Goal: Communication & Community: Participate in discussion

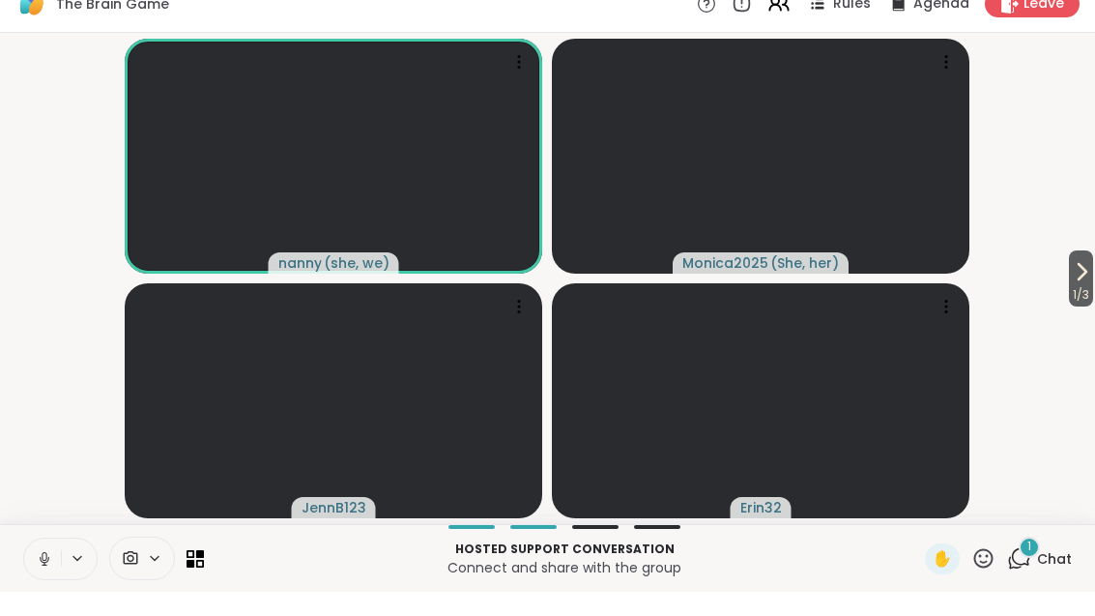
click at [1041, 548] on div "Hosted support conversation Connect and share with the group ✋ 1 Chat" at bounding box center [547, 582] width 1095 height 68
click at [1025, 570] on div "1 Chat" at bounding box center [1039, 583] width 65 height 31
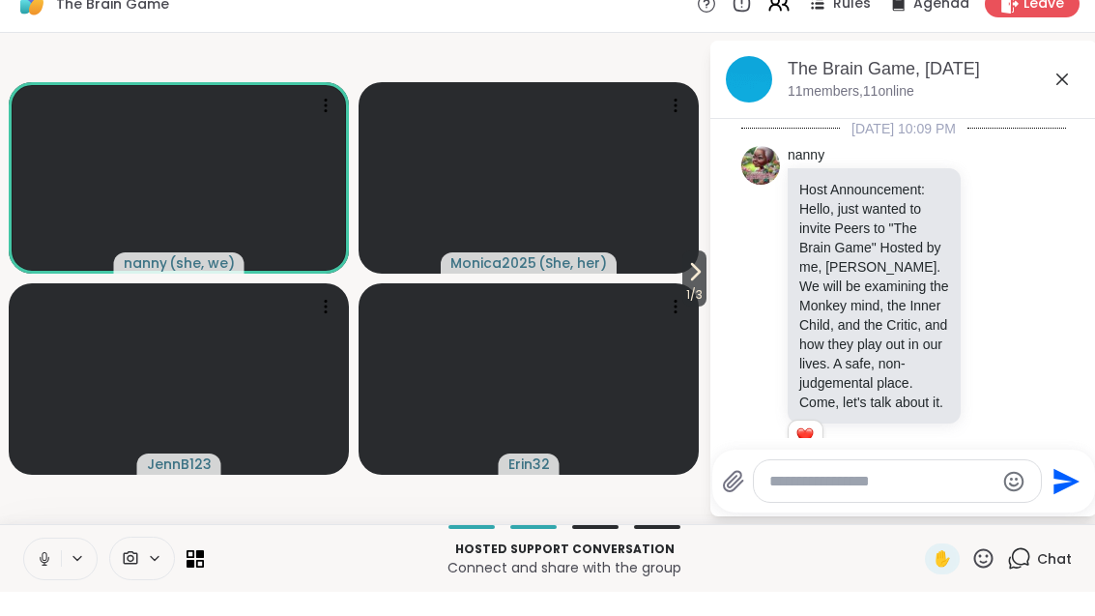
scroll to position [892, 0]
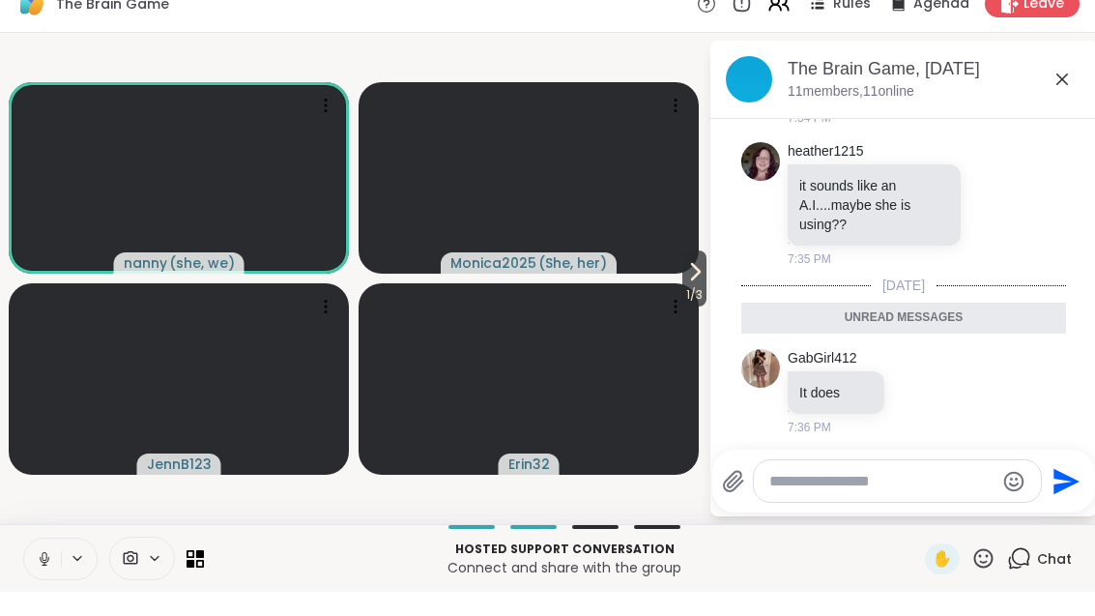
click at [1063, 92] on icon at bounding box center [1062, 103] width 23 height 23
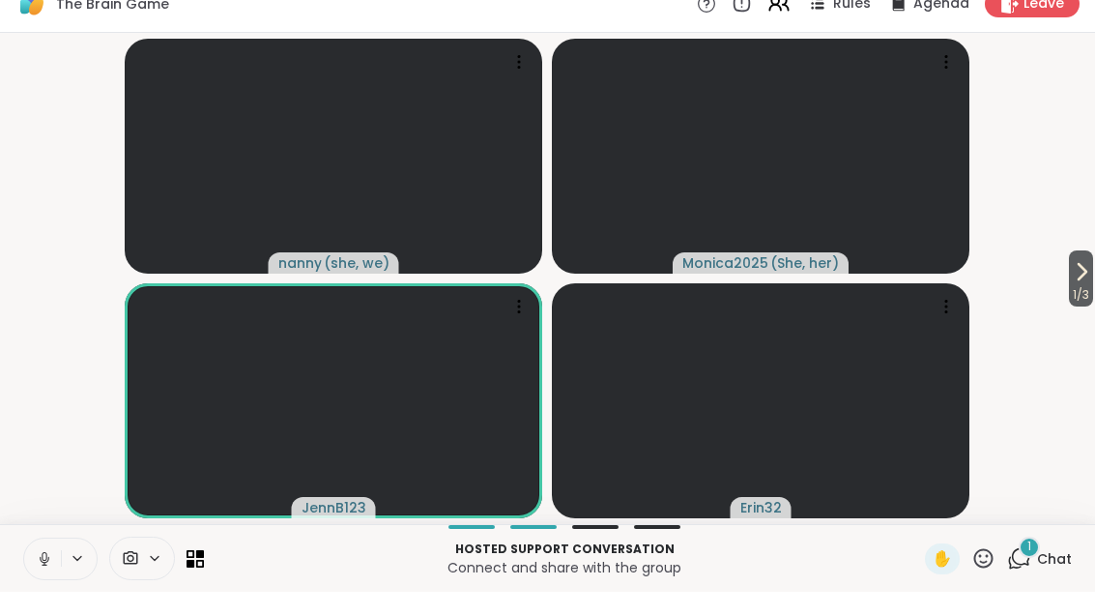
click at [1048, 573] on div "1 Chat" at bounding box center [1039, 583] width 65 height 31
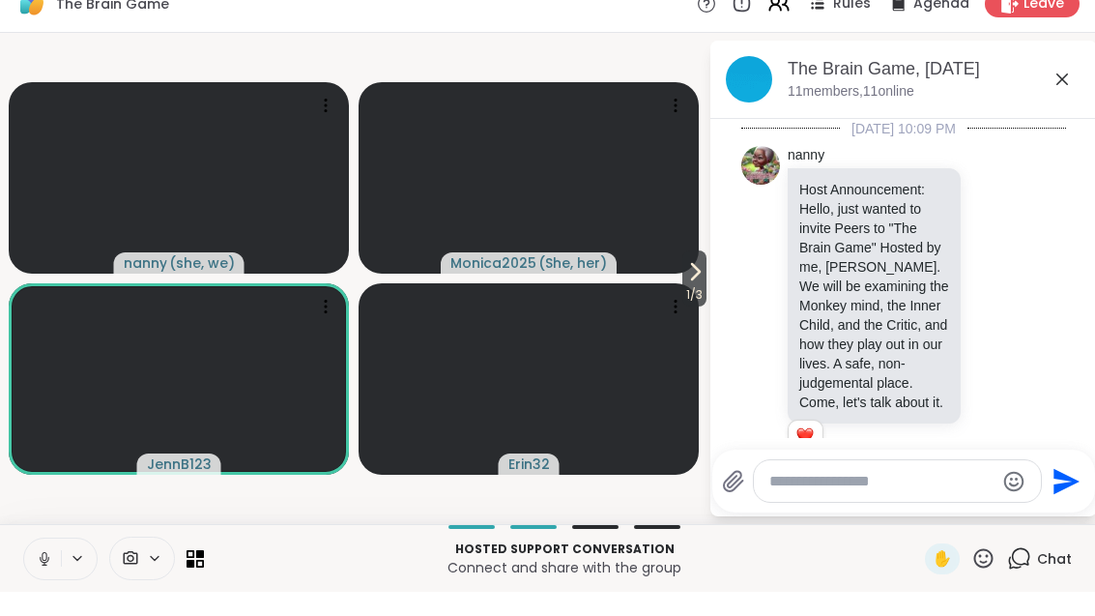
scroll to position [995, 0]
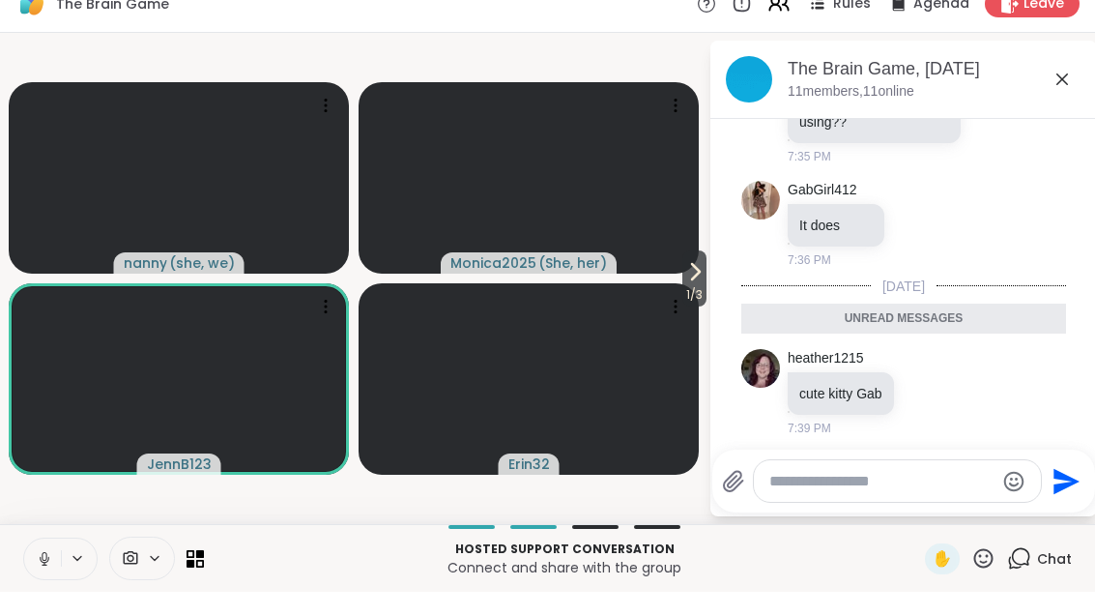
click at [1023, 568] on div "Chat" at bounding box center [1039, 583] width 65 height 31
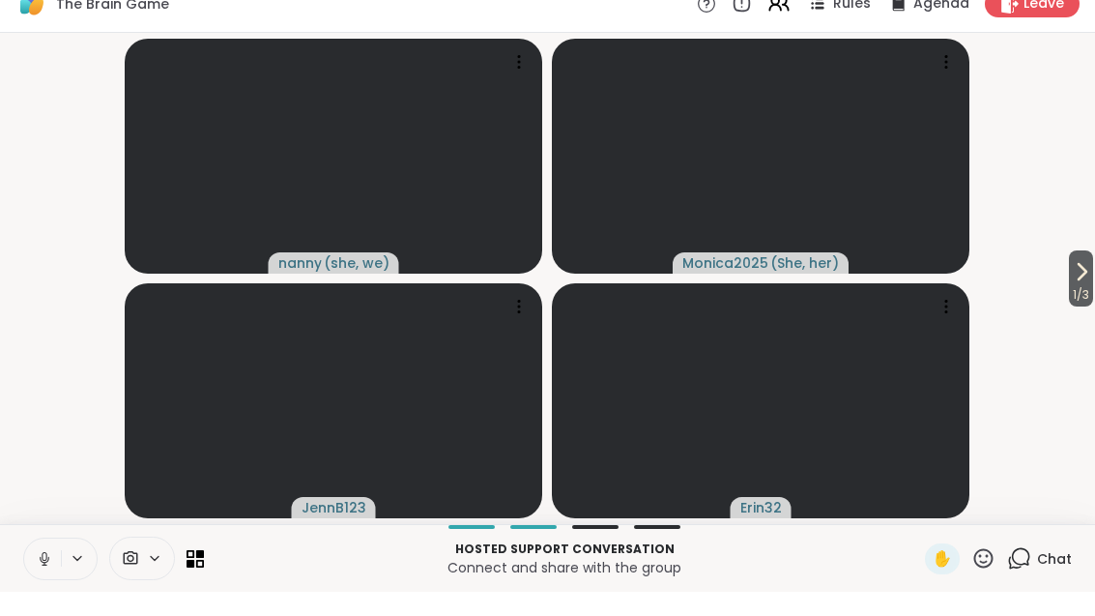
click at [1028, 570] on icon at bounding box center [1019, 582] width 24 height 24
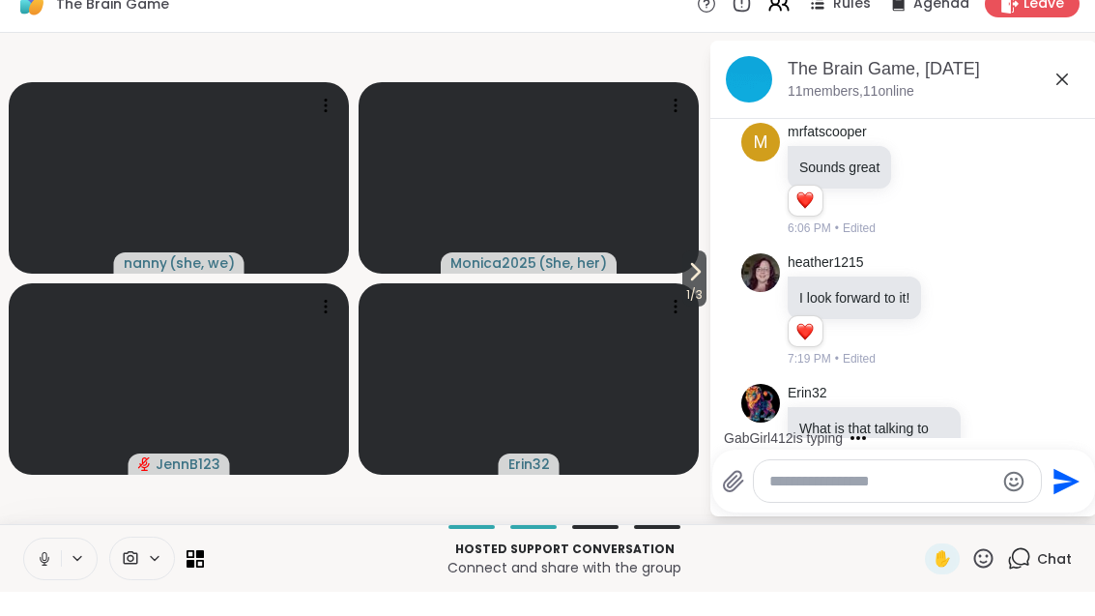
scroll to position [368, 0]
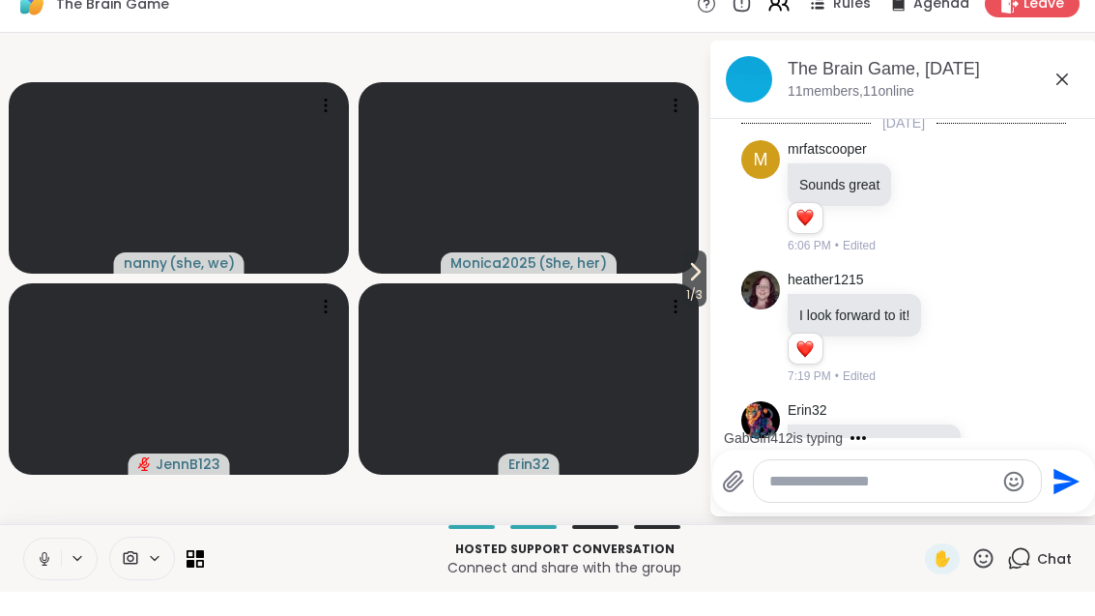
click at [1060, 92] on icon at bounding box center [1062, 103] width 23 height 23
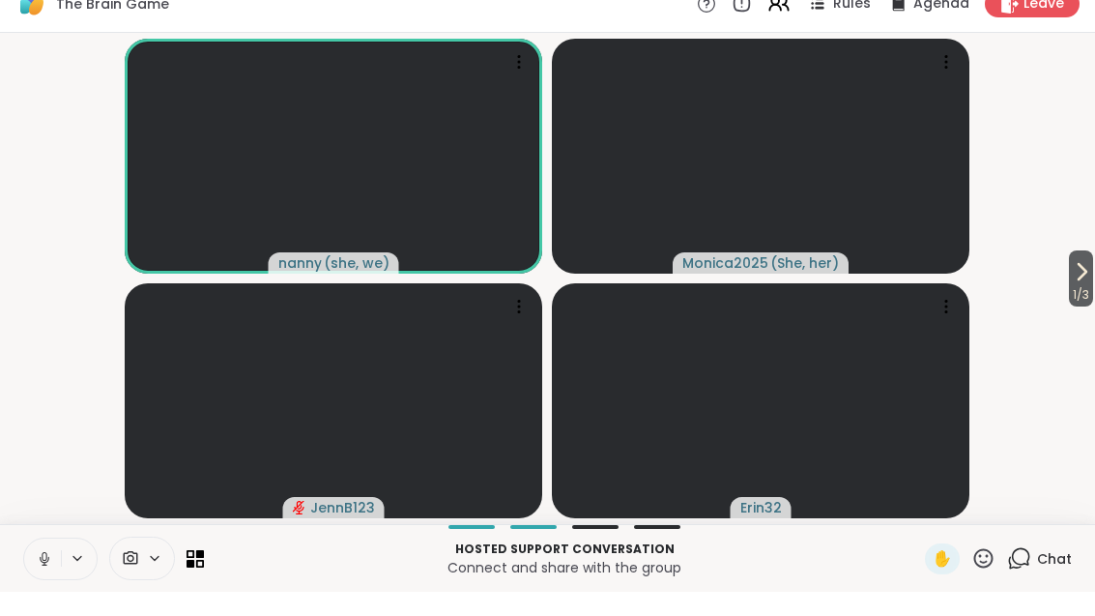
click at [1092, 281] on button "1 / 3" at bounding box center [1081, 303] width 24 height 56
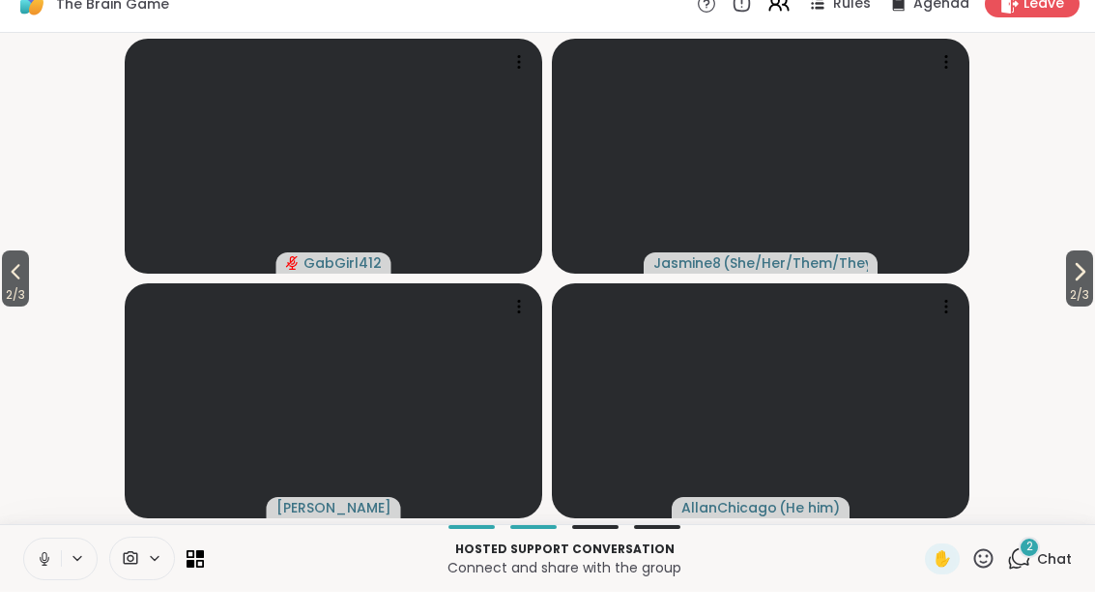
click at [191, 583] on icon at bounding box center [191, 587] width 8 height 8
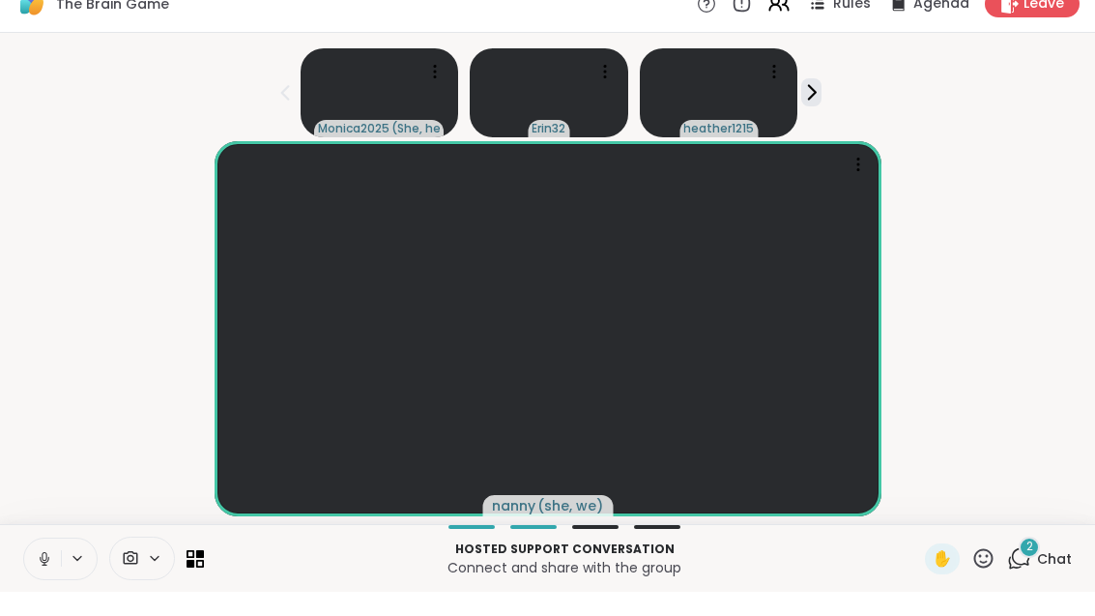
click at [1034, 563] on span "2" at bounding box center [1030, 571] width 7 height 16
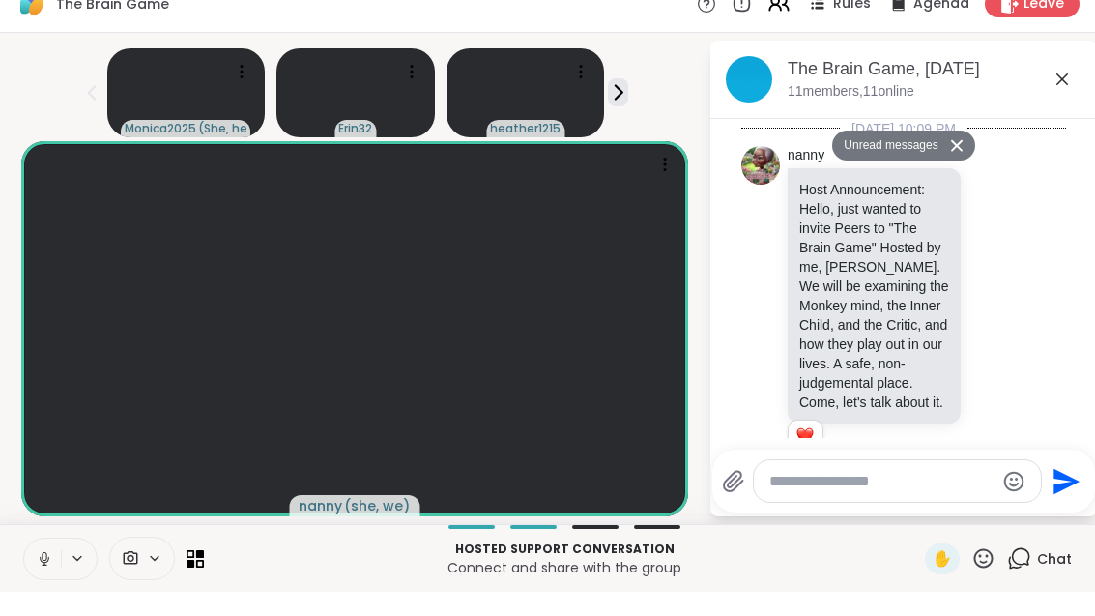
scroll to position [1509, 0]
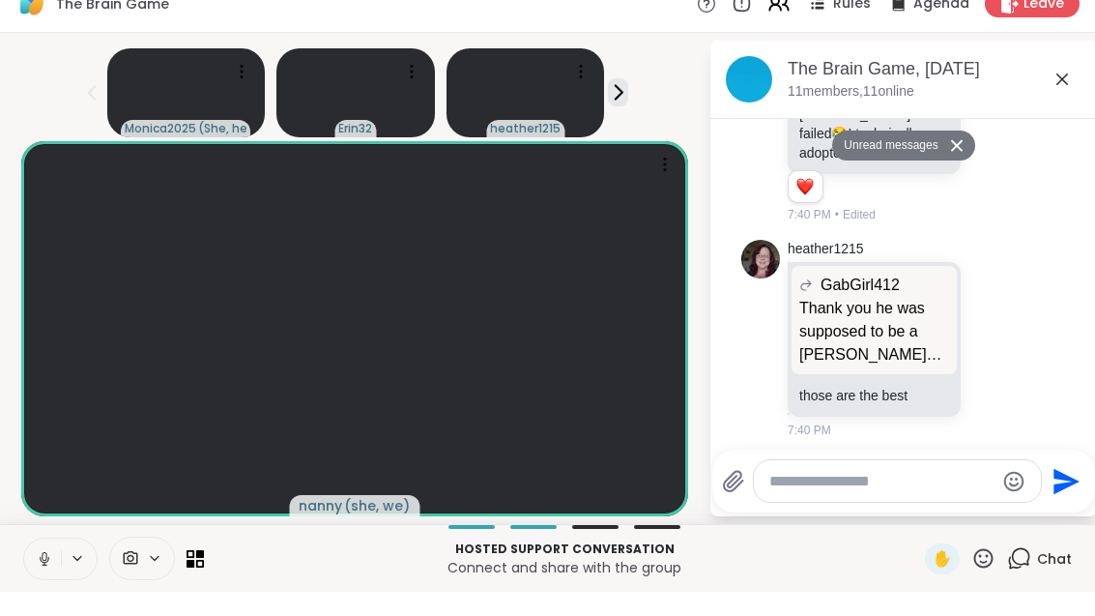
click at [1074, 92] on icon at bounding box center [1062, 103] width 23 height 23
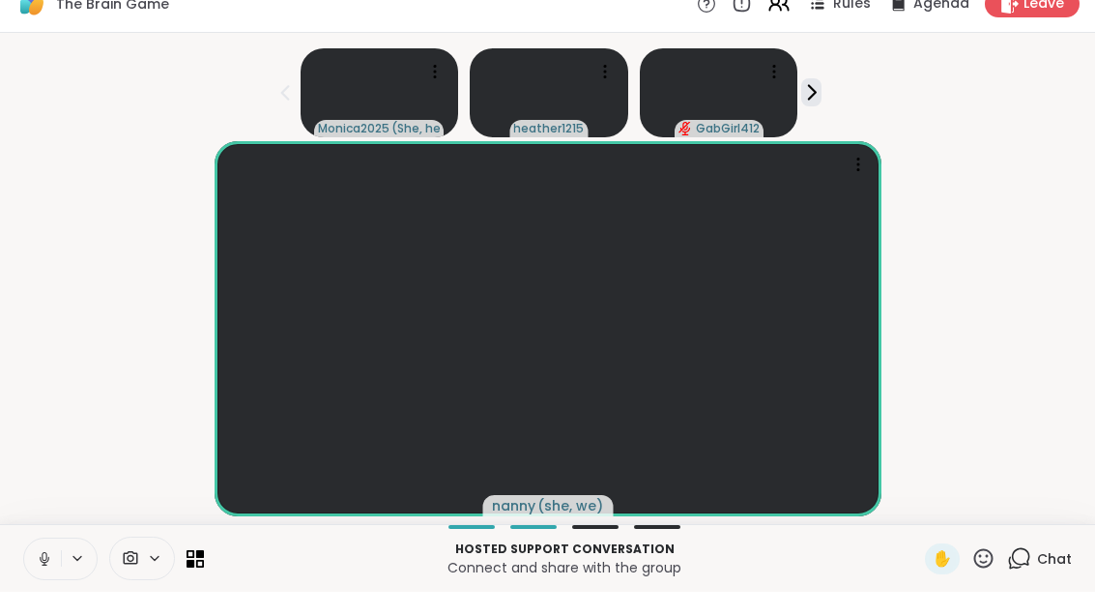
click at [58, 566] on button at bounding box center [42, 583] width 37 height 41
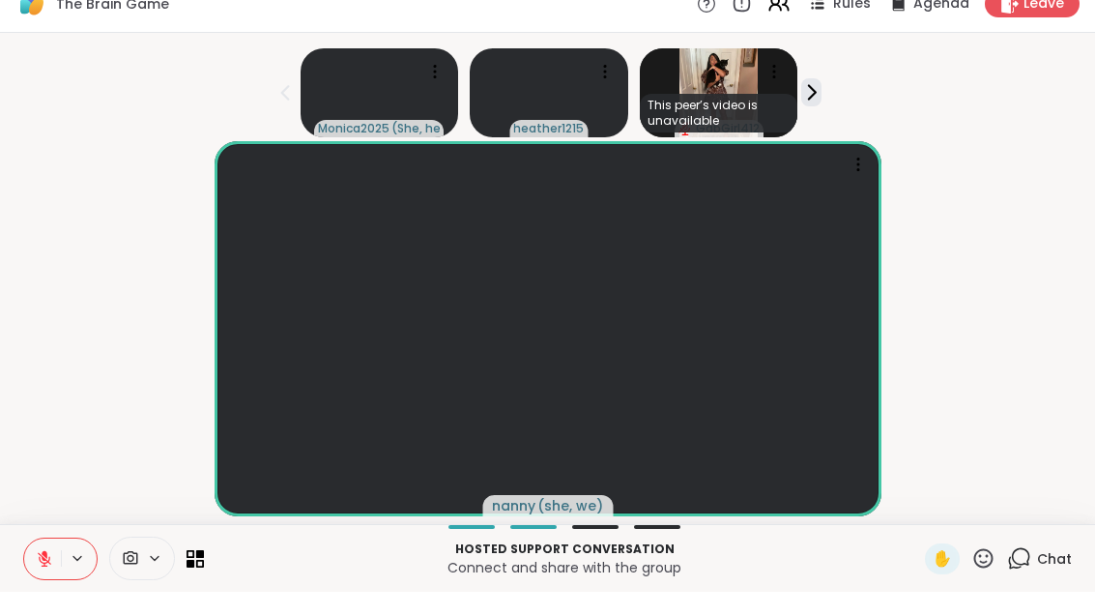
click at [46, 574] on icon at bounding box center [45, 578] width 6 height 8
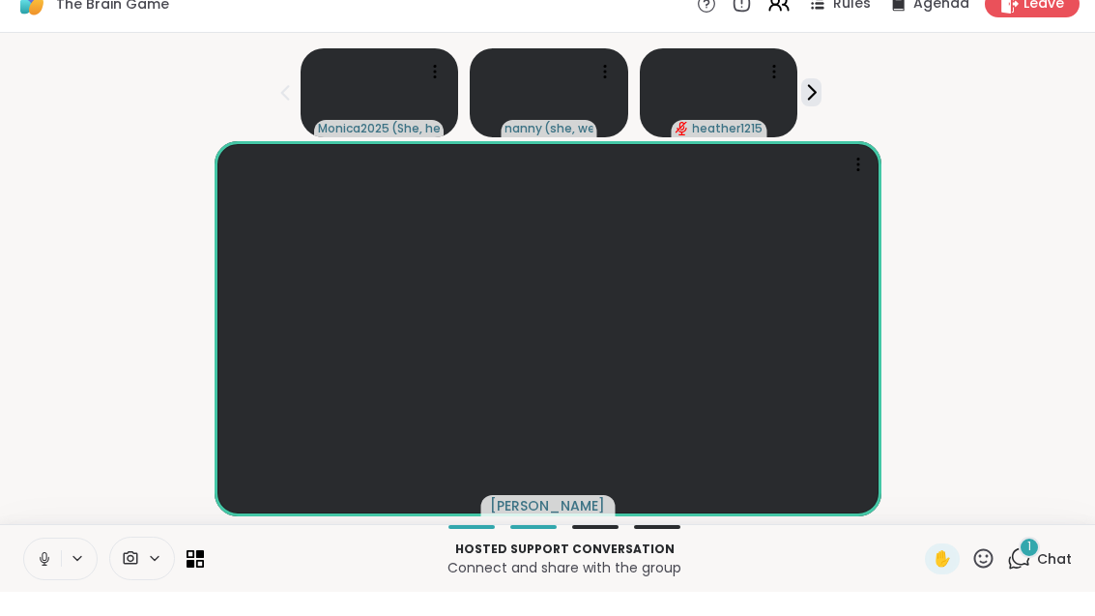
click at [45, 574] on icon at bounding box center [44, 582] width 17 height 17
click at [55, 572] on button at bounding box center [42, 583] width 37 height 41
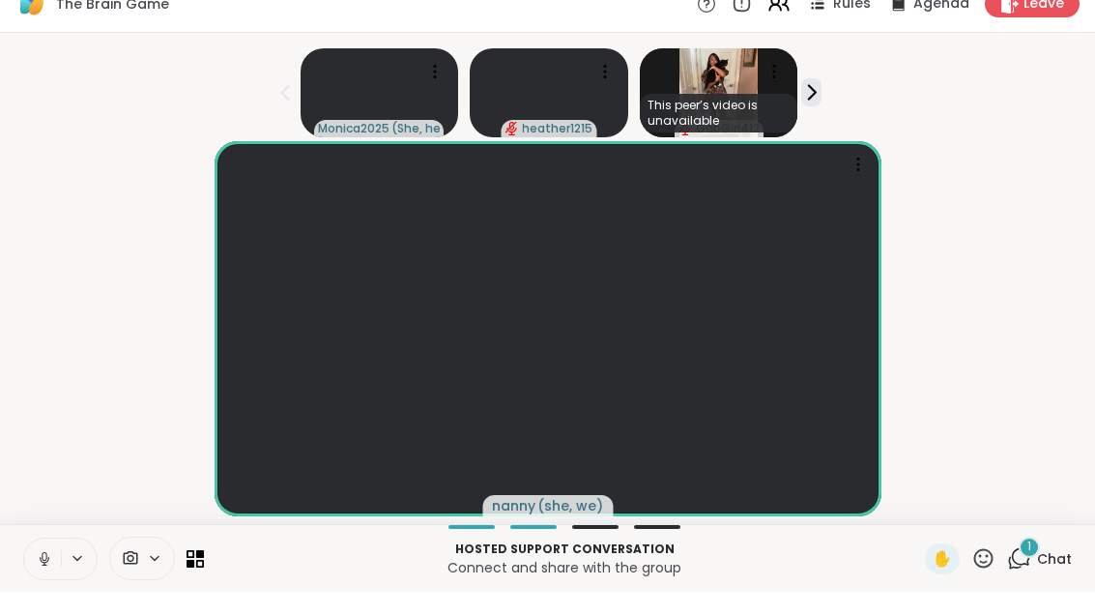
click at [41, 574] on icon at bounding box center [44, 582] width 17 height 17
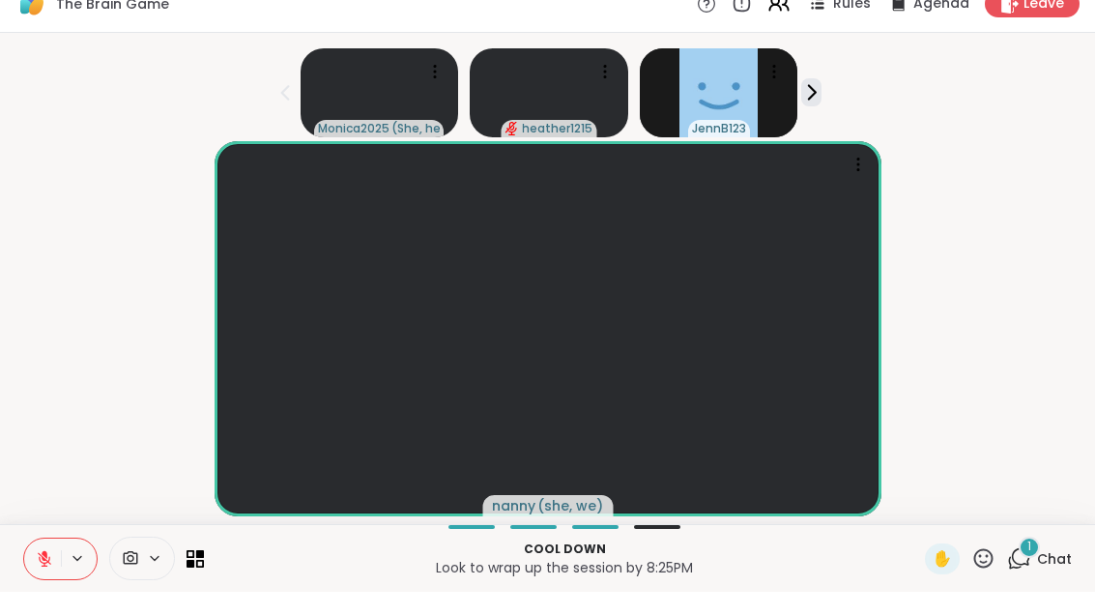
click at [1037, 571] on div "1 Chat" at bounding box center [1039, 583] width 65 height 31
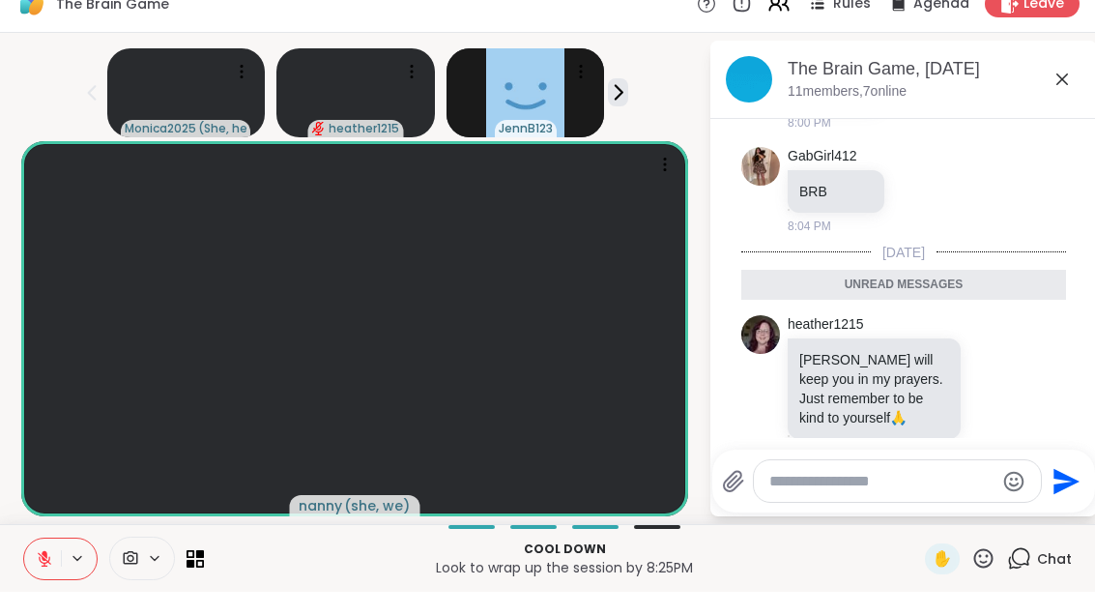
scroll to position [2016, 0]
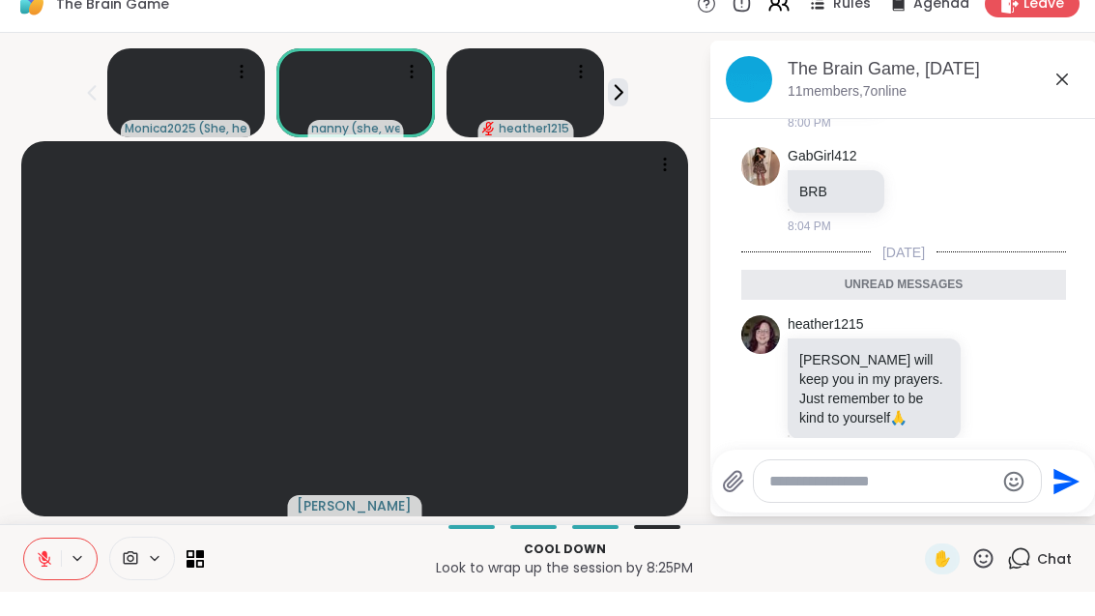
click at [1035, 18] on span "Leave" at bounding box center [1044, 27] width 41 height 19
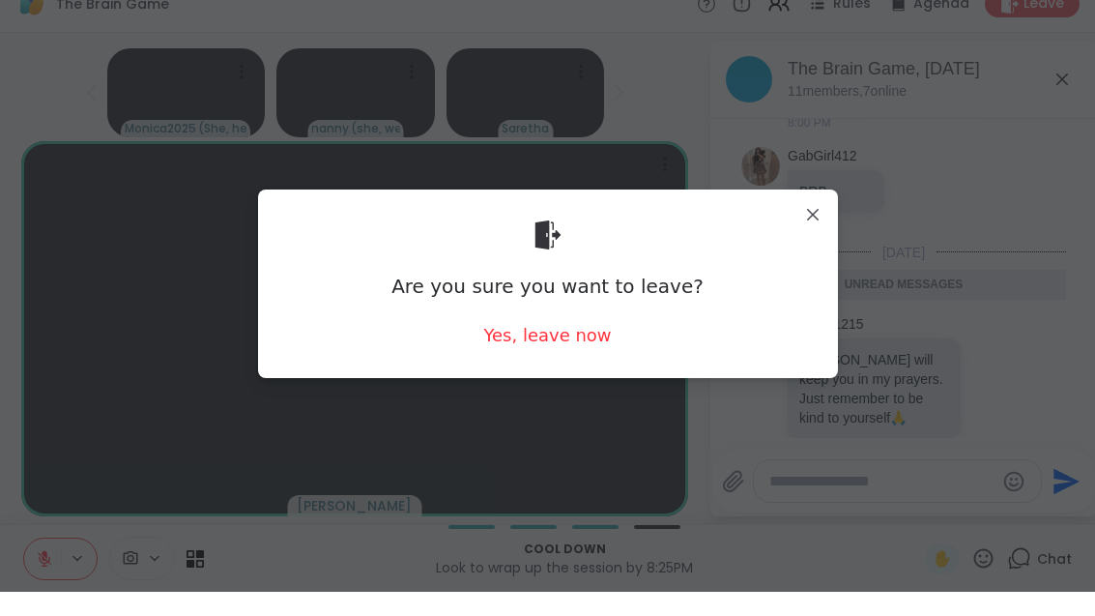
click at [568, 347] on div "Yes, leave now" at bounding box center [547, 359] width 128 height 24
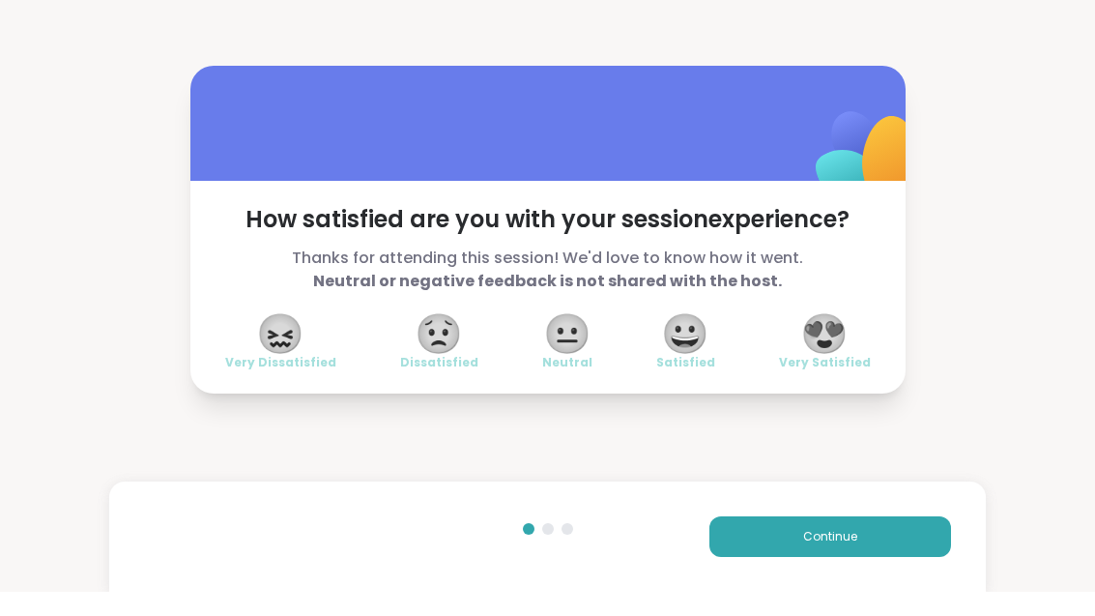
click at [840, 350] on span "😍" at bounding box center [825, 357] width 48 height 35
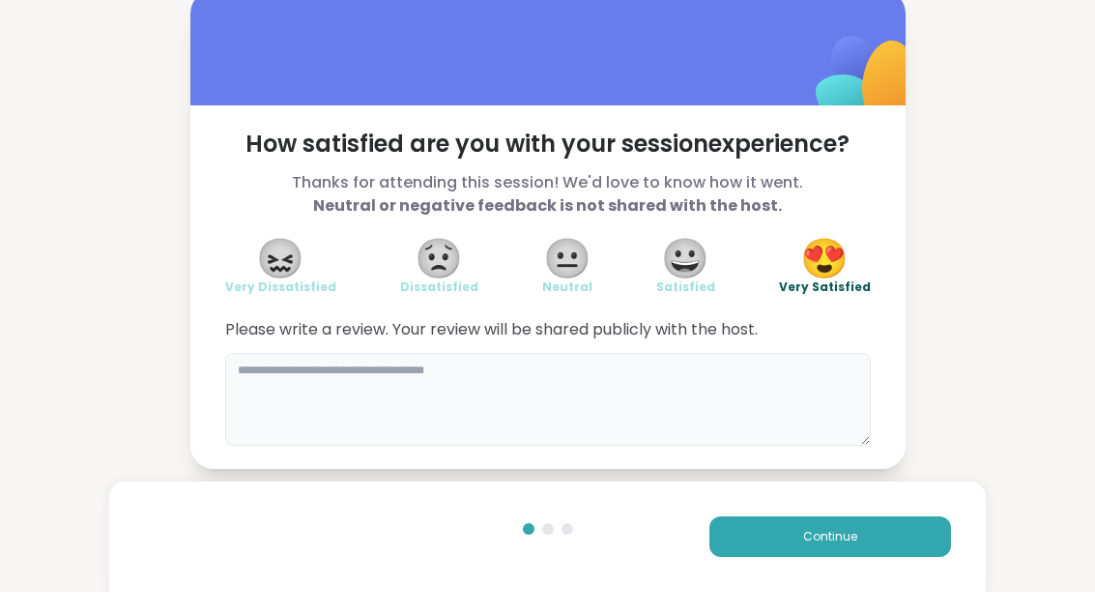
click at [644, 391] on textarea at bounding box center [548, 423] width 646 height 93
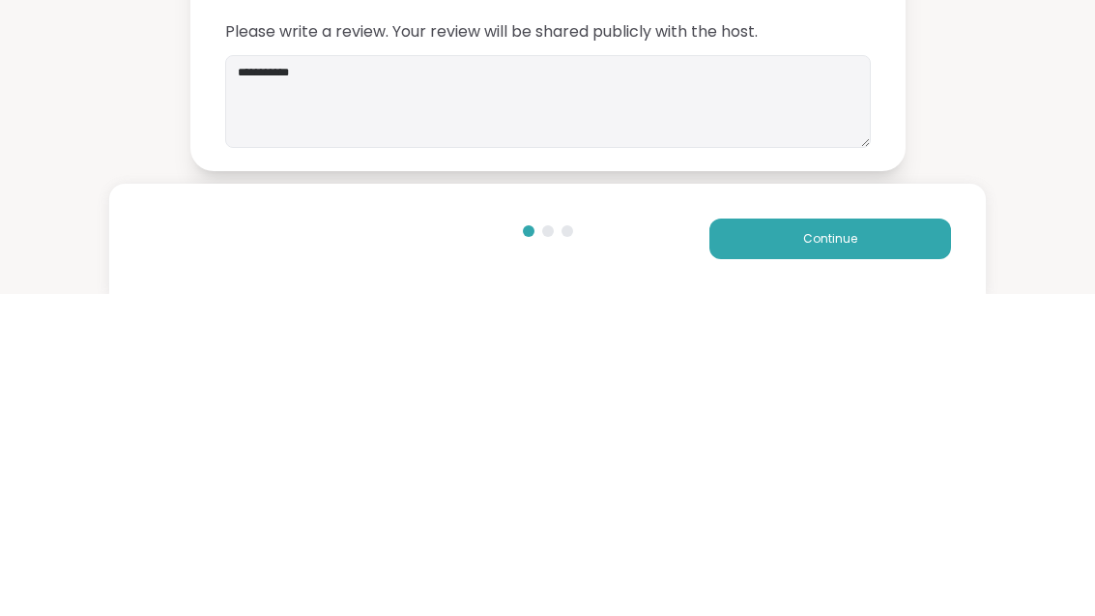
scroll to position [24, 0]
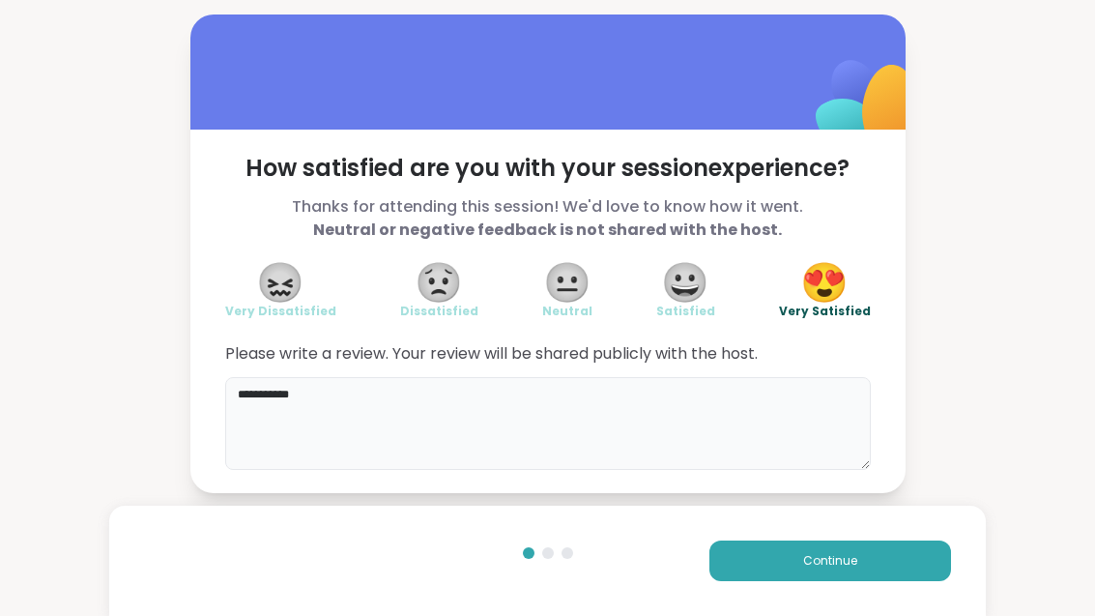
type textarea "**********"
click at [913, 547] on button "Continue" at bounding box center [831, 560] width 242 height 41
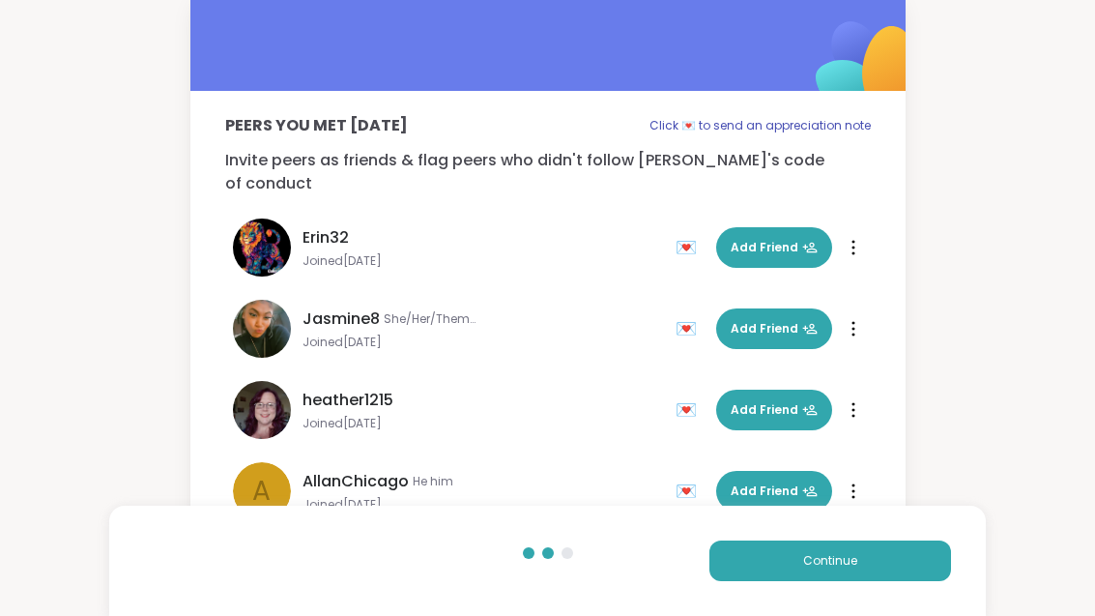
click at [921, 554] on button "Continue" at bounding box center [831, 560] width 242 height 41
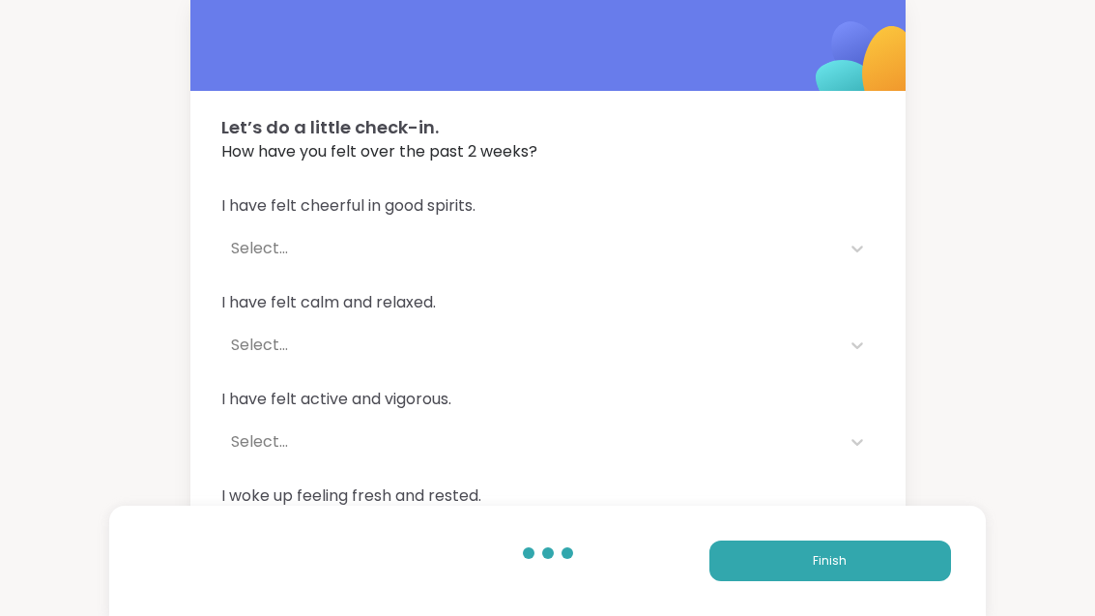
click at [907, 567] on button "Finish" at bounding box center [831, 560] width 242 height 41
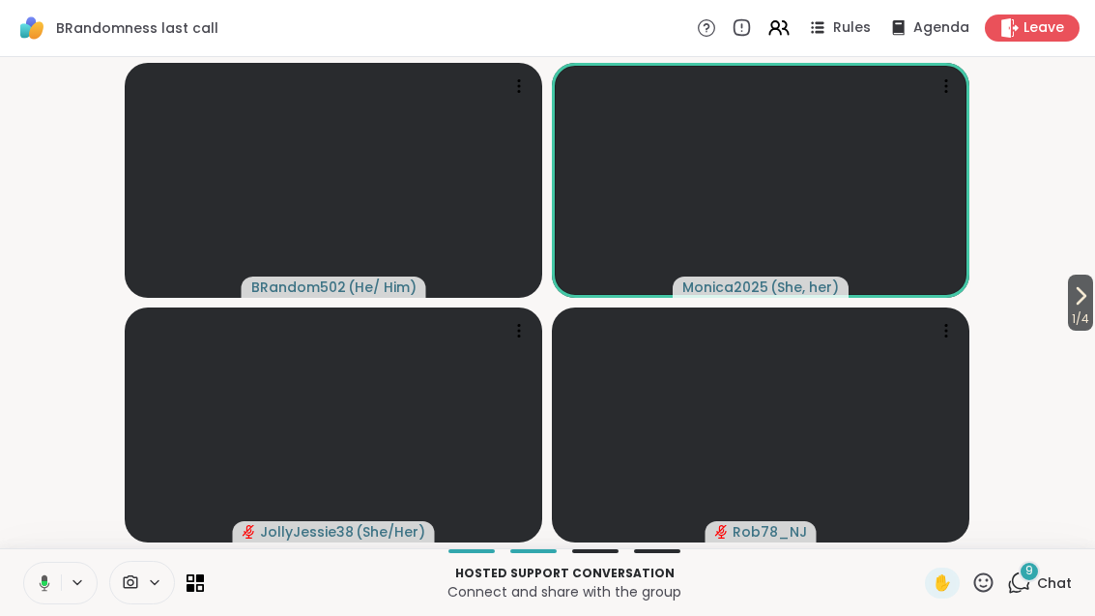
click at [57, 578] on button at bounding box center [41, 583] width 40 height 41
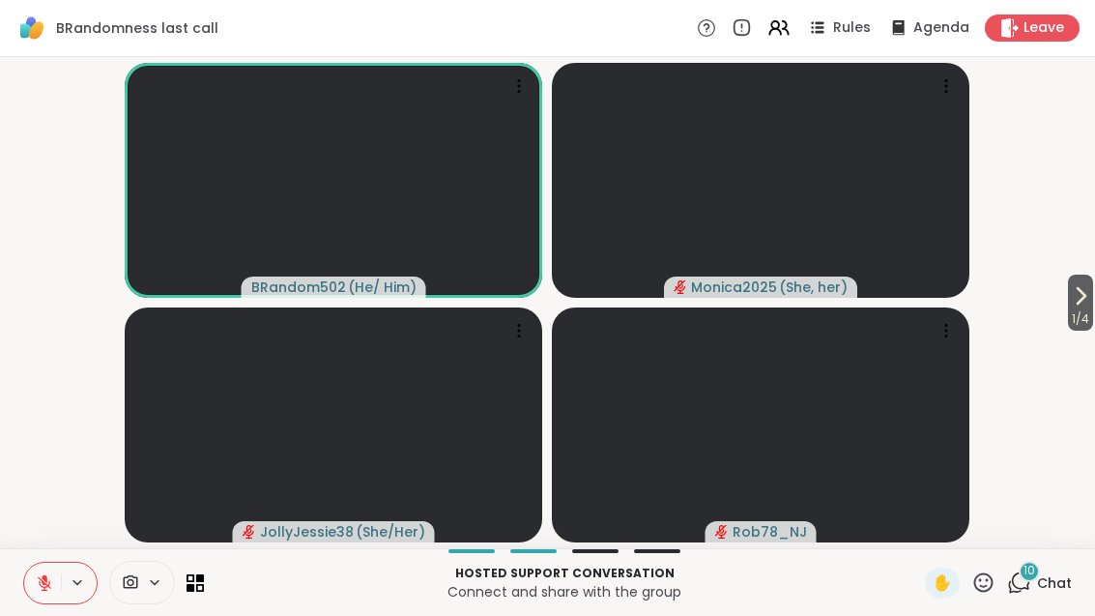
click at [1034, 570] on span "10" at bounding box center [1030, 571] width 12 height 16
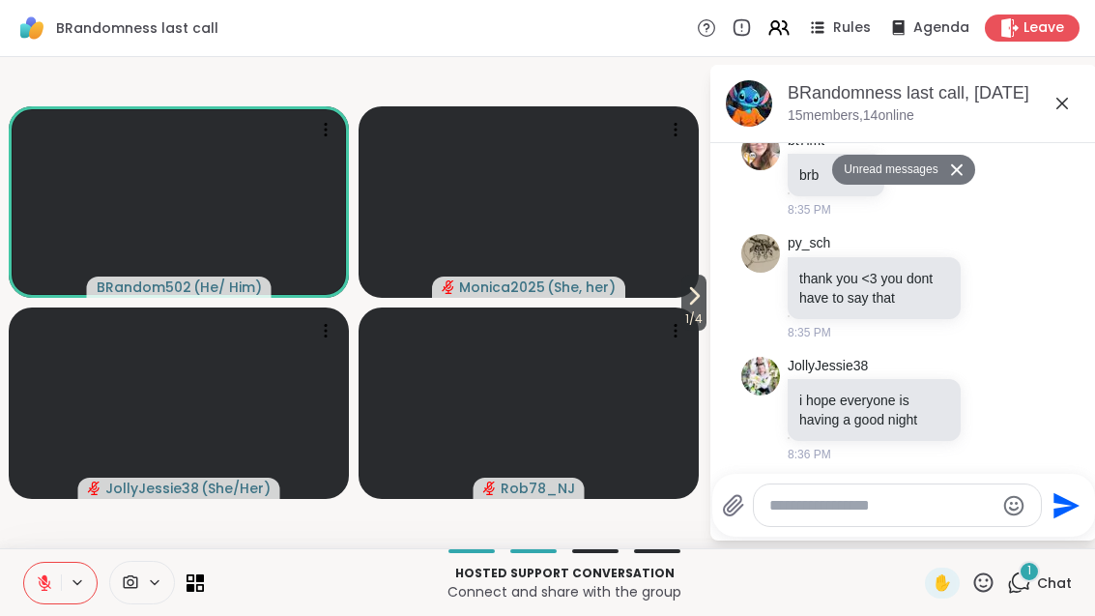
scroll to position [1480, 0]
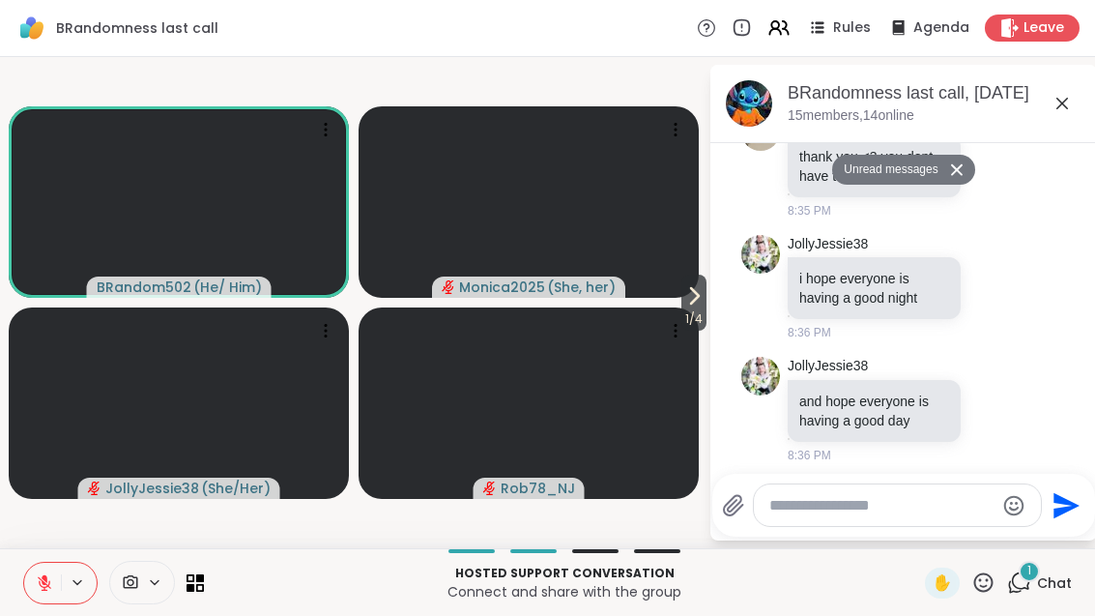
click at [867, 513] on textarea "Type your message" at bounding box center [882, 505] width 225 height 19
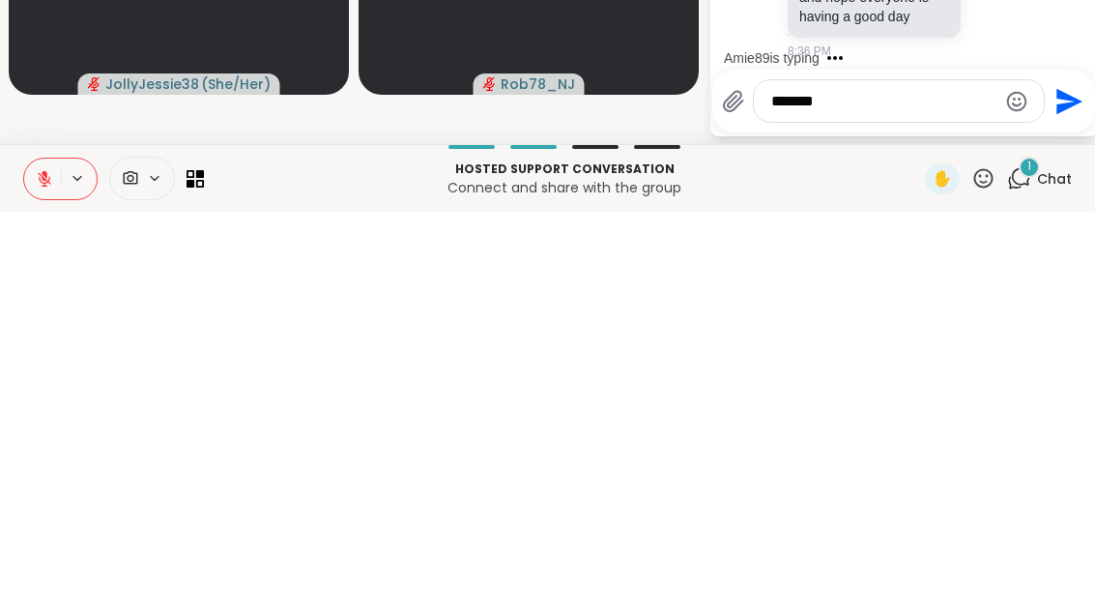
type textarea "*******"
click at [1056, 483] on button "Send" at bounding box center [1067, 505] width 44 height 44
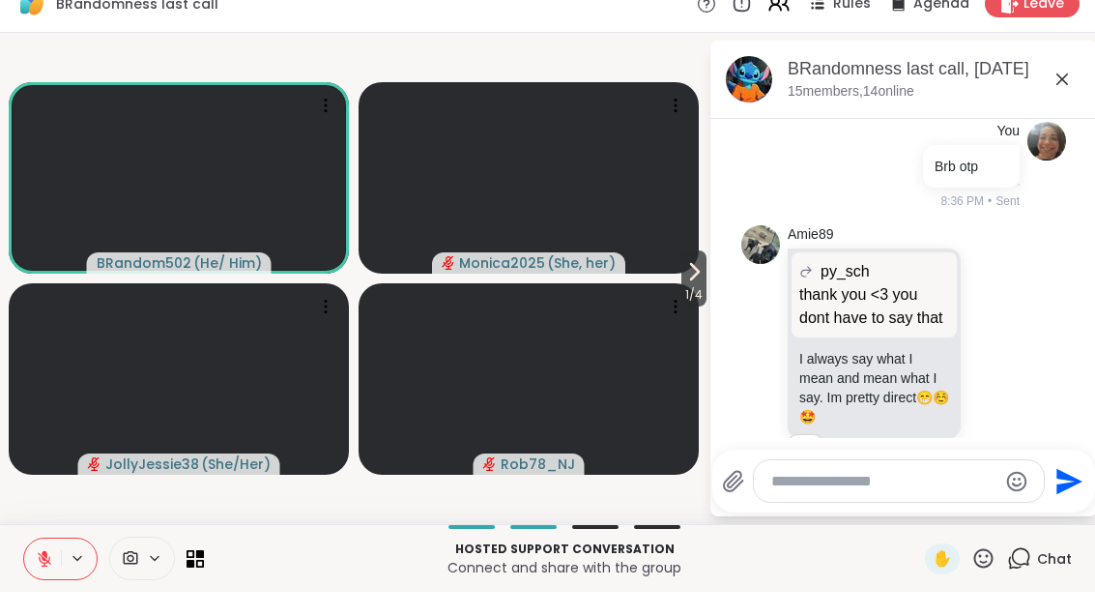
scroll to position [1795, 0]
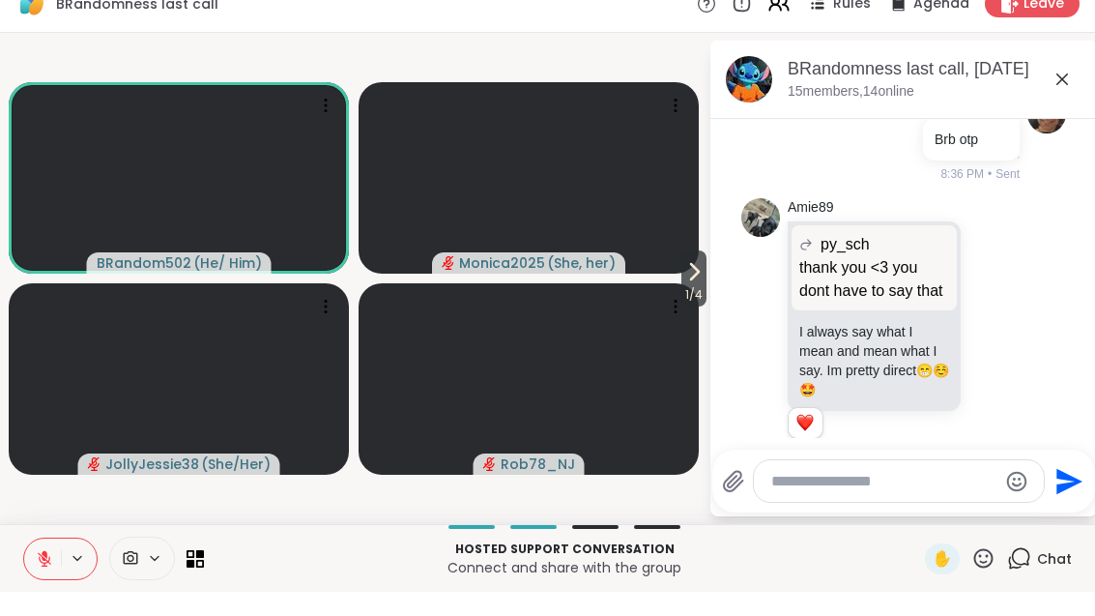
click at [36, 574] on icon at bounding box center [44, 582] width 17 height 17
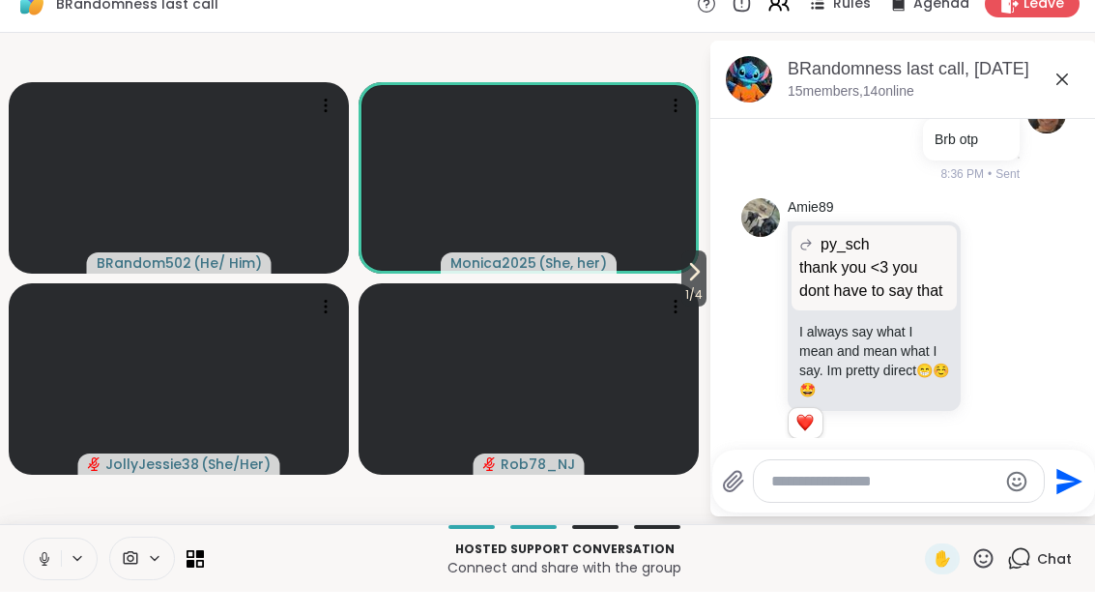
click at [54, 570] on button at bounding box center [42, 583] width 37 height 41
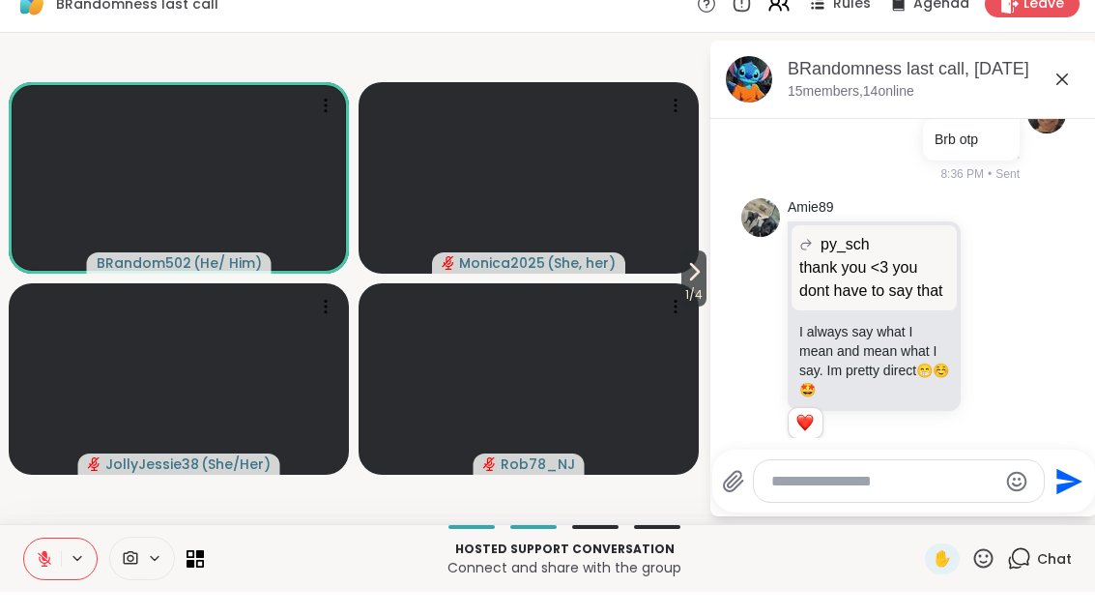
click at [44, 578] on button at bounding box center [42, 583] width 37 height 41
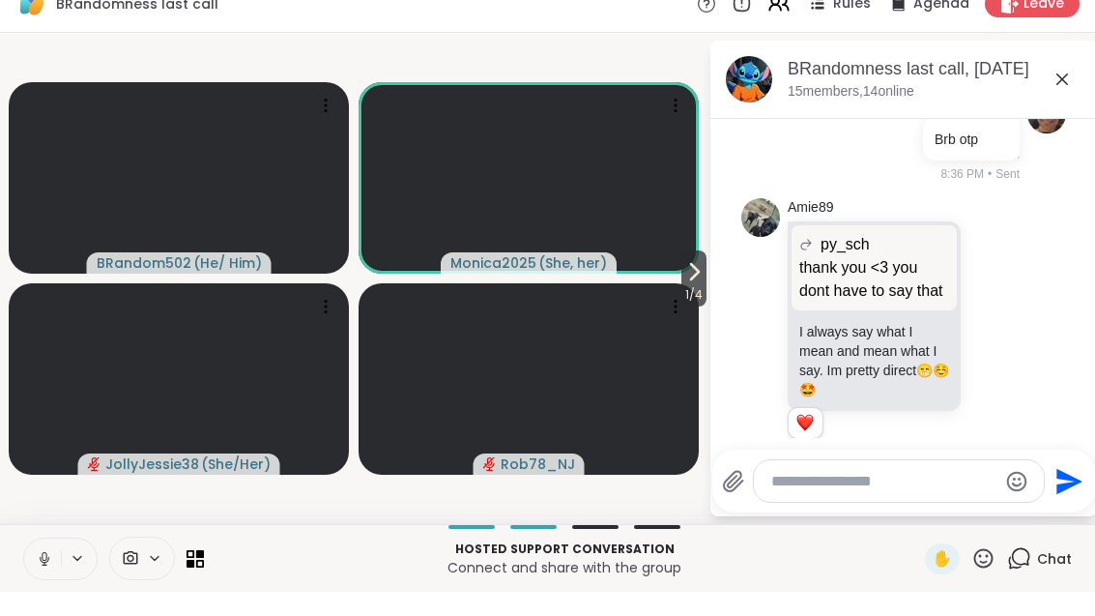
click at [45, 574] on icon at bounding box center [44, 582] width 17 height 17
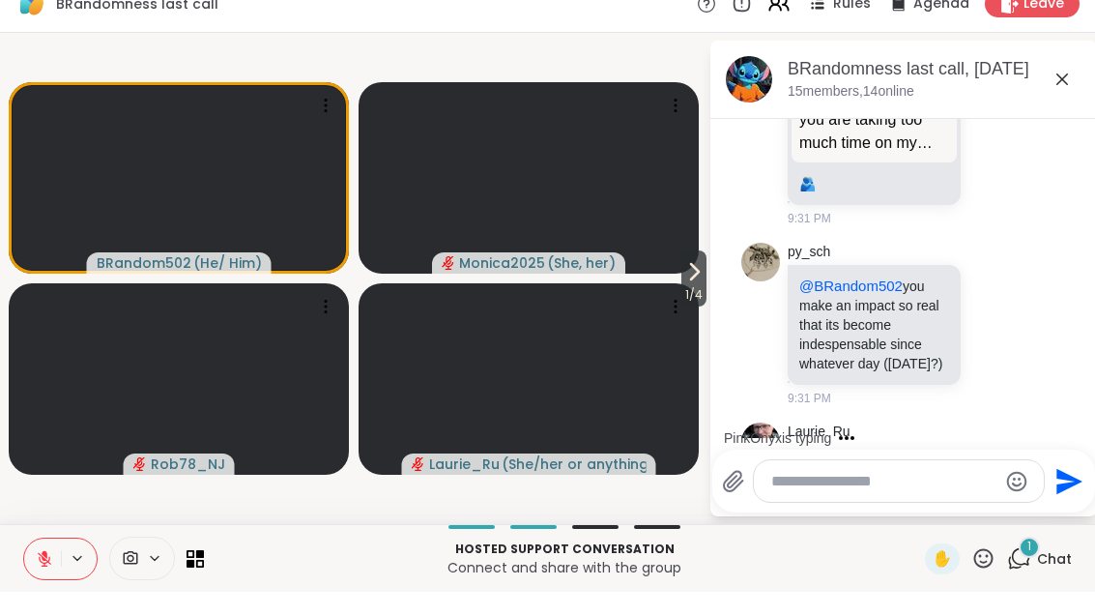
scroll to position [18901, 0]
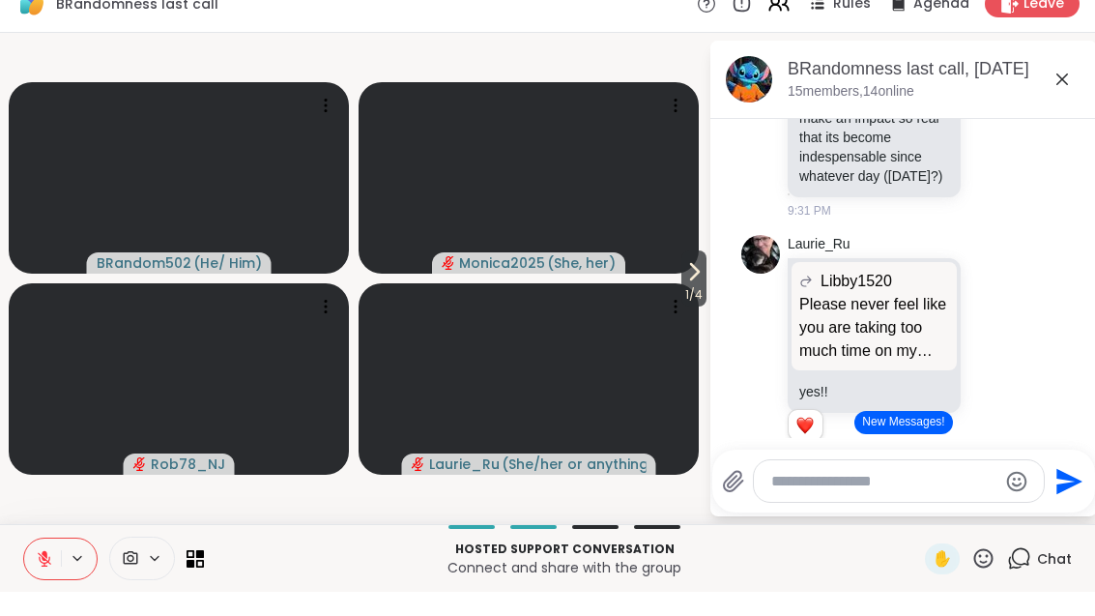
click at [200, 574] on icon at bounding box center [195, 582] width 17 height 17
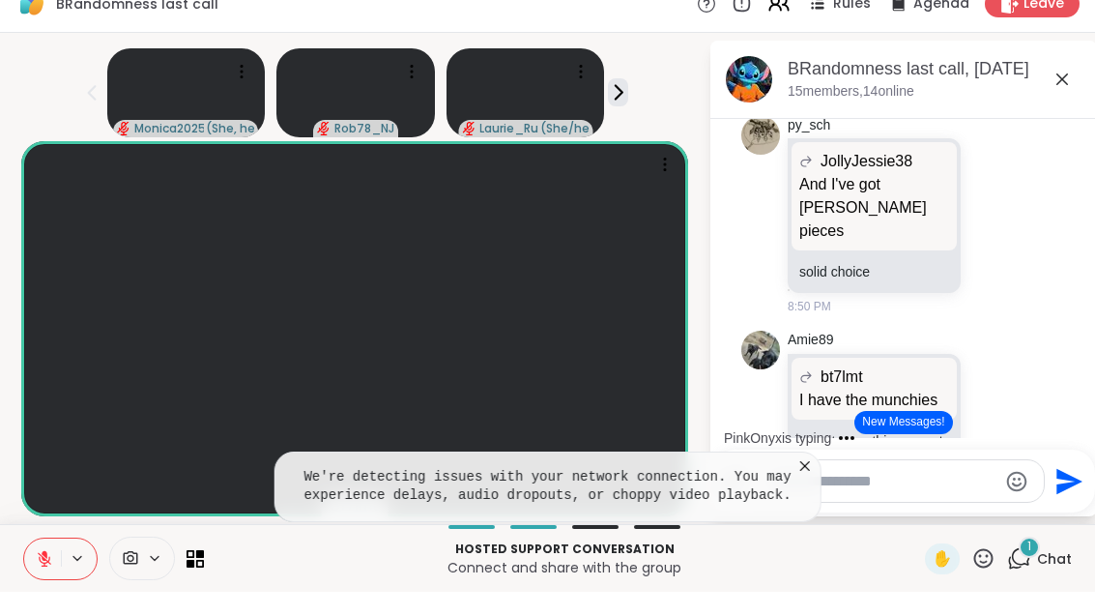
scroll to position [7343, 0]
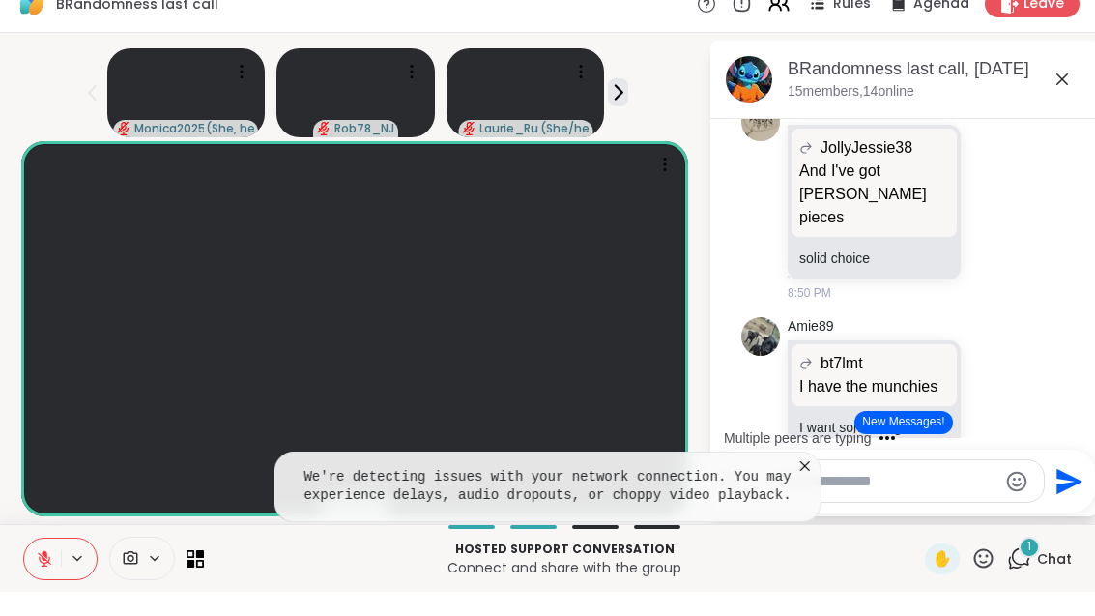
click at [995, 570] on icon at bounding box center [984, 582] width 24 height 24
click at [920, 520] on span "❤️" at bounding box center [927, 531] width 19 height 23
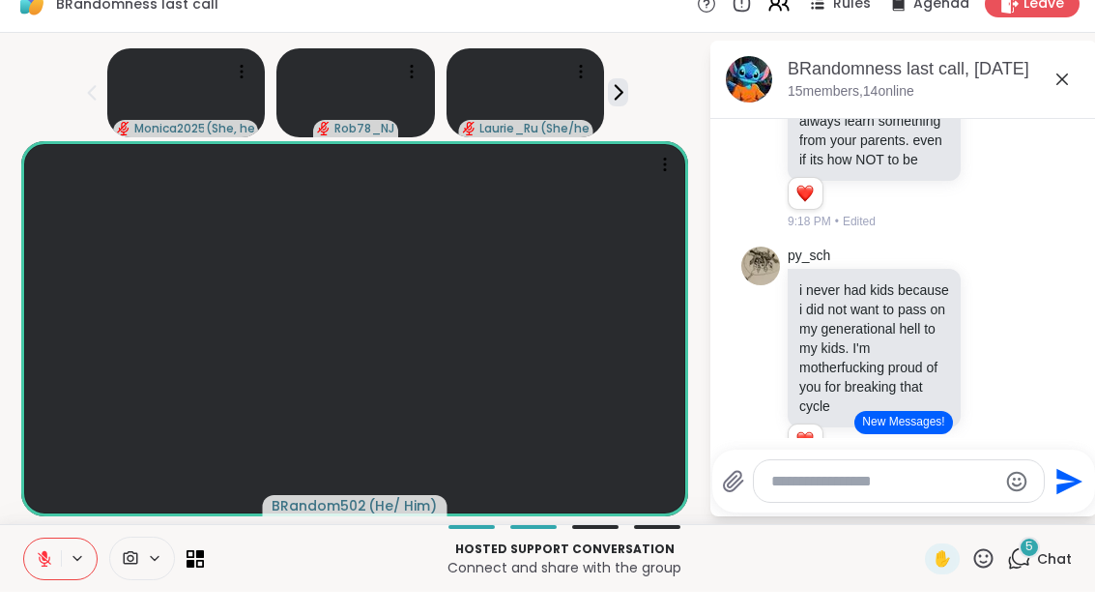
scroll to position [13095, 0]
click at [216, 565] on p "Hosted support conversation" at bounding box center [565, 573] width 698 height 17
click at [44, 574] on icon at bounding box center [45, 578] width 6 height 8
click at [40, 569] on button at bounding box center [42, 583] width 37 height 41
click at [46, 574] on icon at bounding box center [44, 582] width 17 height 17
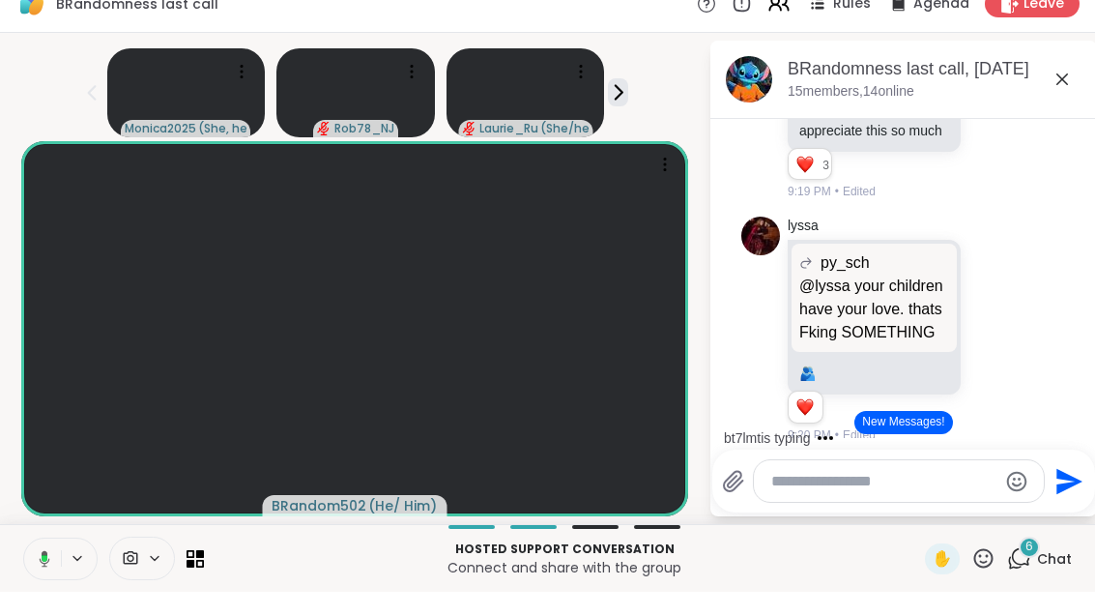
scroll to position [14231, 0]
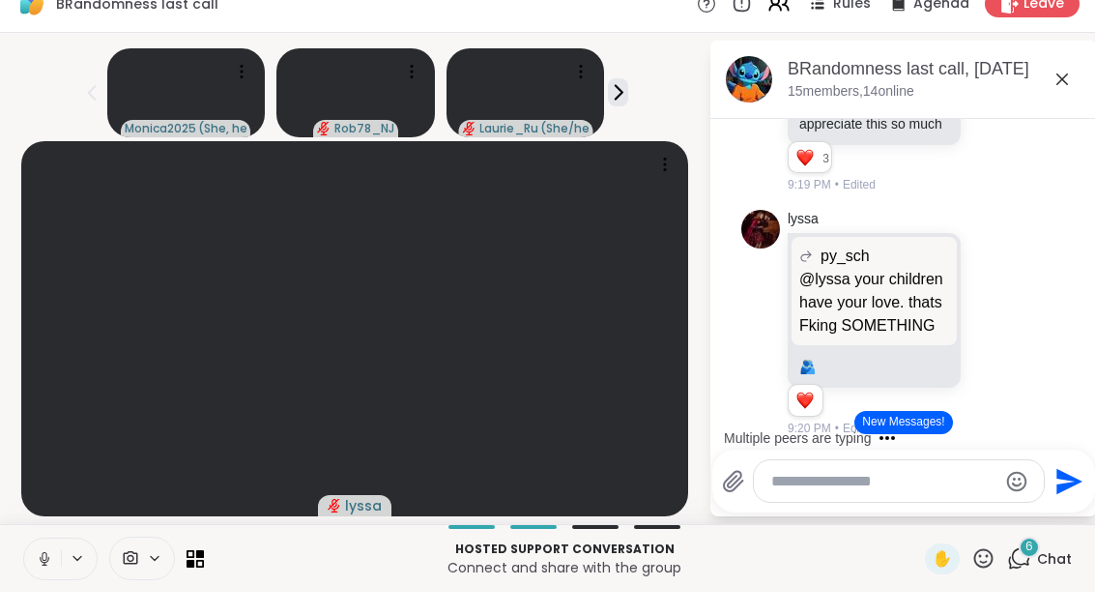
click at [192, 583] on icon at bounding box center [191, 587] width 8 height 8
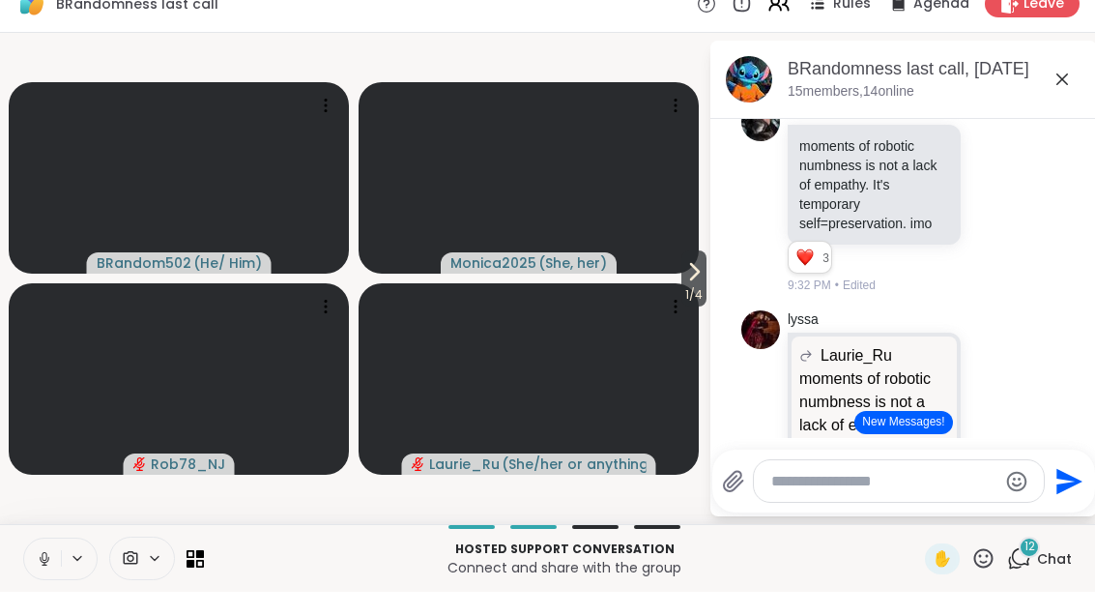
scroll to position [17883, 0]
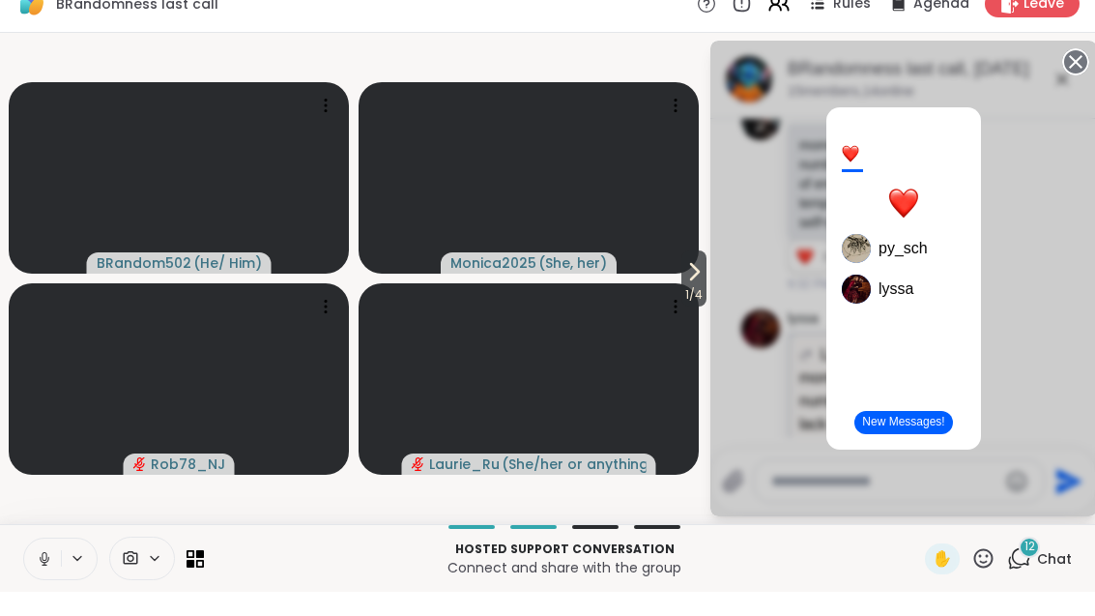
click at [1081, 73] on icon at bounding box center [1076, 86] width 27 height 27
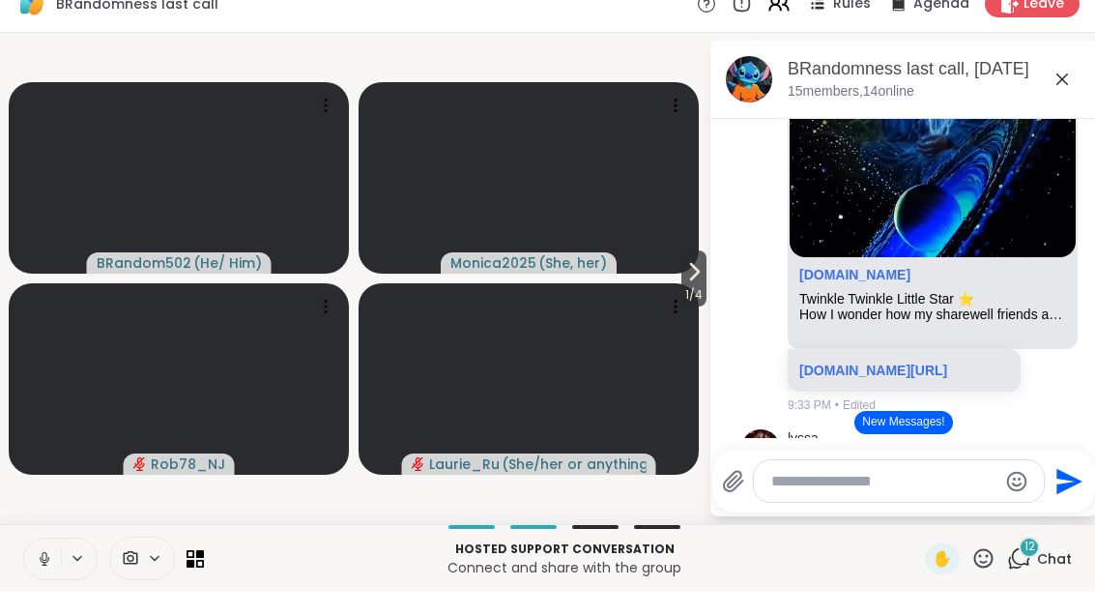
scroll to position [19647, 0]
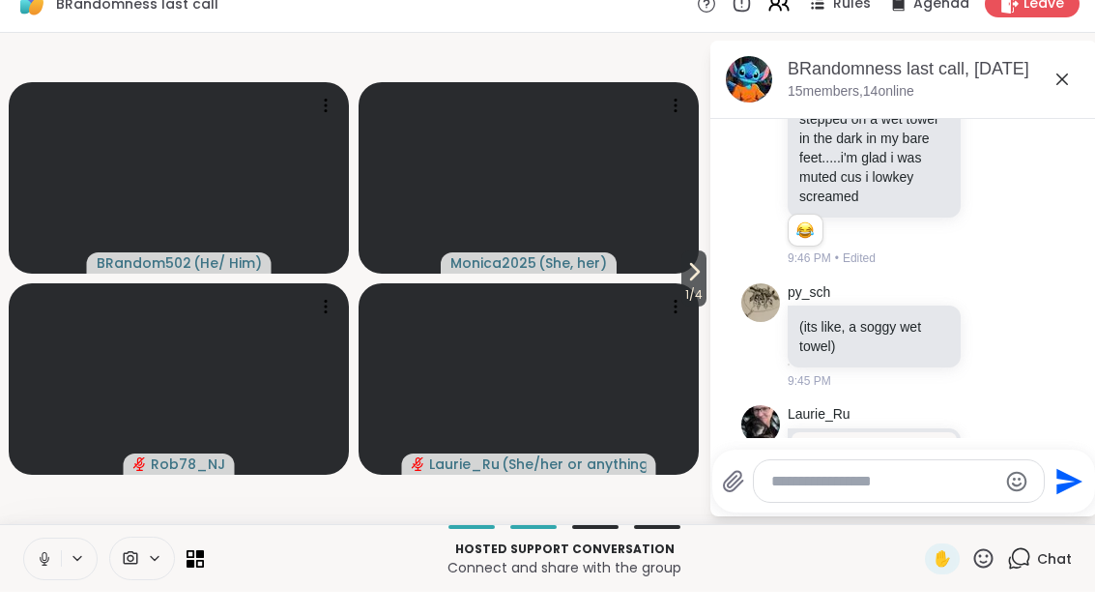
scroll to position [22350, 0]
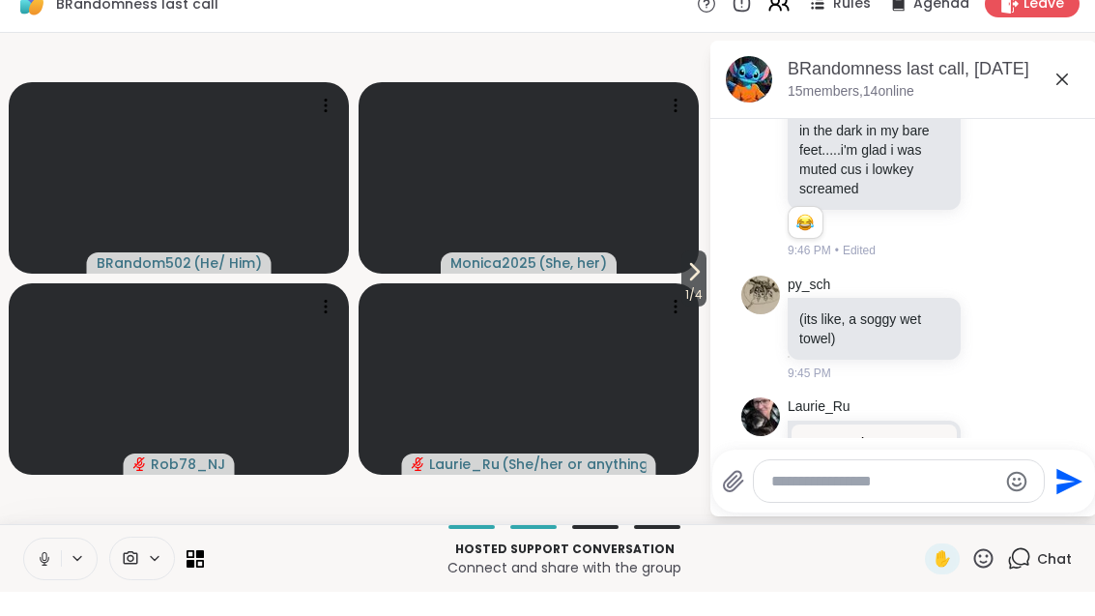
click at [26, 576] on button at bounding box center [42, 583] width 37 height 41
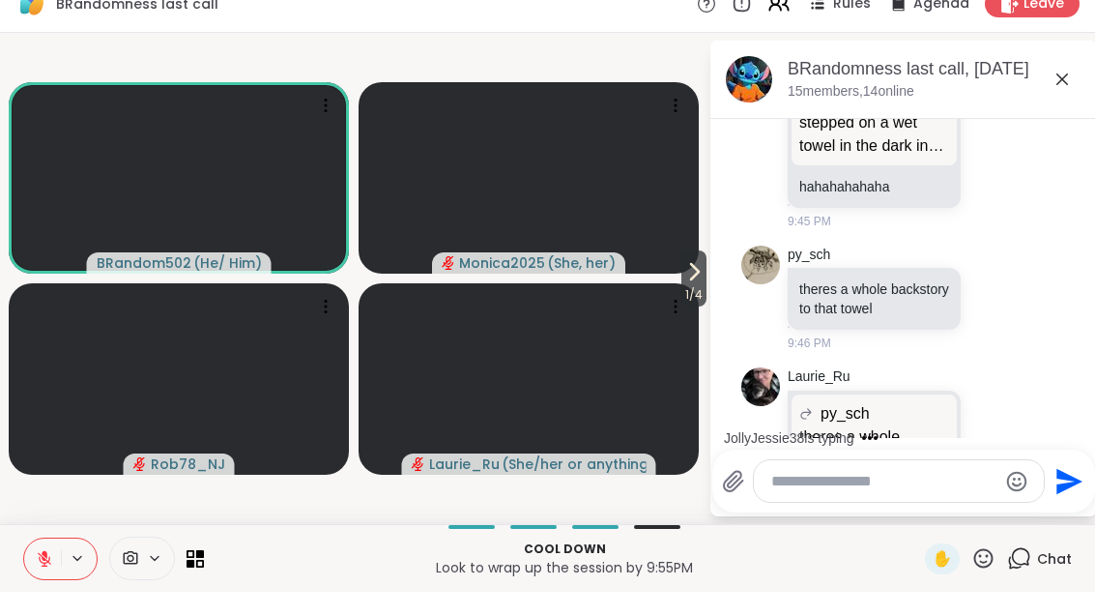
scroll to position [22840, 0]
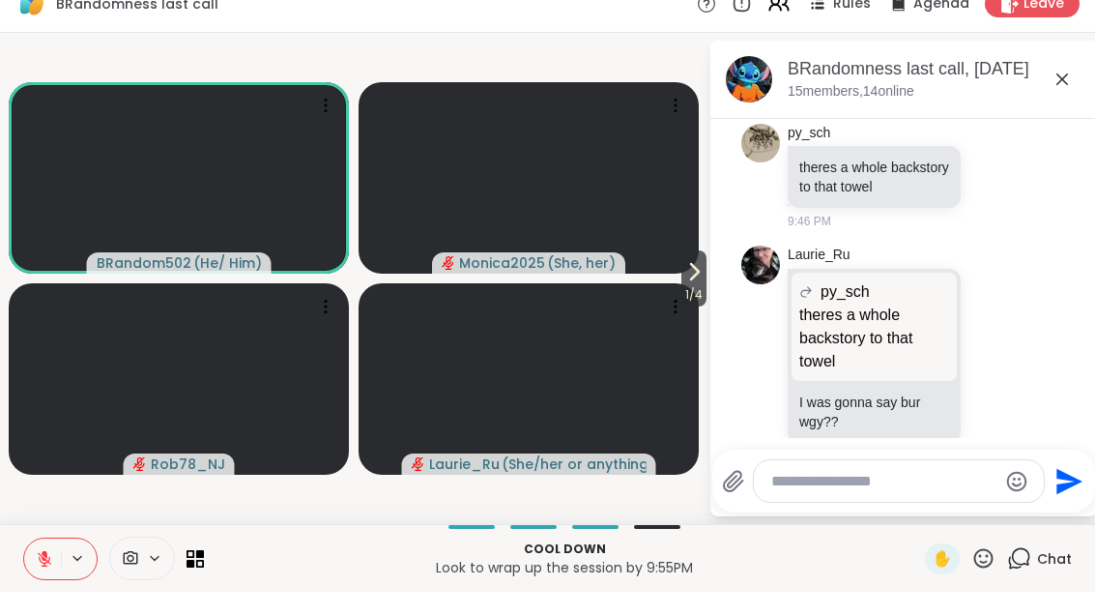
click at [41, 569] on button at bounding box center [42, 583] width 37 height 41
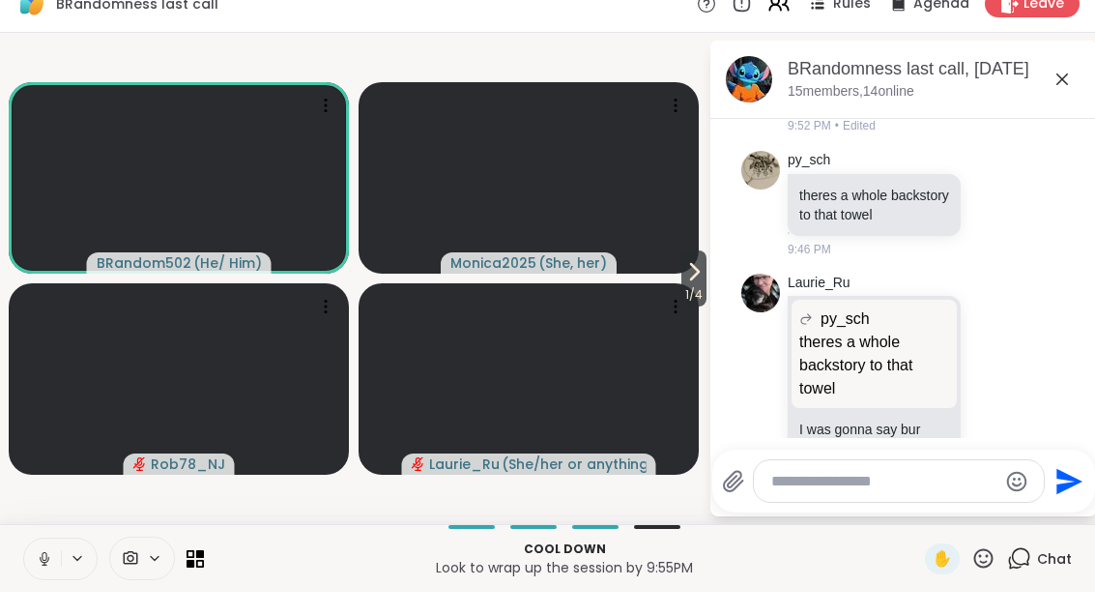
click at [48, 574] on icon at bounding box center [44, 582] width 17 height 17
click at [693, 307] on span "1 / 4" at bounding box center [694, 318] width 25 height 23
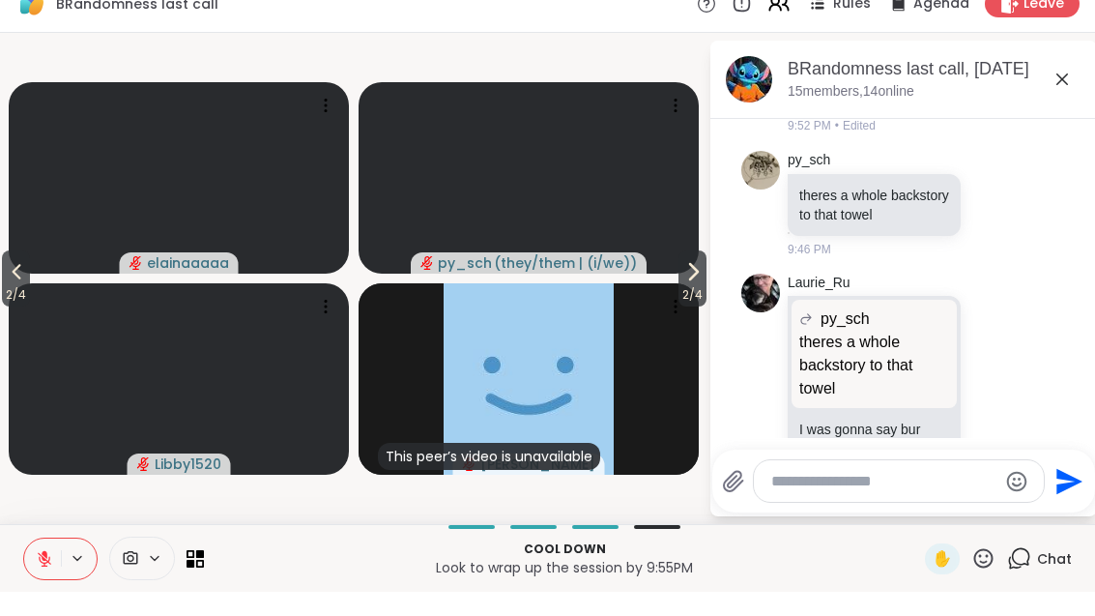
scroll to position [22948, 0]
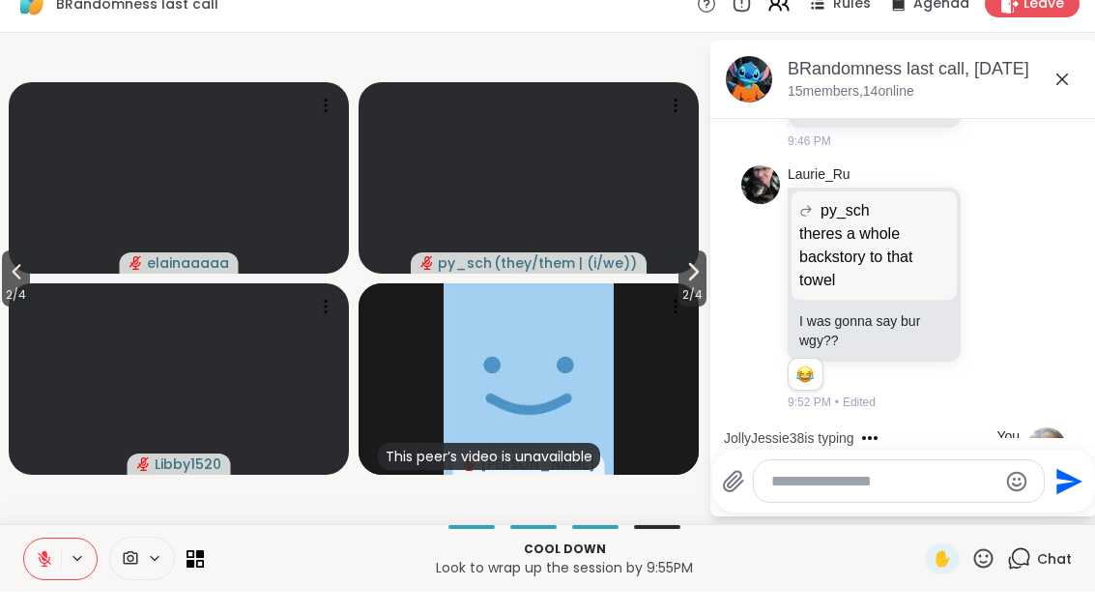
click at [3, 275] on button "2 / 4" at bounding box center [16, 303] width 28 height 56
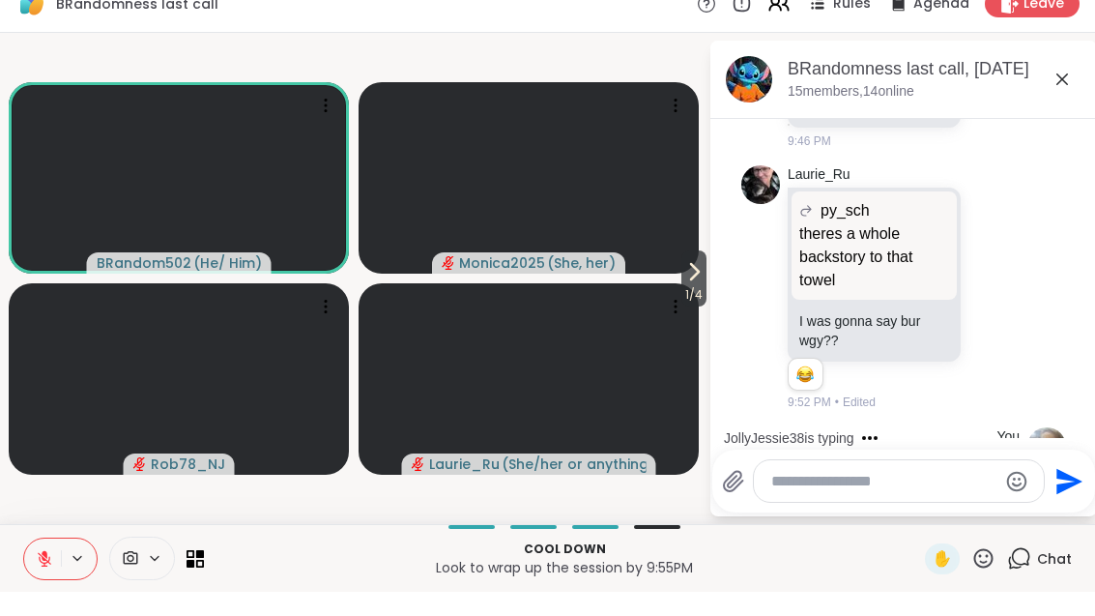
scroll to position [23089, 0]
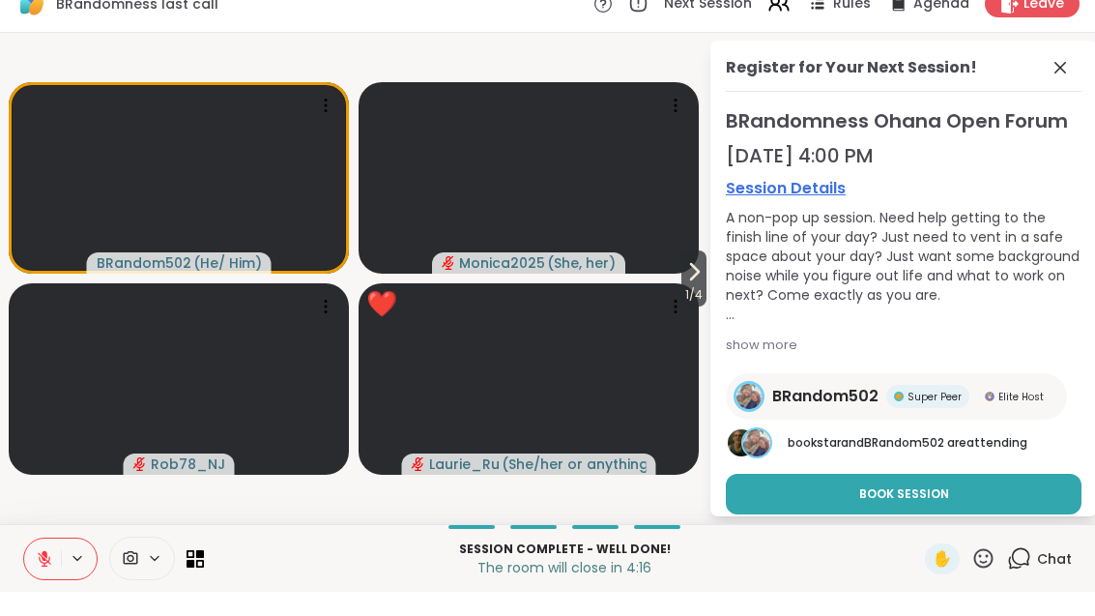
click at [1059, 80] on icon at bounding box center [1060, 91] width 23 height 23
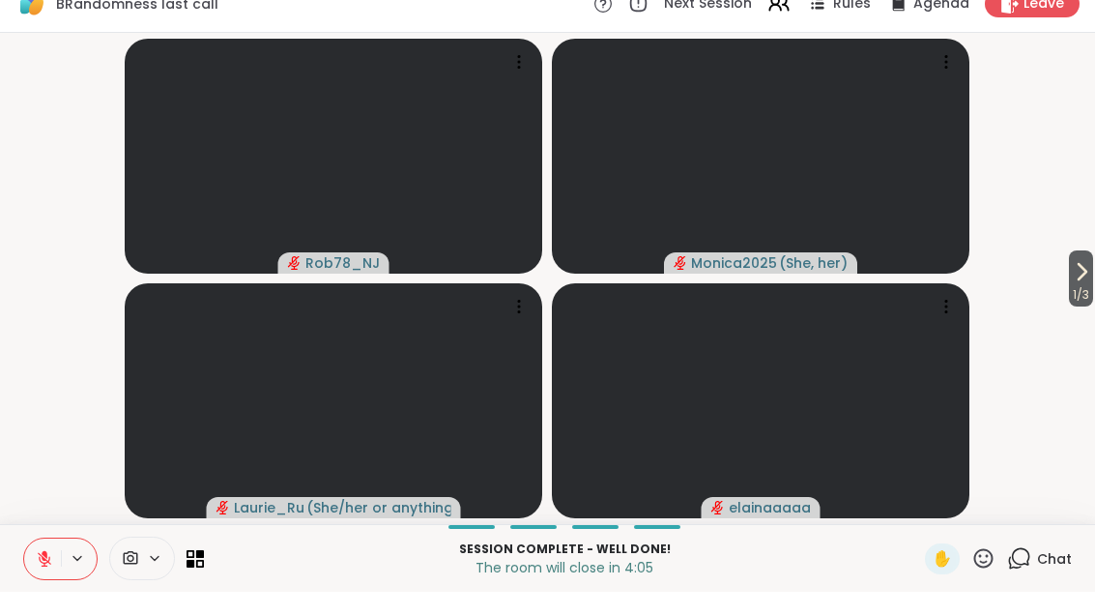
click at [1090, 284] on icon at bounding box center [1081, 295] width 23 height 23
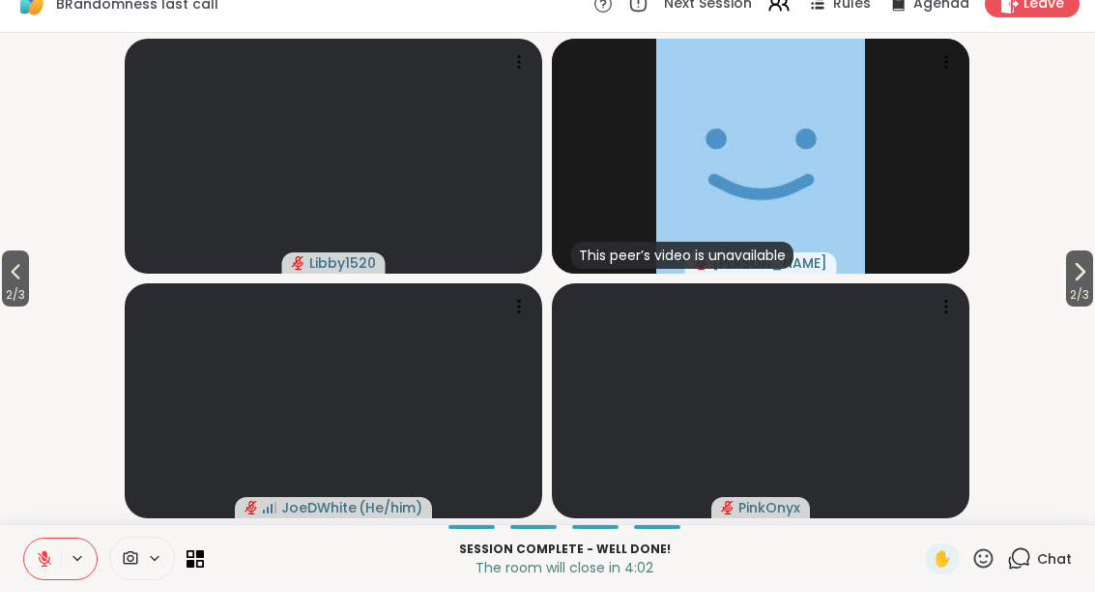
click at [1076, 307] on span "2 / 3" at bounding box center [1079, 318] width 27 height 23
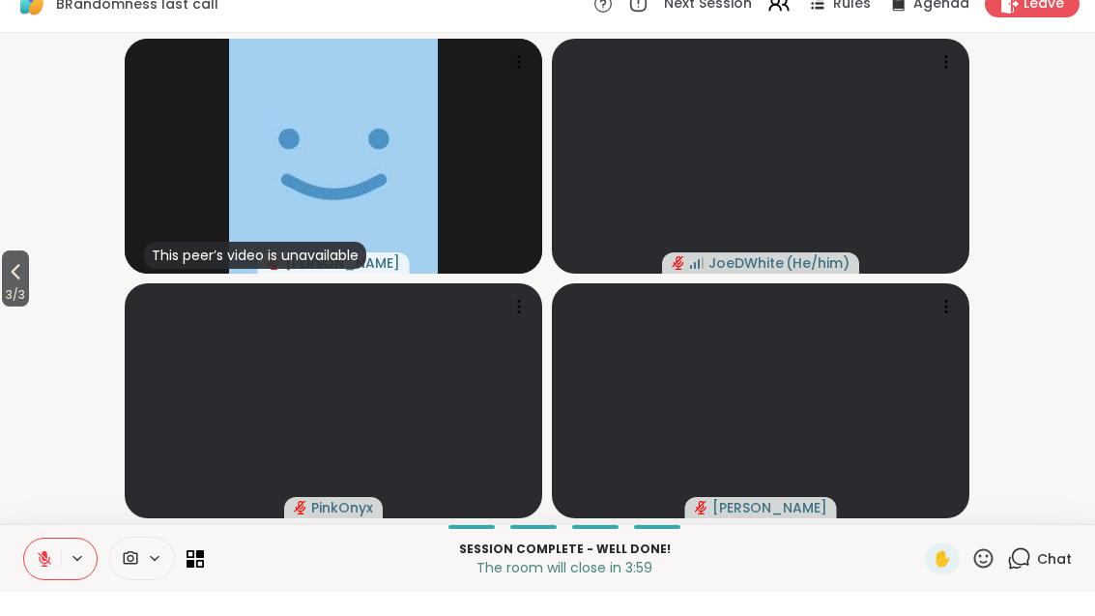
click at [1042, 30] on div "BRandomness last call Next Session Rules Agenda Leave" at bounding box center [547, 28] width 1095 height 57
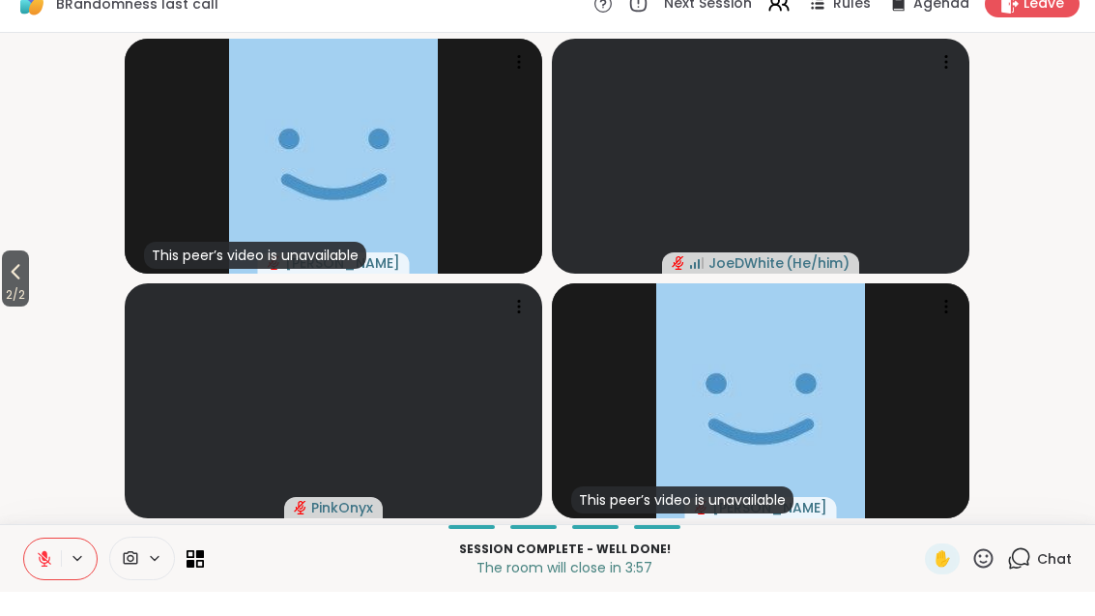
click at [1028, 16] on div "Leave" at bounding box center [1032, 28] width 95 height 27
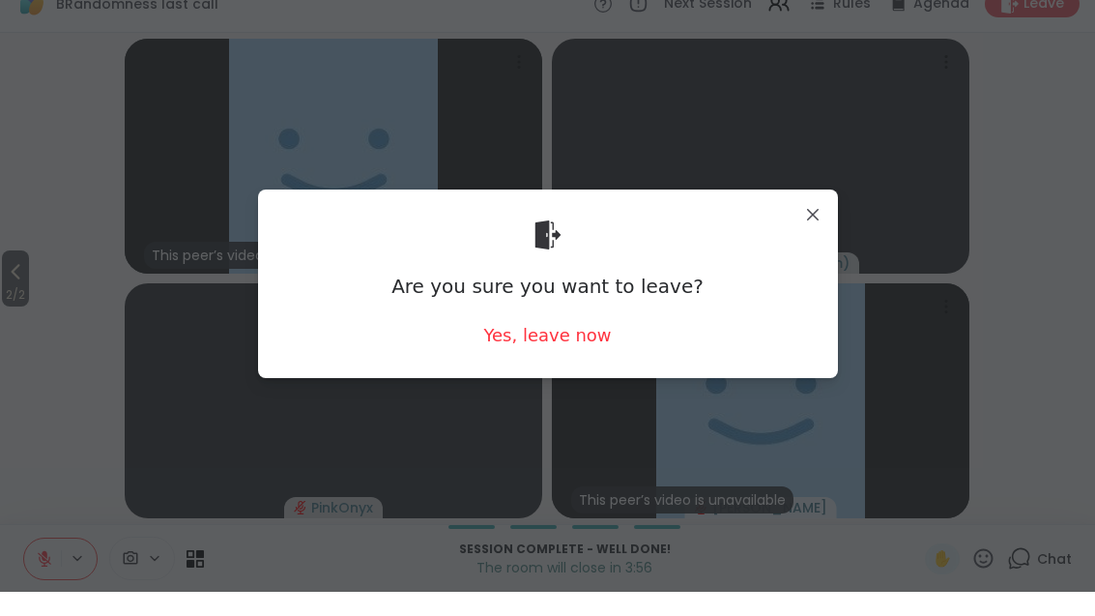
click at [573, 347] on div "Yes, leave now" at bounding box center [547, 359] width 128 height 24
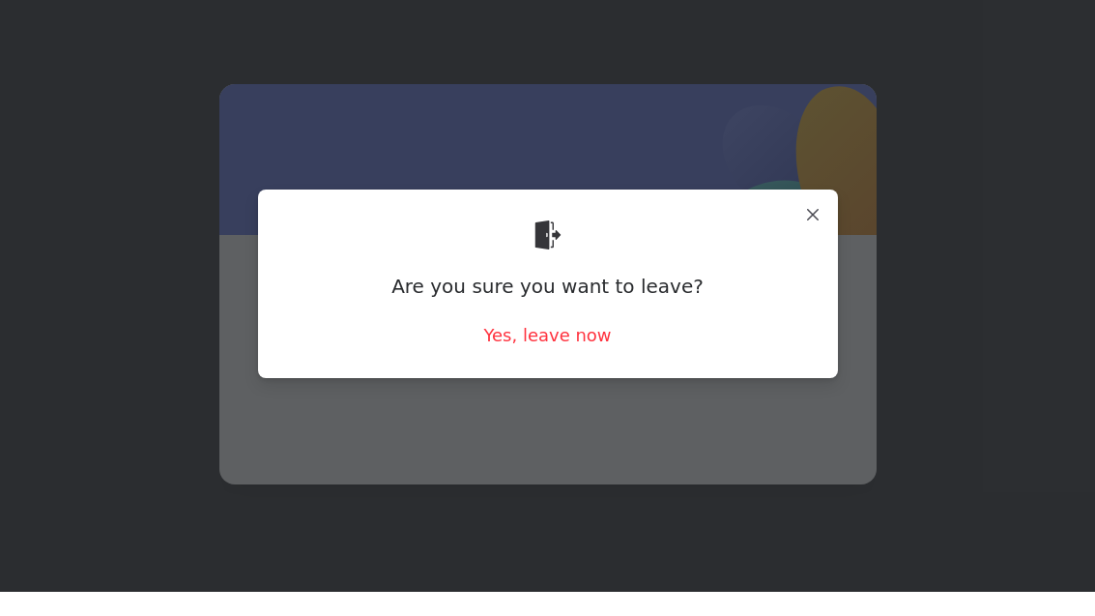
scroll to position [24, 0]
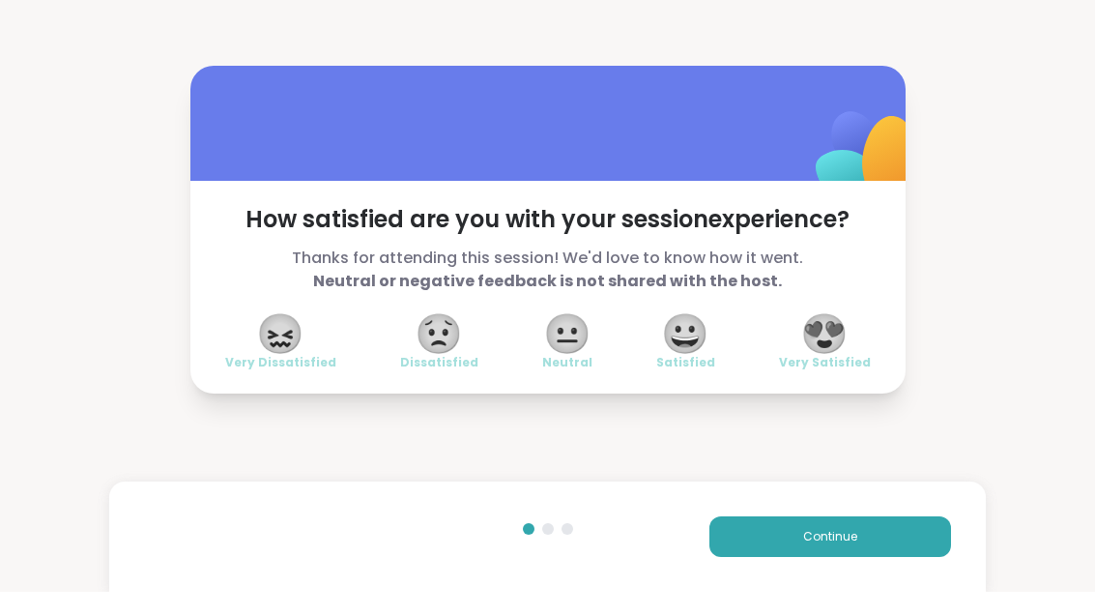
click at [832, 348] on span "😍" at bounding box center [825, 357] width 48 height 35
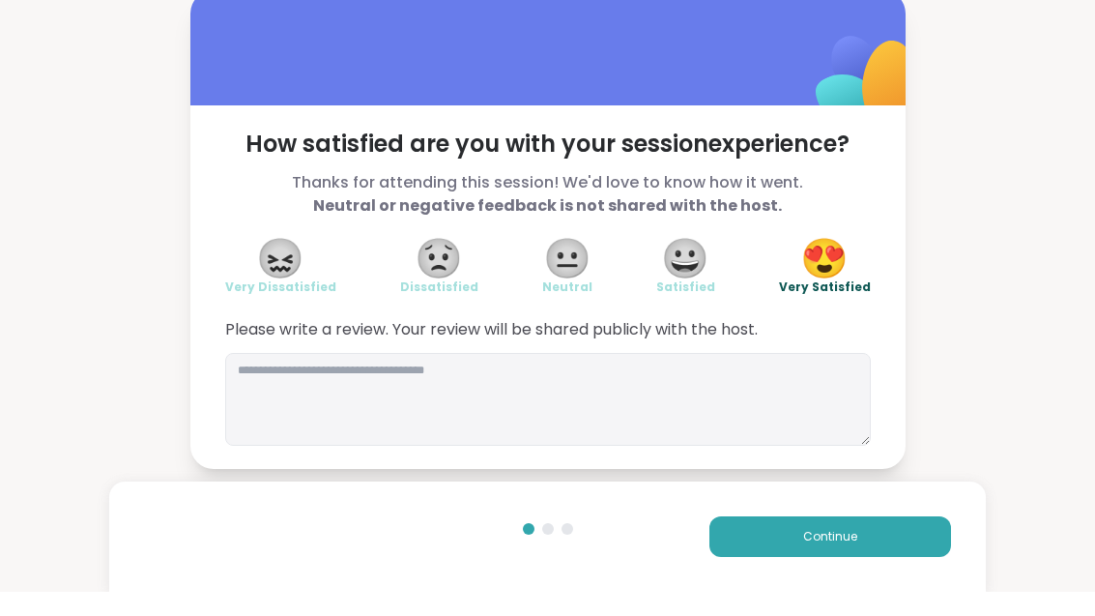
click at [875, 547] on button "Continue" at bounding box center [831, 560] width 242 height 41
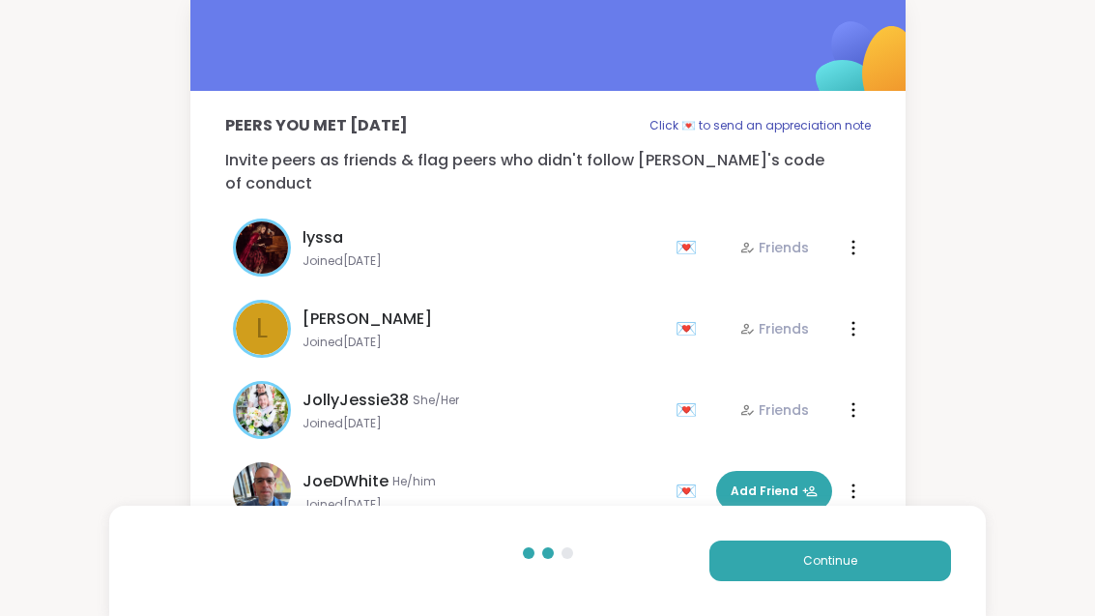
click at [875, 547] on button "Continue" at bounding box center [831, 560] width 242 height 41
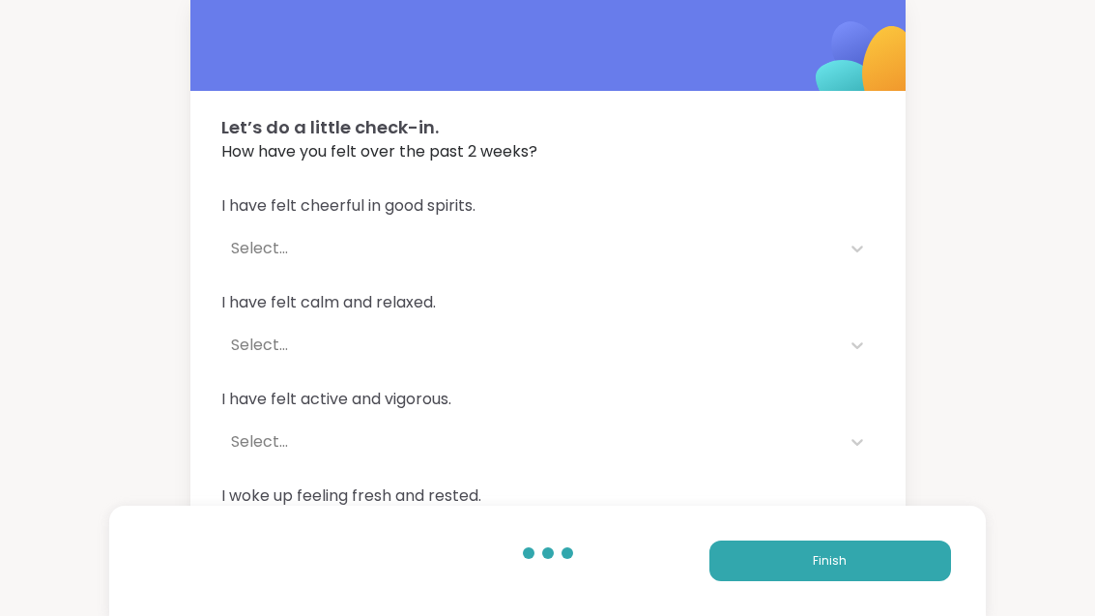
click at [881, 559] on button "Finish" at bounding box center [831, 560] width 242 height 41
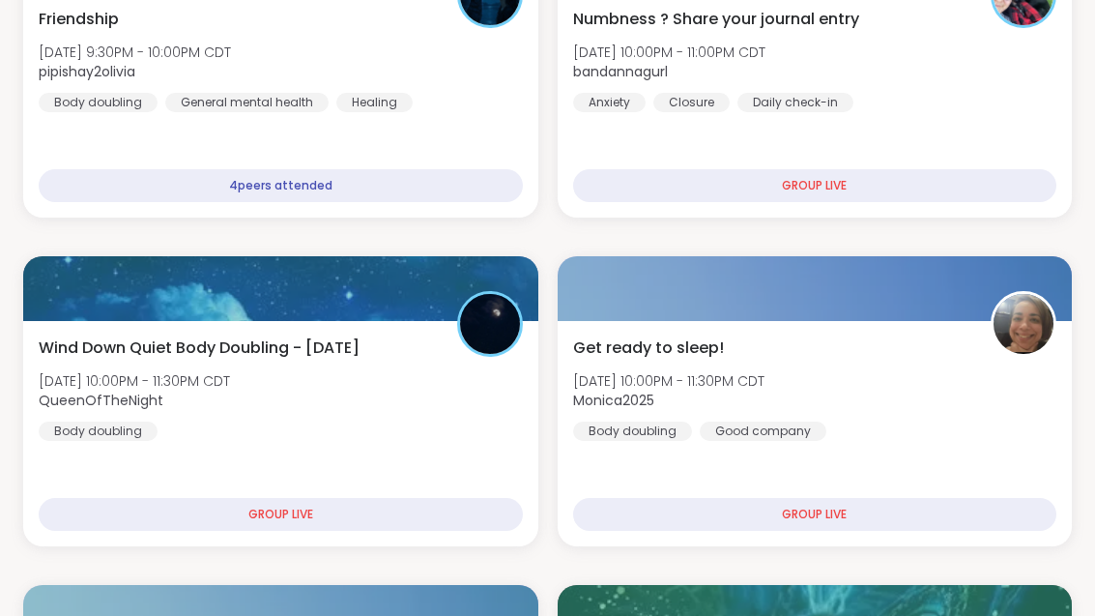
scroll to position [828, 0]
click at [930, 404] on div "Get ready to sleep! [DATE] 10:00PM - 11:30PM CDT Monica2025 Body doubling Good …" at bounding box center [815, 388] width 484 height 104
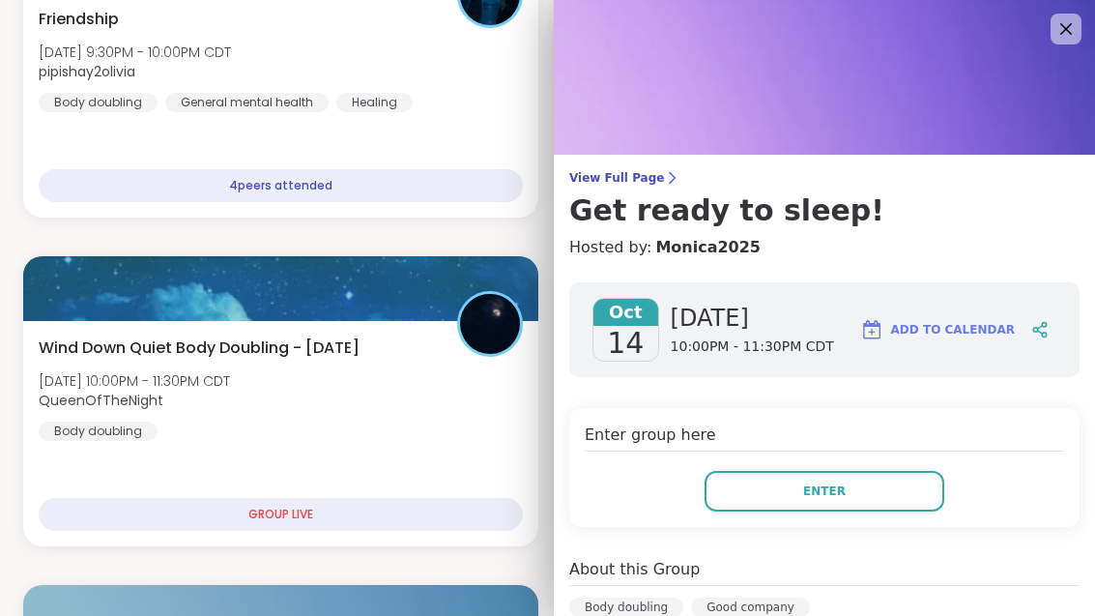
click at [920, 497] on button "Enter" at bounding box center [825, 491] width 240 height 41
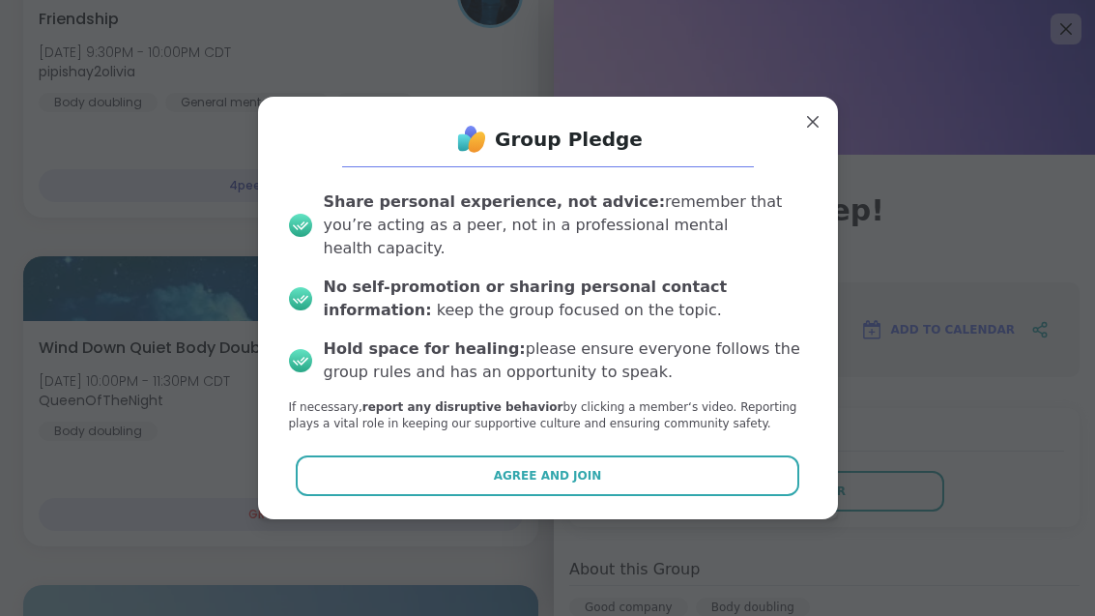
click at [732, 494] on button "Agree and Join" at bounding box center [548, 475] width 504 height 41
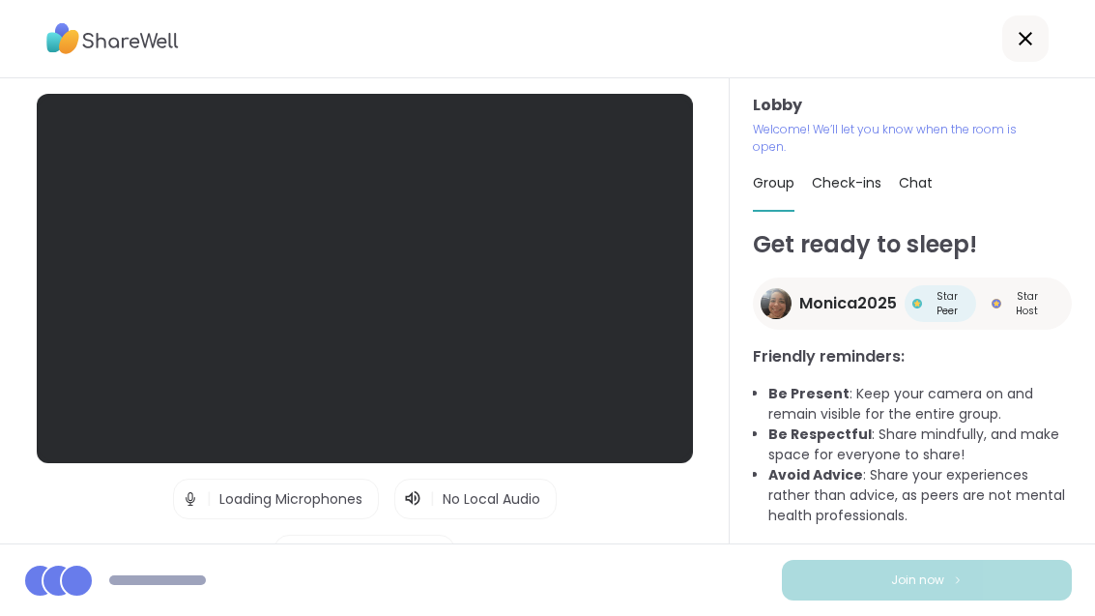
scroll to position [62, 0]
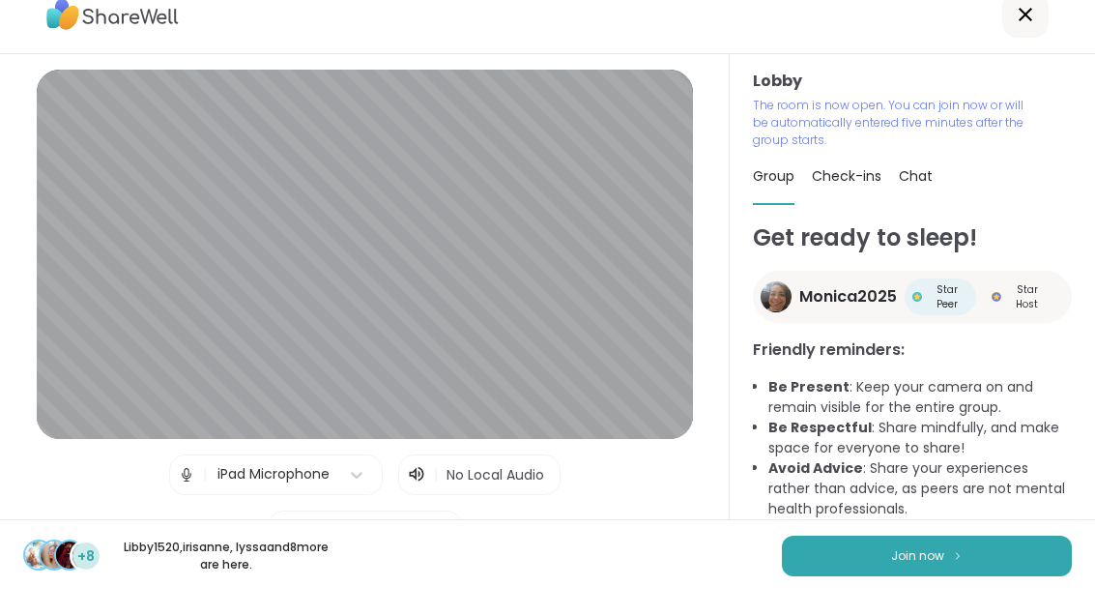
click at [977, 575] on button "Join now" at bounding box center [927, 580] width 290 height 41
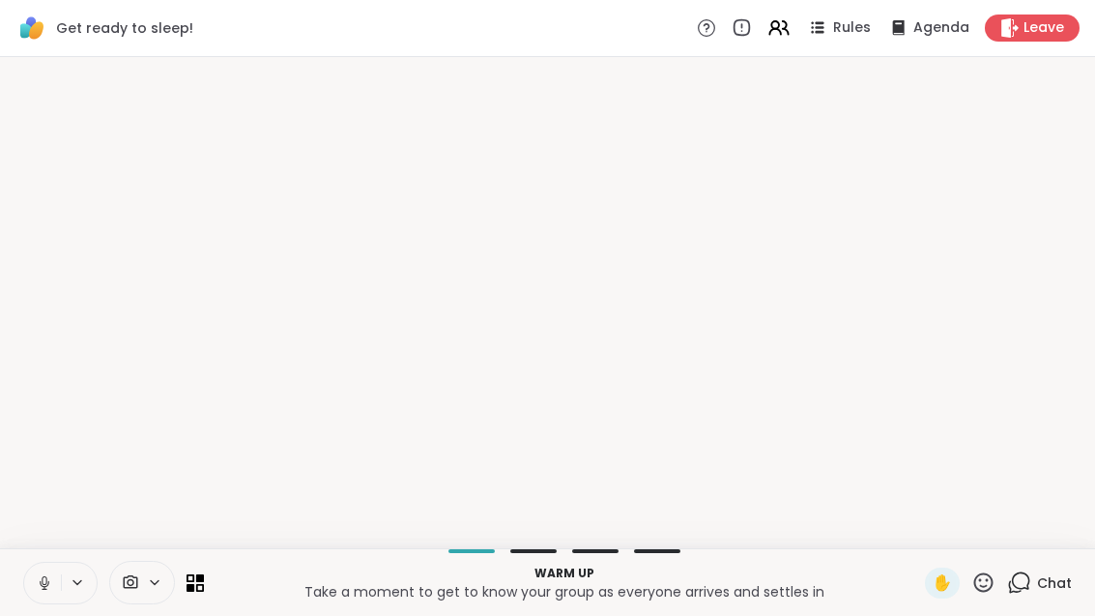
scroll to position [0, 0]
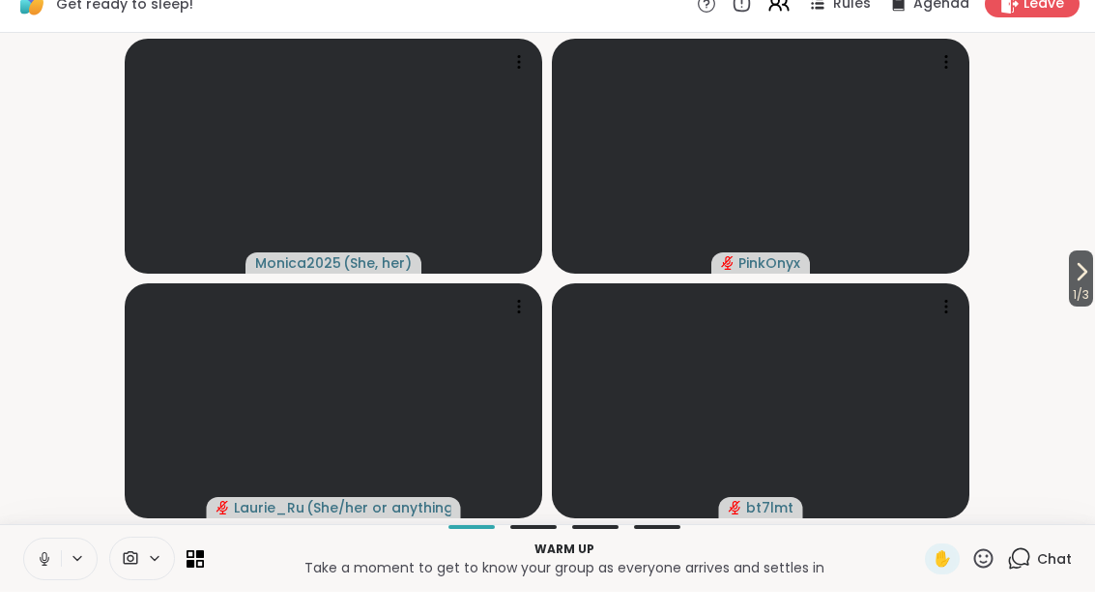
click at [1080, 307] on span "1 / 3" at bounding box center [1081, 318] width 24 height 23
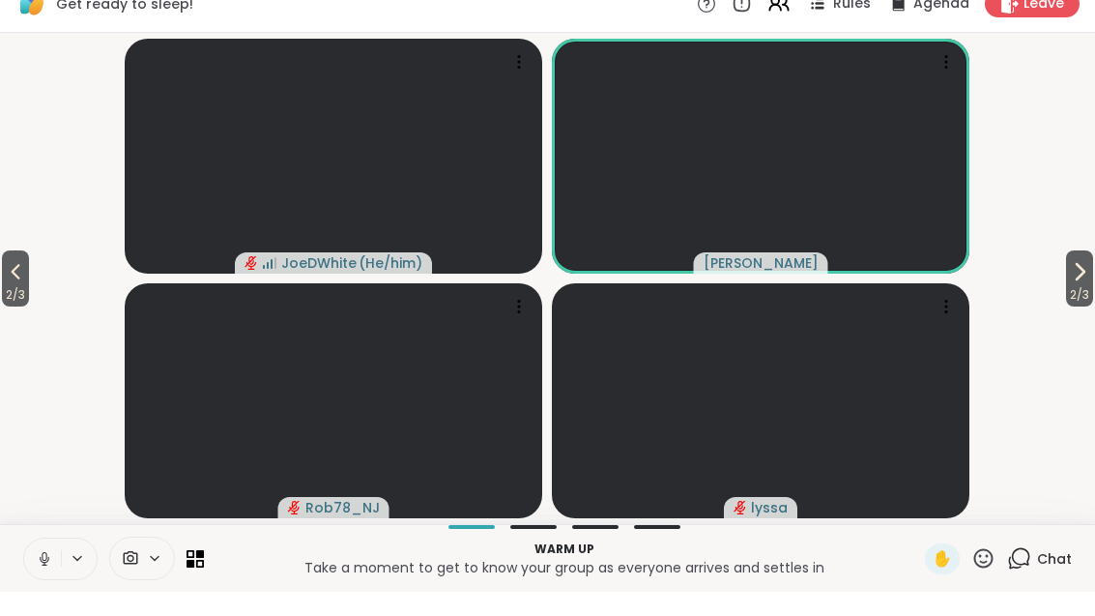
click at [1094, 307] on span "2 / 3" at bounding box center [1079, 318] width 27 height 23
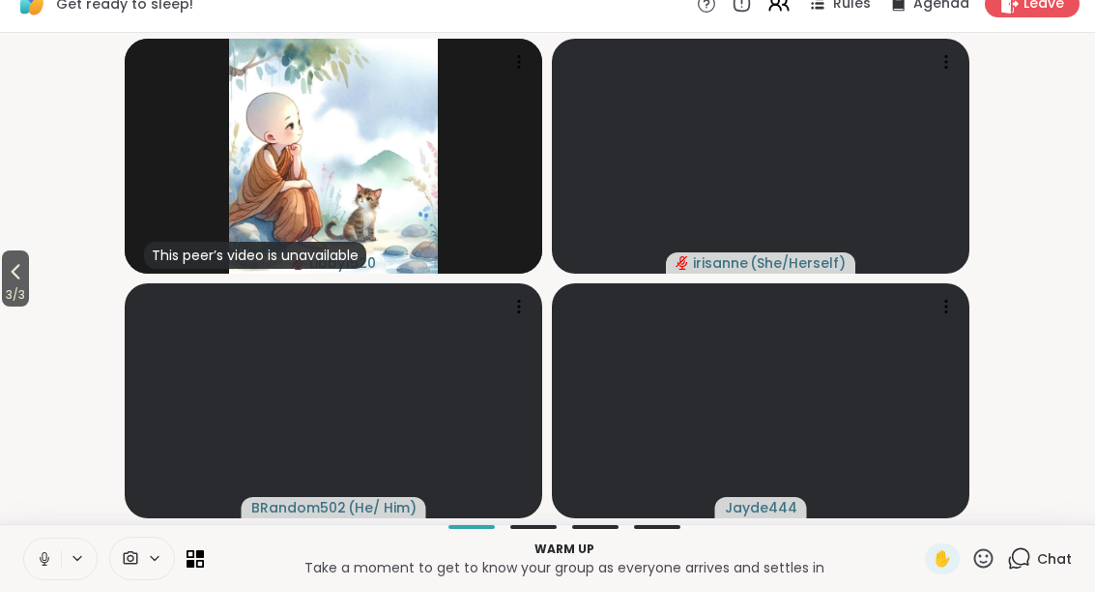
click at [29, 307] on span "3 / 3" at bounding box center [15, 318] width 27 height 23
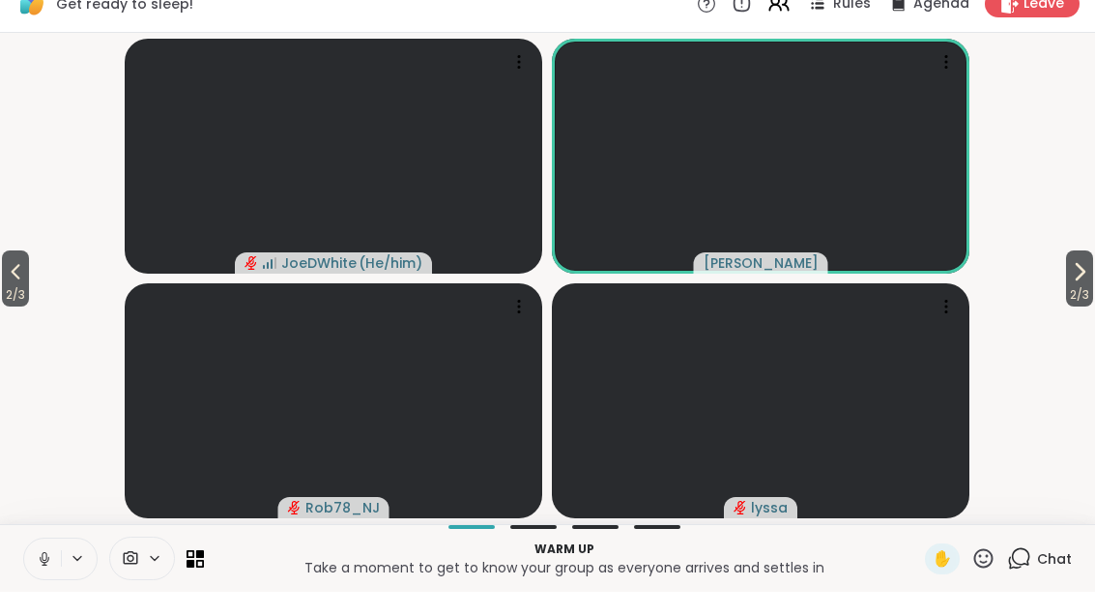
click at [19, 307] on span "2 / 3" at bounding box center [15, 318] width 27 height 23
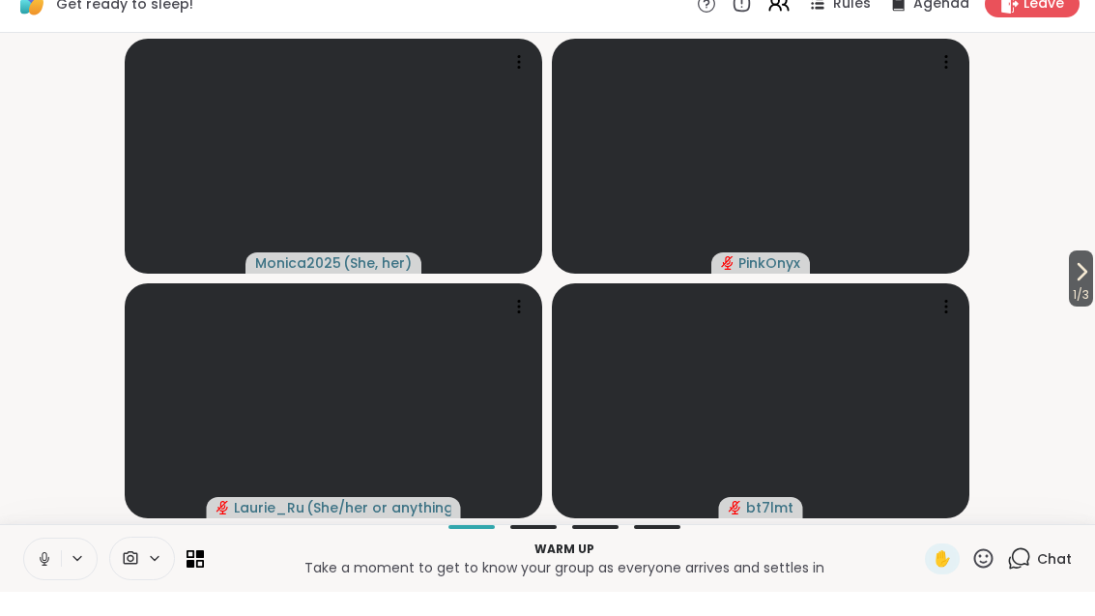
click at [780, 16] on icon at bounding box center [779, 27] width 23 height 23
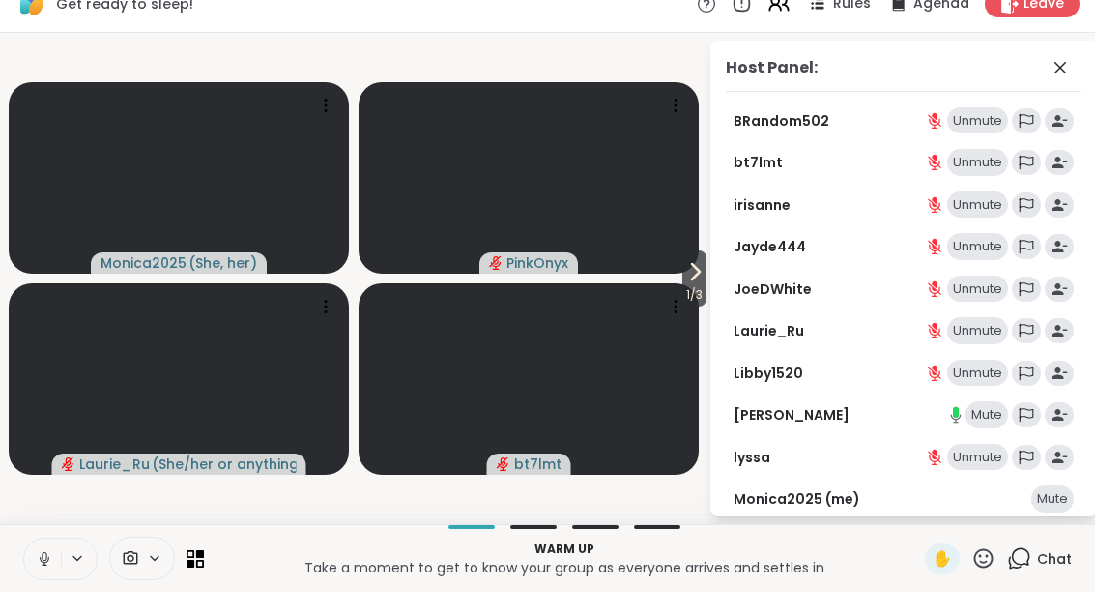
click at [991, 425] on div "Mute" at bounding box center [987, 438] width 43 height 27
click at [1060, 86] on icon at bounding box center [1061, 92] width 12 height 12
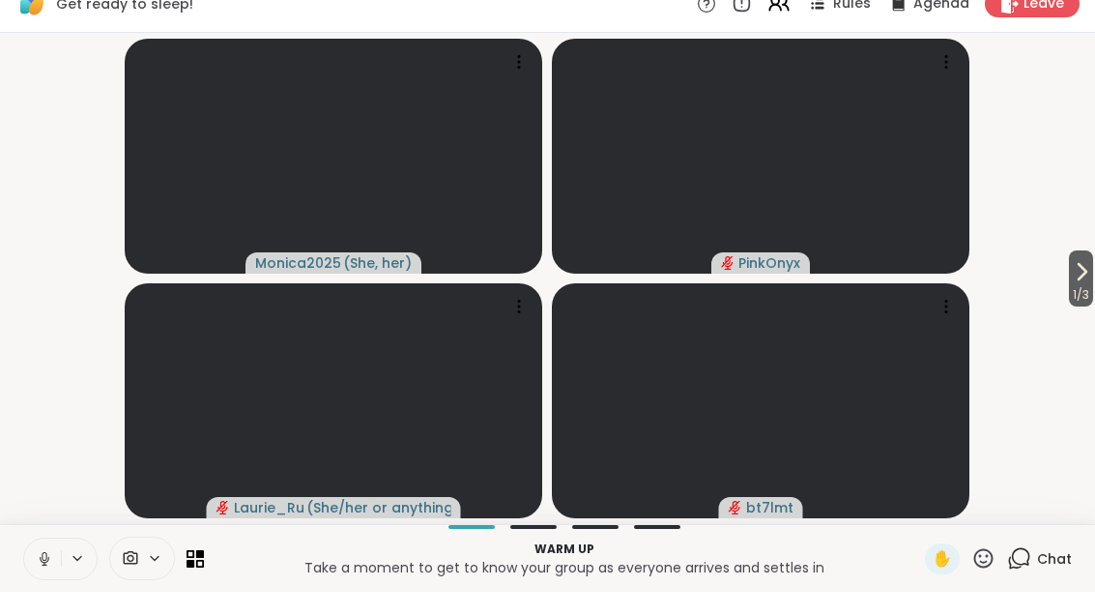
click at [1090, 284] on icon at bounding box center [1081, 295] width 23 height 23
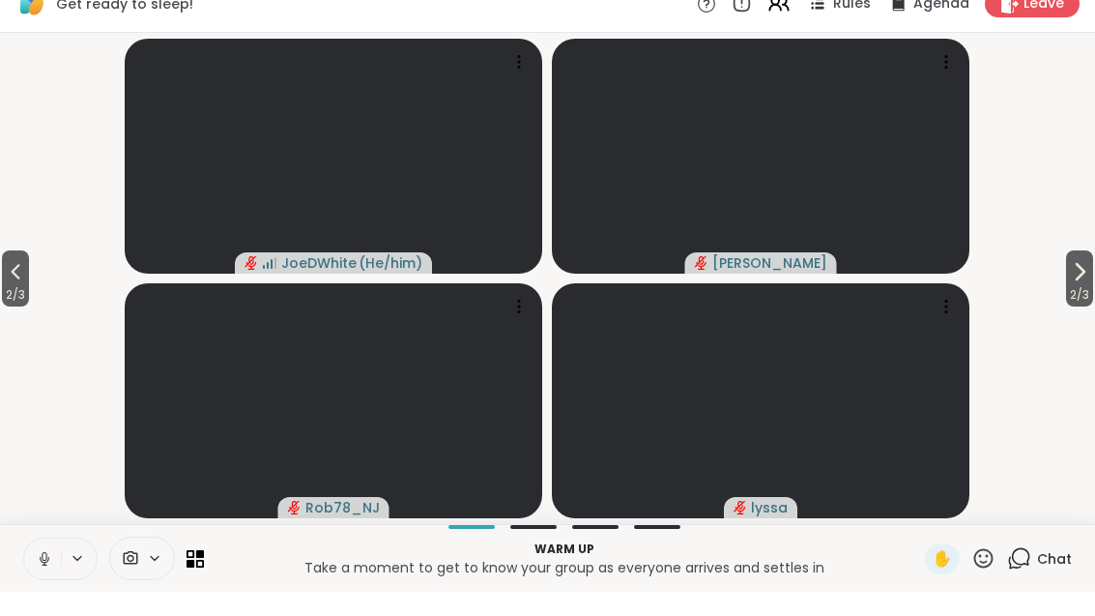
click at [1075, 284] on icon at bounding box center [1079, 295] width 23 height 23
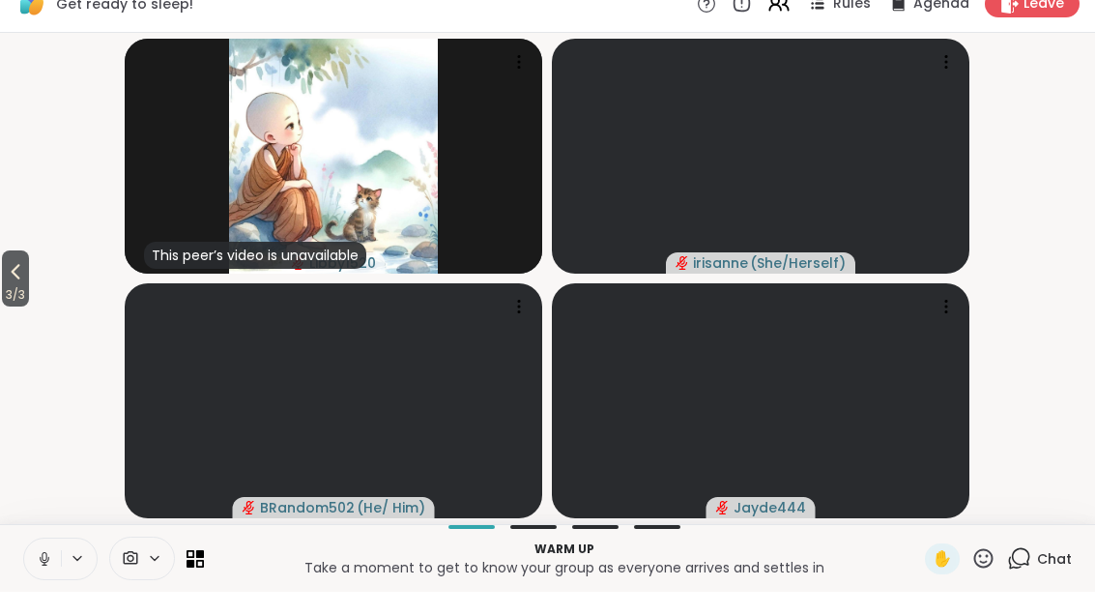
click at [17, 307] on span "3 / 3" at bounding box center [15, 318] width 27 height 23
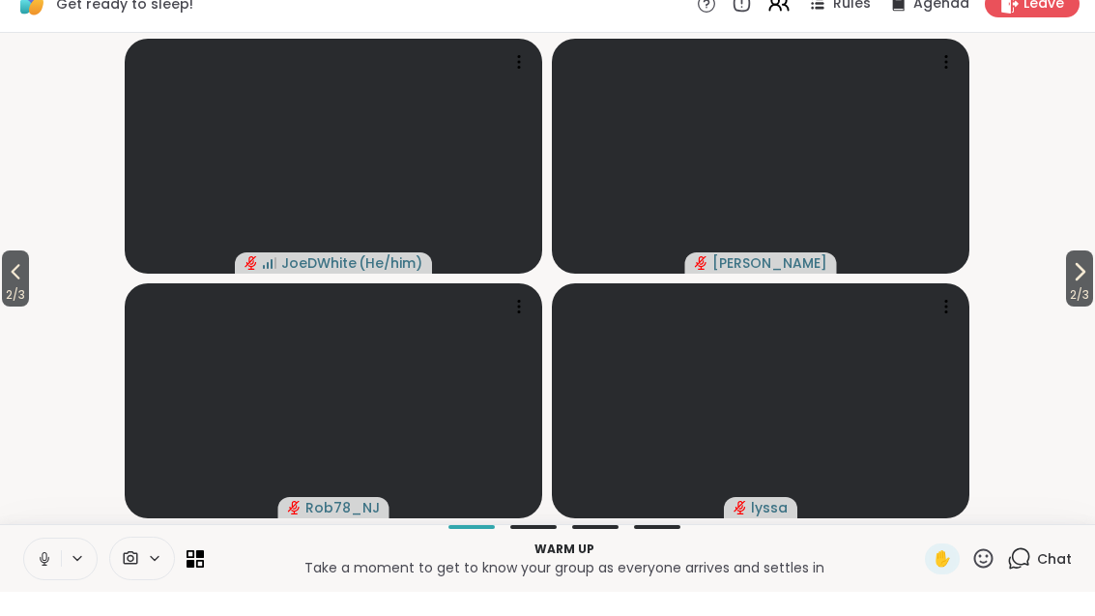
click at [7, 307] on span "2 / 3" at bounding box center [15, 318] width 27 height 23
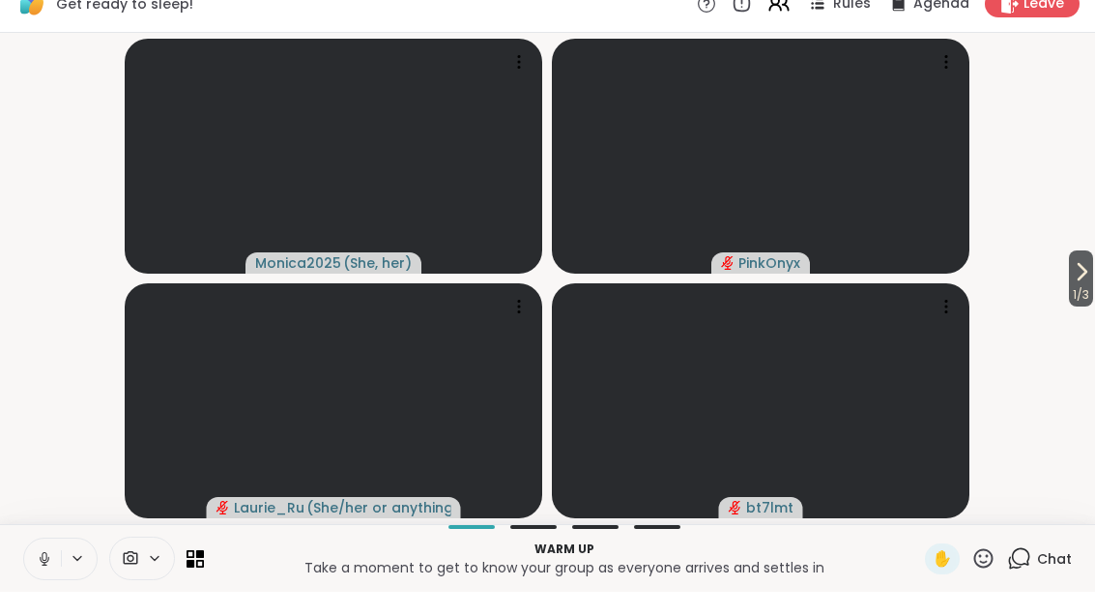
click at [1092, 275] on button "1 / 3" at bounding box center [1081, 303] width 24 height 56
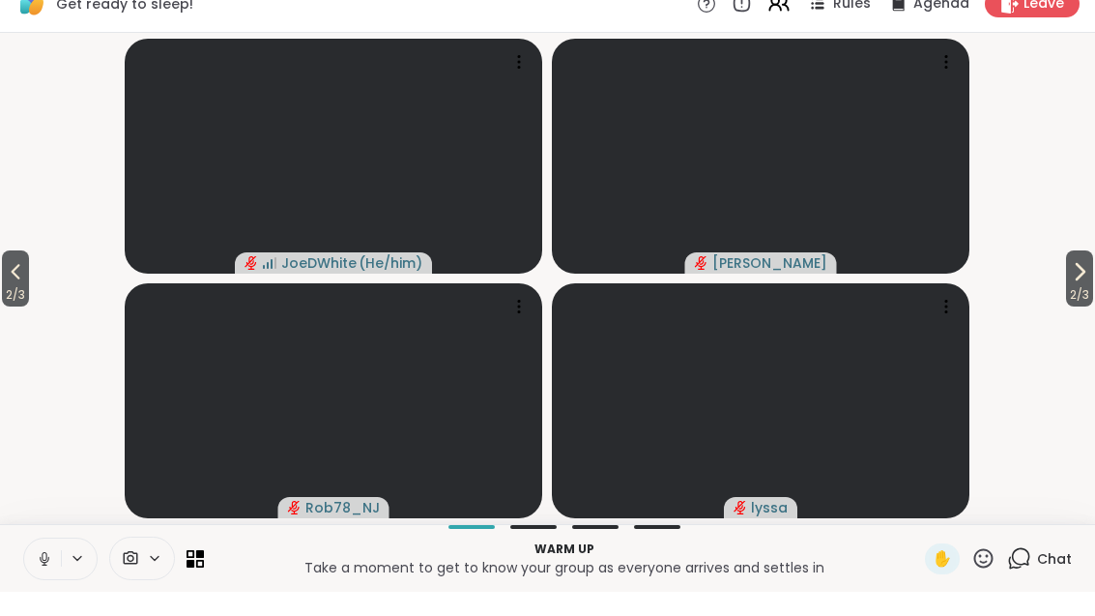
click at [1094, 280] on button "2 / 3" at bounding box center [1079, 303] width 27 height 56
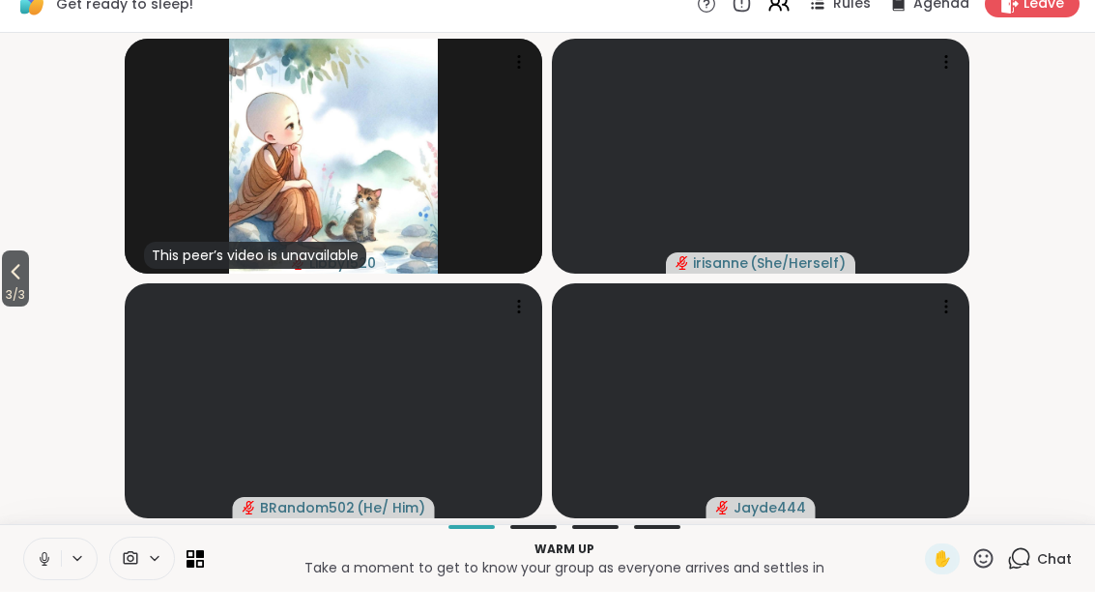
click at [4, 307] on span "3 / 3" at bounding box center [15, 318] width 27 height 23
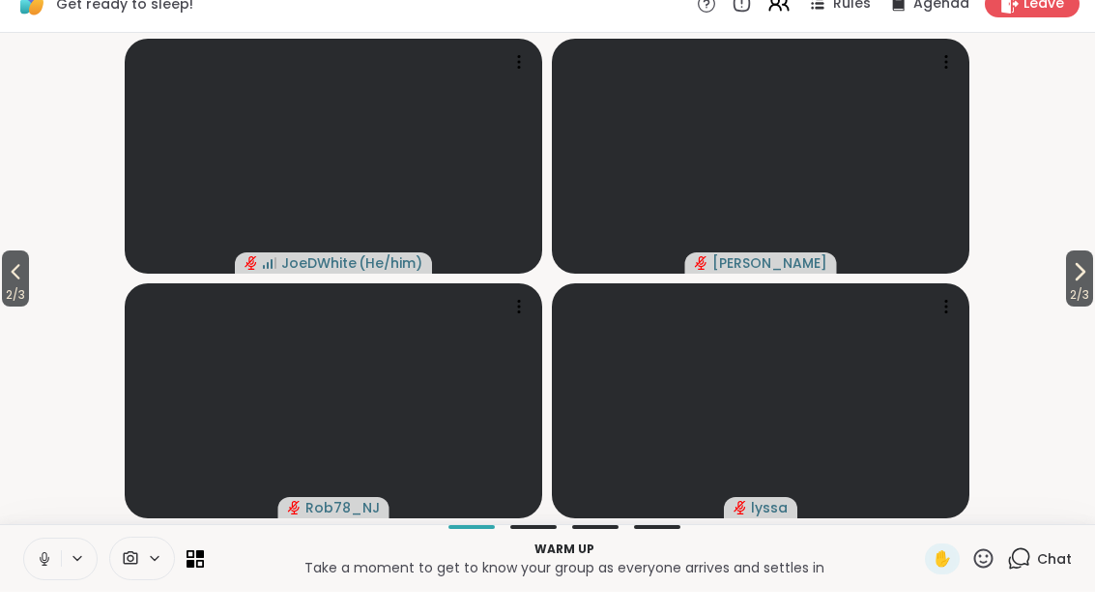
click at [5, 307] on span "2 / 3" at bounding box center [15, 318] width 27 height 23
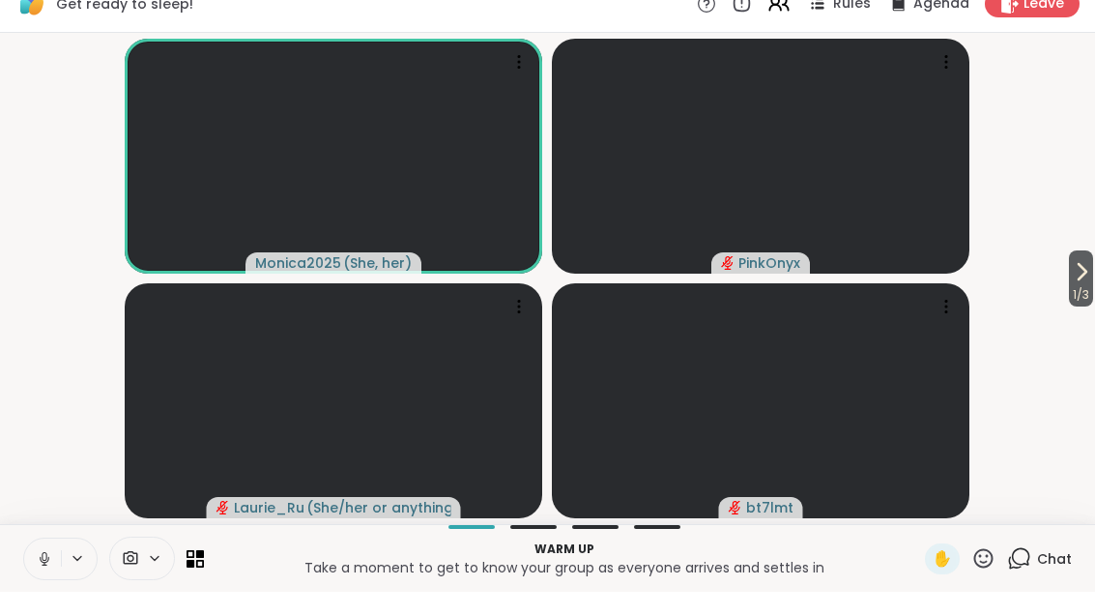
click at [1088, 307] on span "1 / 3" at bounding box center [1081, 318] width 24 height 23
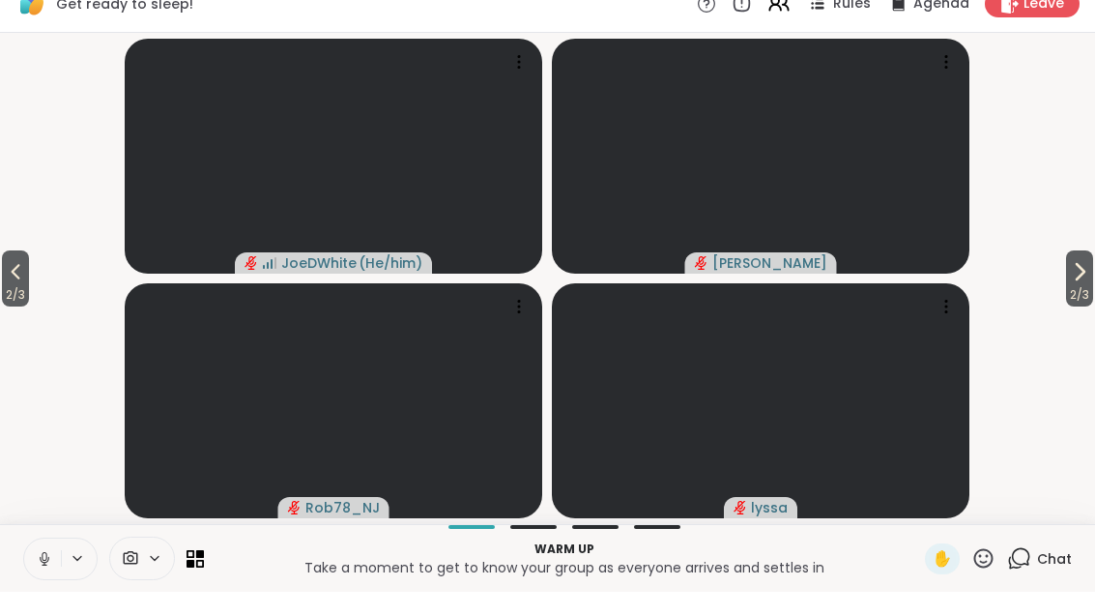
click at [1078, 307] on span "2 / 3" at bounding box center [1079, 318] width 27 height 23
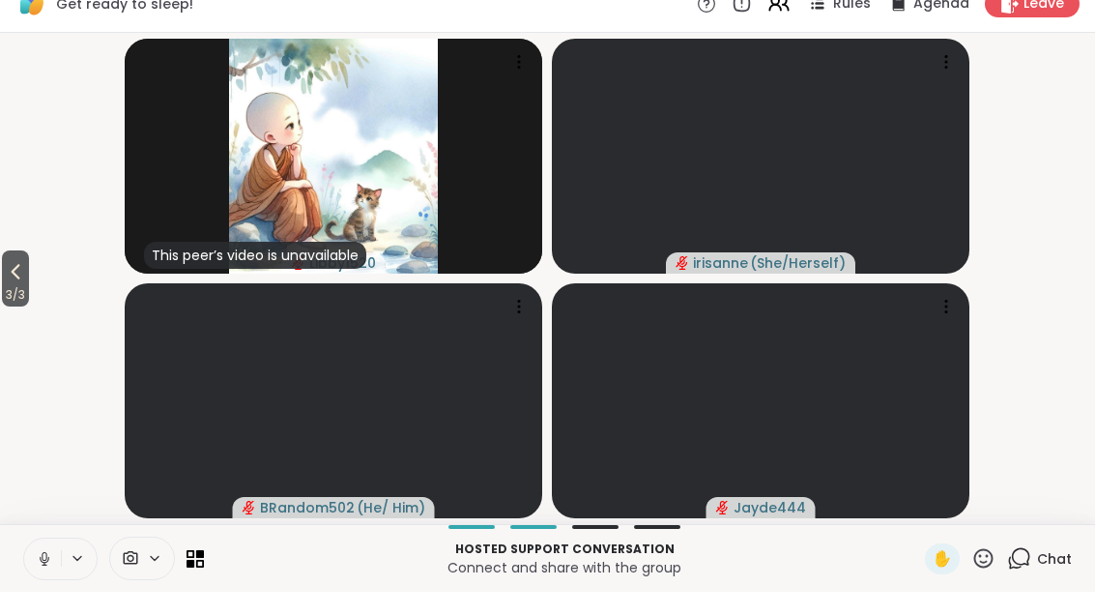
click at [15, 307] on span "3 / 3" at bounding box center [15, 318] width 27 height 23
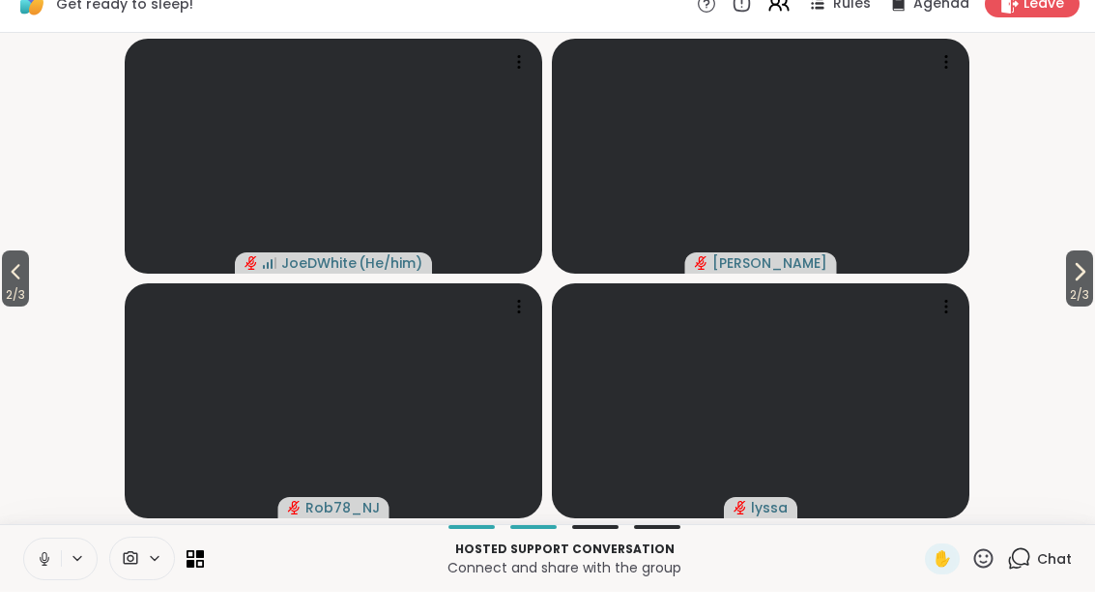
click at [1077, 307] on span "2 / 3" at bounding box center [1079, 318] width 27 height 23
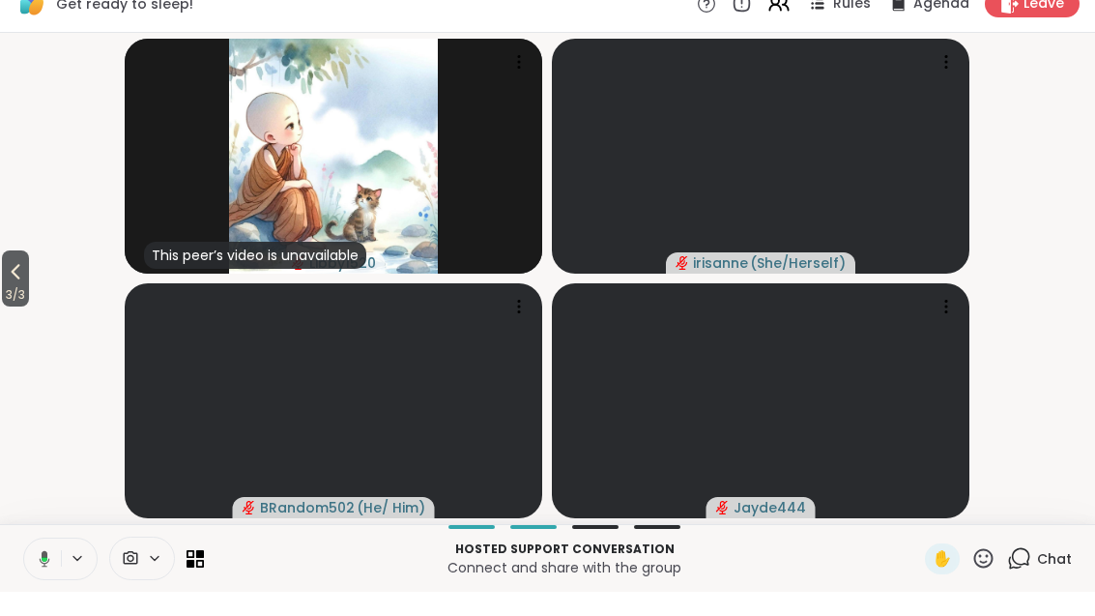
click at [5, 277] on button "3 / 3" at bounding box center [15, 303] width 27 height 56
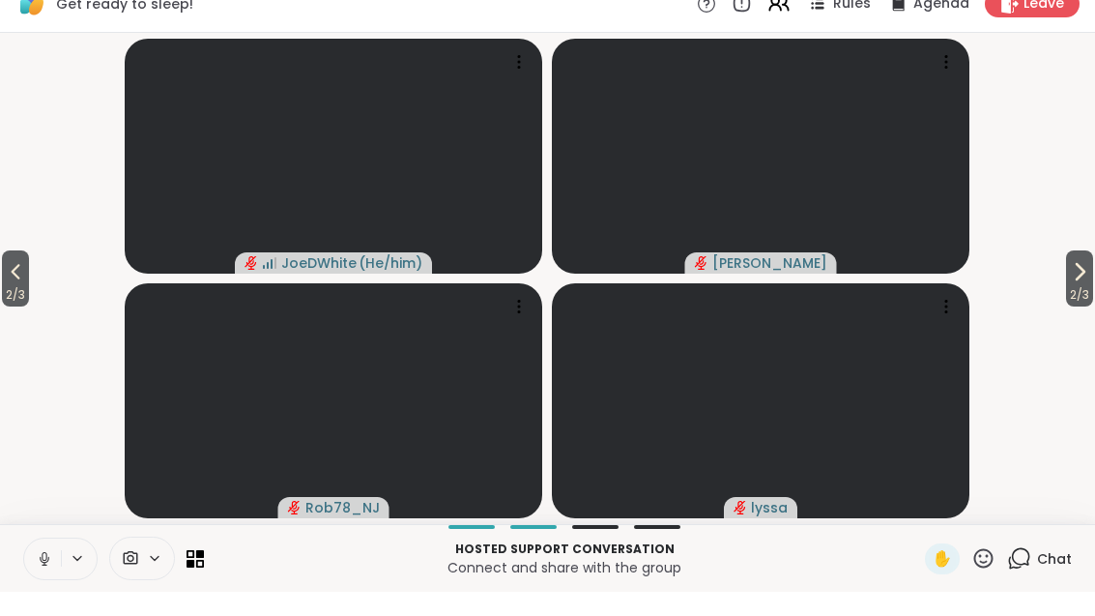
click at [2, 307] on span "2 / 3" at bounding box center [15, 318] width 27 height 23
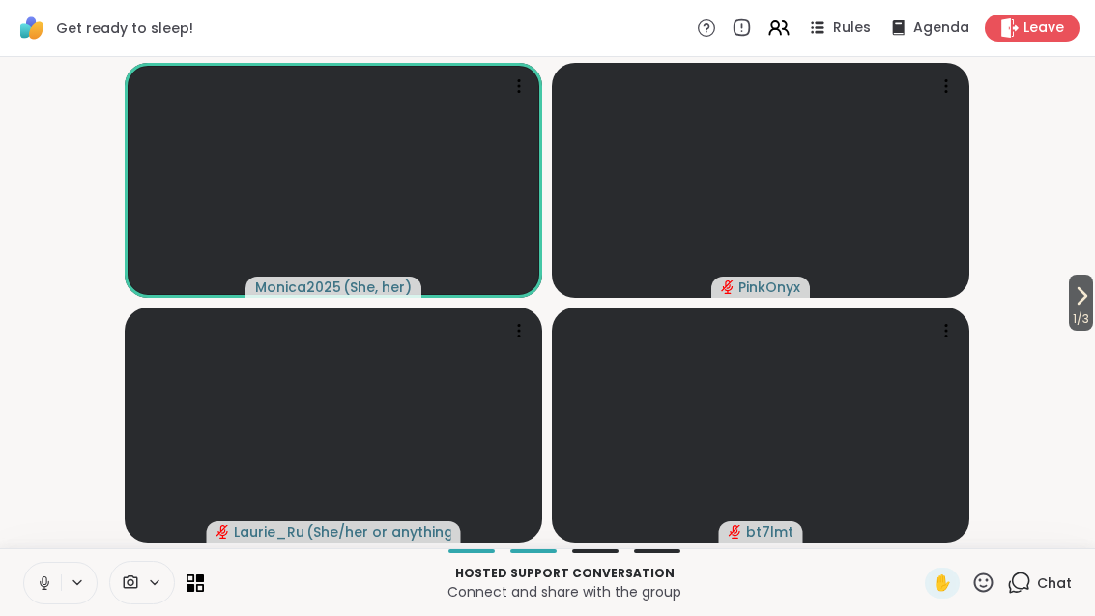
click at [846, 18] on span "Rules" at bounding box center [852, 27] width 38 height 19
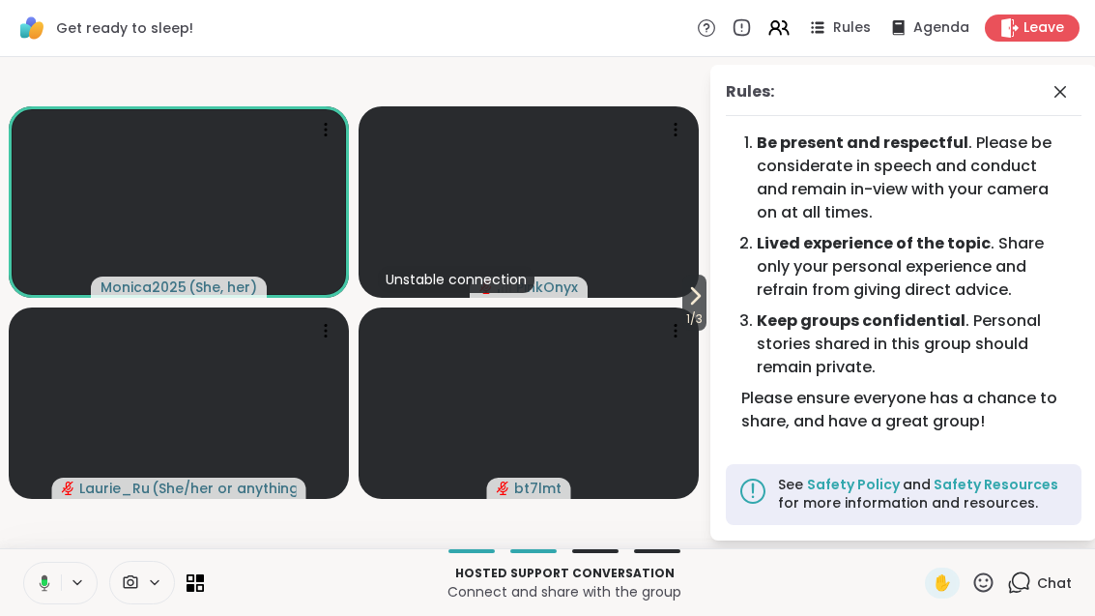
click at [691, 313] on span "1 / 3" at bounding box center [695, 318] width 24 height 23
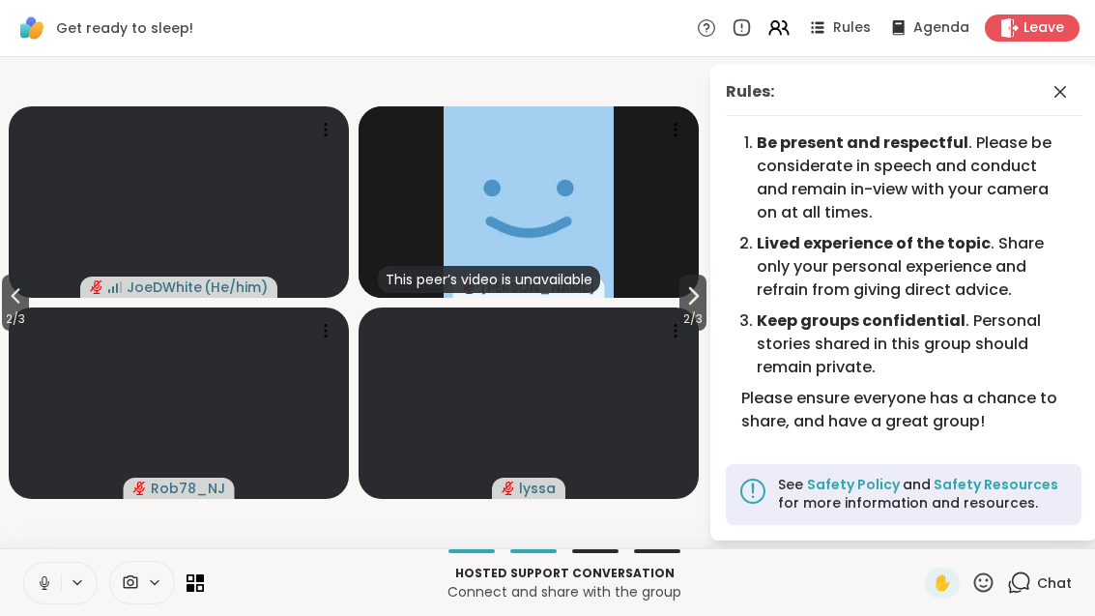
click at [698, 304] on icon at bounding box center [693, 295] width 23 height 23
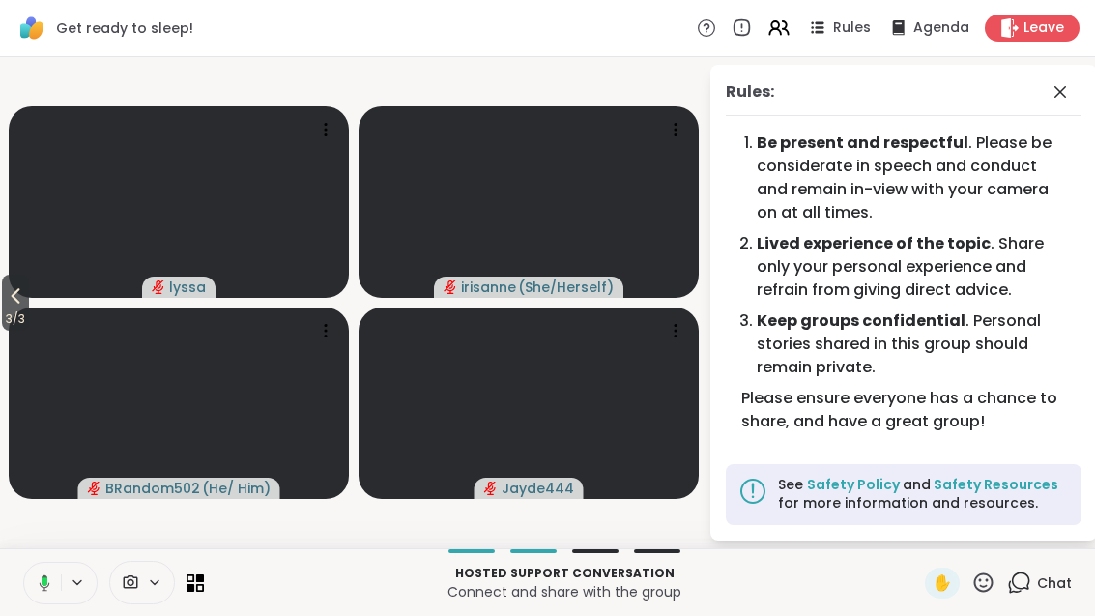
click at [1074, 102] on span at bounding box center [1062, 91] width 27 height 23
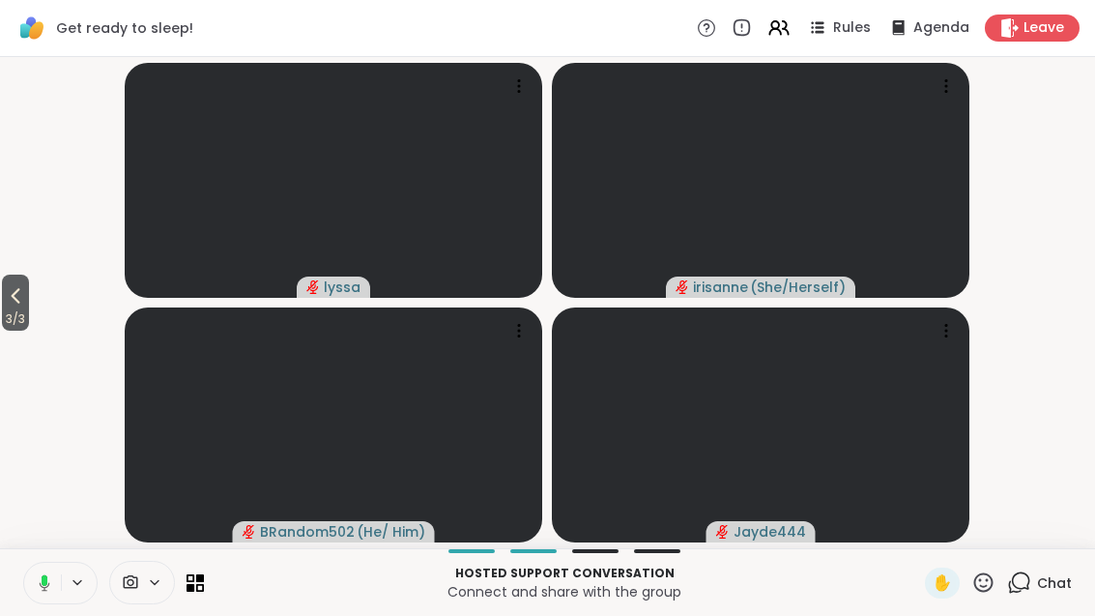
click at [7, 322] on span "3 / 3" at bounding box center [15, 318] width 27 height 23
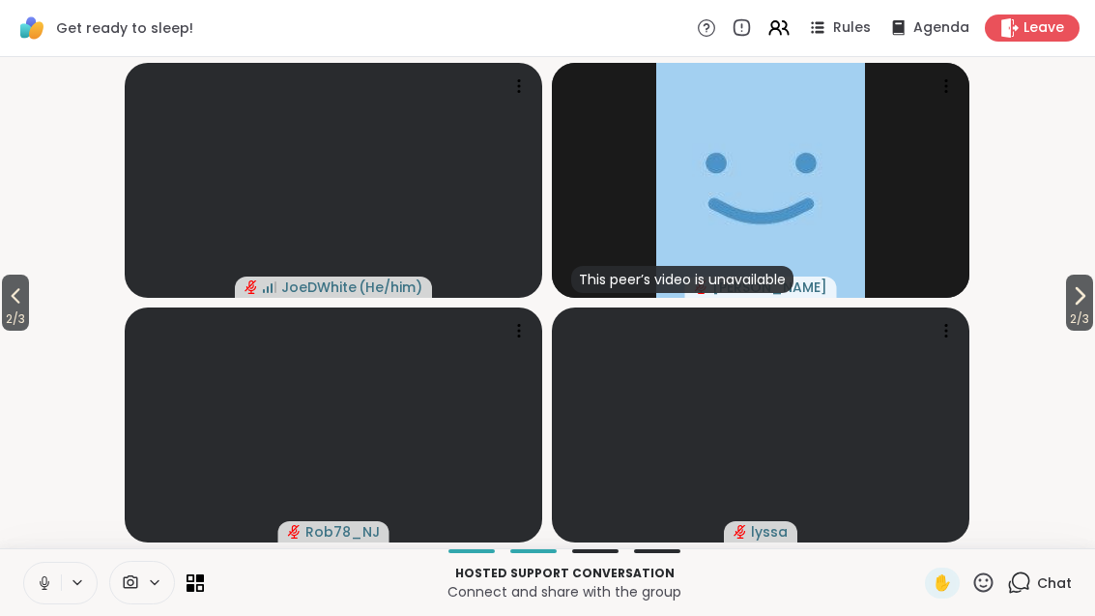
click at [13, 307] on span "2 / 3" at bounding box center [15, 318] width 27 height 23
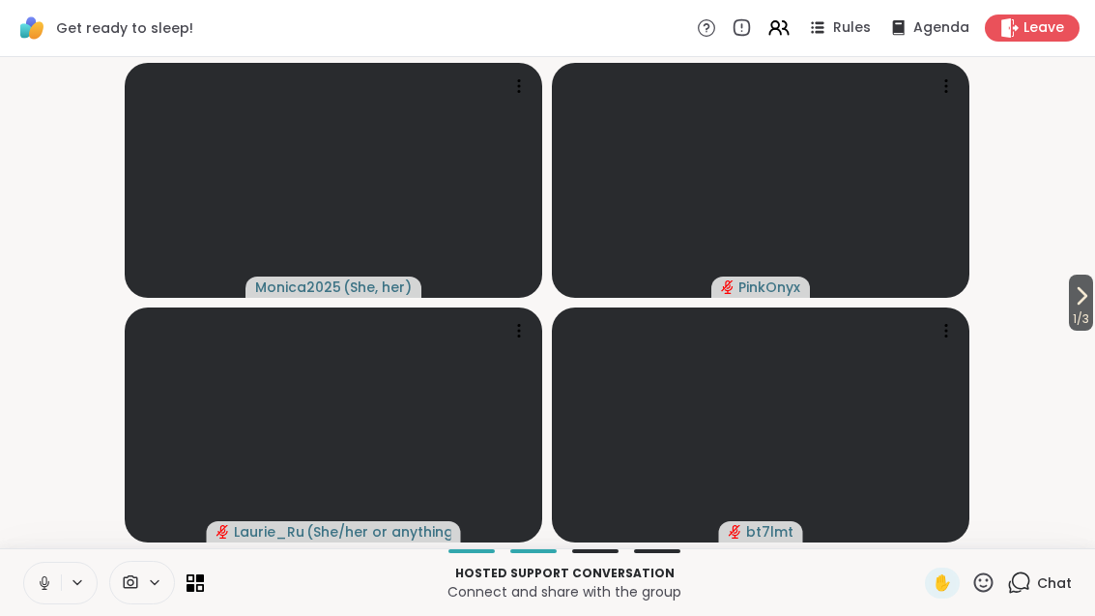
click at [780, 54] on div "Get ready to sleep! Rules Agenda Leave" at bounding box center [547, 28] width 1095 height 57
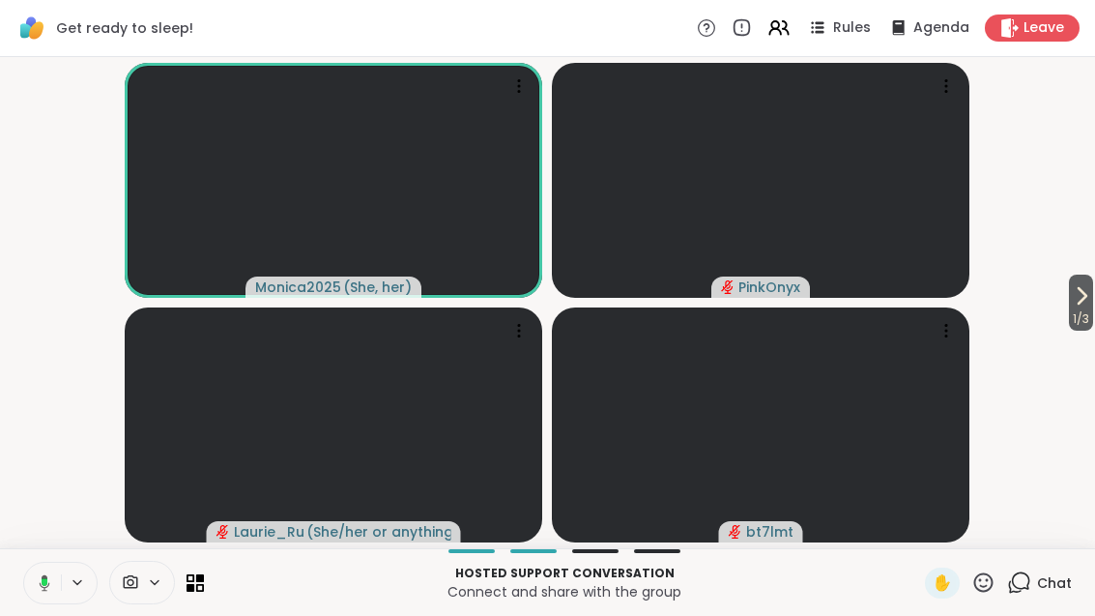
click at [776, 34] on icon at bounding box center [779, 27] width 23 height 23
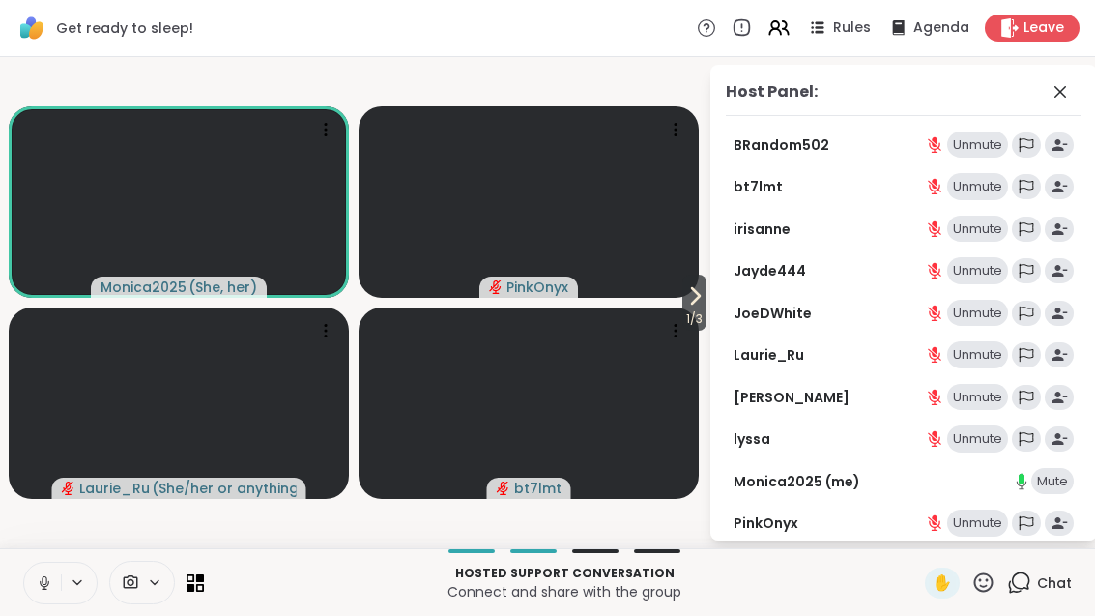
click at [1066, 473] on div "Mute" at bounding box center [1053, 481] width 43 height 27
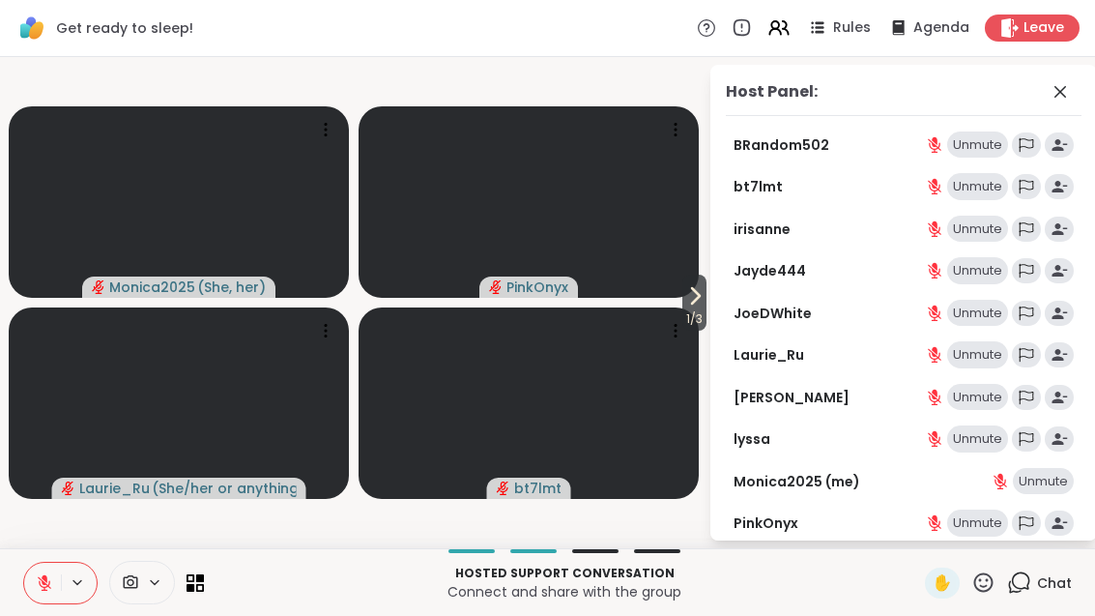
click at [1060, 482] on div "Unmute" at bounding box center [1043, 481] width 61 height 27
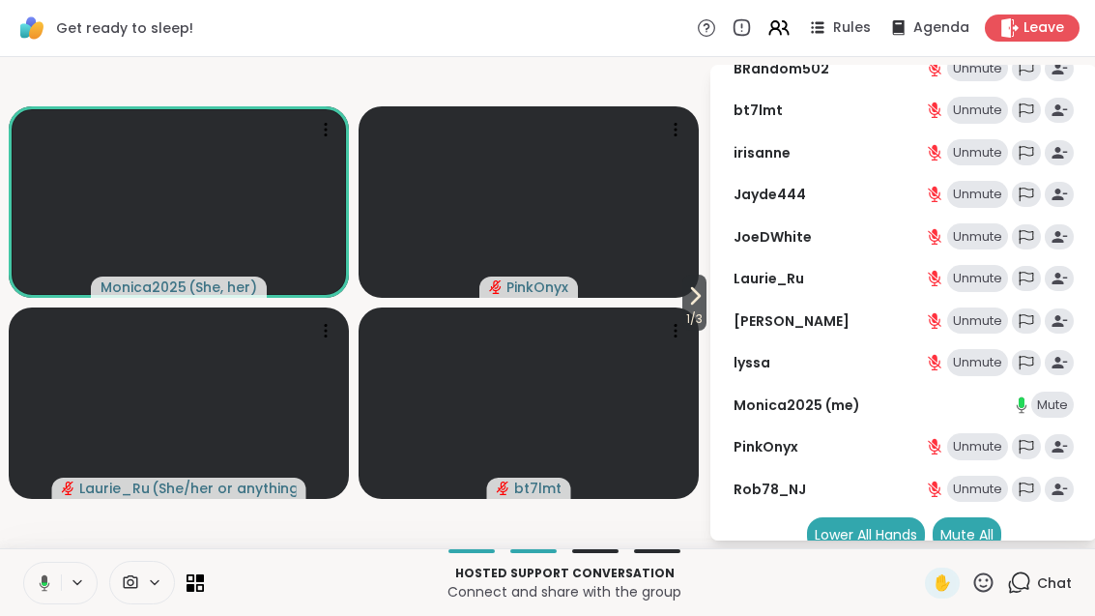
scroll to position [99, 0]
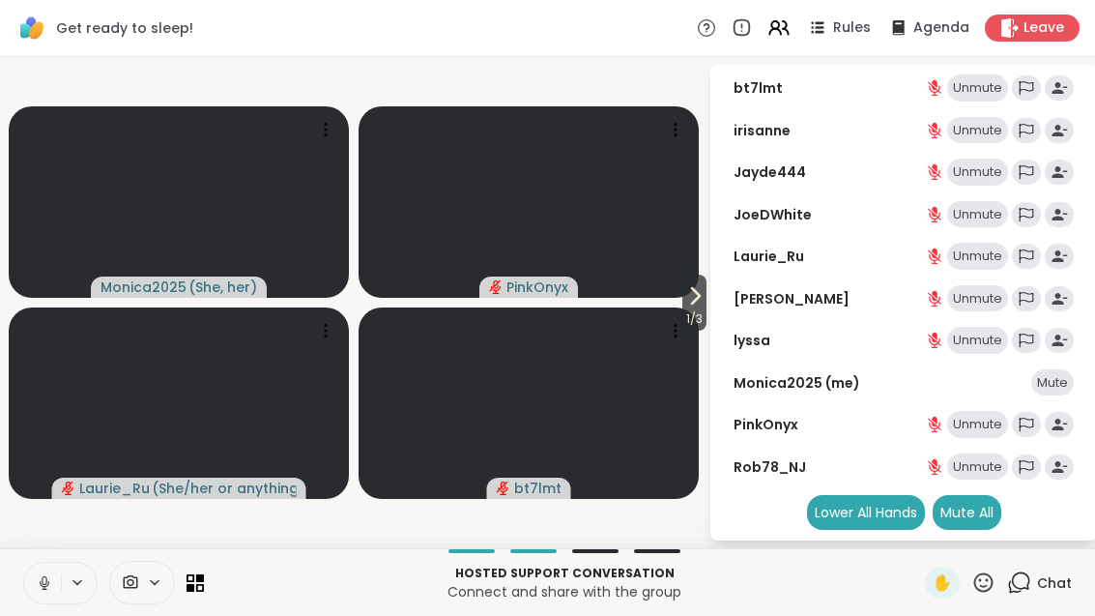
click at [981, 513] on div "Mute All" at bounding box center [967, 512] width 69 height 35
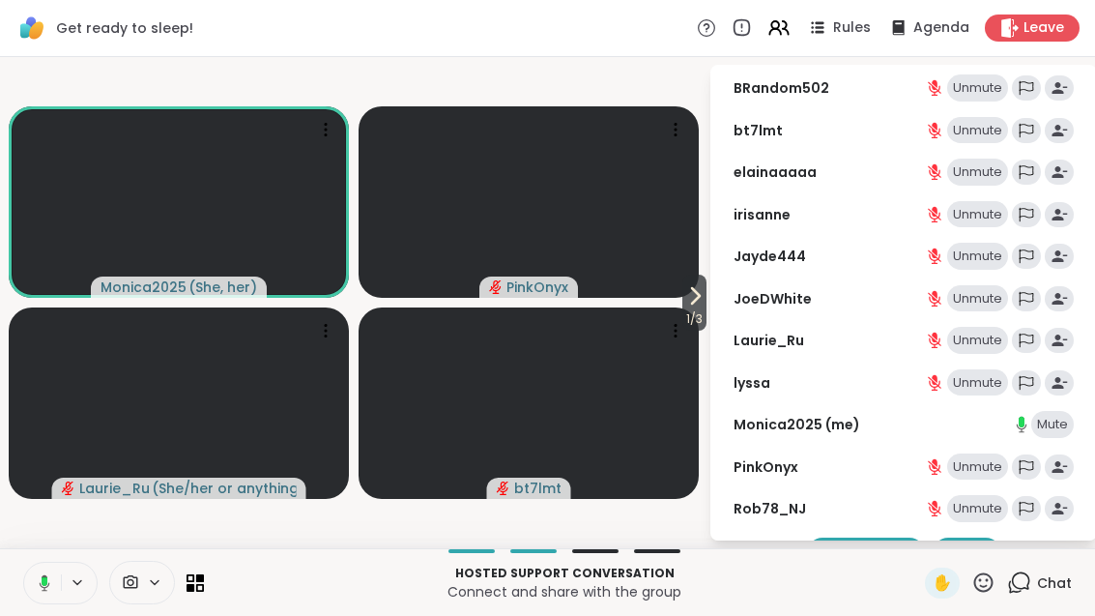
click at [571, 88] on video-player-container "1 / 3 Monica2025 ( She, her ) PinkOnyx [PERSON_NAME] ( She/her or anything else…" at bounding box center [355, 303] width 686 height 476
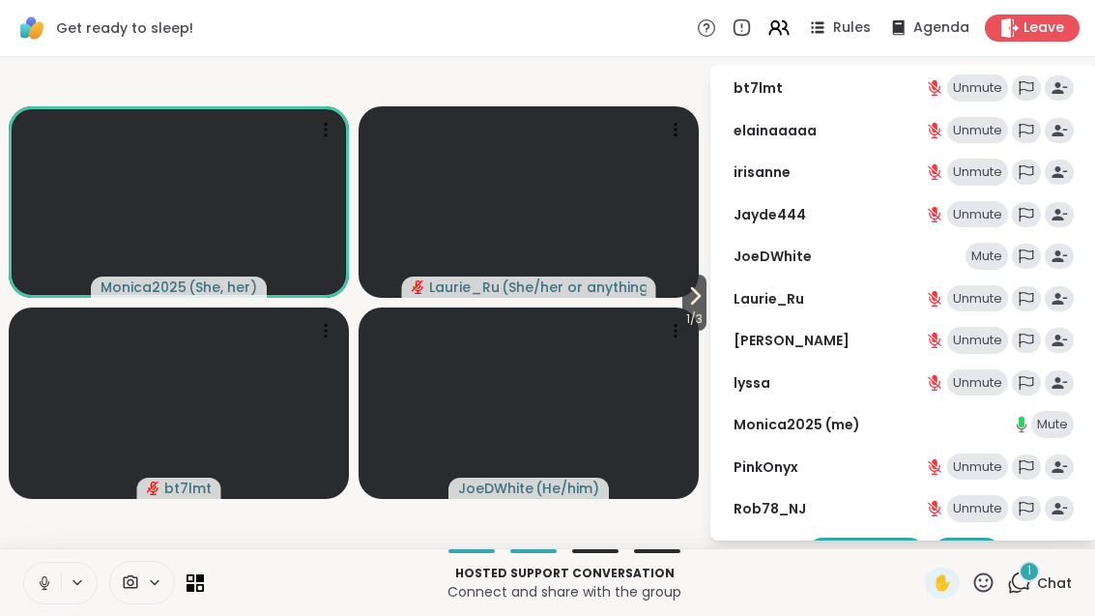
click at [1025, 585] on icon at bounding box center [1019, 582] width 24 height 24
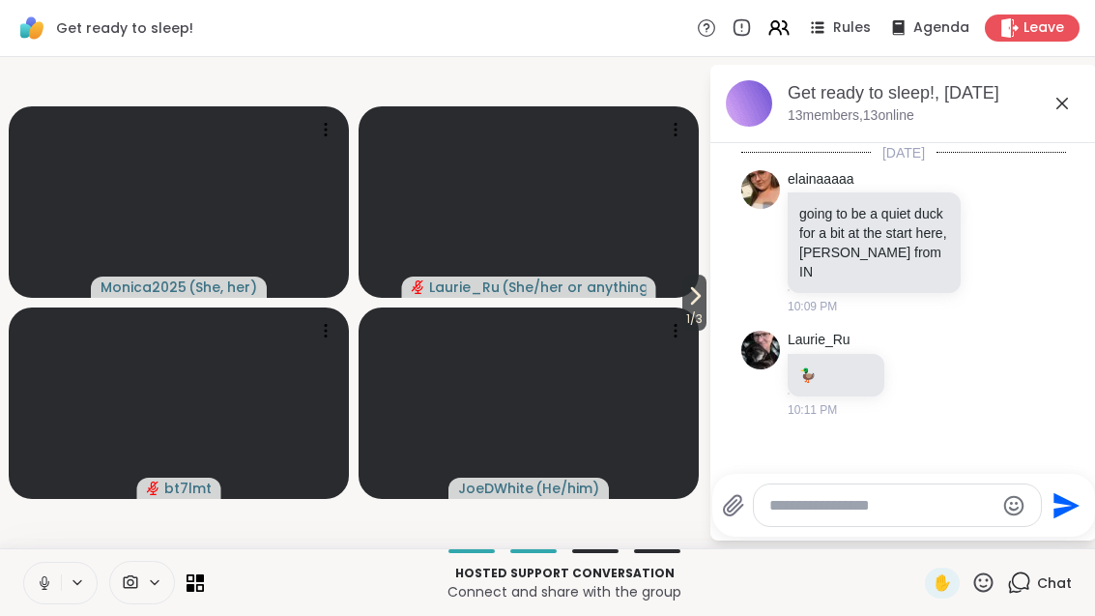
click at [999, 236] on icon at bounding box center [994, 241] width 17 height 19
click at [852, 216] on button "Select Reaction: Heart" at bounding box center [841, 210] width 39 height 39
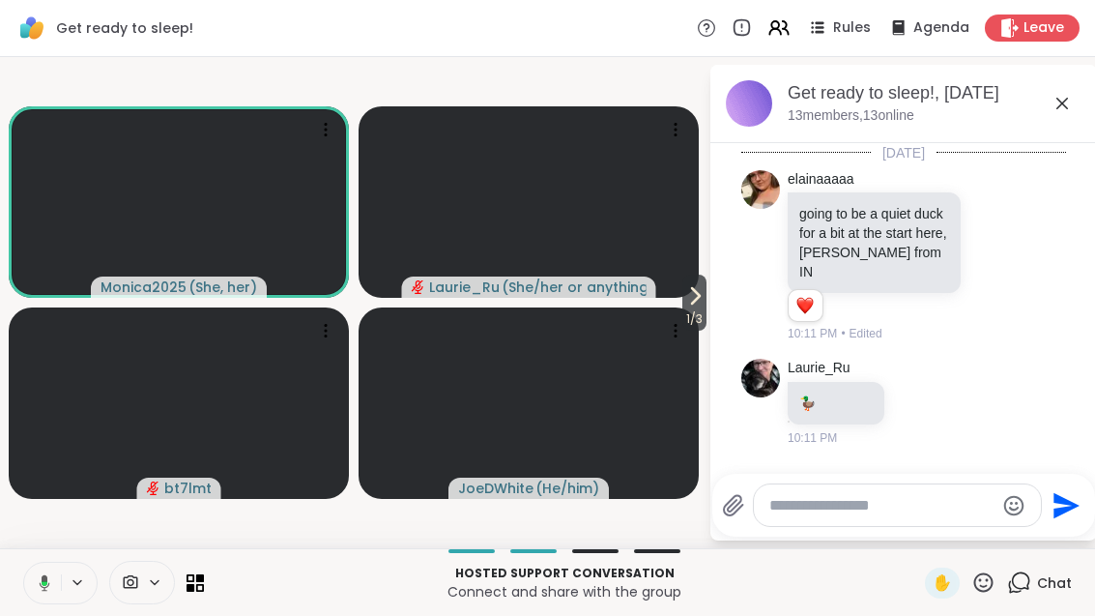
click at [704, 308] on span "1 / 3" at bounding box center [695, 318] width 24 height 23
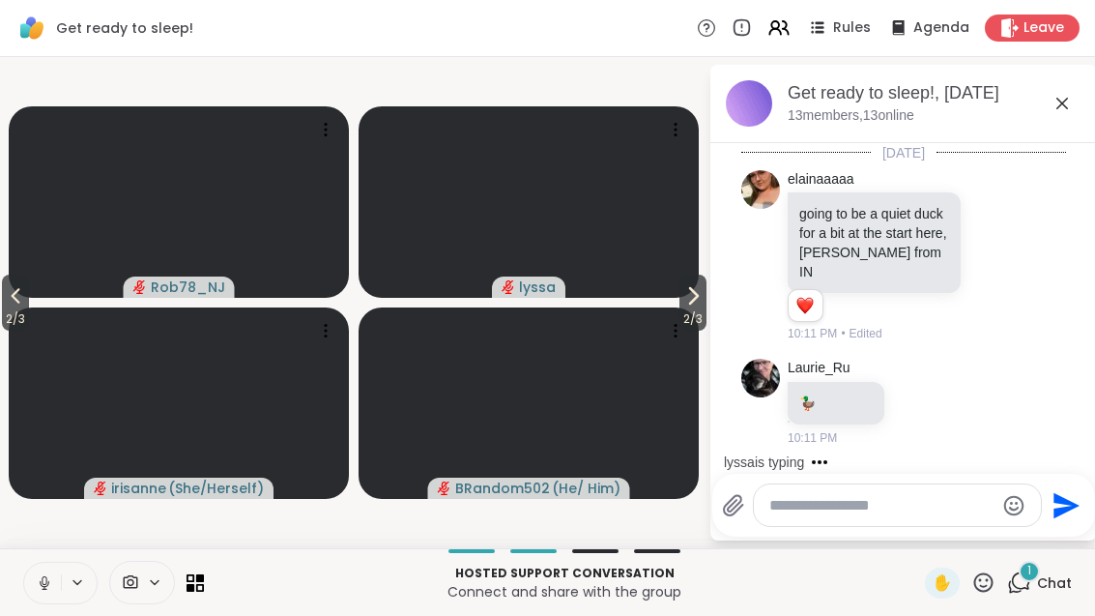
scroll to position [93, 0]
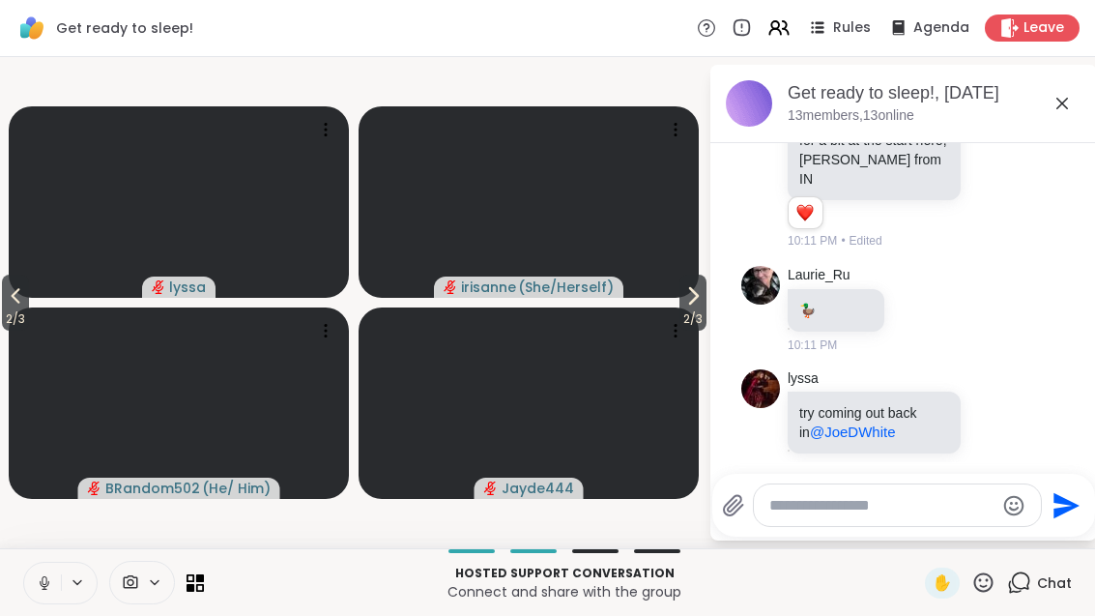
click at [29, 307] on button "2 / 3" at bounding box center [15, 303] width 27 height 56
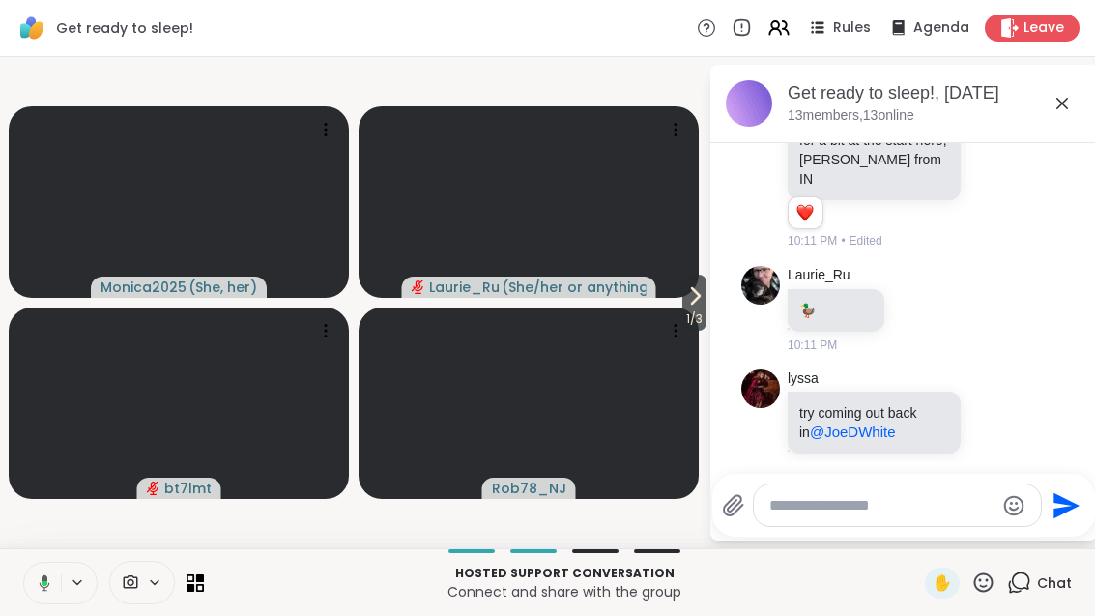
click at [684, 300] on icon at bounding box center [695, 295] width 23 height 23
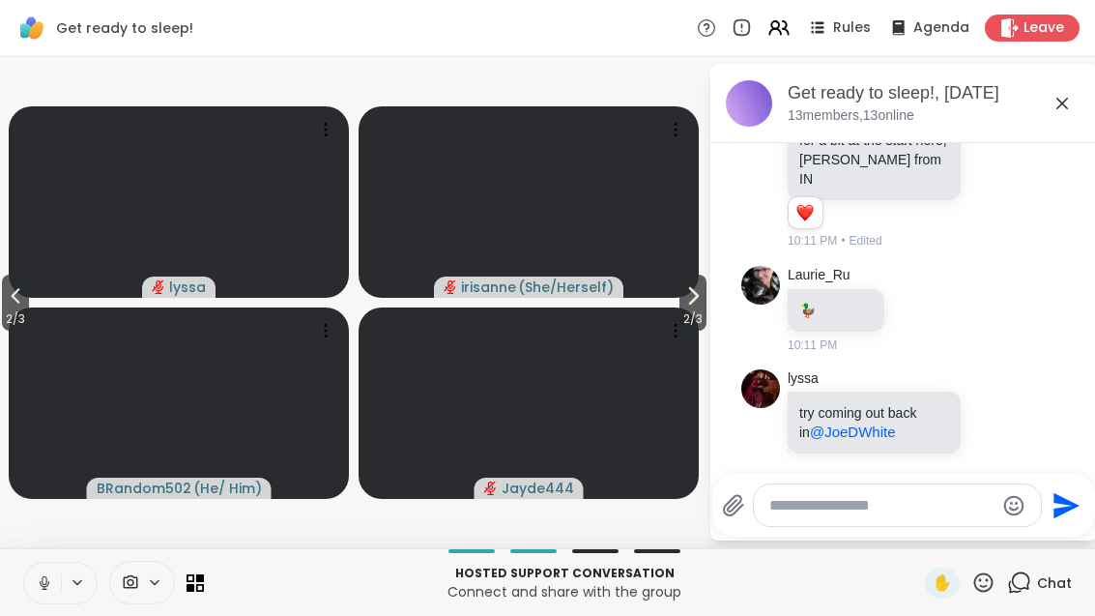
click at [8, 304] on icon at bounding box center [15, 295] width 23 height 23
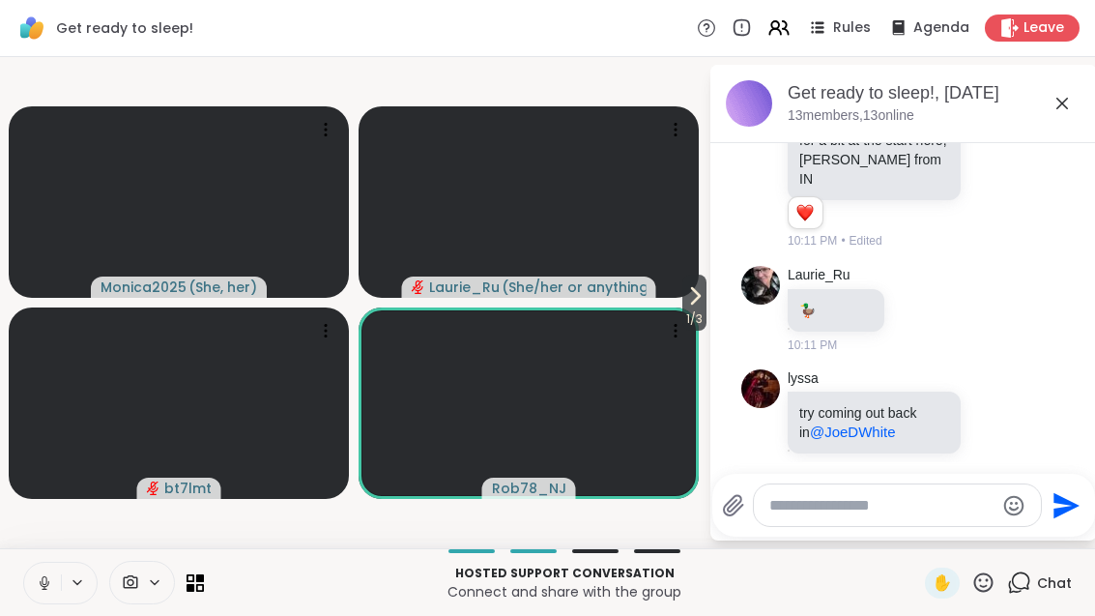
click at [716, 306] on div "[DATE] elainaaaaa going to be a quiet duck for a bit at the start here, [PERSON…" at bounding box center [904, 266] width 387 height 433
click at [691, 297] on icon at bounding box center [695, 295] width 23 height 23
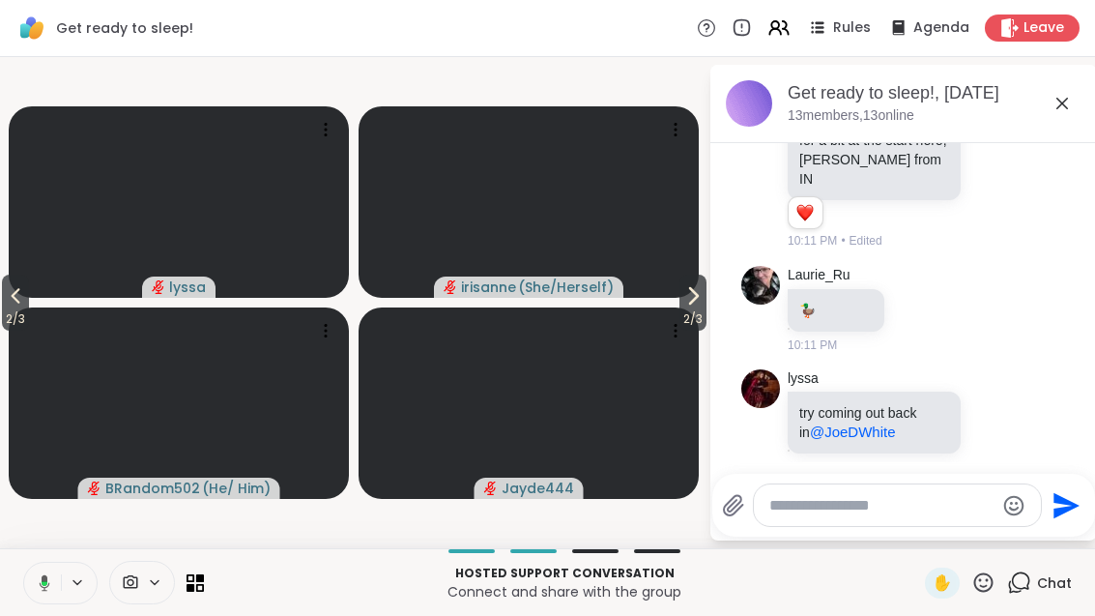
click at [6, 311] on span "2 / 3" at bounding box center [15, 318] width 27 height 23
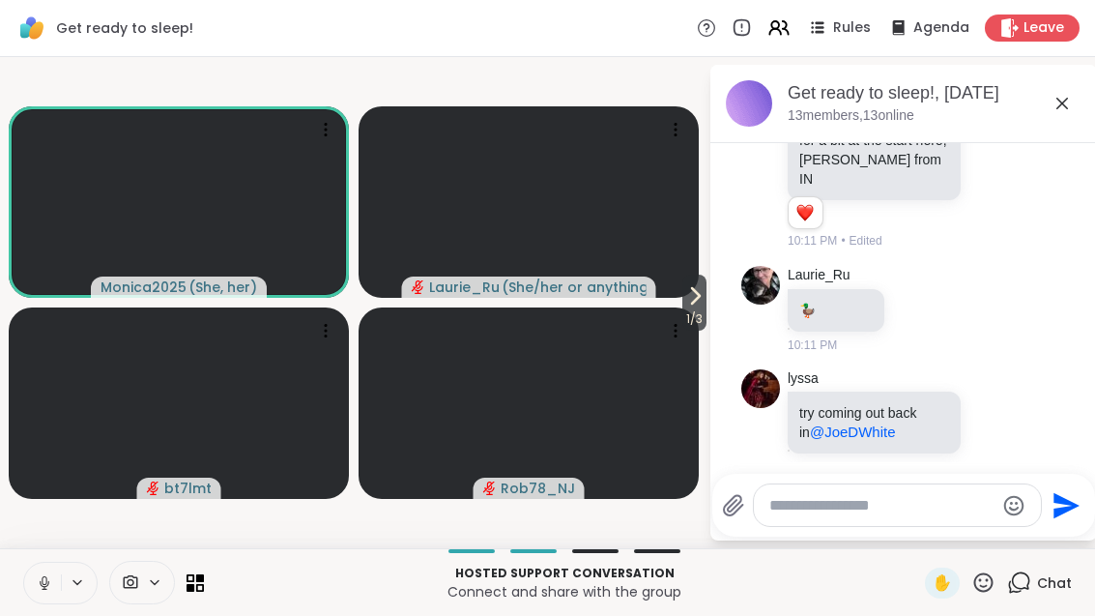
click at [726, 303] on ul "[DATE] elainaaaaa going to be a quiet duck for a bit at the start here, [PERSON…" at bounding box center [904, 266] width 356 height 433
click at [686, 316] on span "1 / 3" at bounding box center [695, 318] width 24 height 23
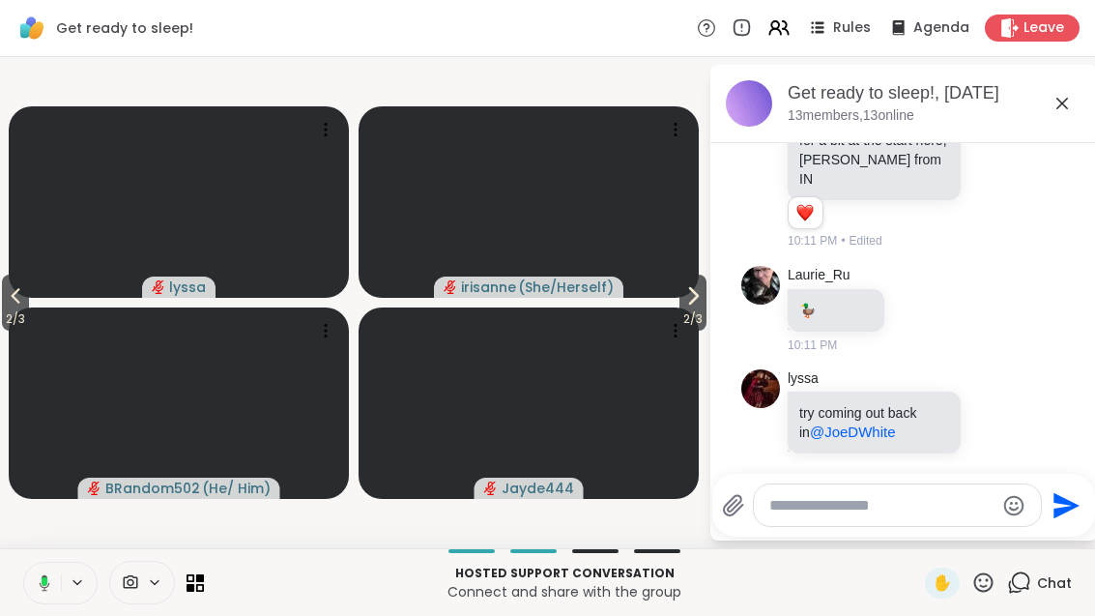
click at [13, 321] on span "2 / 3" at bounding box center [15, 318] width 27 height 23
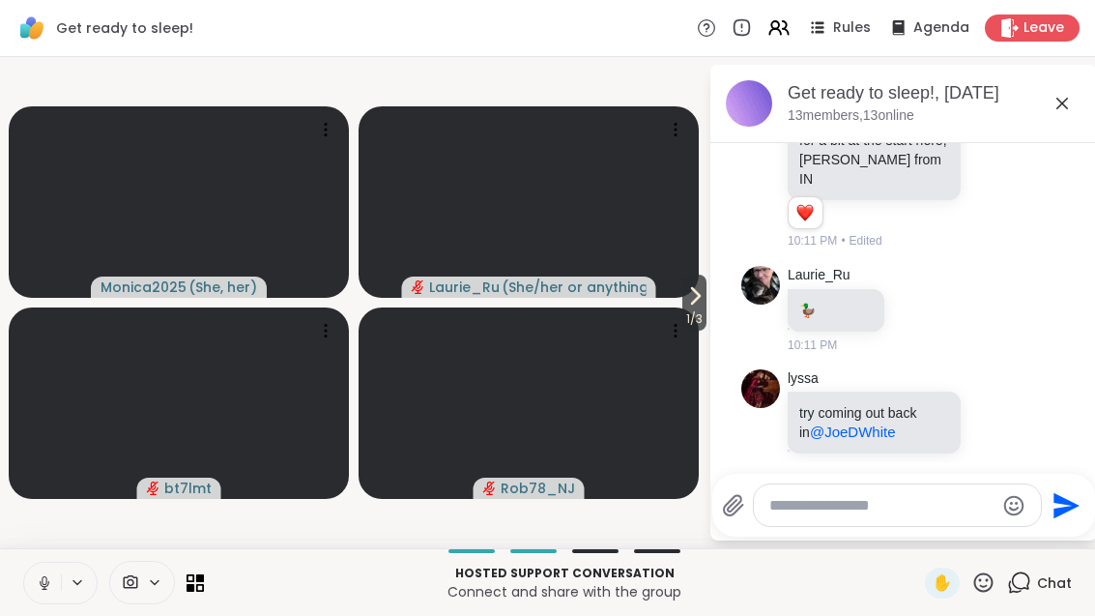
click at [684, 304] on icon at bounding box center [695, 295] width 23 height 23
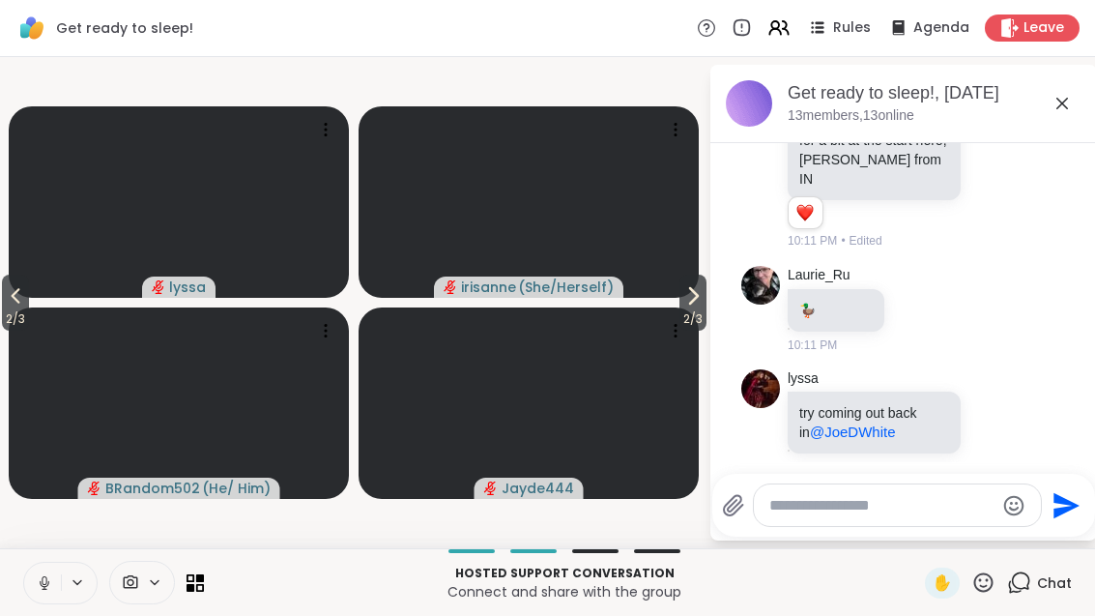
click at [688, 305] on icon at bounding box center [693, 295] width 23 height 23
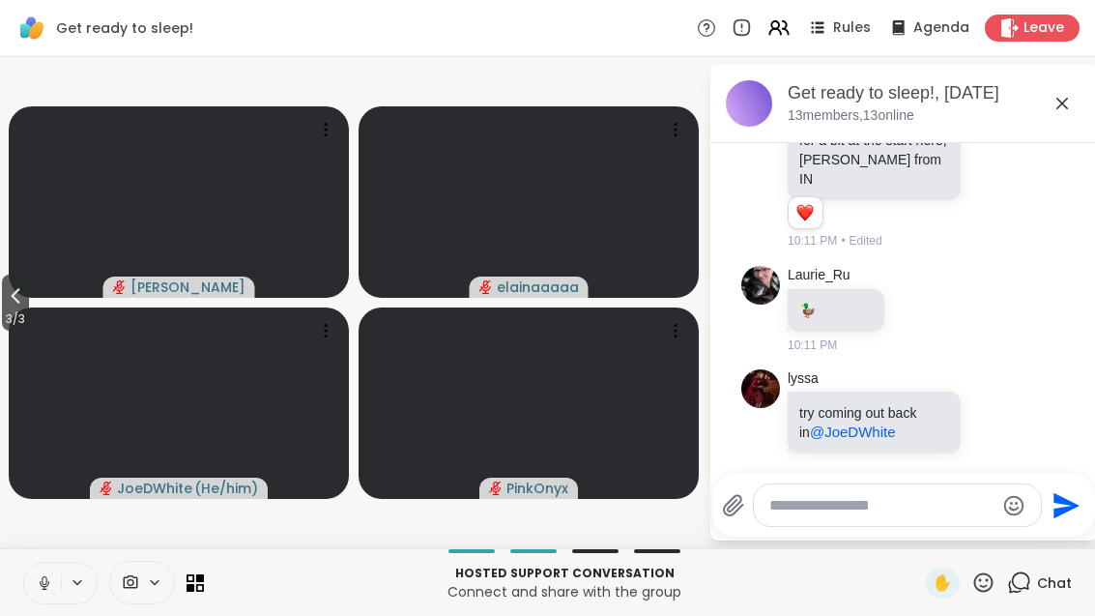
click at [27, 286] on icon at bounding box center [15, 295] width 23 height 23
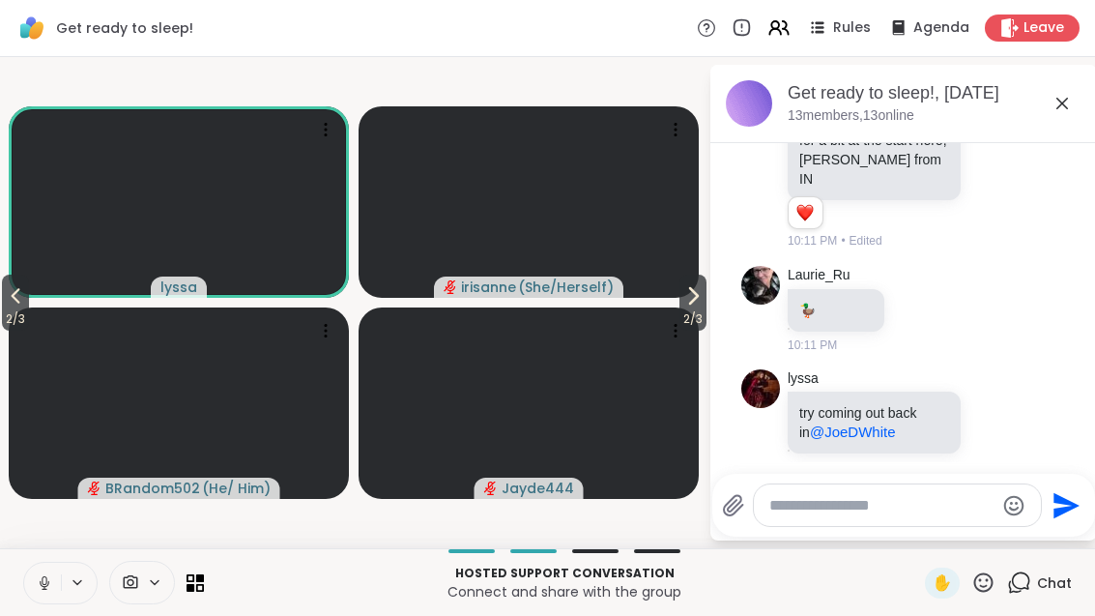
click at [5, 309] on span "2 / 3" at bounding box center [15, 318] width 27 height 23
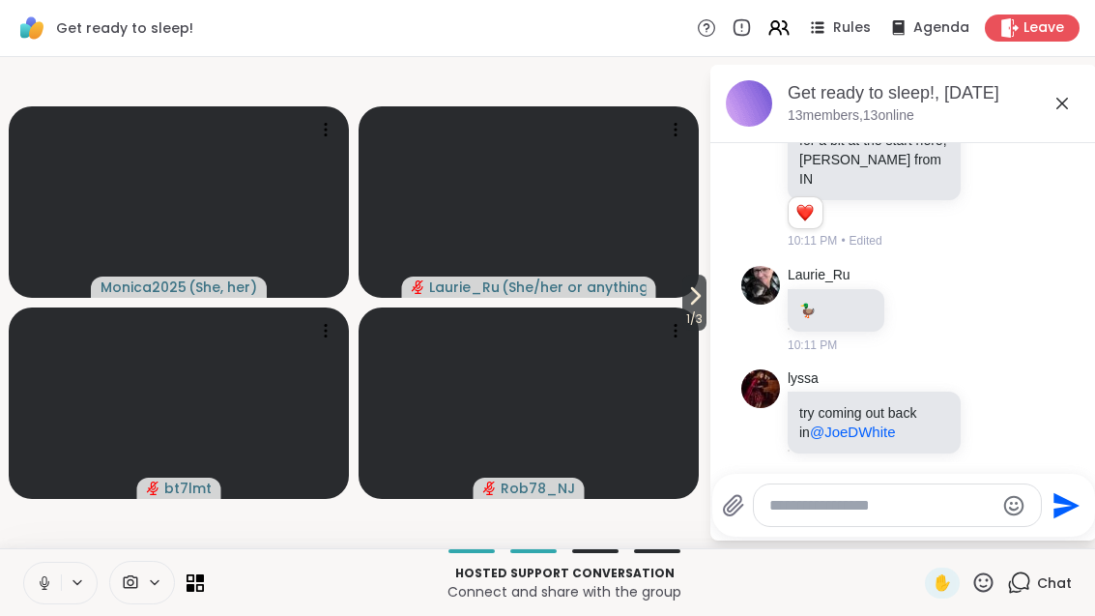
click at [689, 308] on span "1 / 3" at bounding box center [695, 318] width 24 height 23
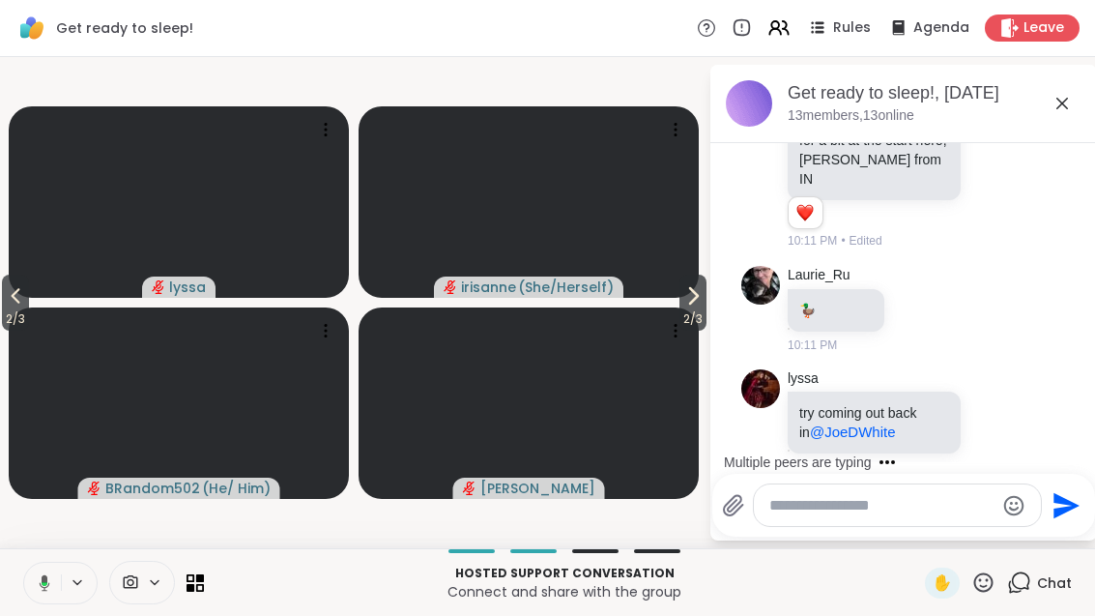
click at [699, 311] on span "2 / 3" at bounding box center [693, 318] width 27 height 23
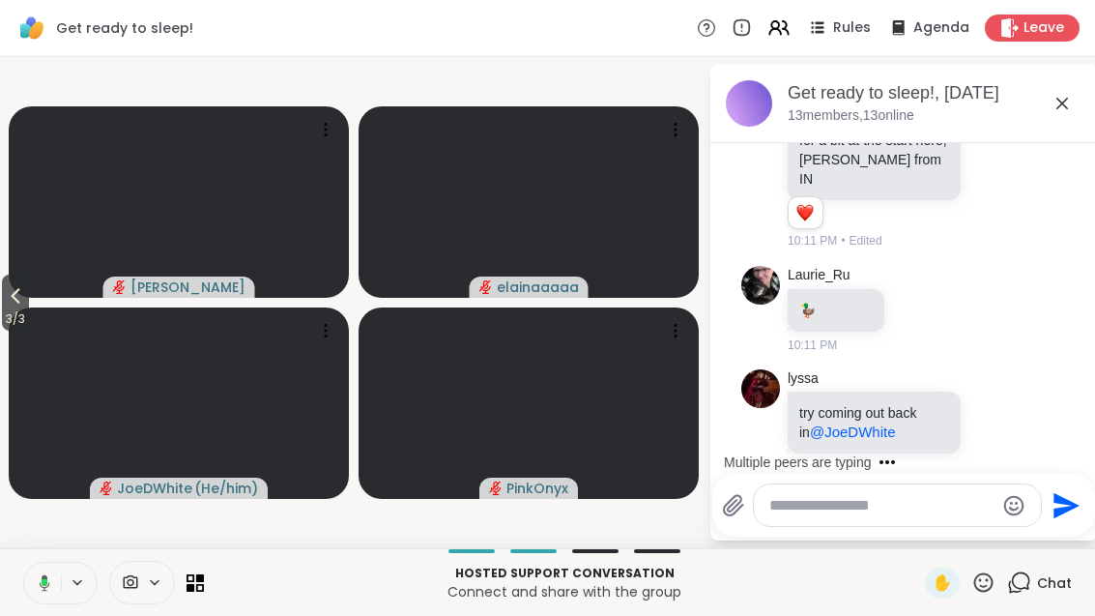
click at [20, 306] on icon at bounding box center [15, 295] width 23 height 23
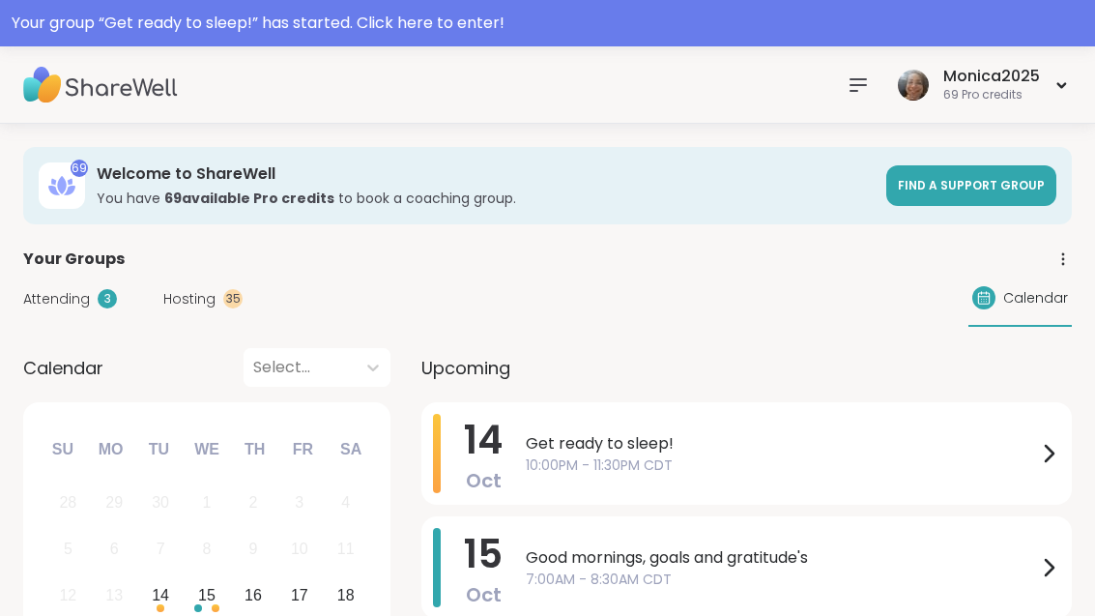
click at [582, 27] on div "Your group “ Get ready to sleep! ” has started. Click here to enter!" at bounding box center [548, 23] width 1072 height 23
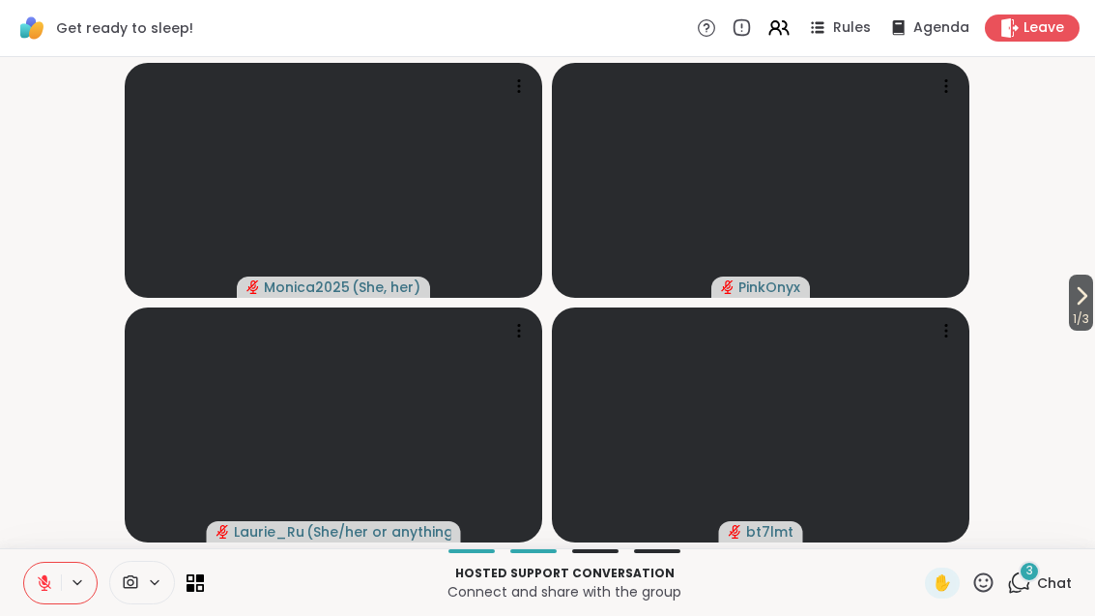
click at [1079, 294] on icon at bounding box center [1081, 295] width 23 height 23
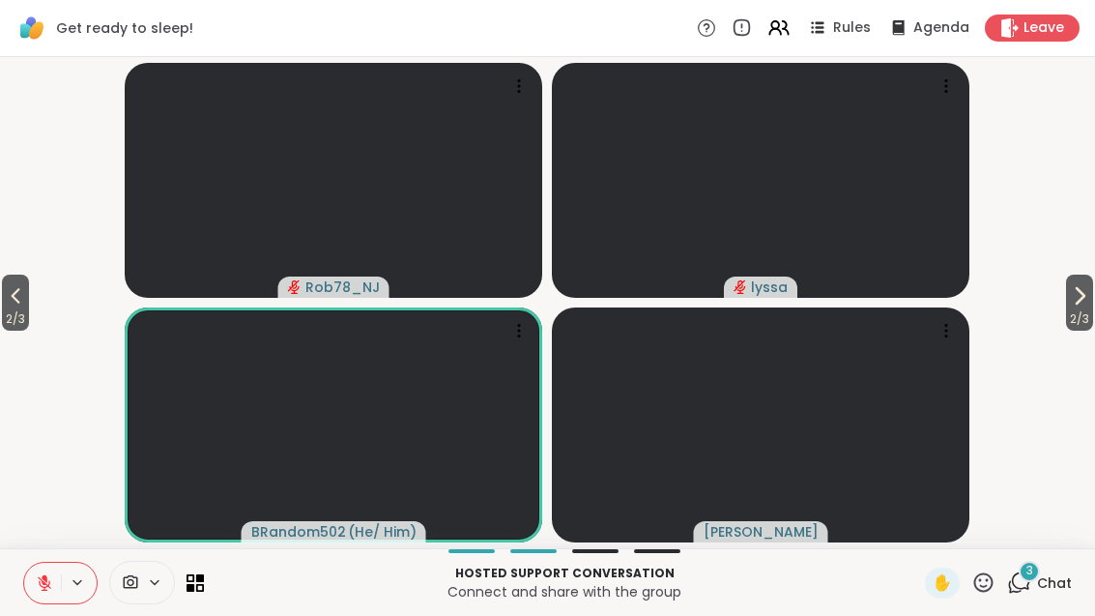
click at [1087, 298] on icon at bounding box center [1079, 295] width 23 height 23
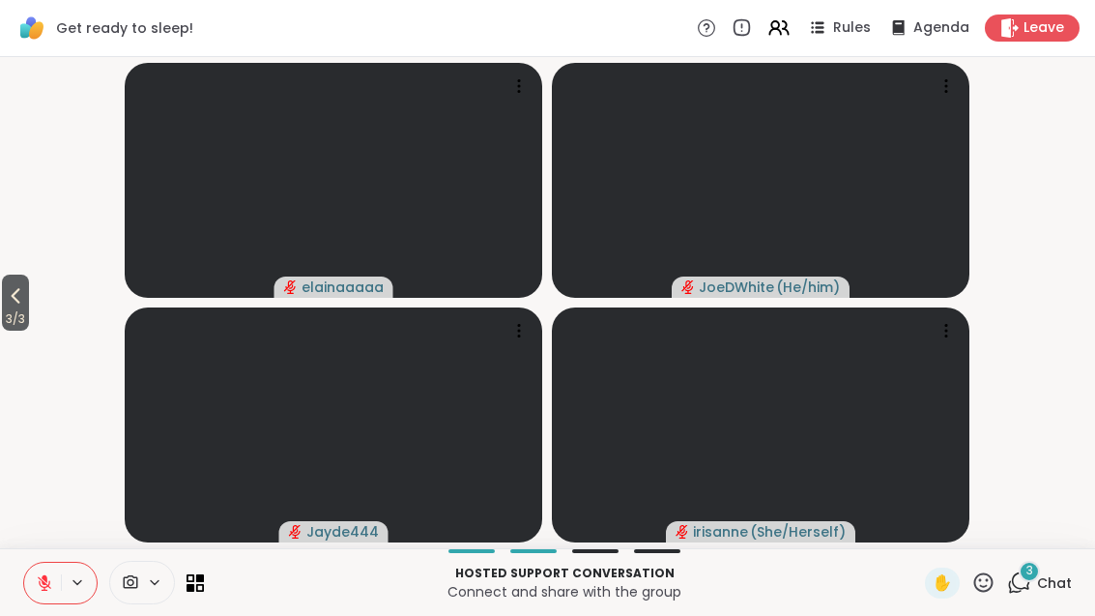
click at [1022, 567] on div "3" at bounding box center [1029, 571] width 21 height 21
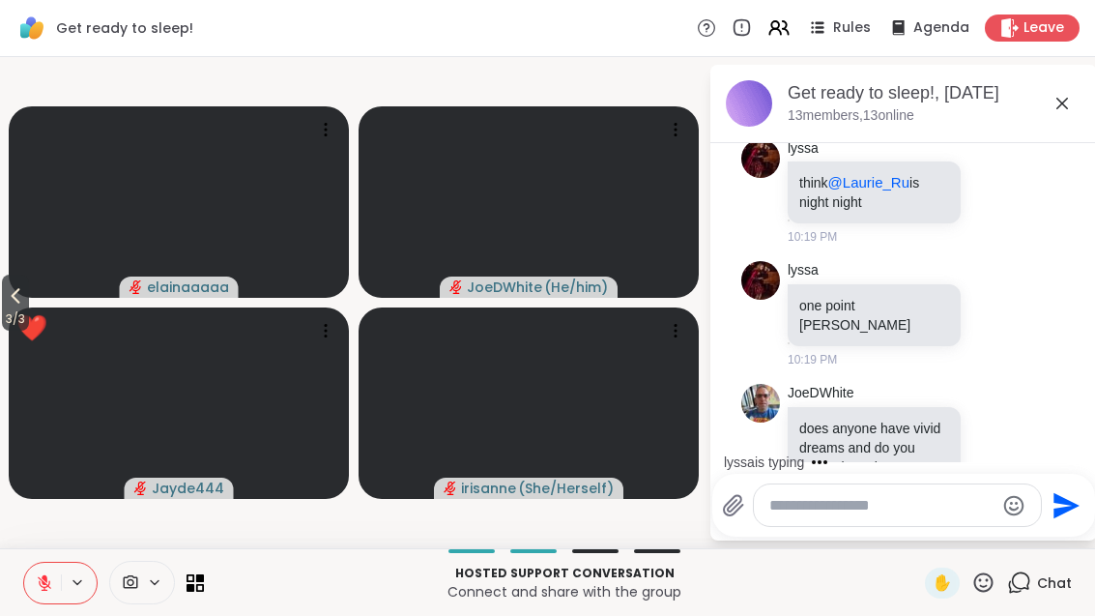
scroll to position [502, 0]
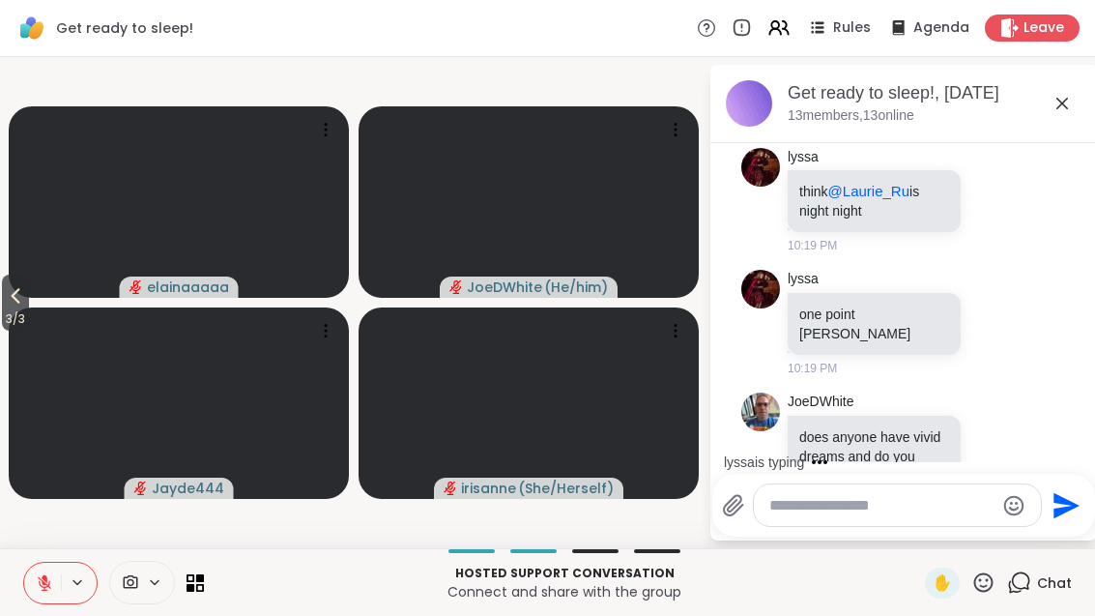
click at [1003, 193] on icon at bounding box center [995, 200] width 15 height 15
click at [861, 153] on button "Select Reaction: Heart" at bounding box center [841, 169] width 39 height 39
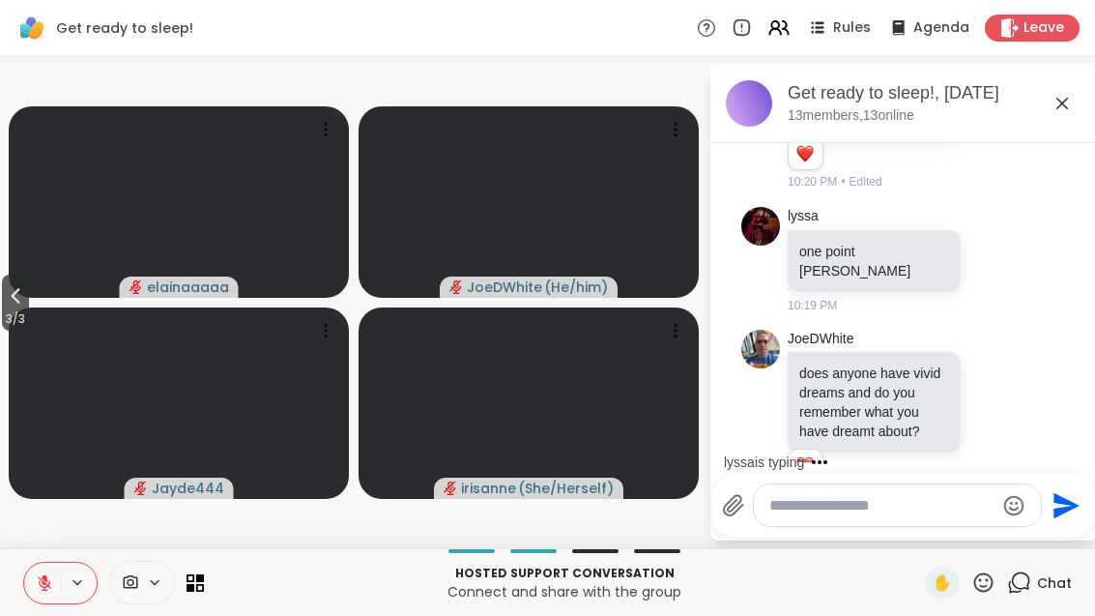
scroll to position [597, 0]
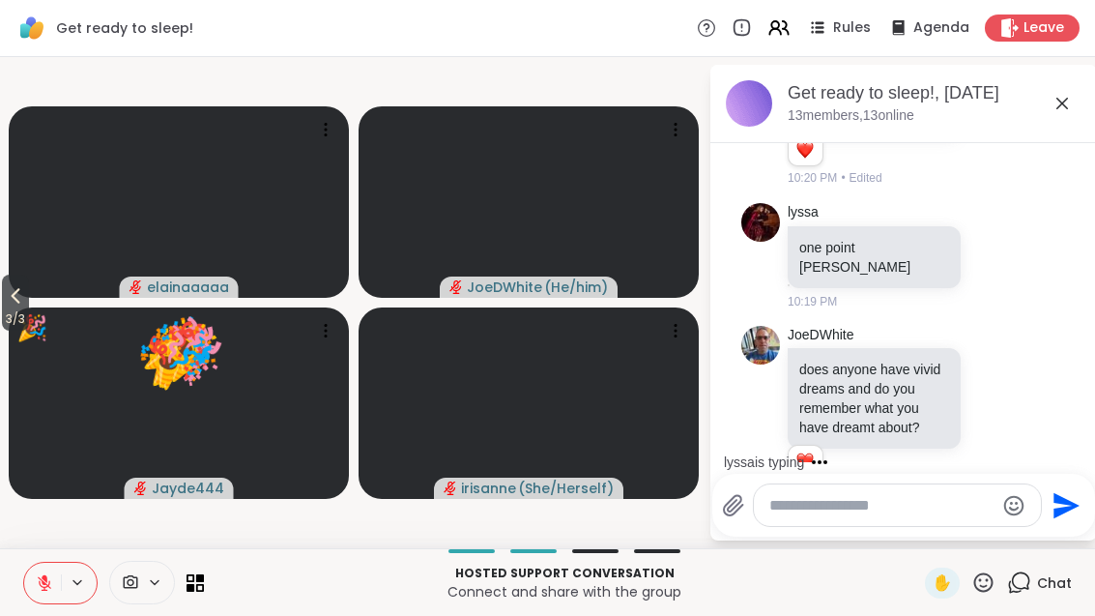
click at [8, 289] on icon at bounding box center [15, 295] width 23 height 23
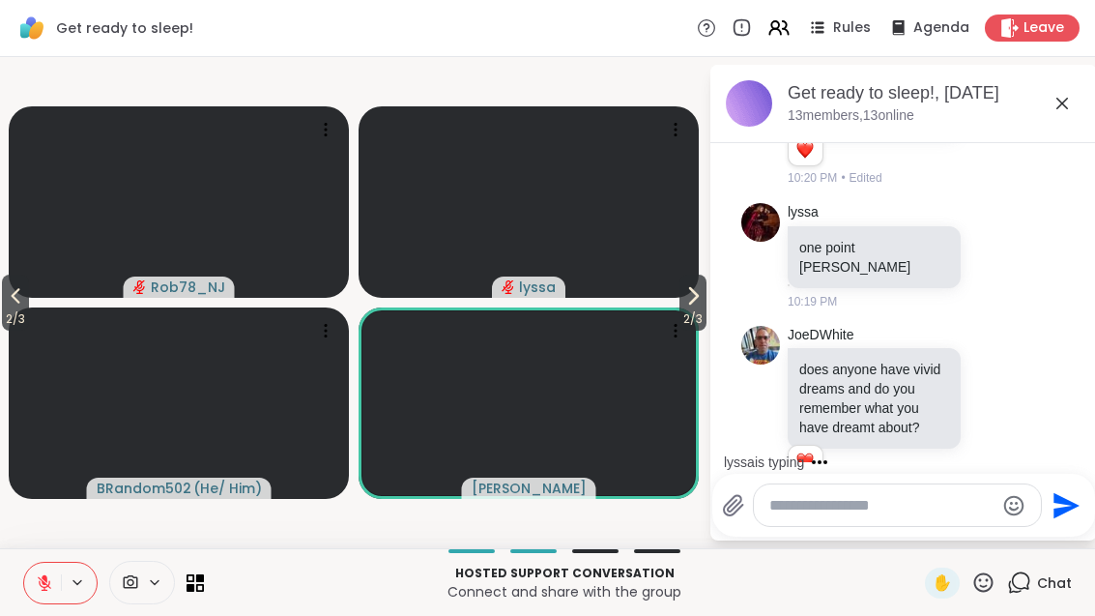
click at [5, 305] on button "2 / 3" at bounding box center [15, 303] width 27 height 56
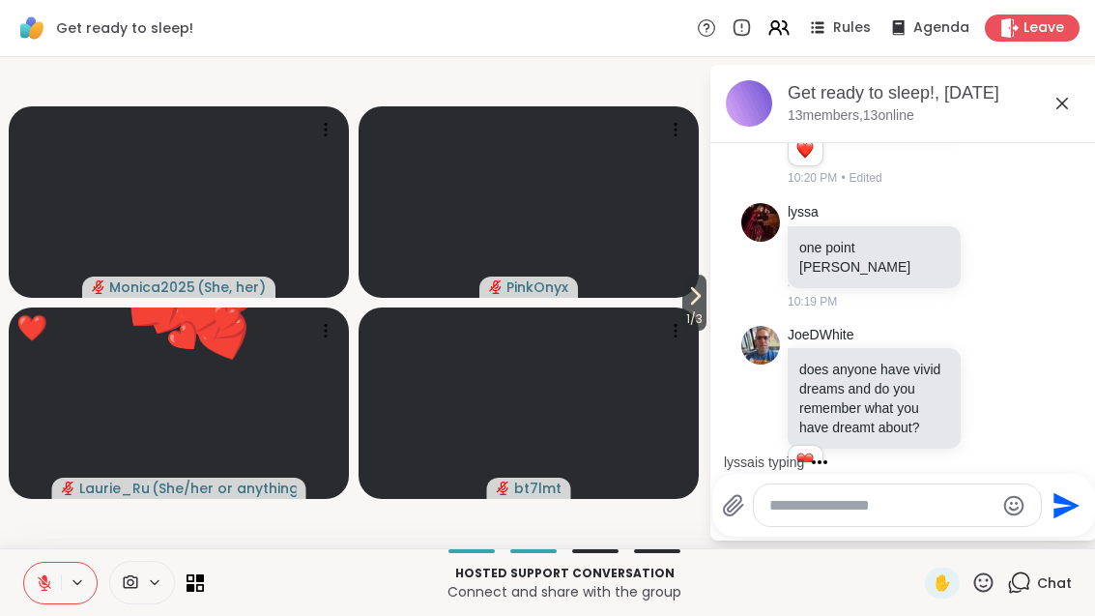
click at [702, 306] on icon at bounding box center [695, 295] width 23 height 23
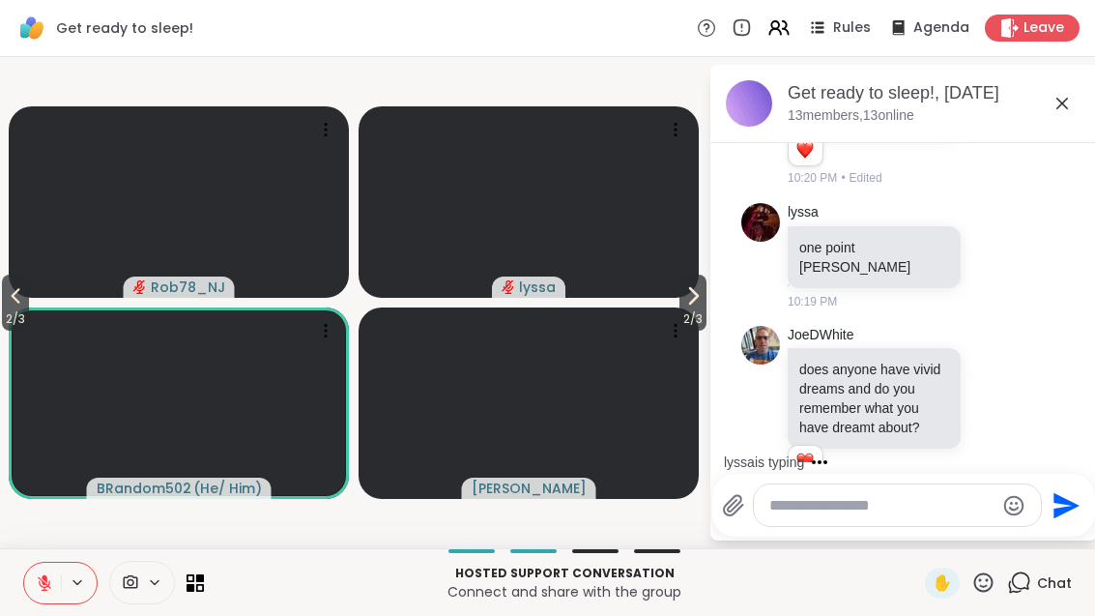
click at [1060, 113] on icon at bounding box center [1062, 103] width 23 height 23
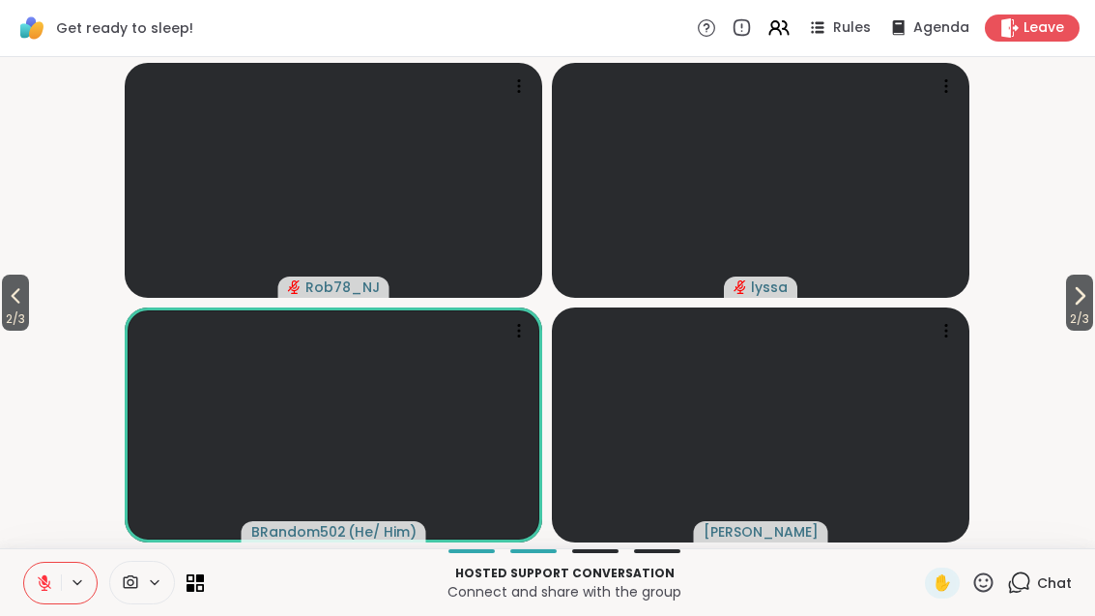
click at [55, 588] on button at bounding box center [42, 583] width 37 height 41
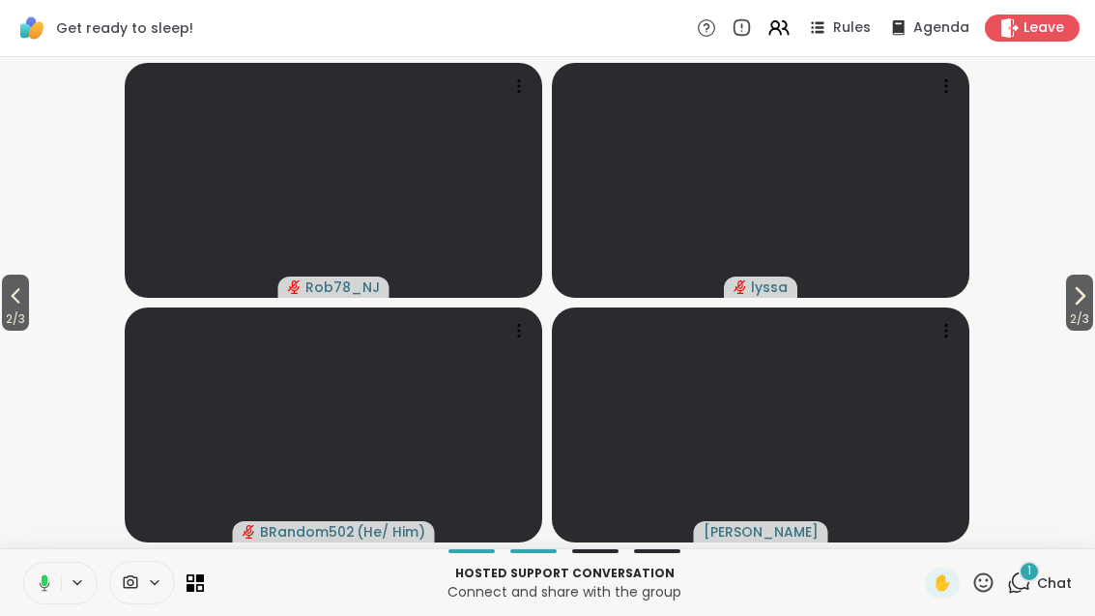
click at [27, 300] on icon at bounding box center [15, 295] width 23 height 23
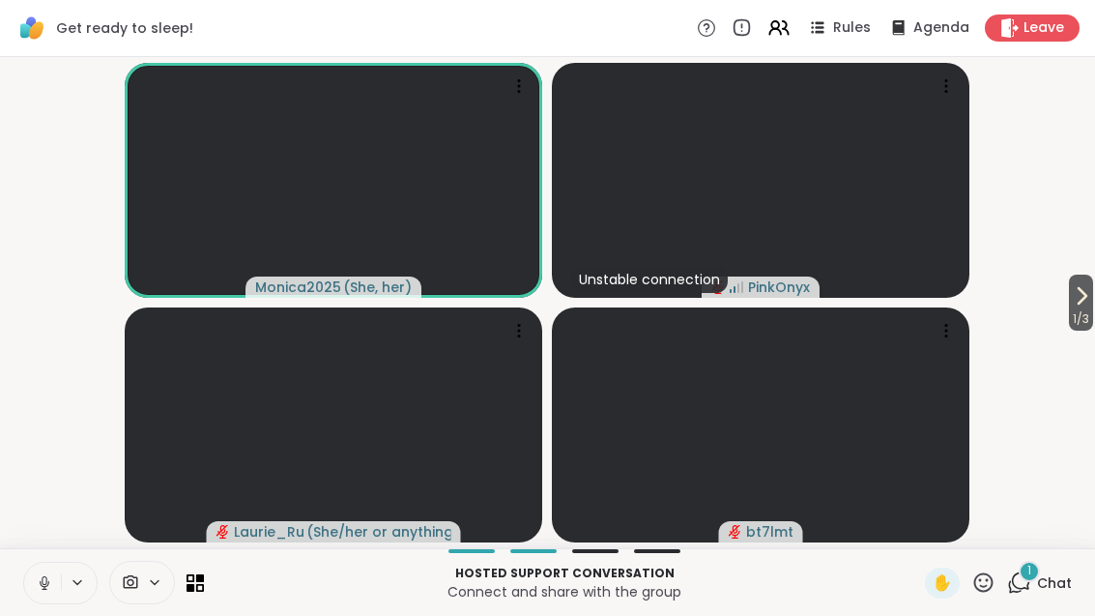
click at [1091, 307] on span "1 / 3" at bounding box center [1081, 318] width 24 height 23
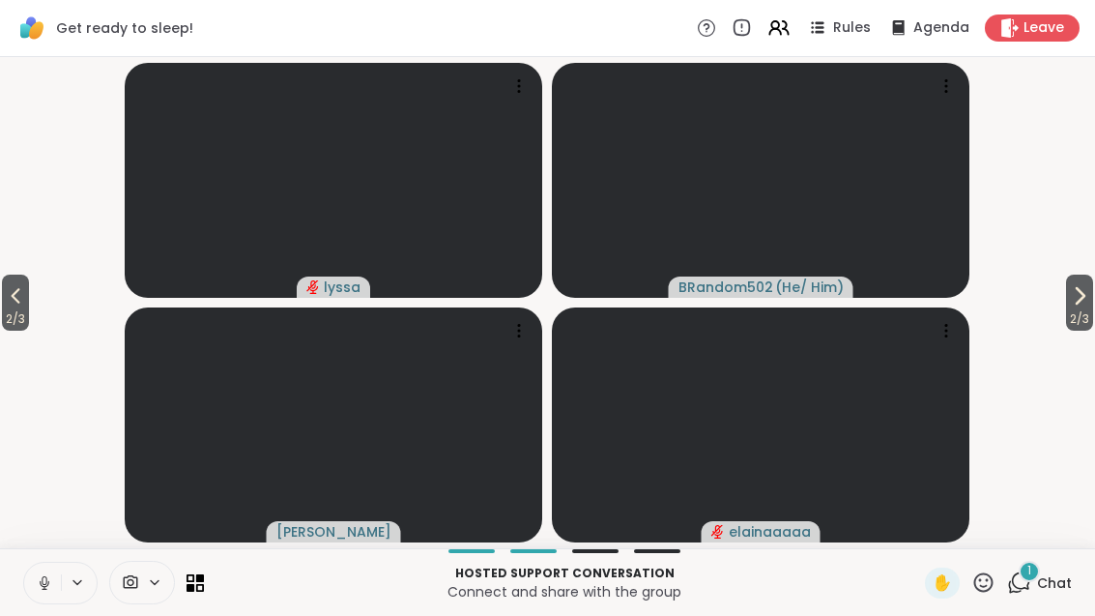
click at [1020, 592] on icon at bounding box center [1015, 587] width 13 height 13
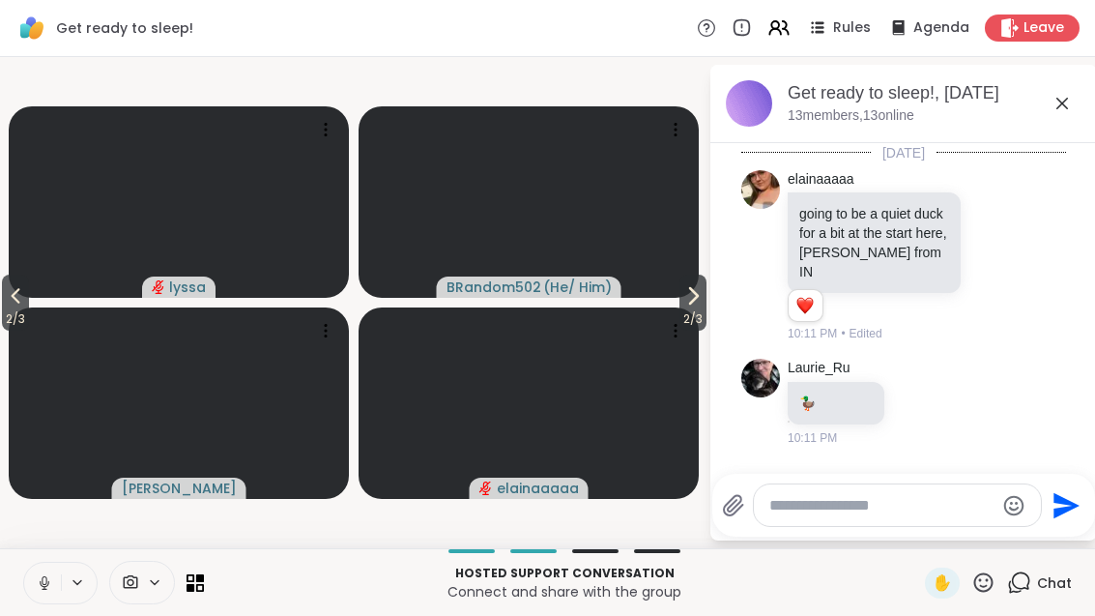
scroll to position [927, 0]
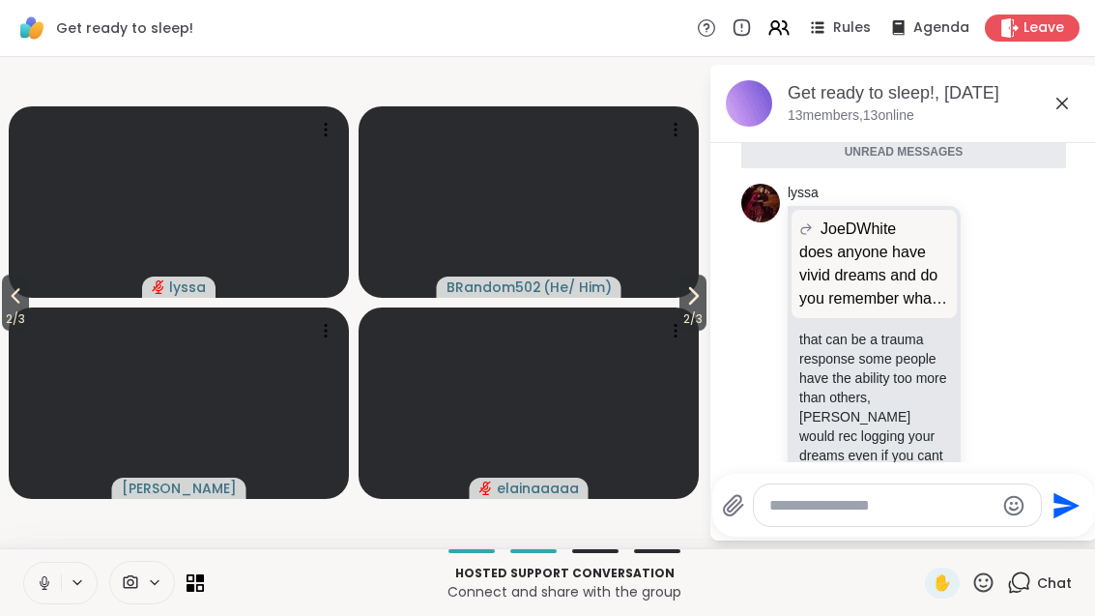
click at [1056, 113] on icon at bounding box center [1062, 103] width 23 height 23
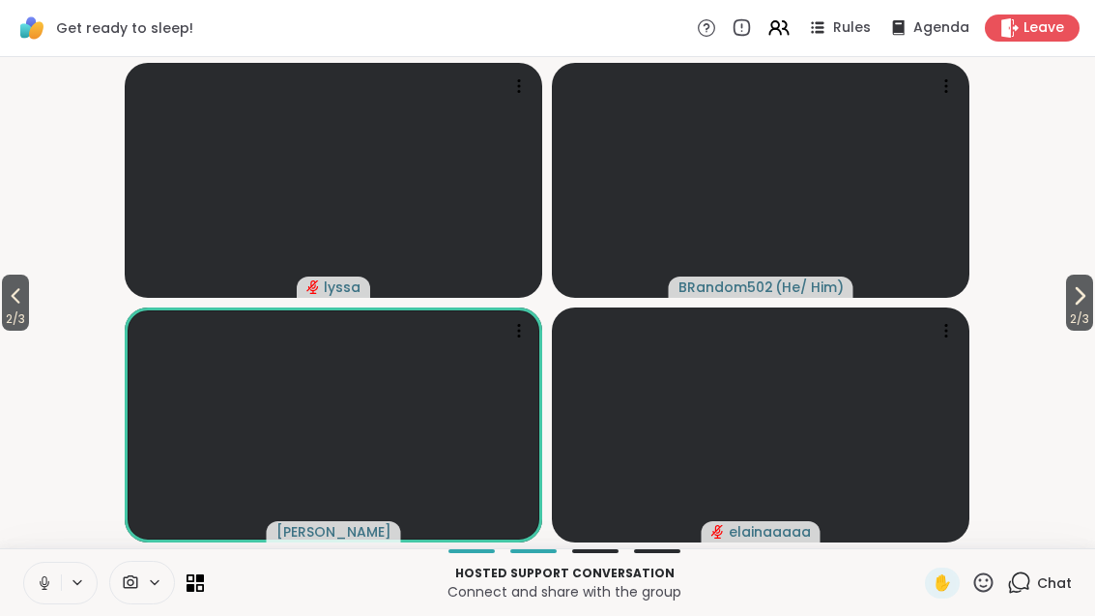
click at [1085, 314] on span "2 / 3" at bounding box center [1079, 318] width 27 height 23
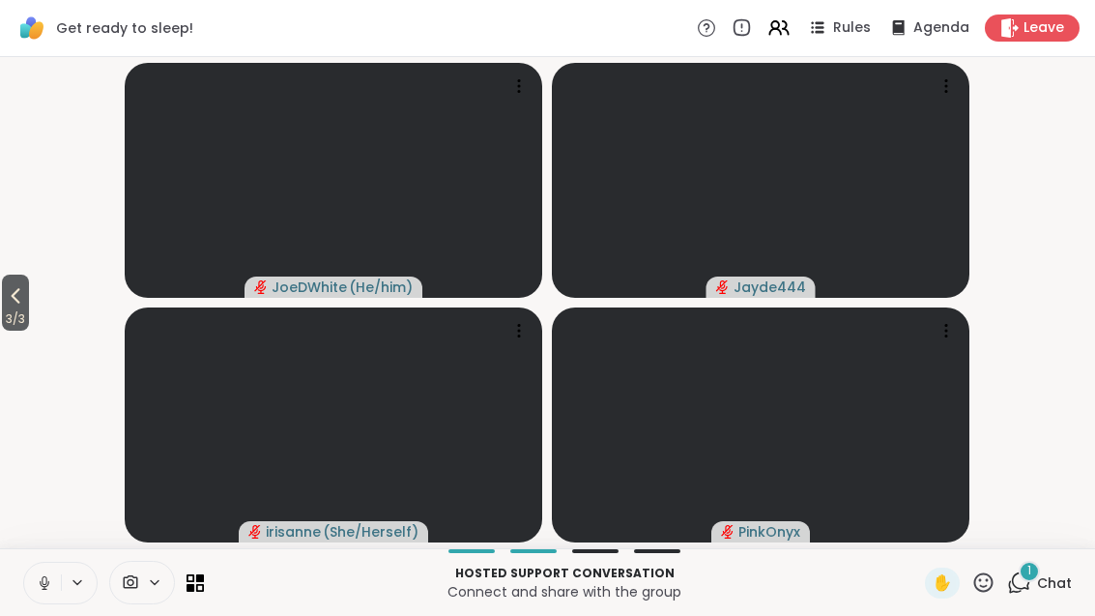
click at [4, 315] on span "3 / 3" at bounding box center [15, 318] width 27 height 23
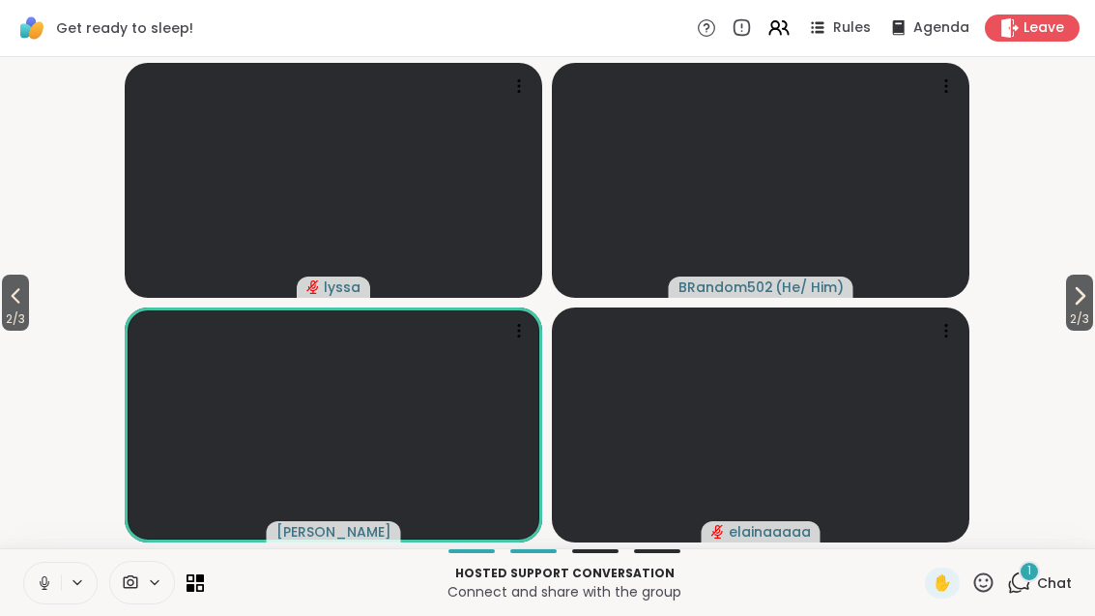
click at [11, 290] on icon at bounding box center [15, 295] width 23 height 23
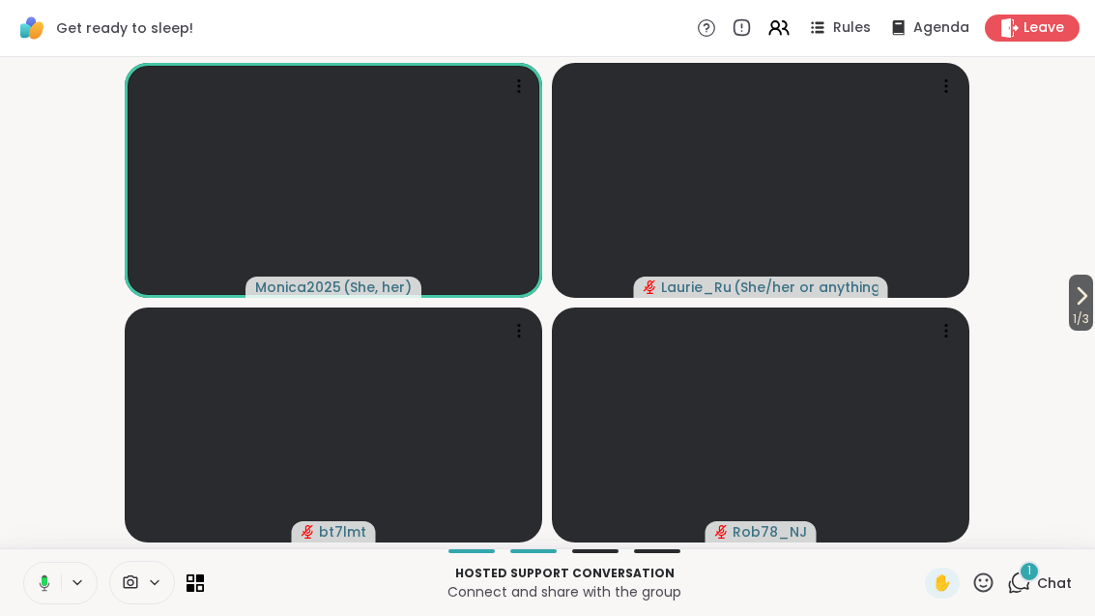
click at [1092, 302] on button "1 / 3" at bounding box center [1081, 303] width 24 height 56
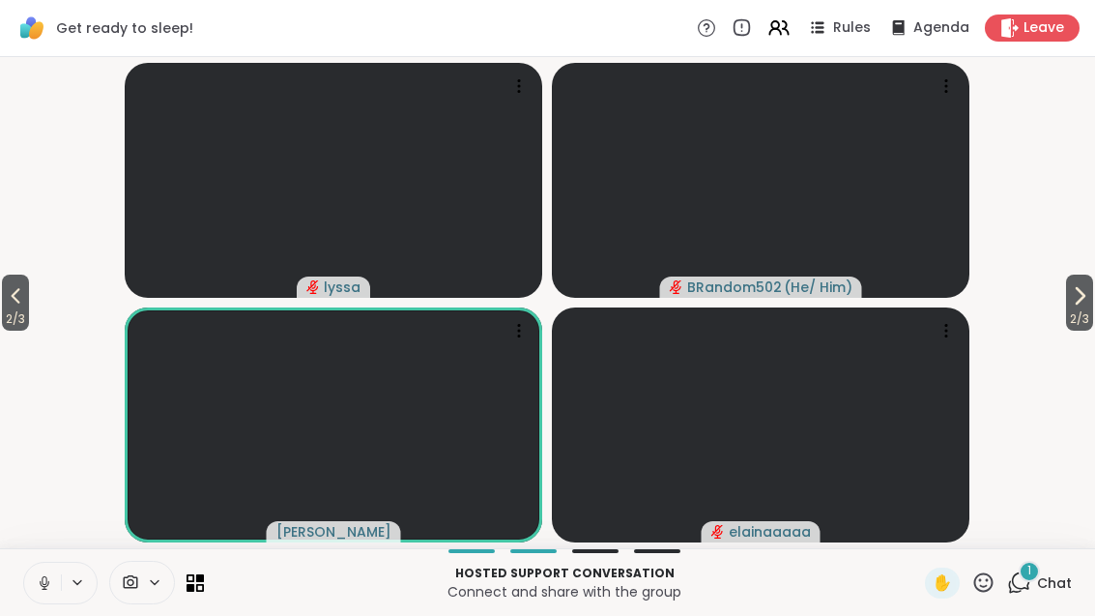
click at [1035, 570] on div "1" at bounding box center [1029, 571] width 21 height 21
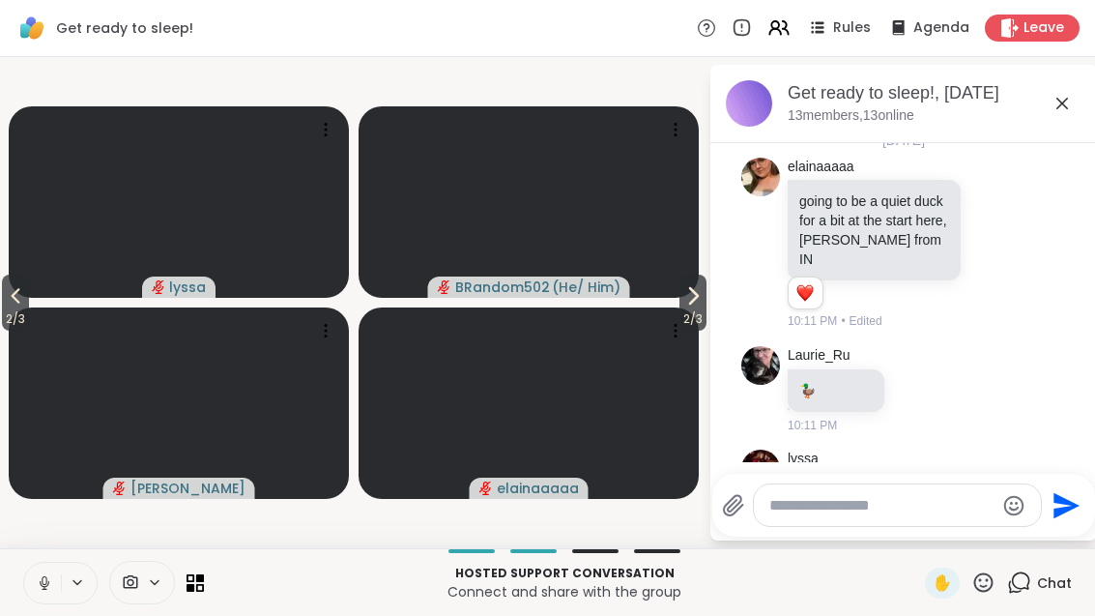
scroll to position [0, 0]
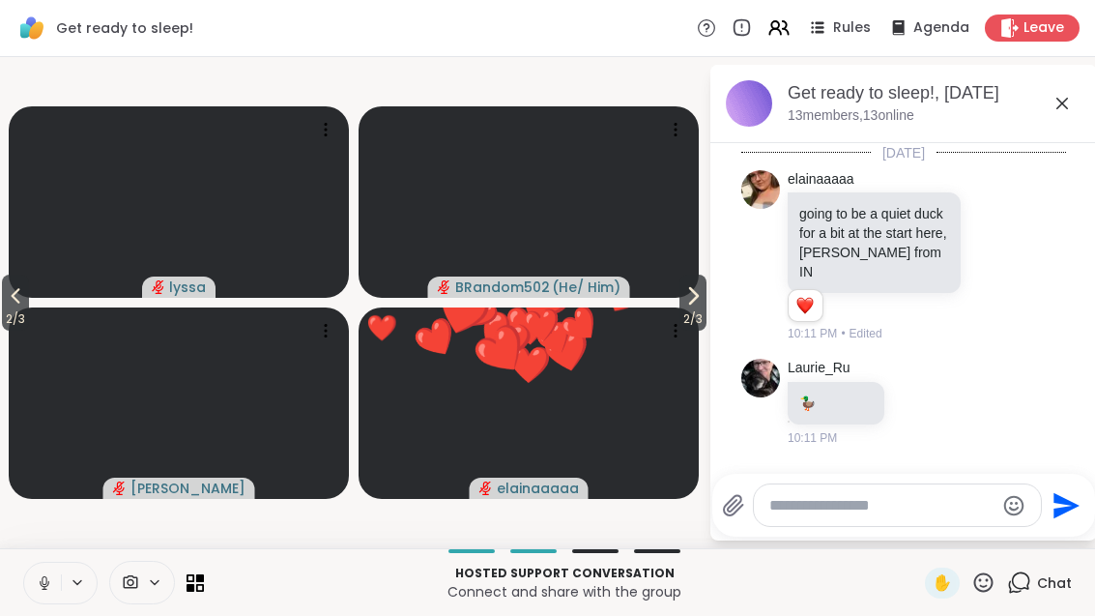
click at [691, 311] on span "2 / 3" at bounding box center [693, 318] width 27 height 23
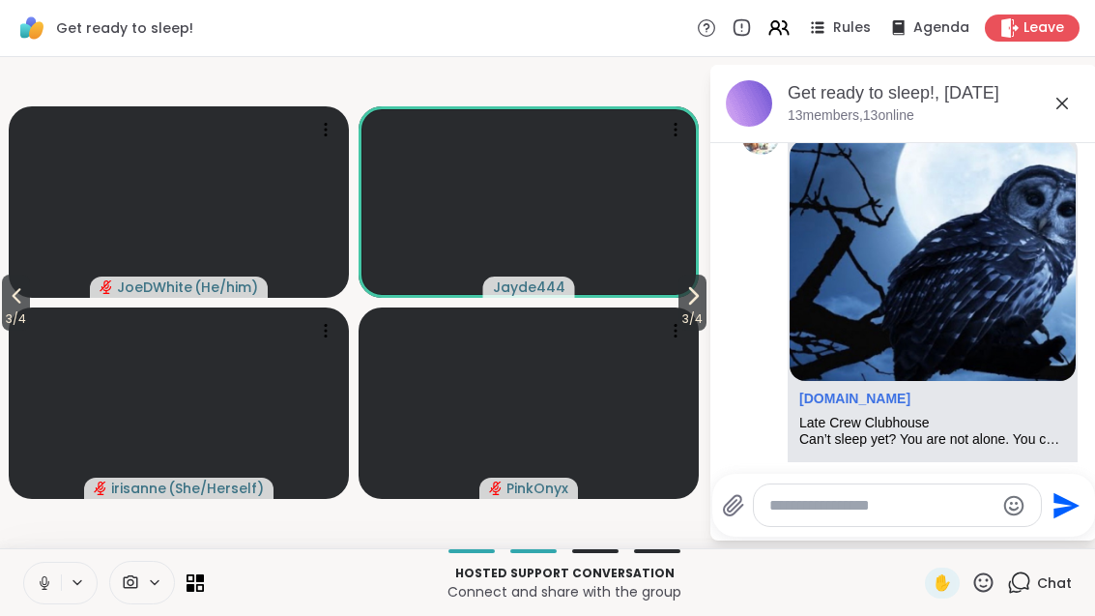
scroll to position [1682, 0]
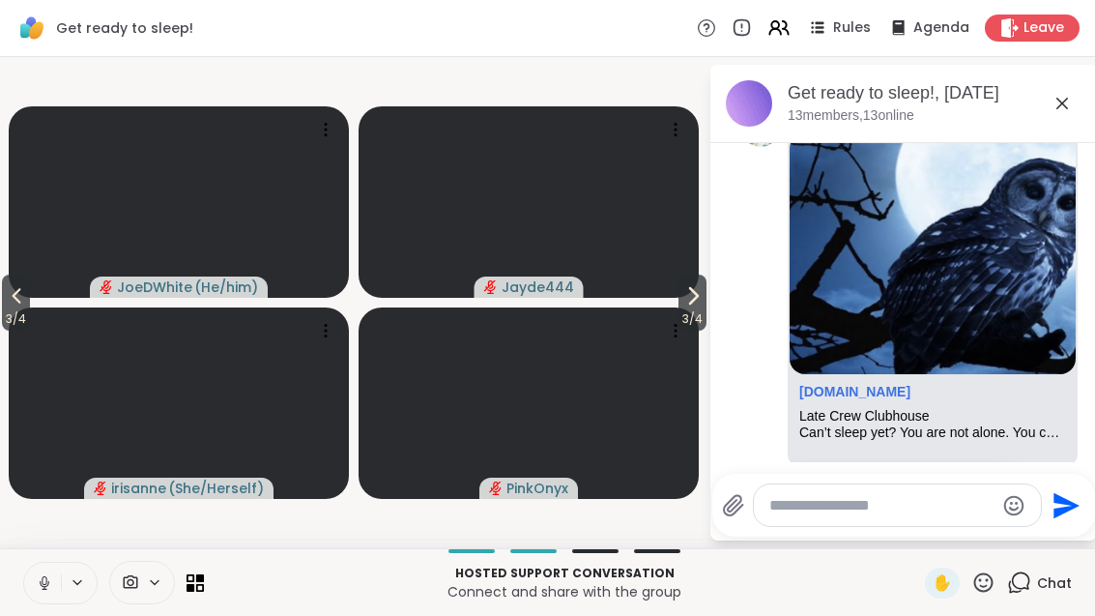
click at [687, 307] on icon at bounding box center [693, 295] width 23 height 23
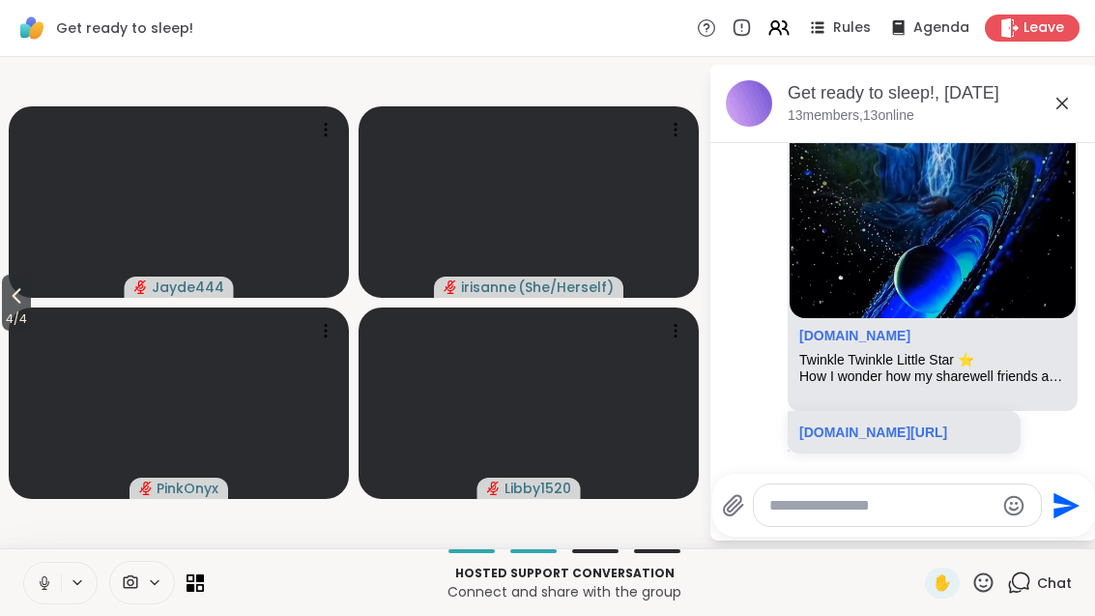
scroll to position [2305, 0]
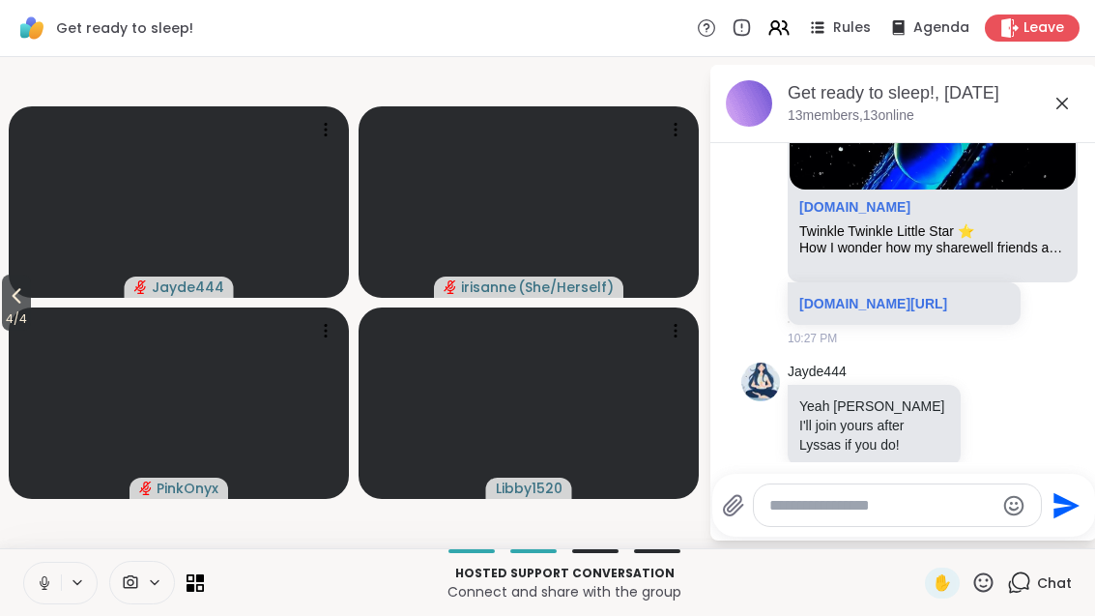
click at [16, 304] on icon at bounding box center [16, 295] width 23 height 23
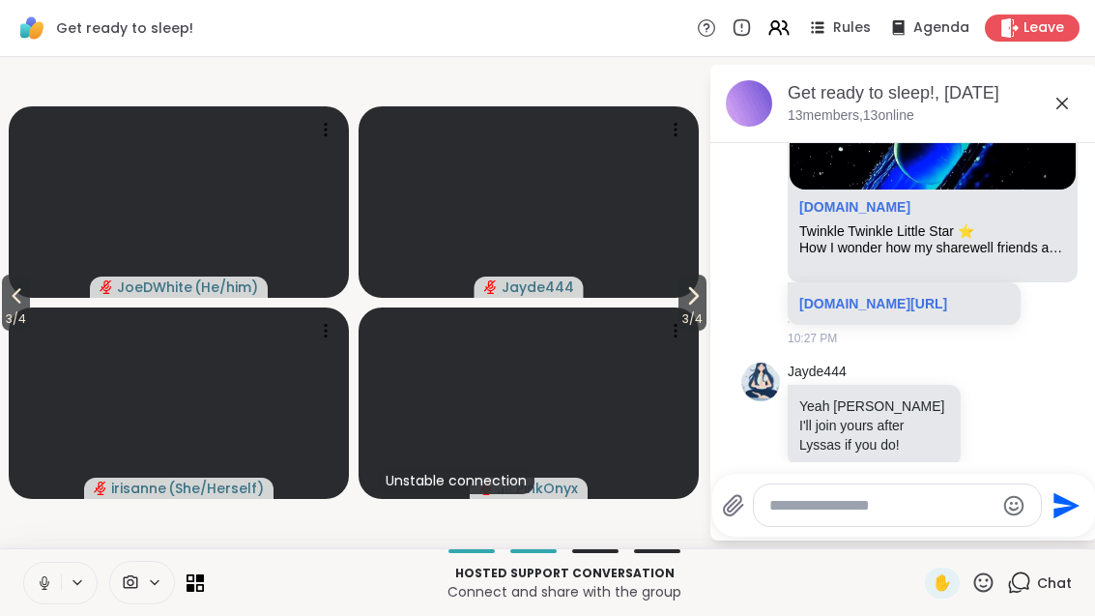
click at [4, 308] on span "3 / 4" at bounding box center [16, 318] width 28 height 23
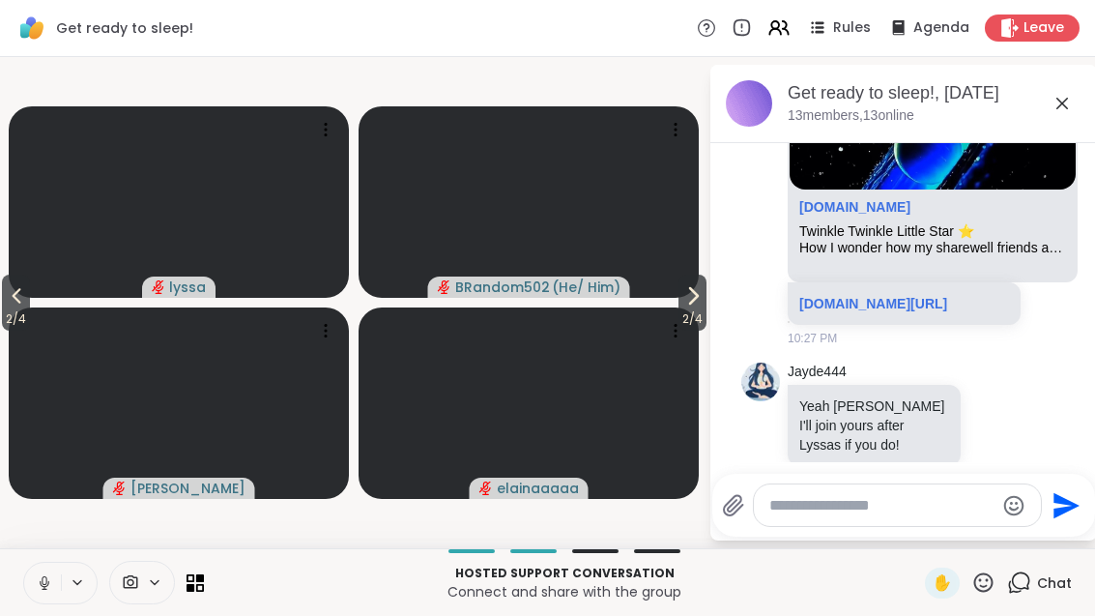
click at [2, 300] on button "2 / 4" at bounding box center [16, 303] width 28 height 56
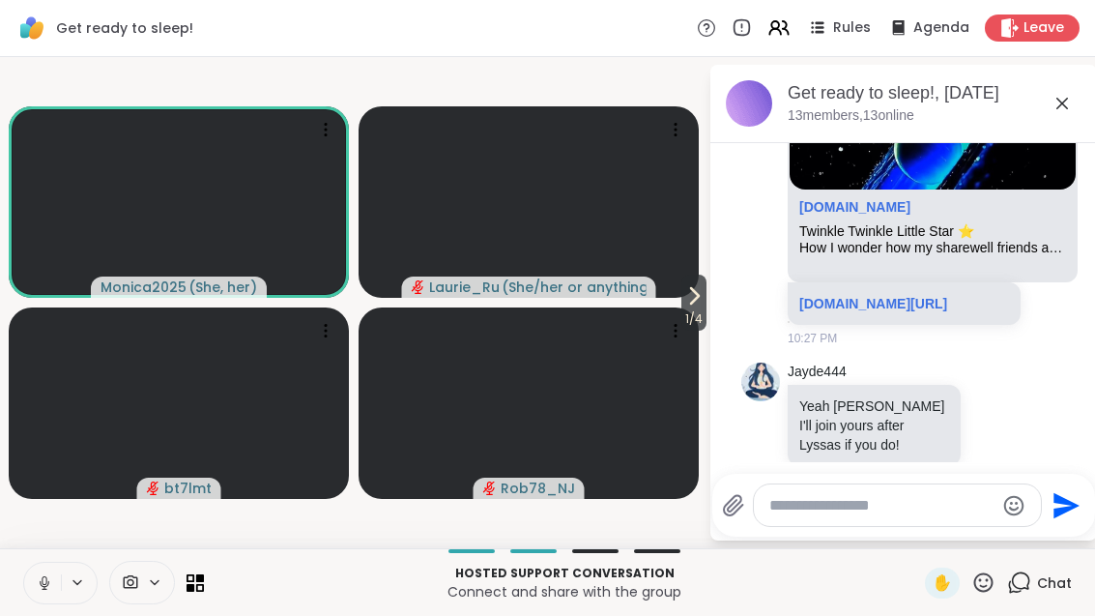
click at [697, 307] on icon at bounding box center [694, 295] width 23 height 23
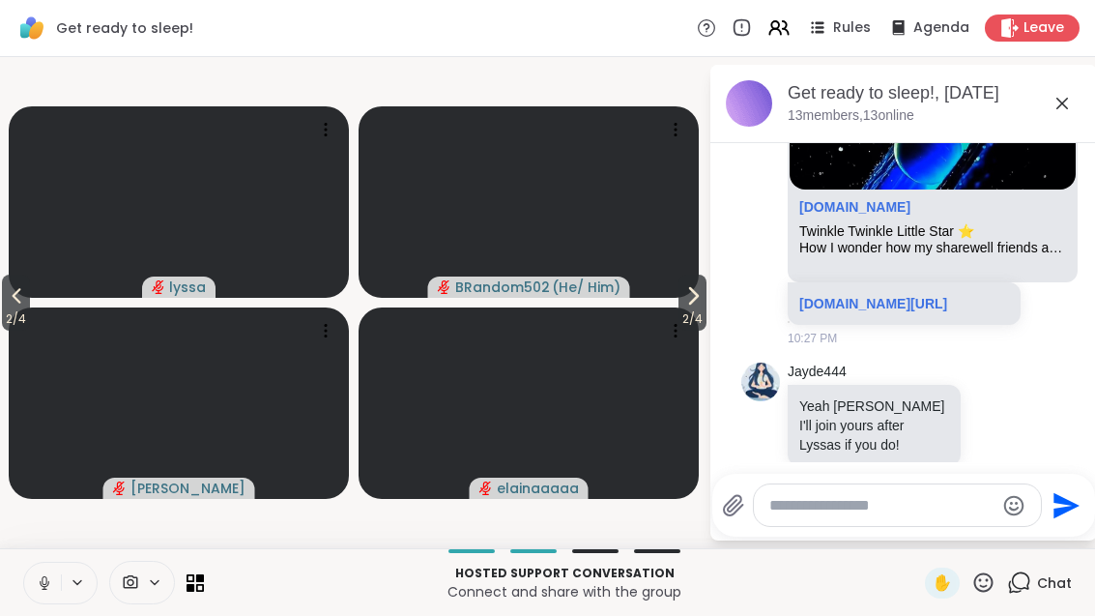
click at [706, 300] on button "2 / 4" at bounding box center [693, 303] width 28 height 56
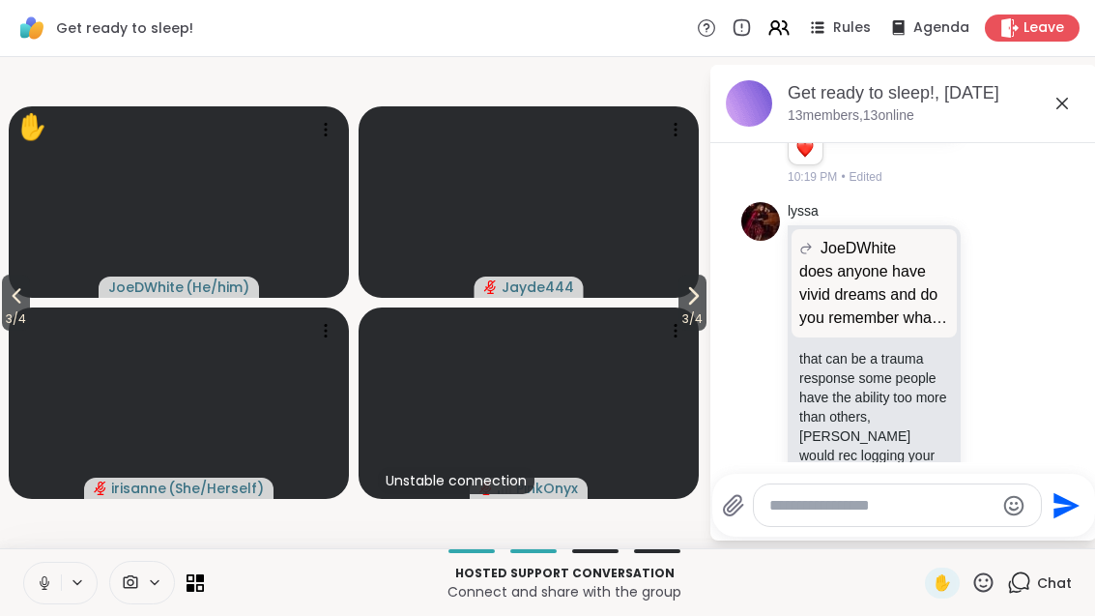
scroll to position [842, 0]
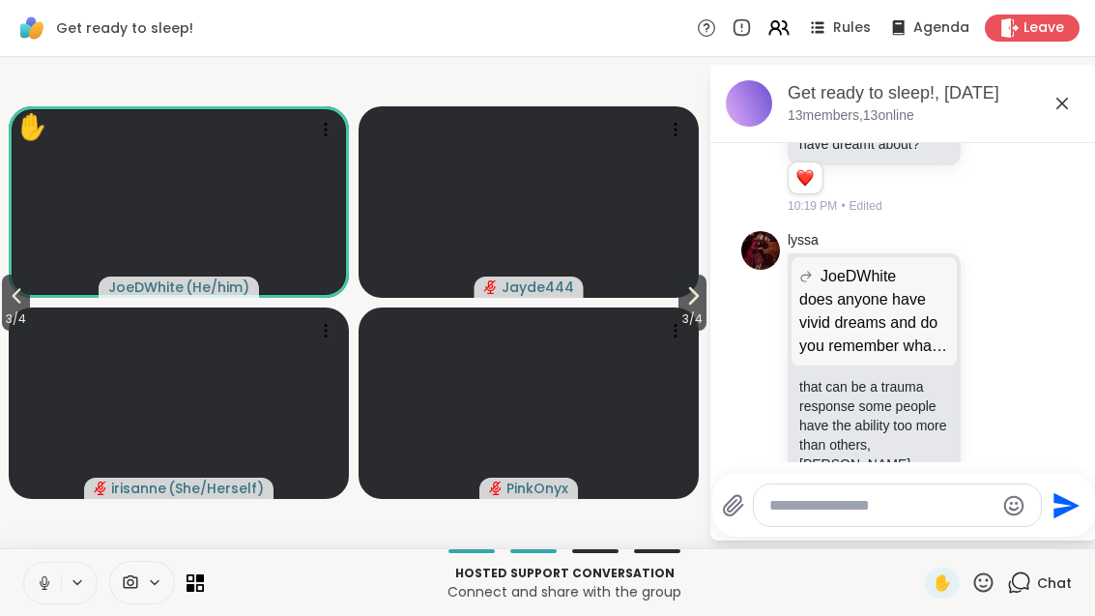
click at [899, 265] on div "JoeDWhite" at bounding box center [875, 276] width 150 height 23
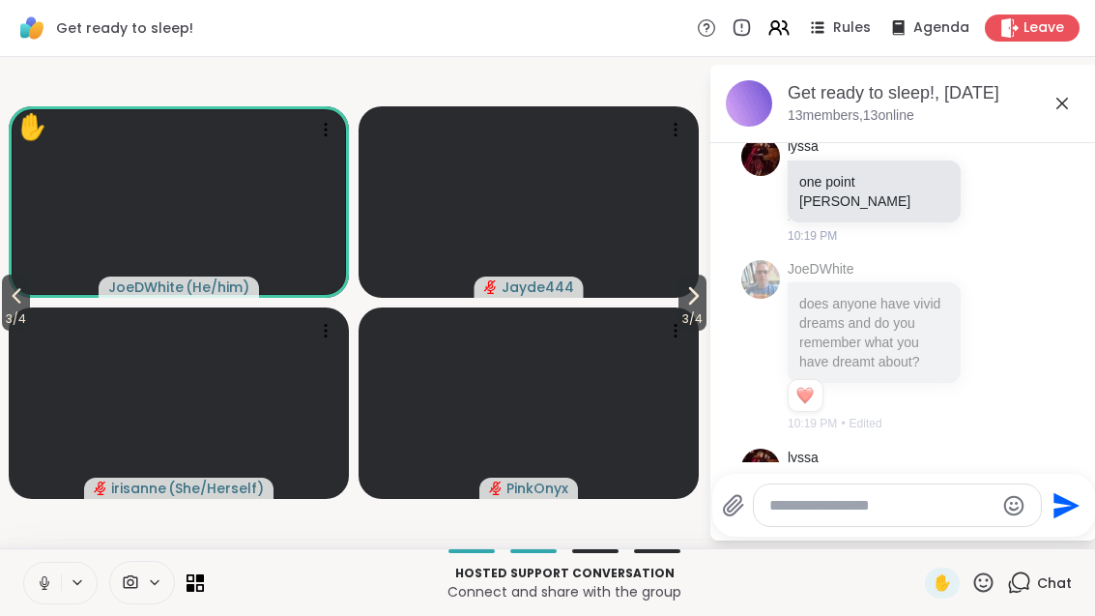
click at [1069, 101] on icon at bounding box center [1062, 103] width 23 height 23
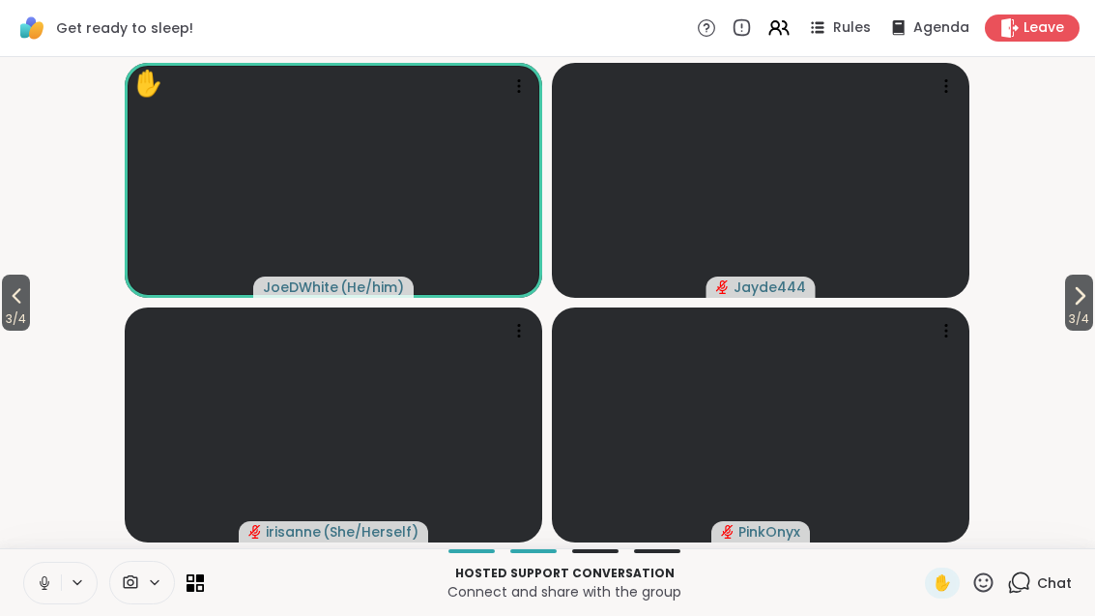
click at [781, 31] on icon at bounding box center [776, 32] width 12 height 6
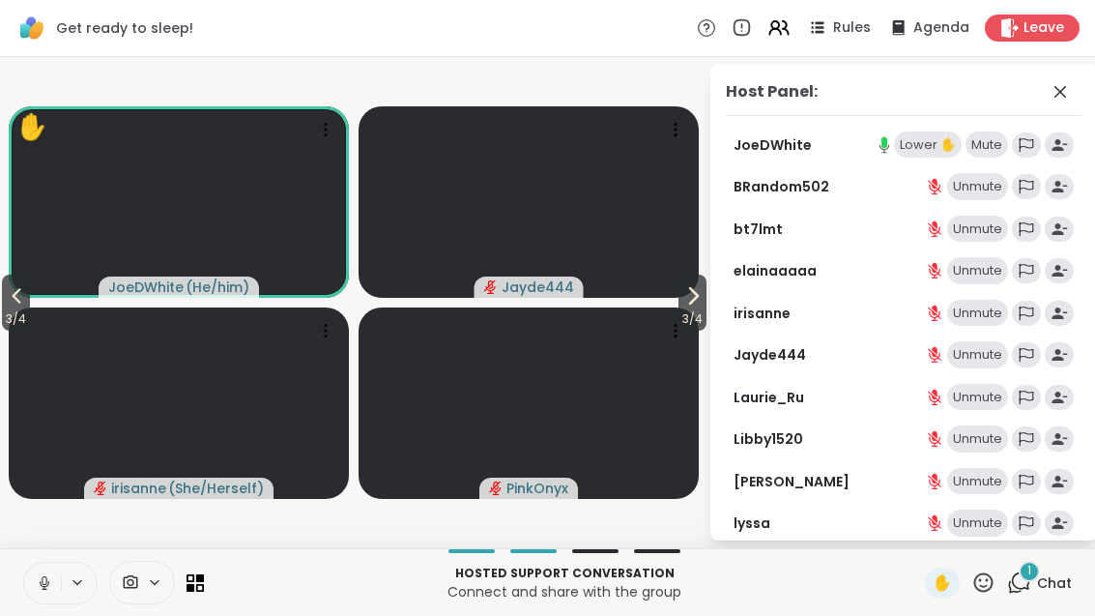
click at [1075, 89] on span at bounding box center [1062, 91] width 27 height 23
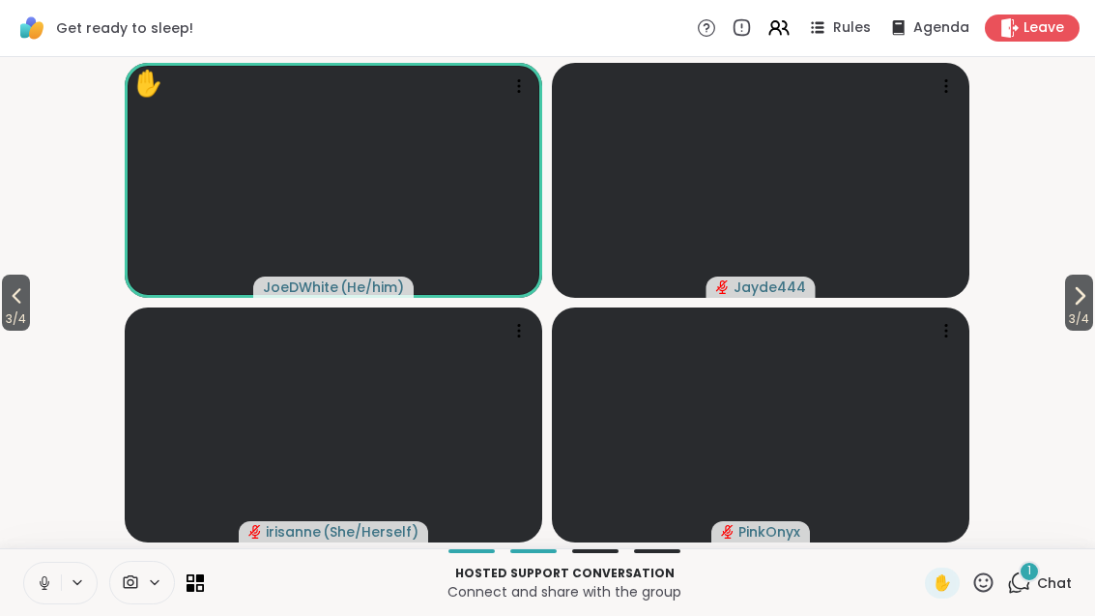
click at [1035, 570] on div "1" at bounding box center [1029, 571] width 21 height 21
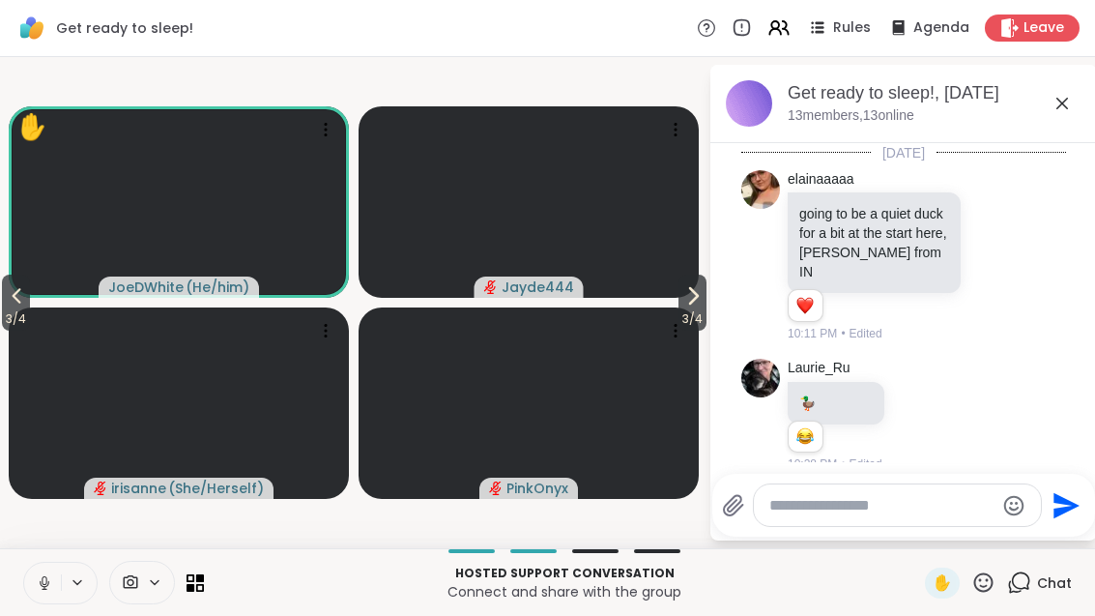
scroll to position [2592, 0]
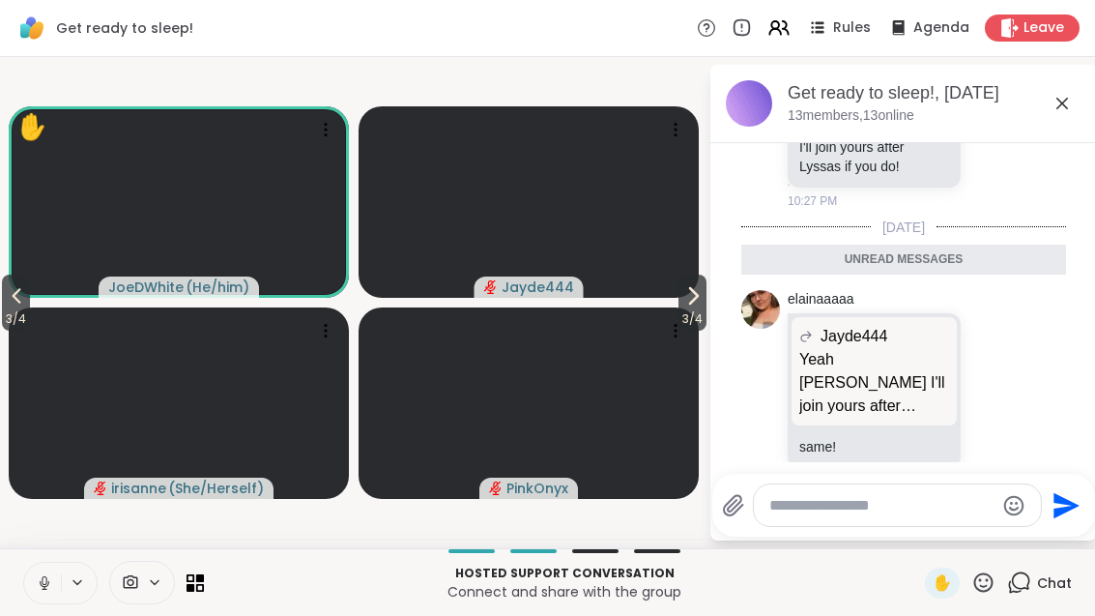
click at [680, 317] on span "3 / 4" at bounding box center [693, 318] width 28 height 23
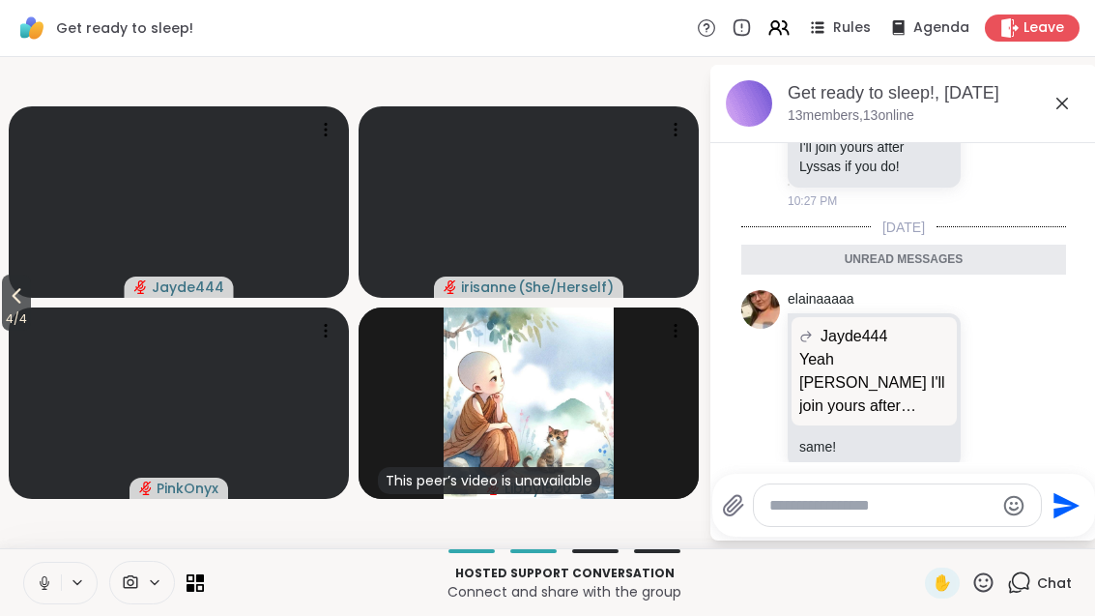
click at [4, 303] on button "4 / 4" at bounding box center [16, 303] width 29 height 56
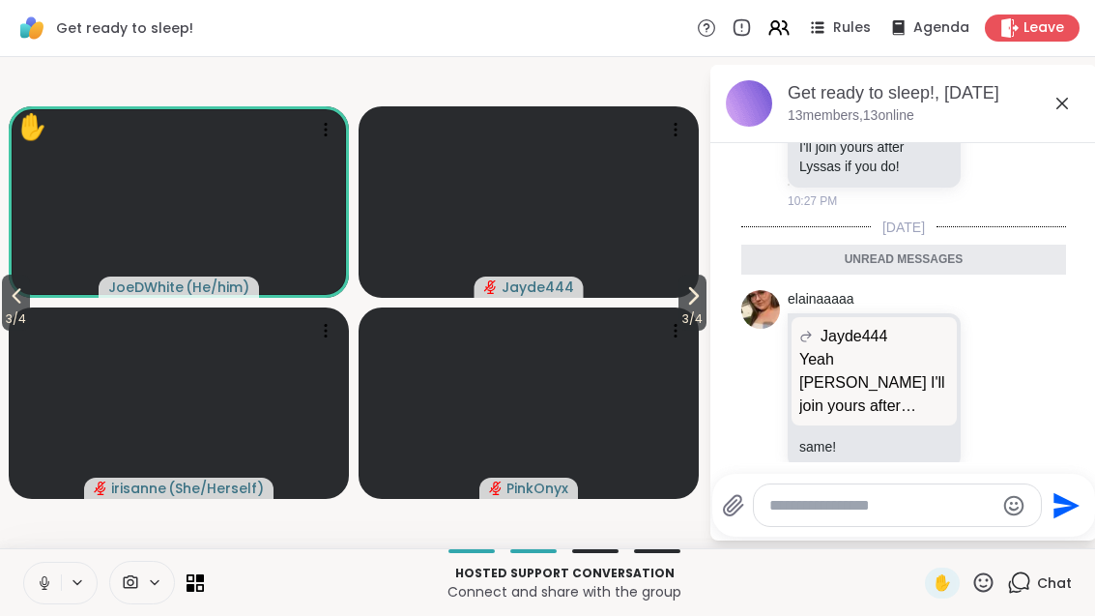
click at [16, 302] on icon at bounding box center [16, 295] width 23 height 23
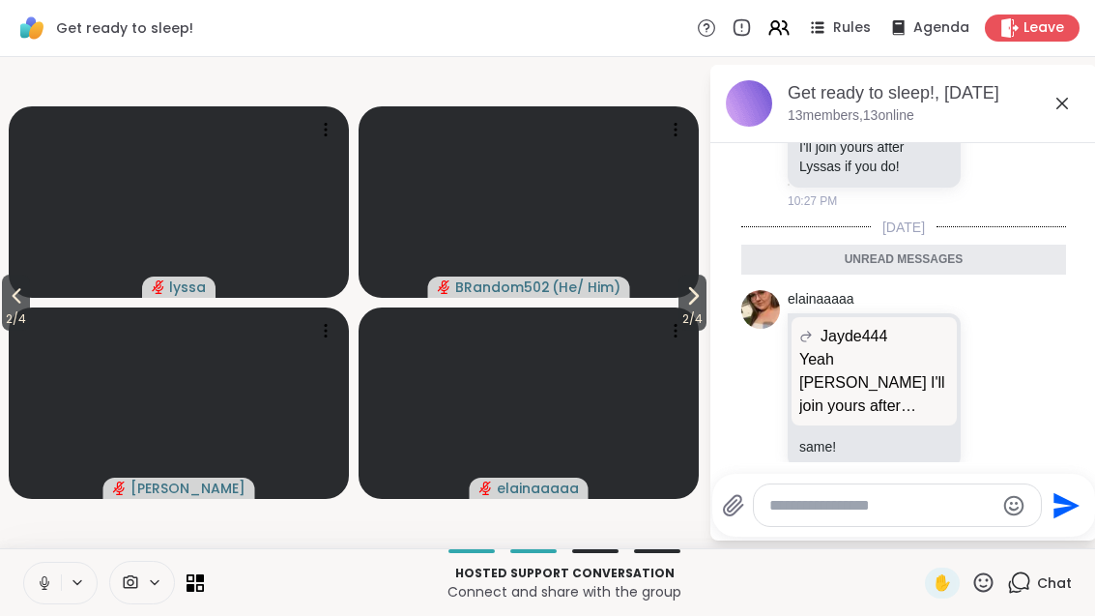
click at [682, 308] on span "2 / 4" at bounding box center [693, 318] width 28 height 23
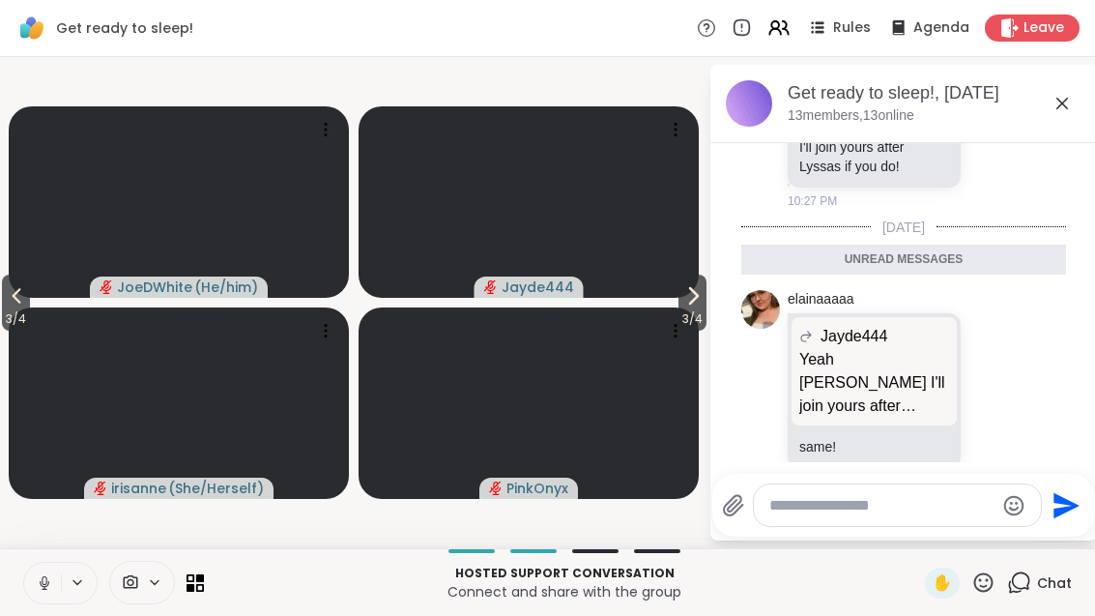
click at [689, 313] on span "3 / 4" at bounding box center [693, 318] width 28 height 23
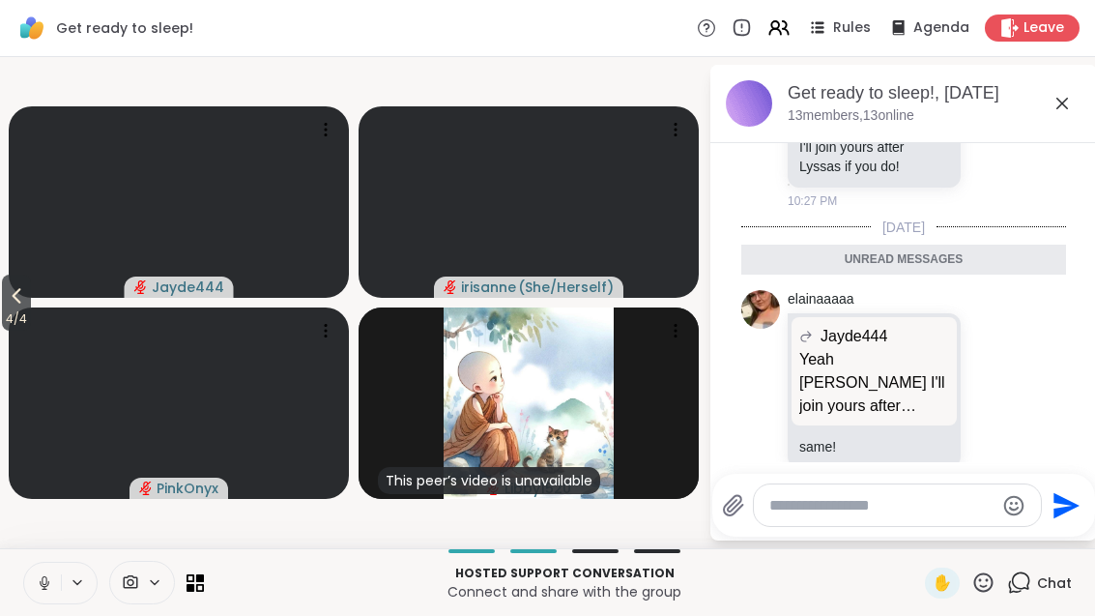
click at [25, 295] on icon at bounding box center [16, 295] width 23 height 23
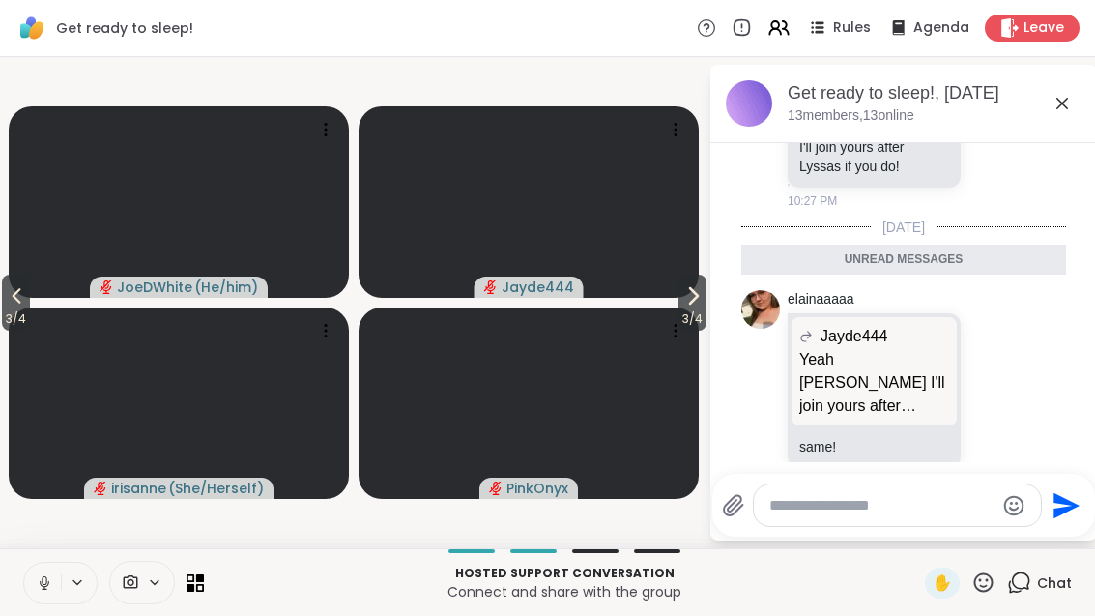
click at [2, 300] on button "3 / 4" at bounding box center [16, 303] width 28 height 56
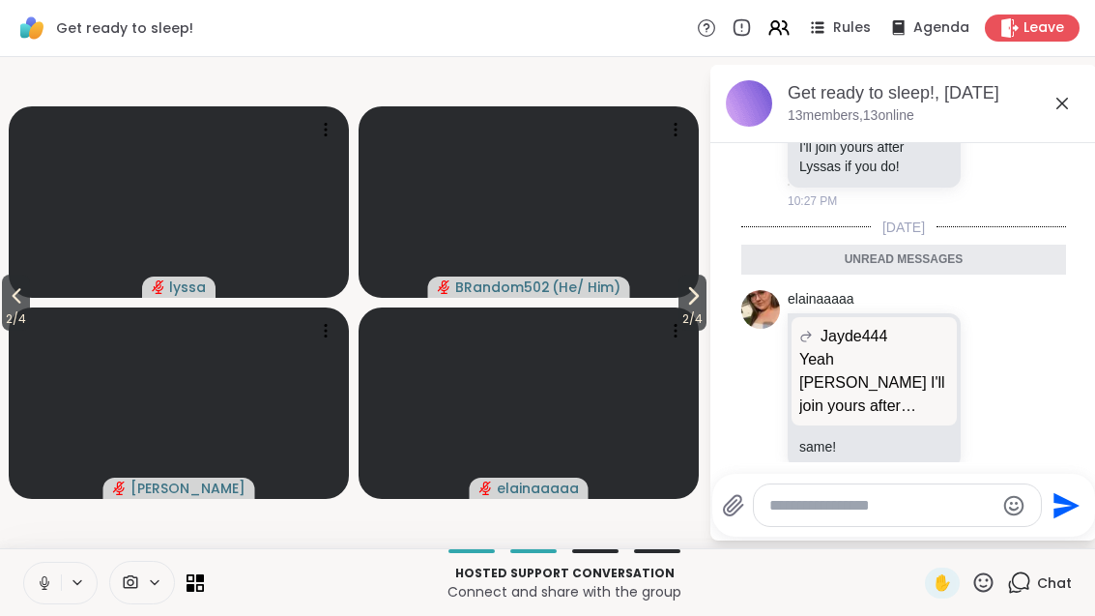
click at [10, 306] on icon at bounding box center [16, 295] width 23 height 23
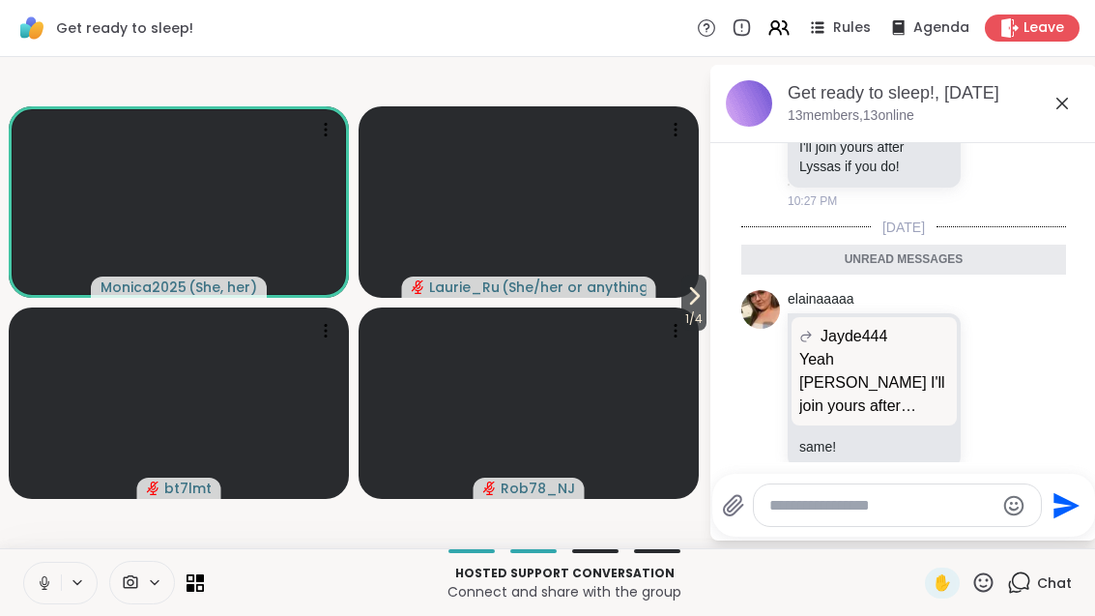
click at [703, 311] on span "1 / 4" at bounding box center [694, 318] width 25 height 23
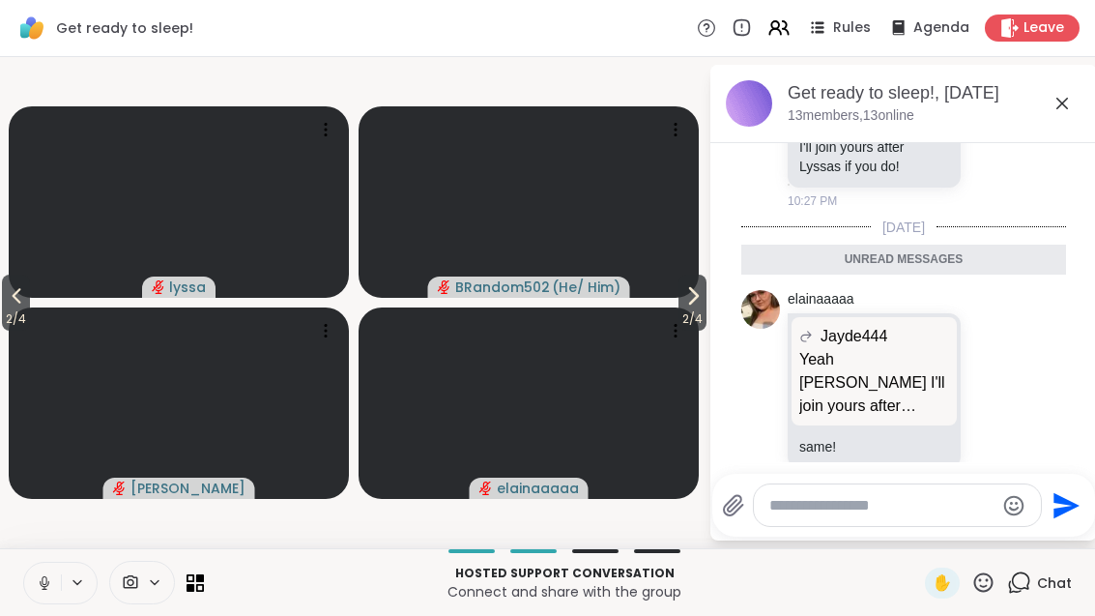
click at [682, 304] on icon at bounding box center [693, 295] width 23 height 23
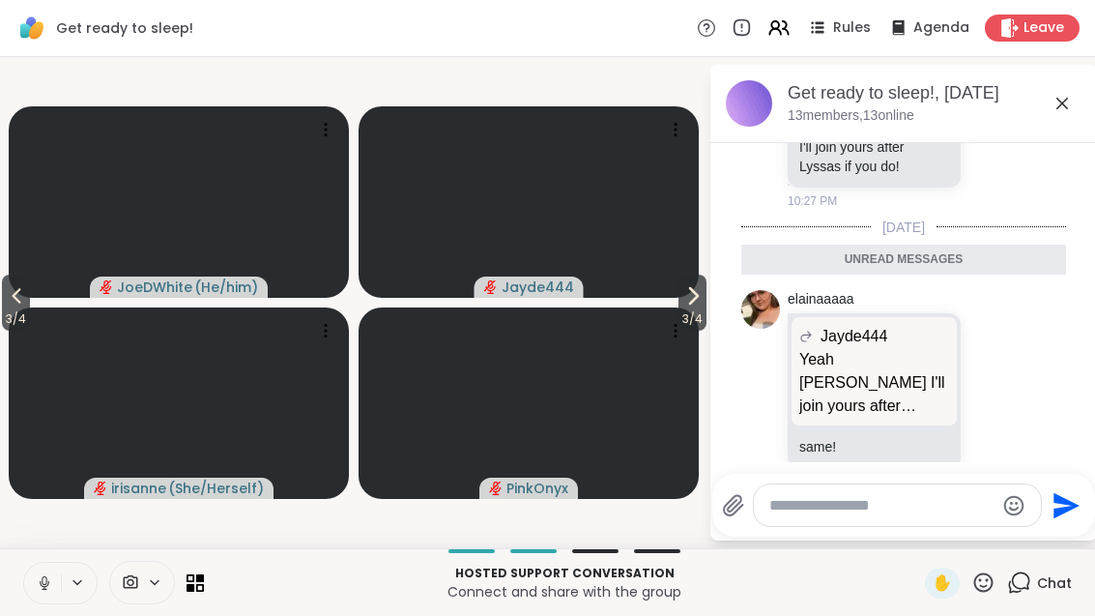
click at [693, 306] on icon at bounding box center [693, 295] width 23 height 23
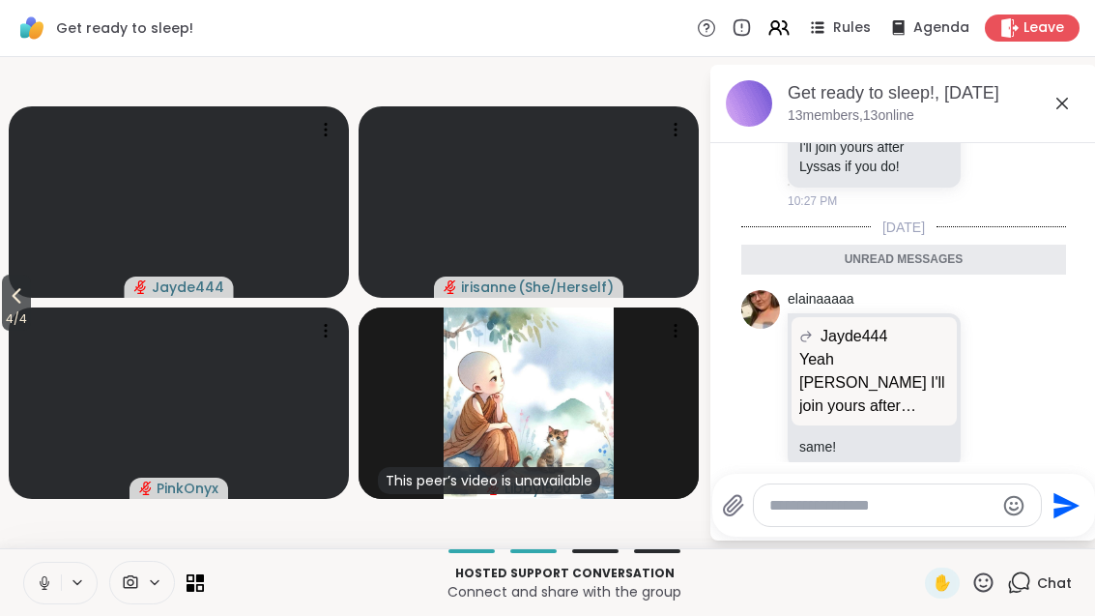
click at [31, 297] on button "4 / 4" at bounding box center [16, 303] width 29 height 56
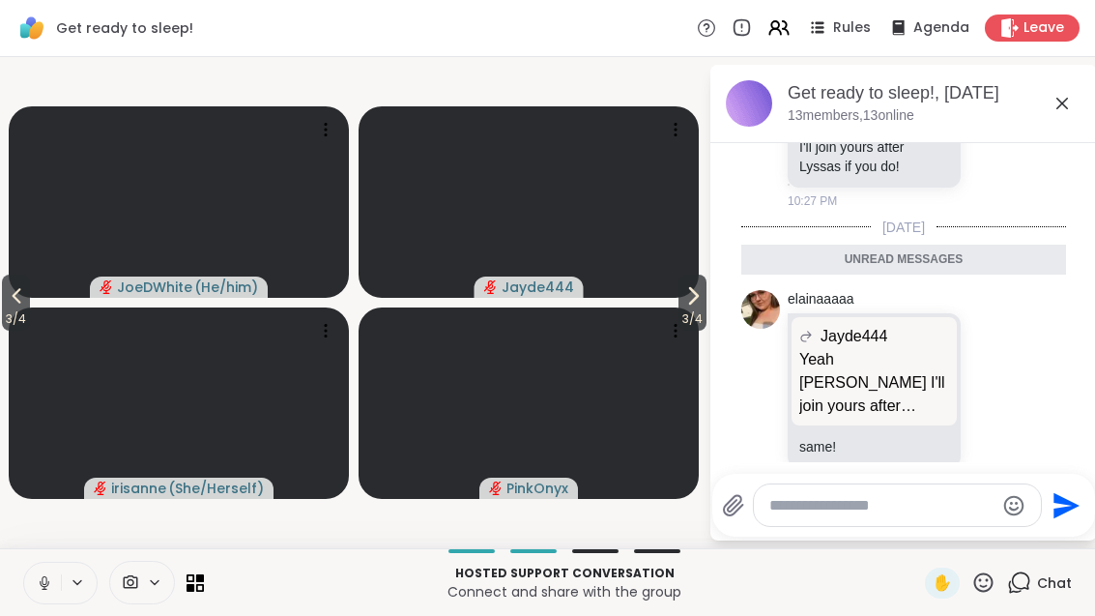
click at [4, 307] on span "3 / 4" at bounding box center [16, 318] width 28 height 23
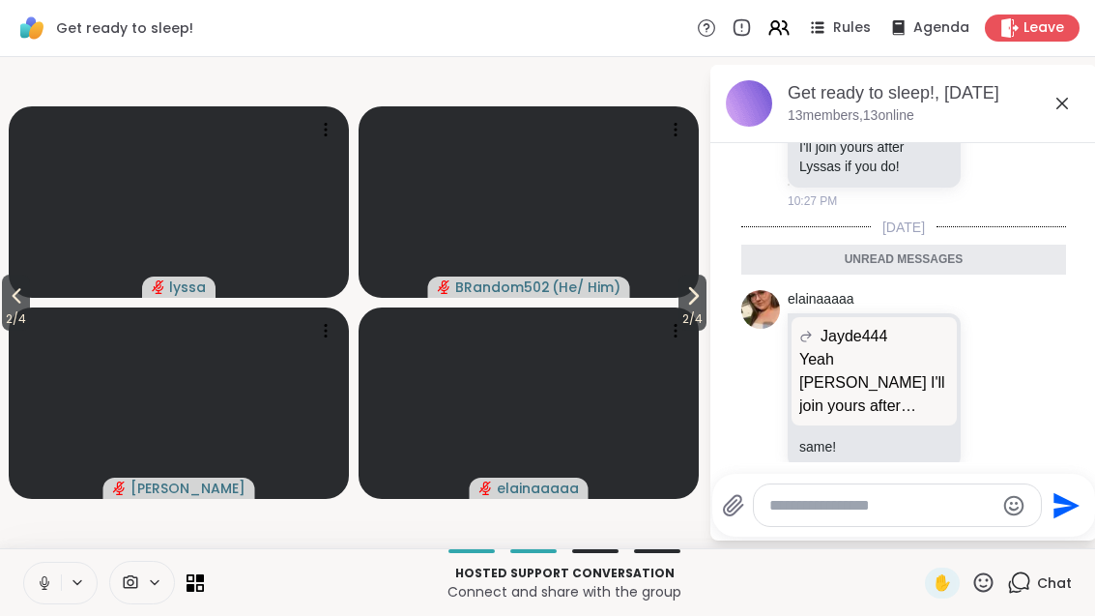
click at [5, 303] on button "2 / 4" at bounding box center [16, 303] width 28 height 56
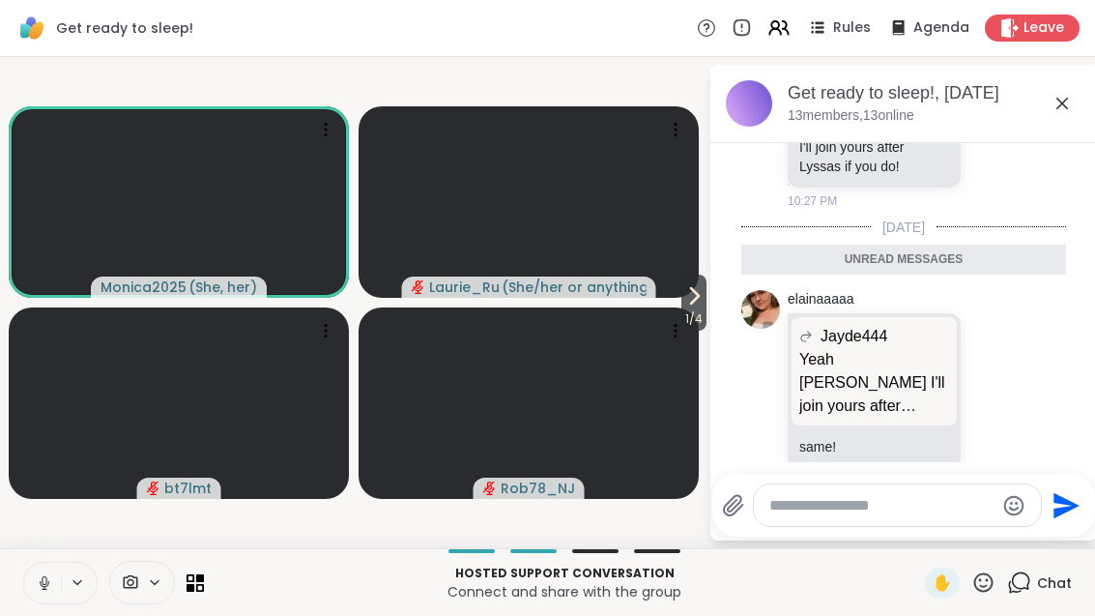
click at [688, 312] on span "1 / 4" at bounding box center [694, 318] width 25 height 23
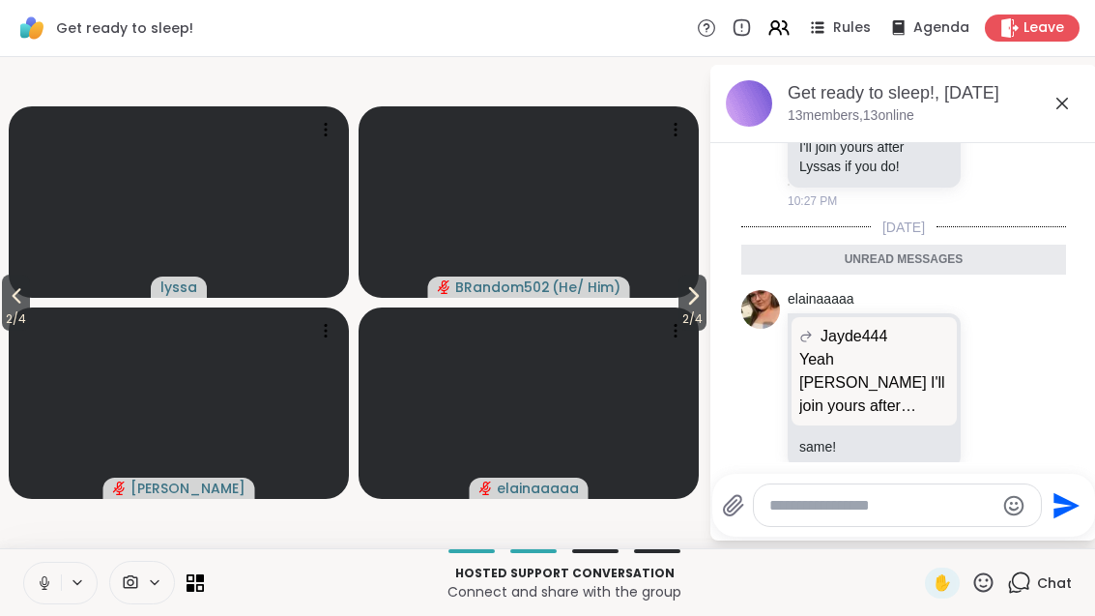
click at [686, 313] on span "2 / 4" at bounding box center [693, 318] width 28 height 23
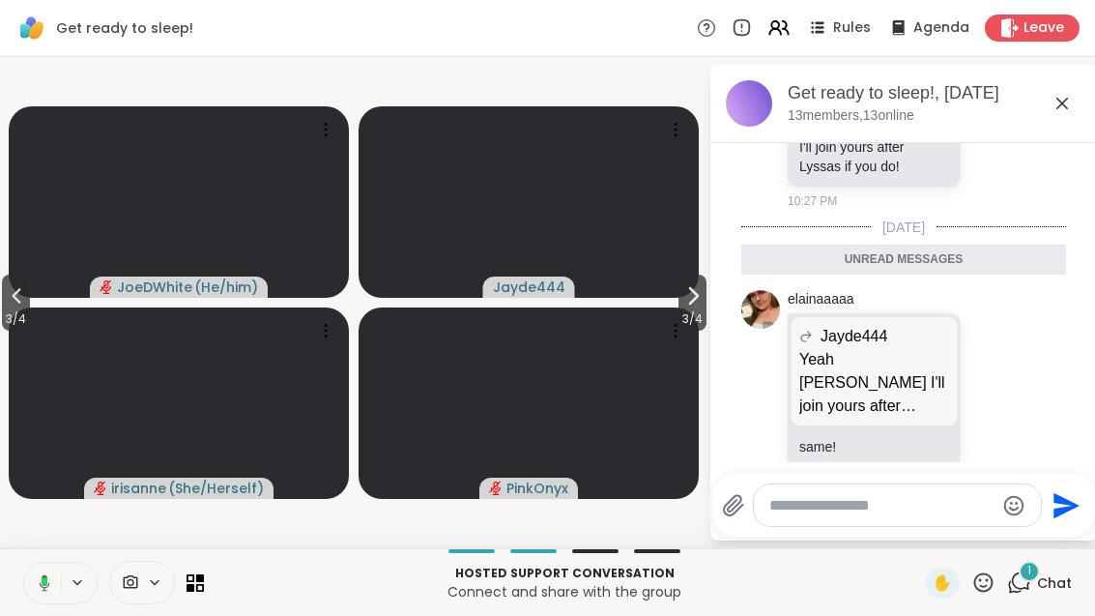
scroll to position [2707, 0]
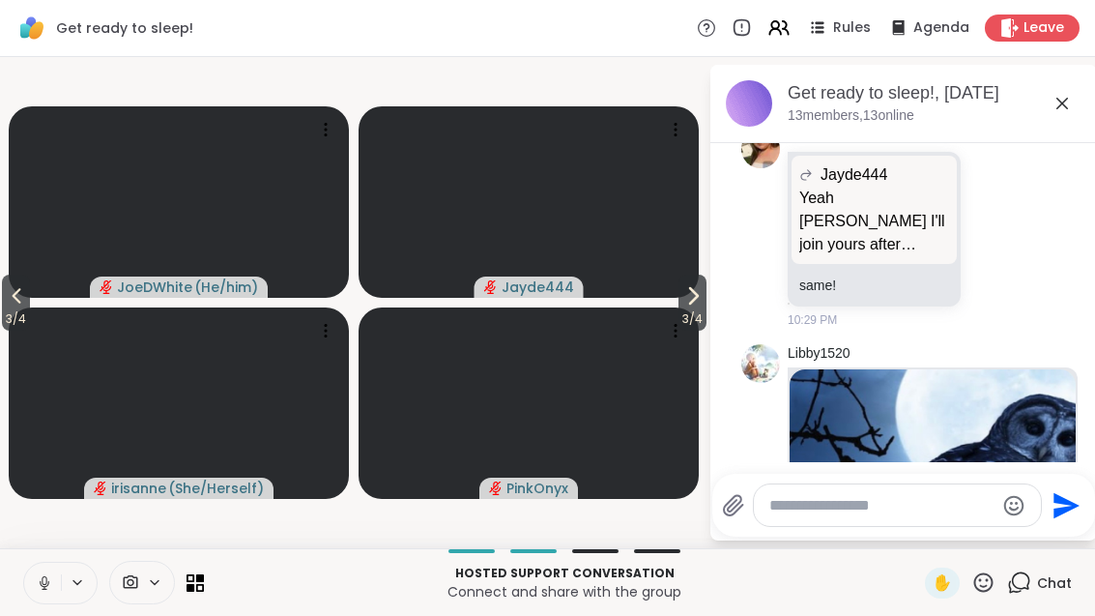
click at [679, 301] on button "3 / 4" at bounding box center [693, 303] width 28 height 56
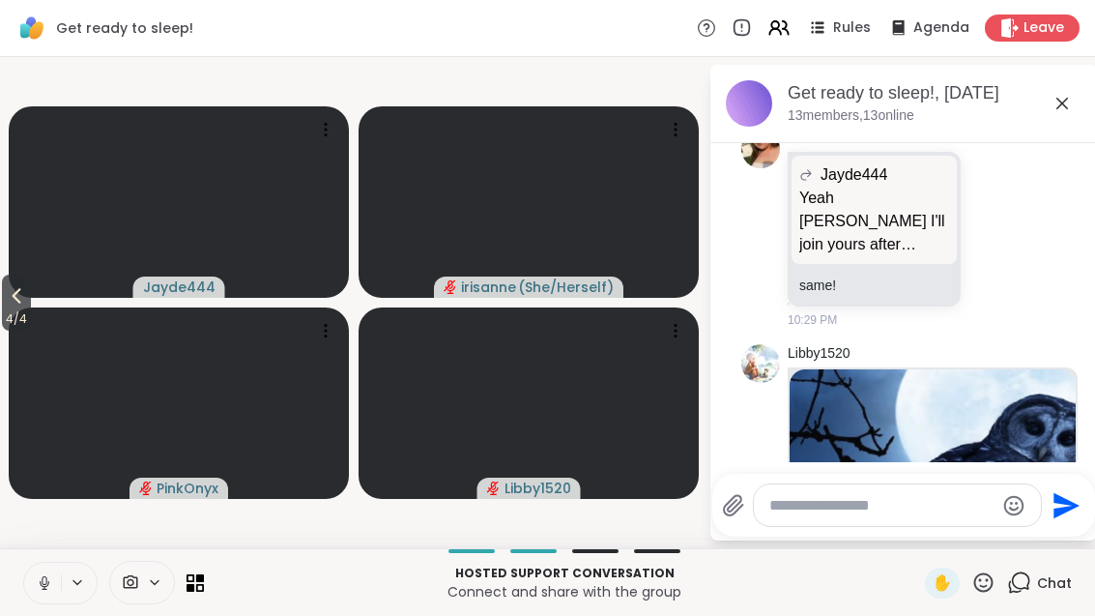
click at [10, 283] on button "4 / 4" at bounding box center [16, 303] width 29 height 56
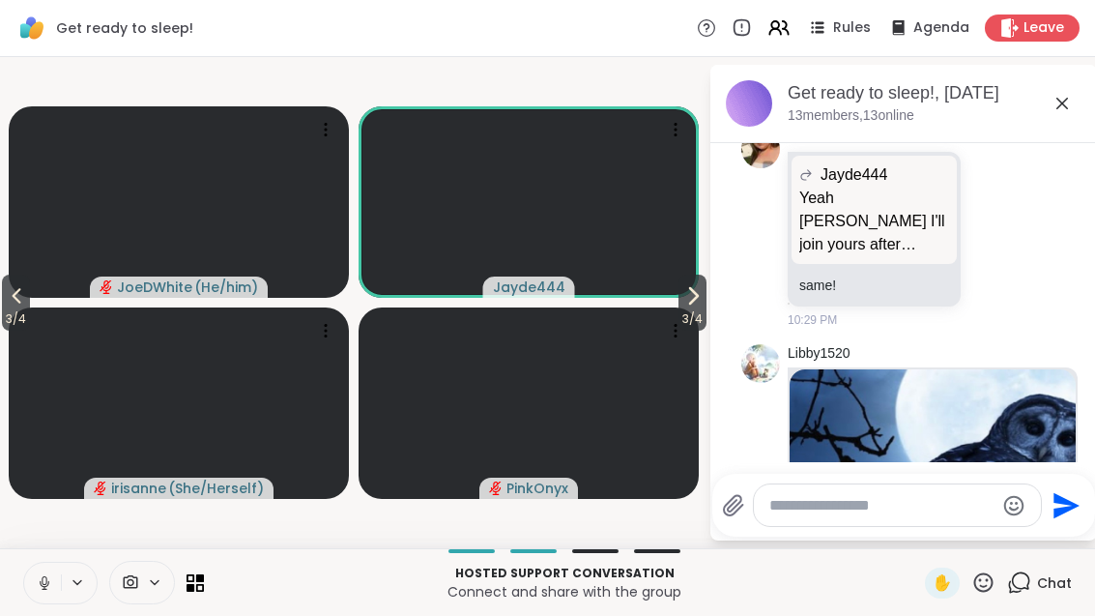
click at [683, 302] on icon at bounding box center [693, 295] width 23 height 23
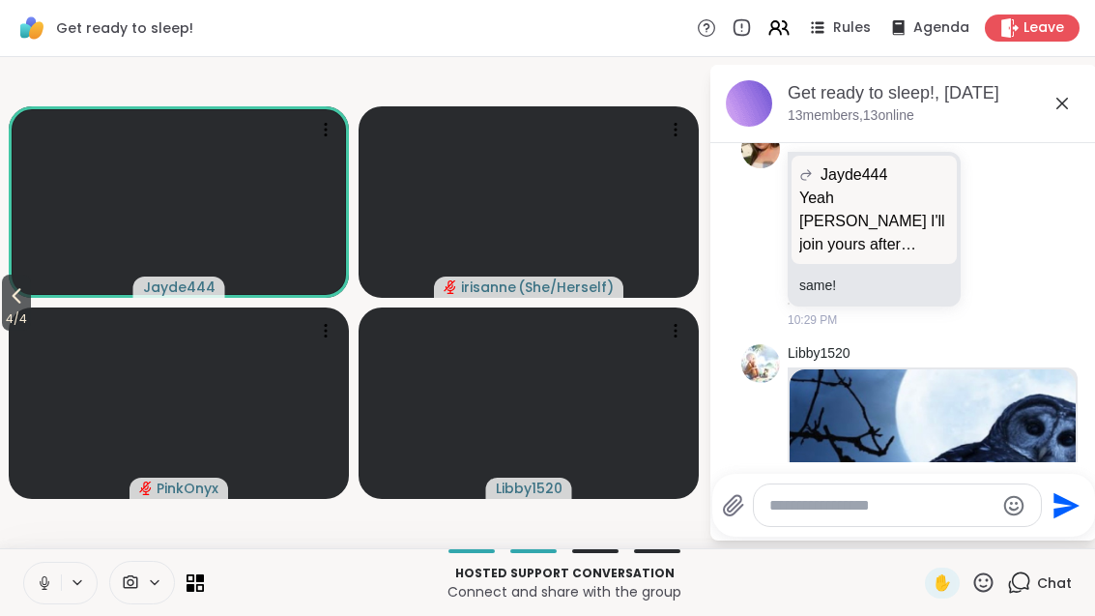
click at [17, 317] on span "4 / 4" at bounding box center [16, 318] width 29 height 23
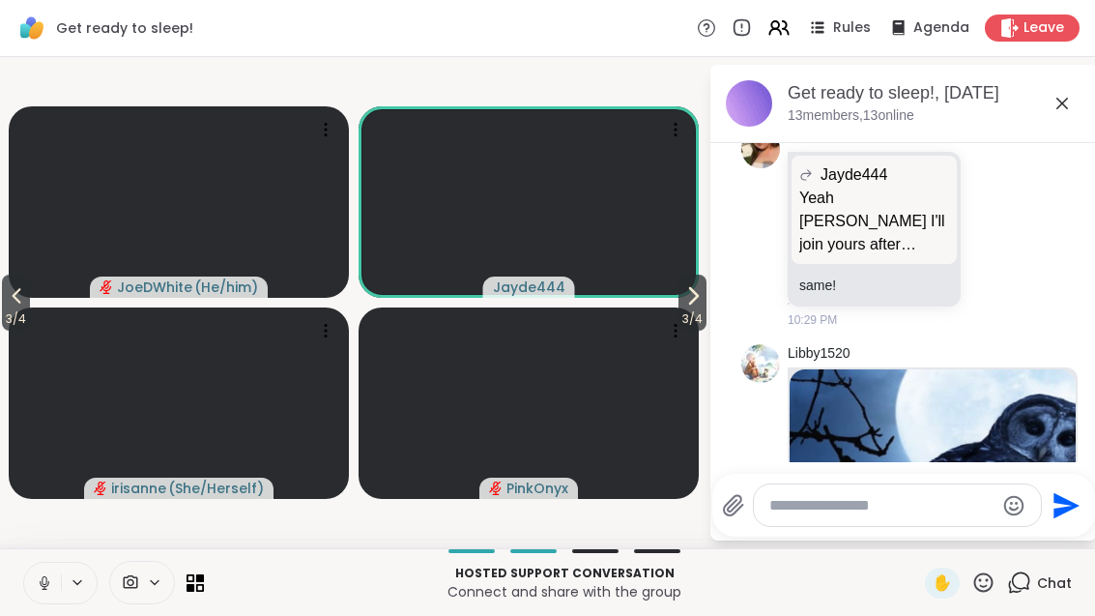
click at [4, 290] on button "3 / 4" at bounding box center [16, 303] width 28 height 56
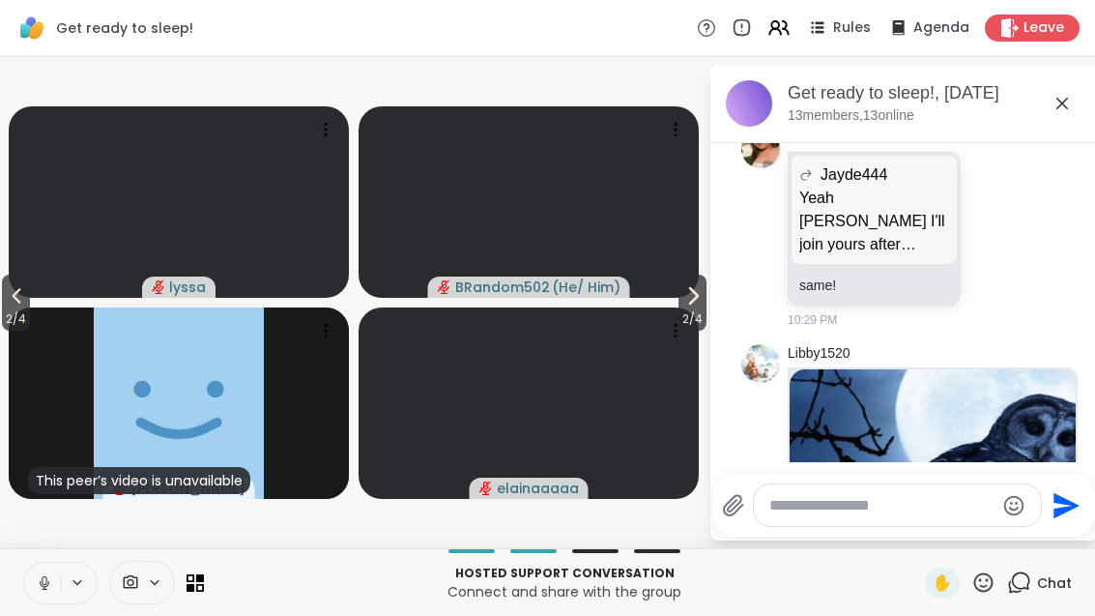
click at [5, 307] on button "2 / 4" at bounding box center [16, 303] width 28 height 56
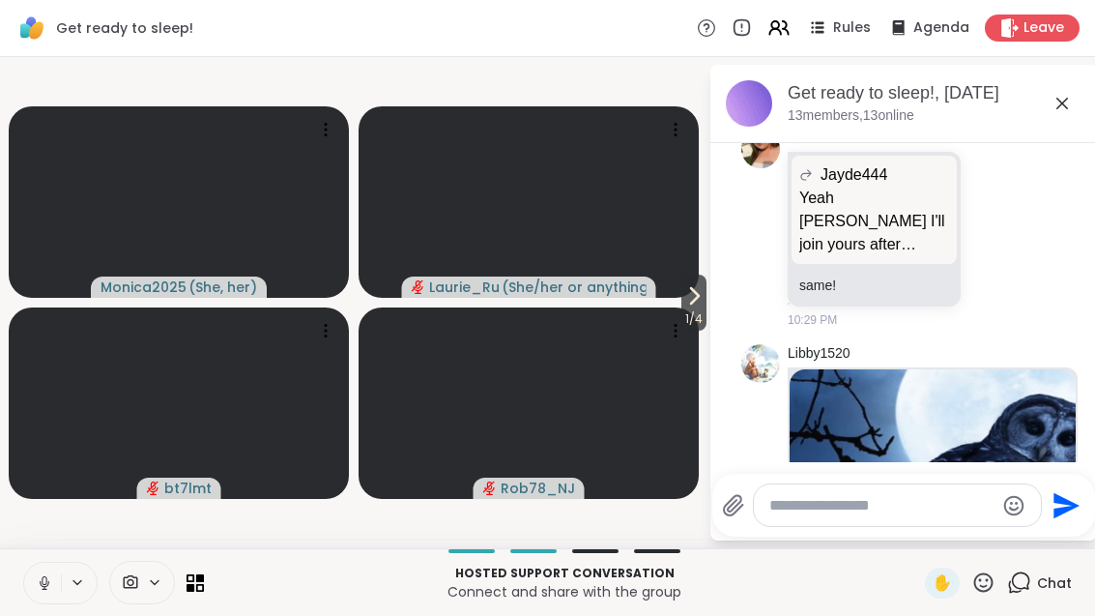
click at [691, 305] on icon at bounding box center [694, 295] width 23 height 23
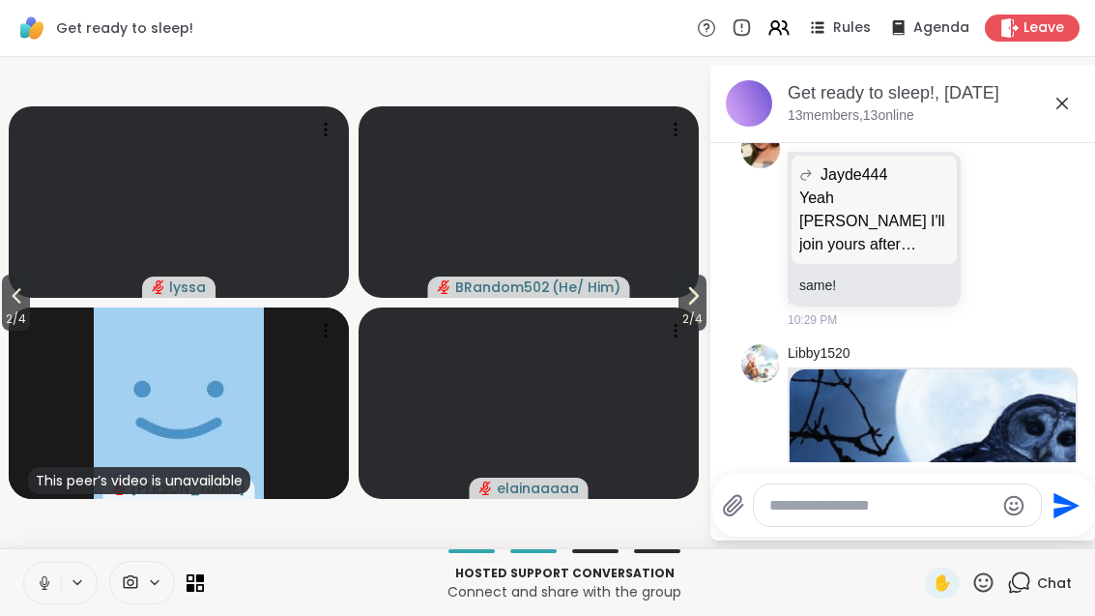
click at [692, 306] on icon at bounding box center [693, 295] width 23 height 23
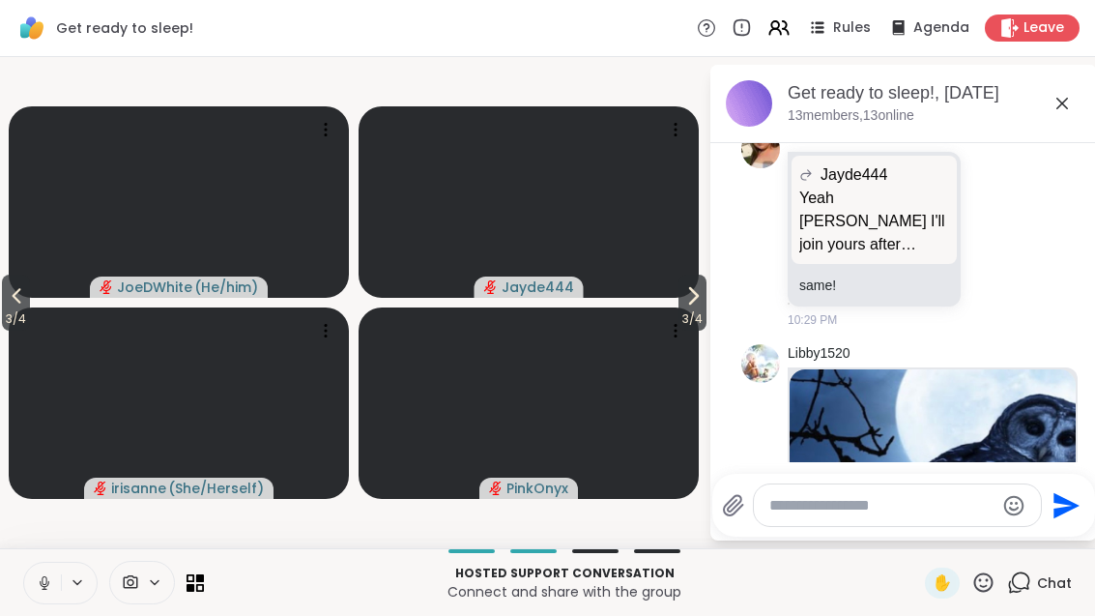
click at [690, 301] on icon at bounding box center [694, 295] width 8 height 15
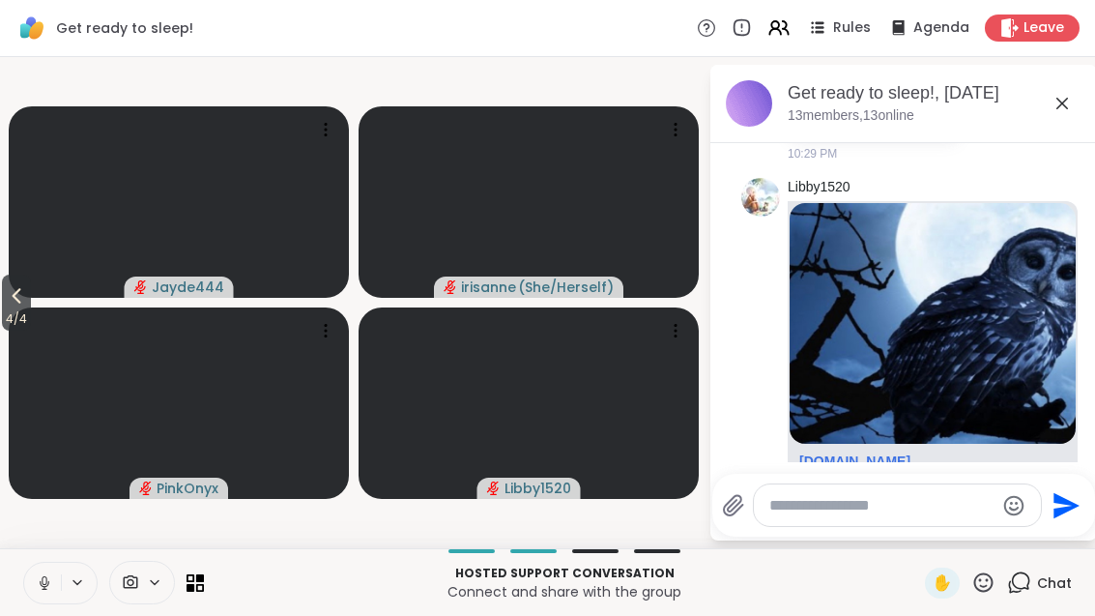
scroll to position [3022, 0]
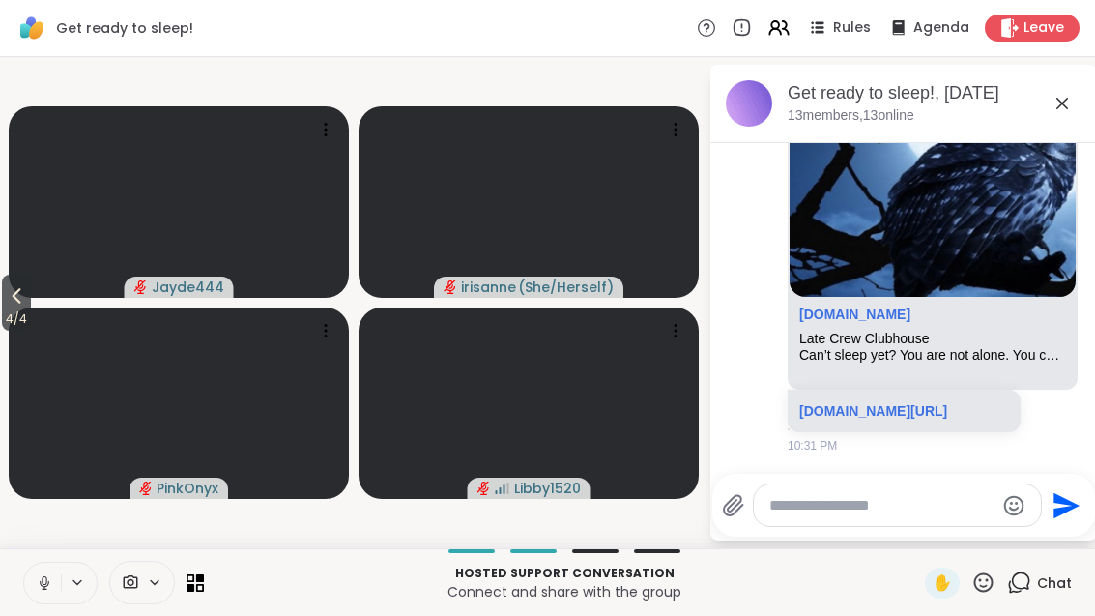
click at [31, 319] on span "4 / 4" at bounding box center [16, 318] width 29 height 23
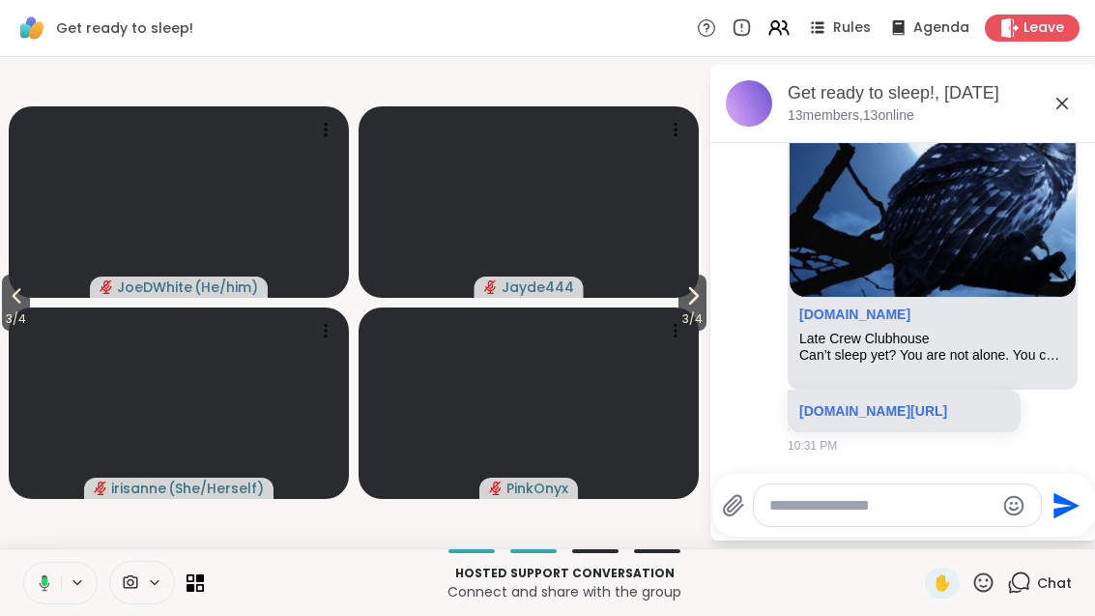
click at [30, 300] on button "3 / 4" at bounding box center [16, 303] width 28 height 56
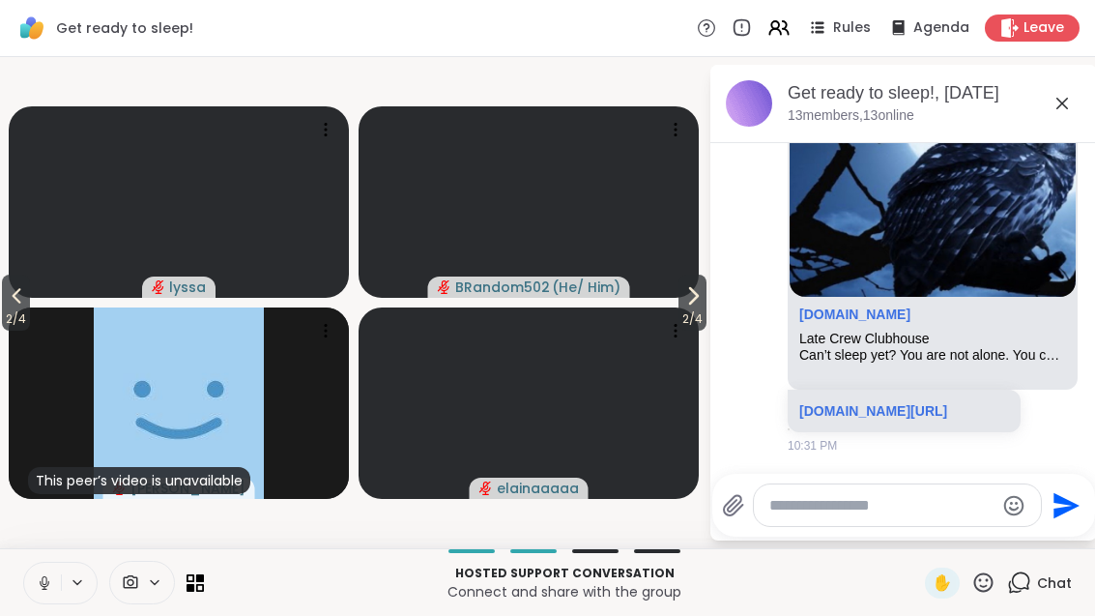
click at [16, 300] on icon at bounding box center [16, 295] width 23 height 23
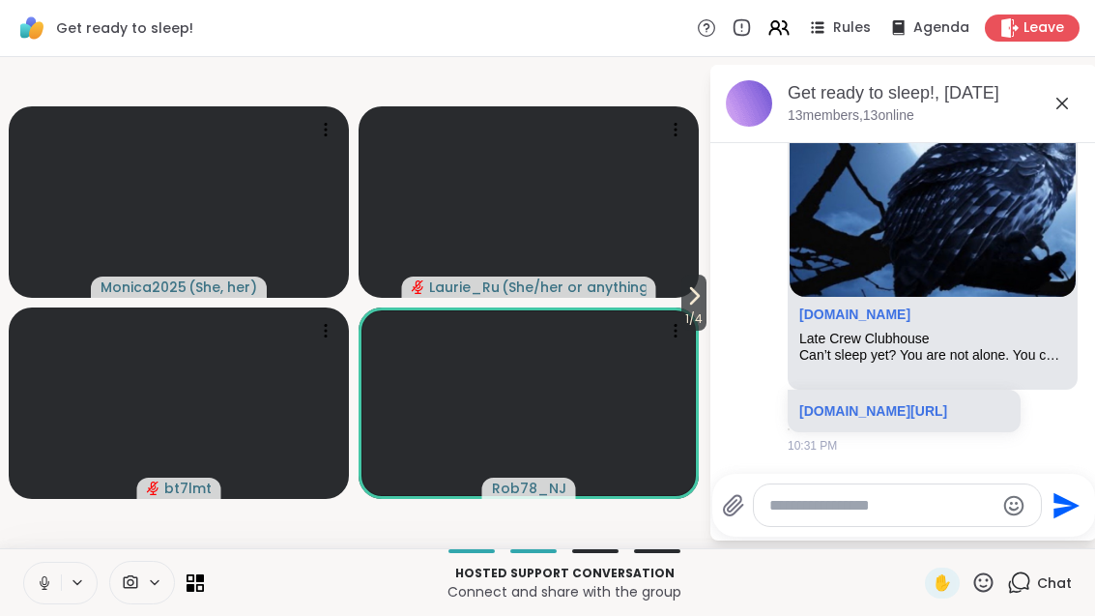
click at [696, 311] on span "1 / 4" at bounding box center [694, 318] width 25 height 23
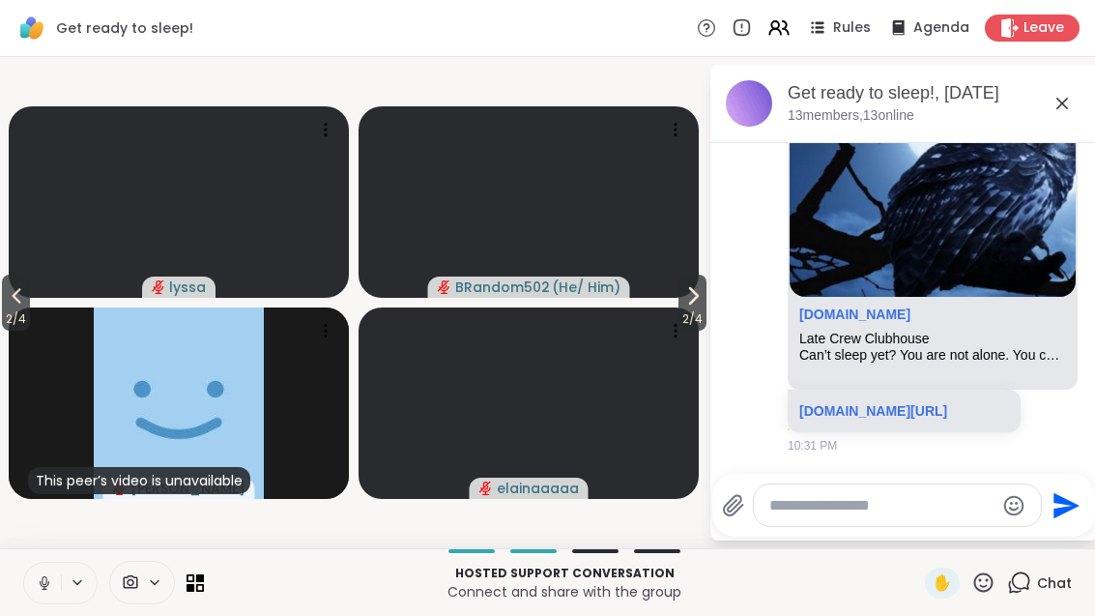
click at [686, 301] on icon at bounding box center [693, 295] width 23 height 23
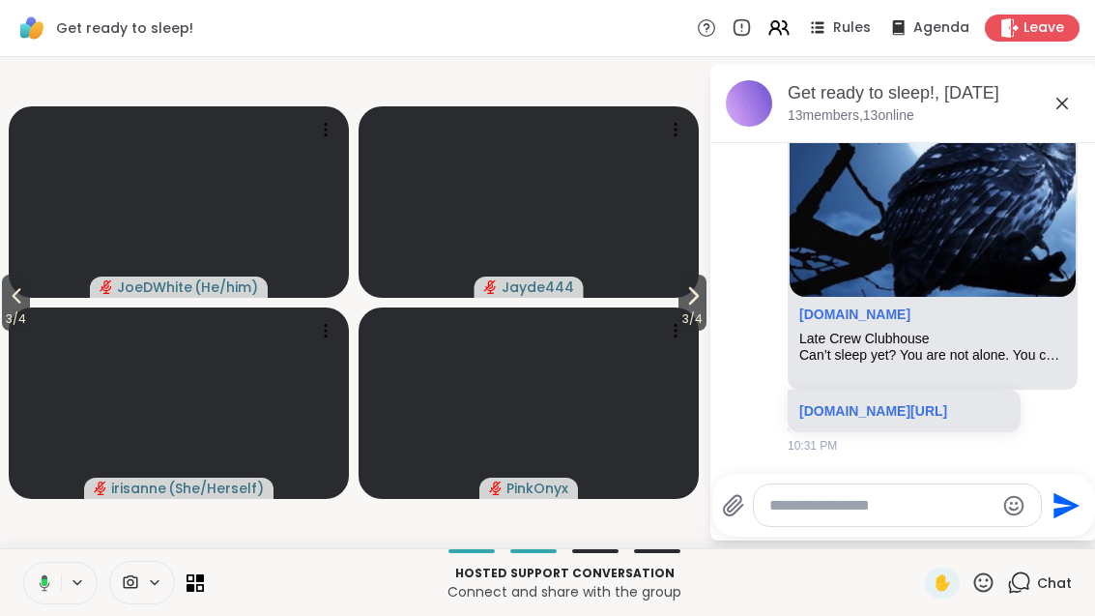
click at [682, 304] on icon at bounding box center [693, 295] width 23 height 23
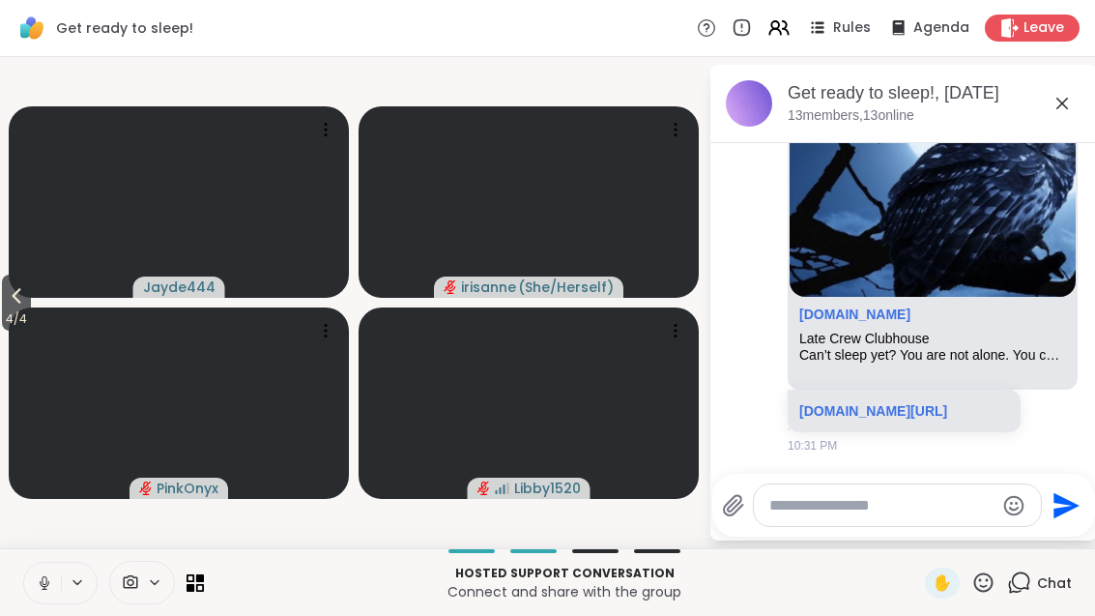
click at [5, 313] on span "4 / 4" at bounding box center [16, 318] width 29 height 23
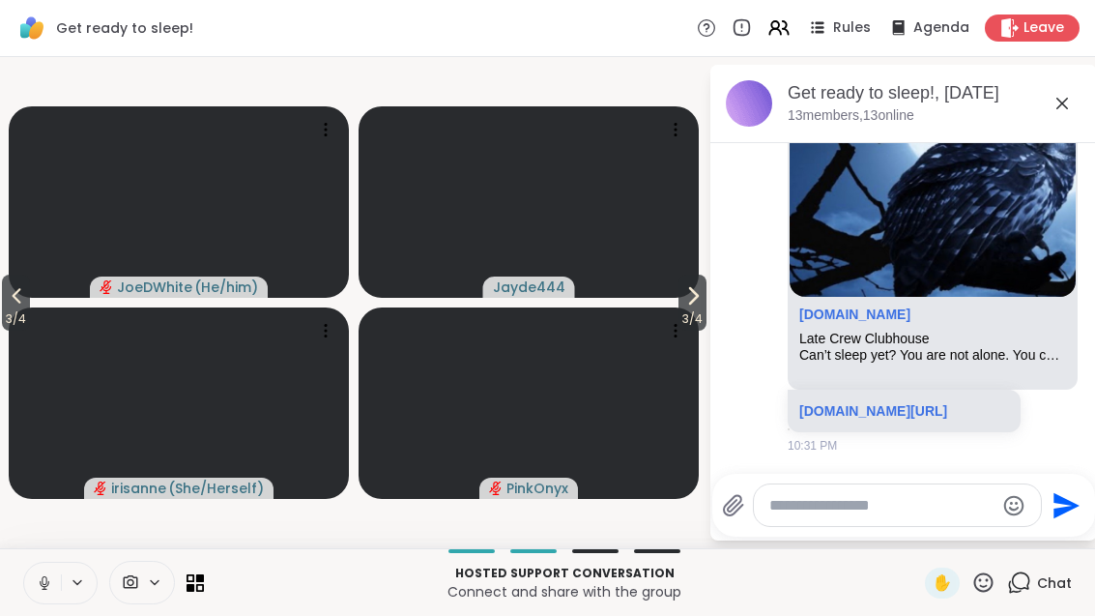
click at [14, 309] on span "3 / 4" at bounding box center [16, 318] width 28 height 23
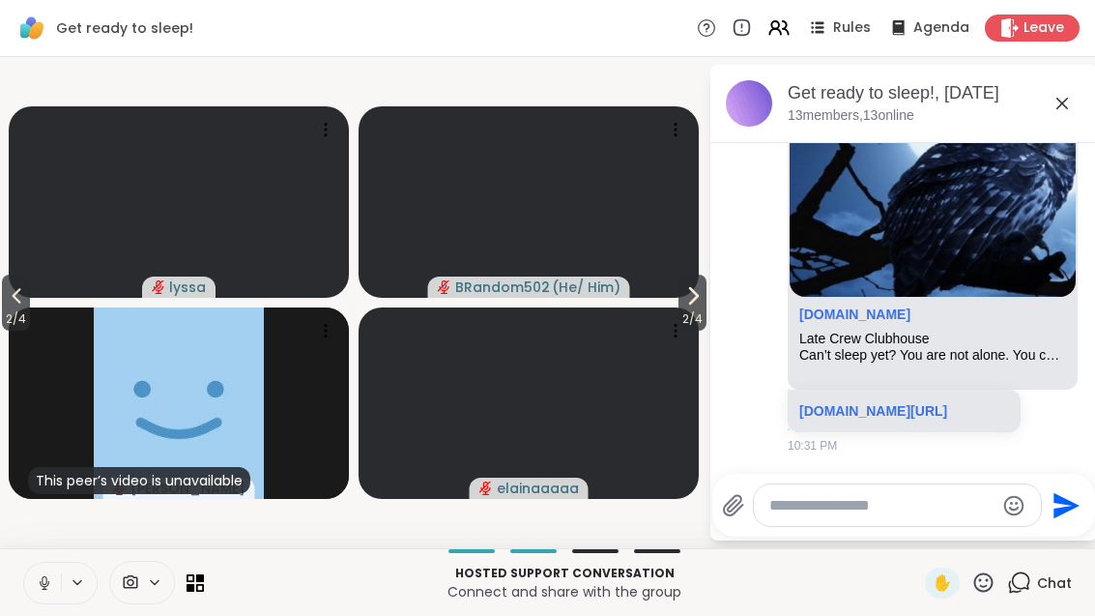
click at [682, 300] on icon at bounding box center [693, 295] width 23 height 23
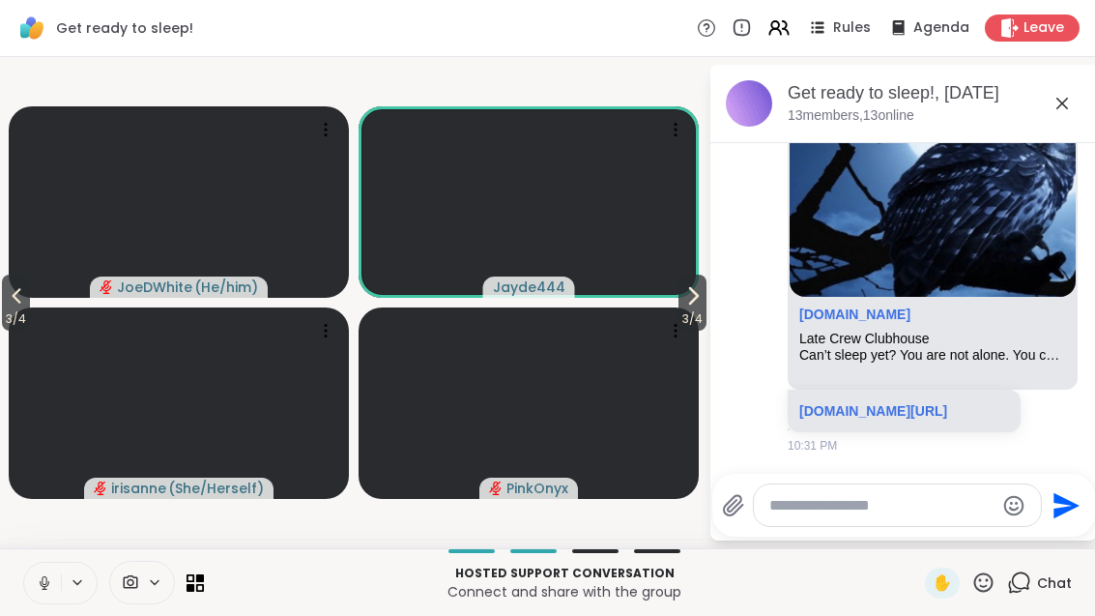
click at [5, 314] on span "3 / 4" at bounding box center [16, 318] width 28 height 23
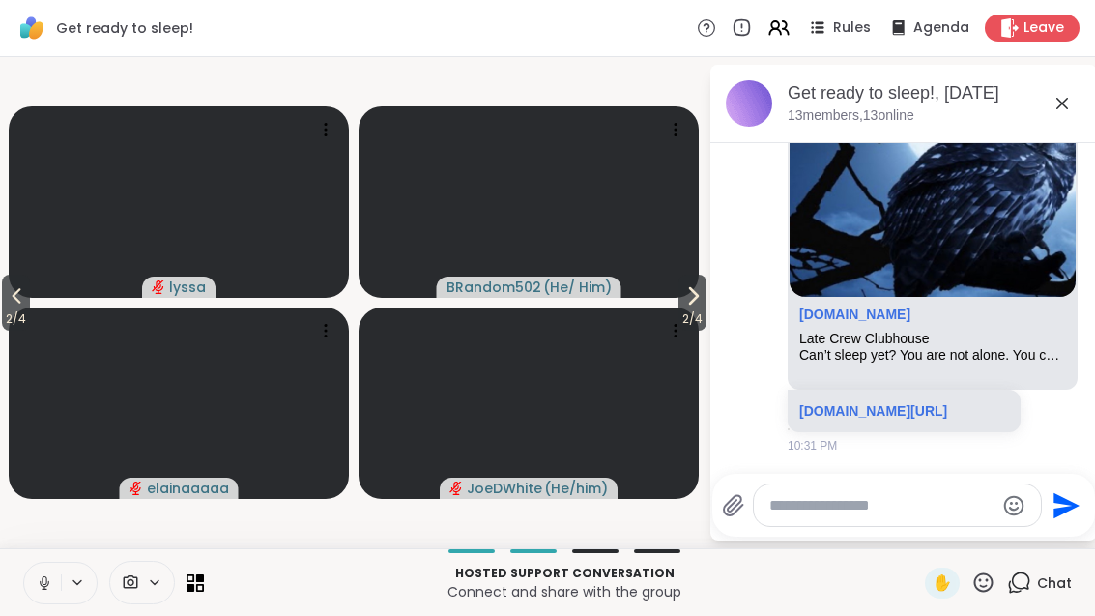
click at [679, 319] on span "2 / 4" at bounding box center [693, 318] width 28 height 23
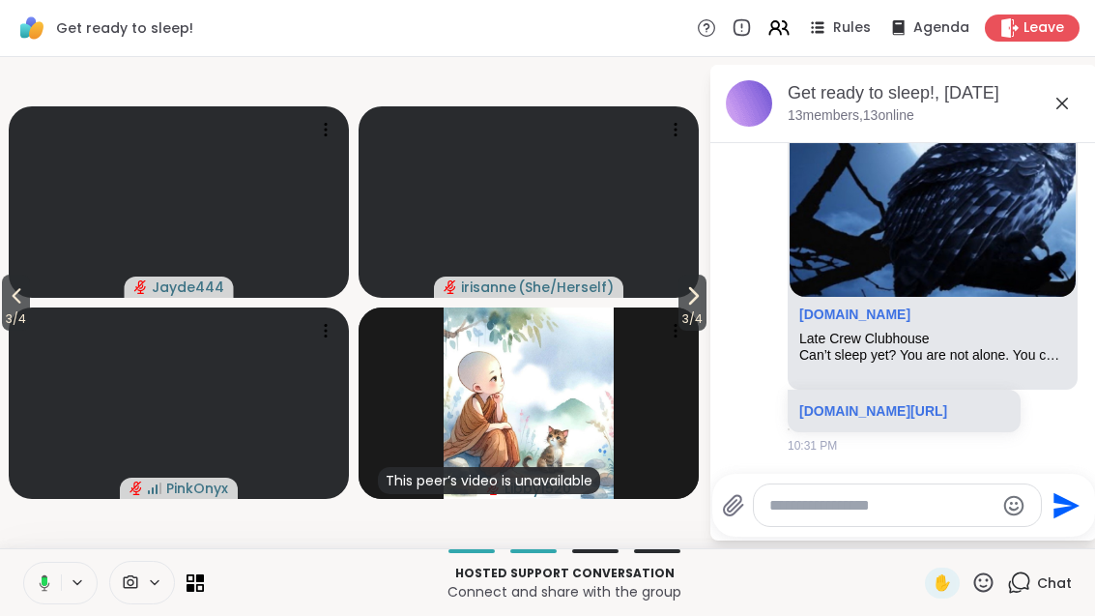
click at [696, 303] on icon at bounding box center [693, 295] width 23 height 23
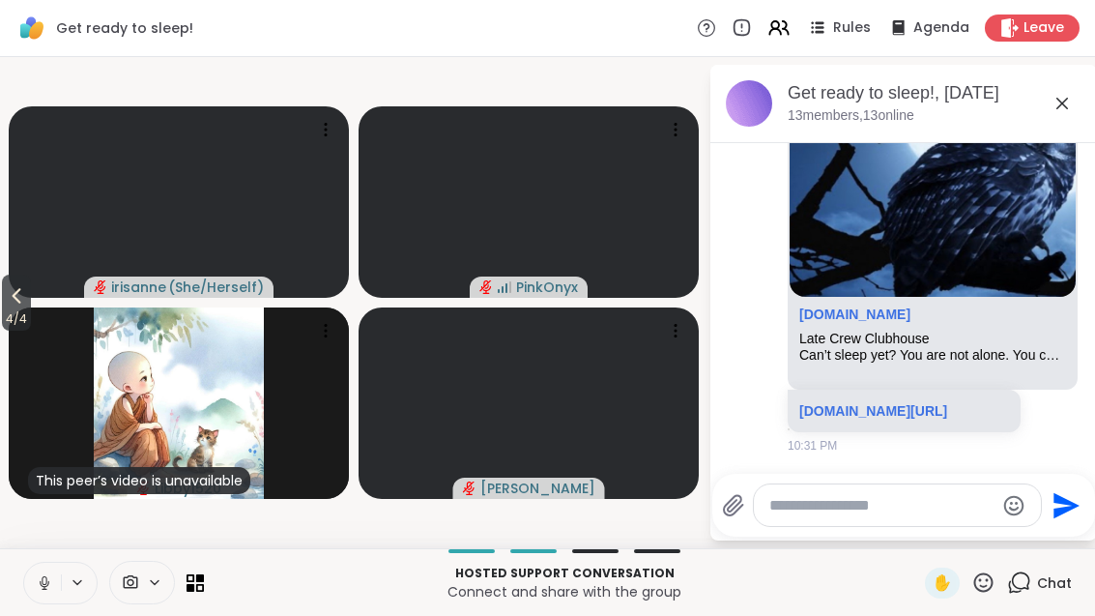
click at [10, 309] on span "4 / 4" at bounding box center [16, 318] width 29 height 23
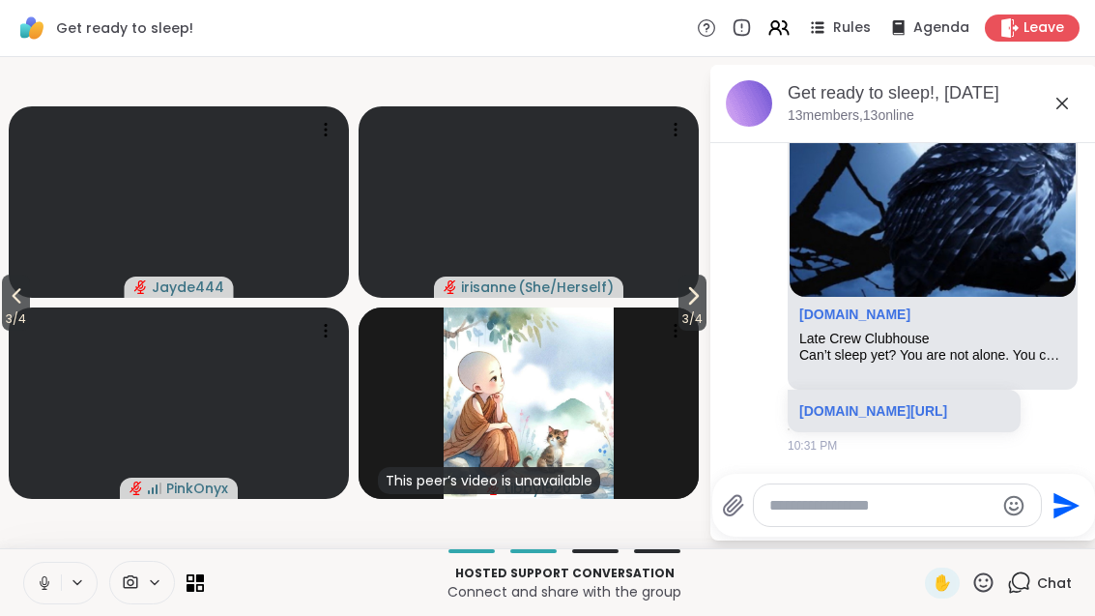
click at [696, 315] on span "3 / 4" at bounding box center [693, 318] width 28 height 23
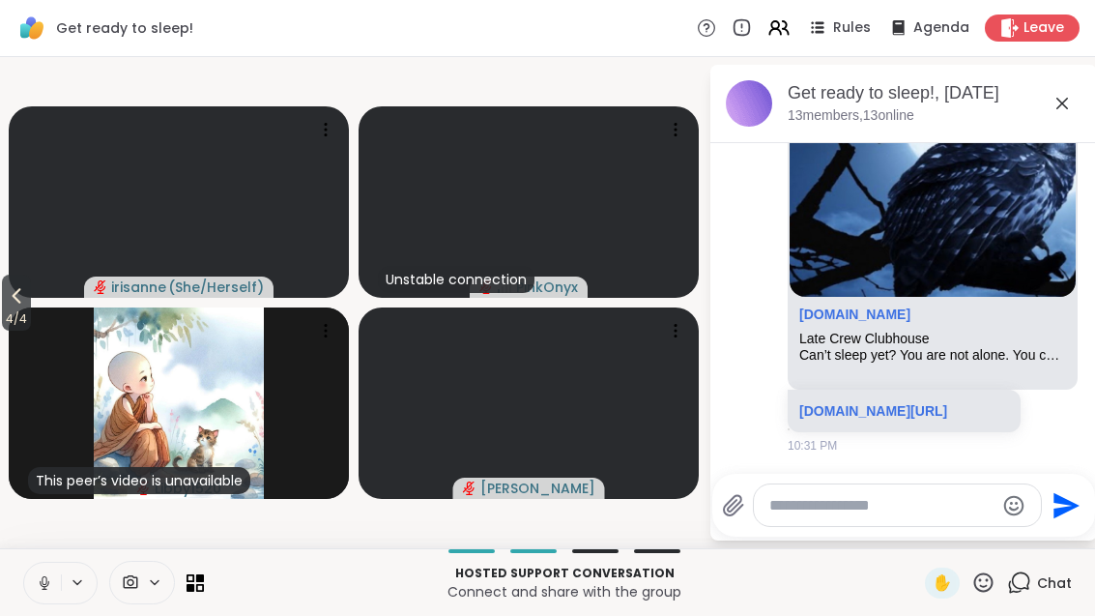
click at [5, 316] on span "4 / 4" at bounding box center [16, 318] width 29 height 23
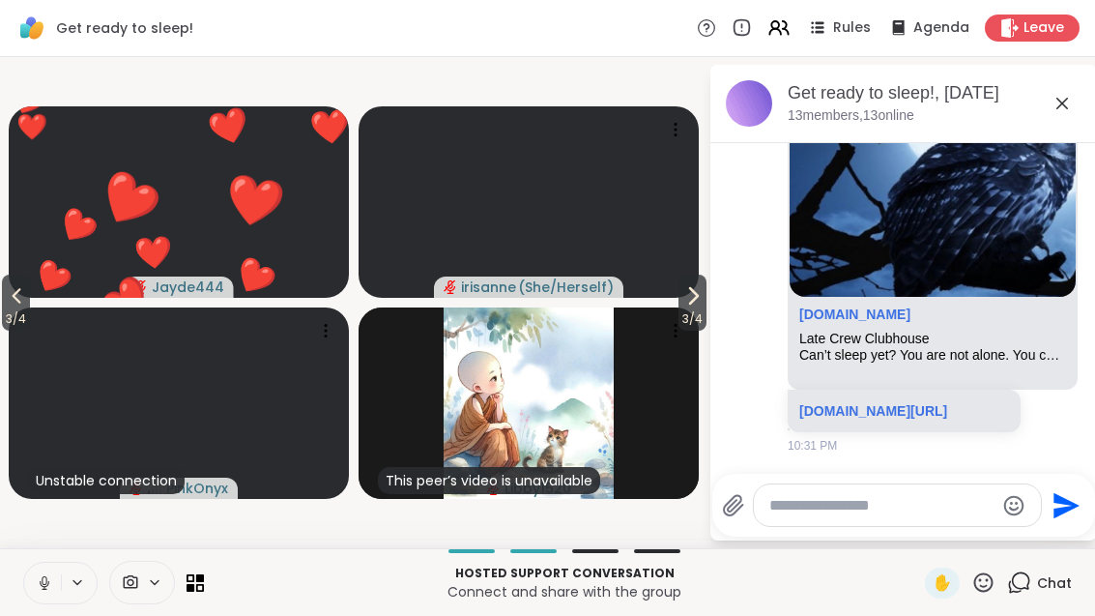
click at [30, 317] on span "3 / 4" at bounding box center [16, 318] width 28 height 23
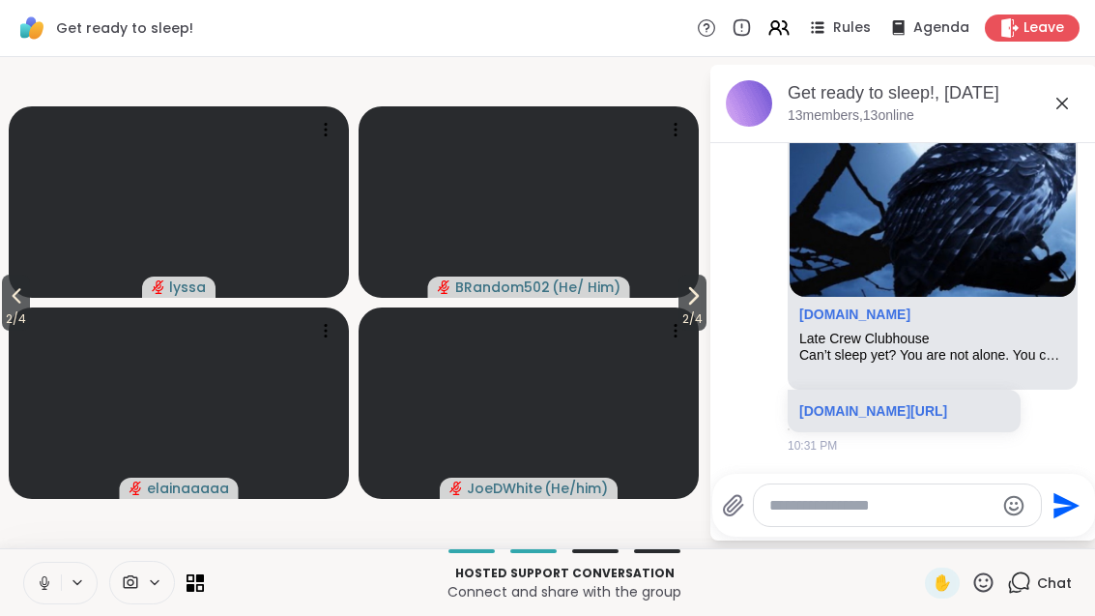
click at [698, 326] on span "2 / 4" at bounding box center [693, 318] width 28 height 23
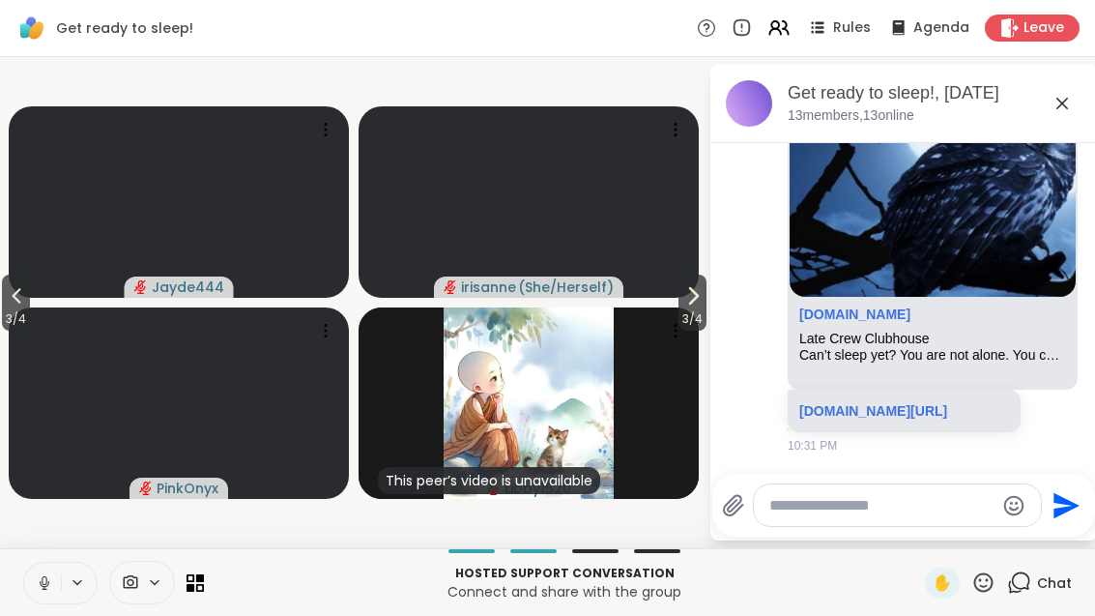
click at [696, 299] on icon at bounding box center [693, 295] width 23 height 23
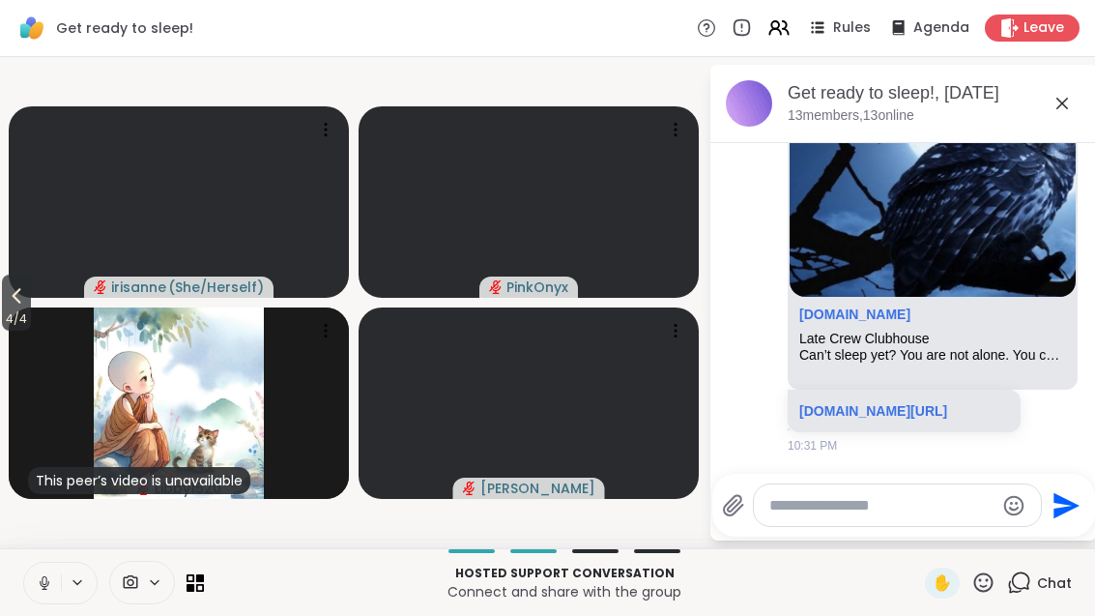
click at [6, 310] on span "4 / 4" at bounding box center [16, 318] width 29 height 23
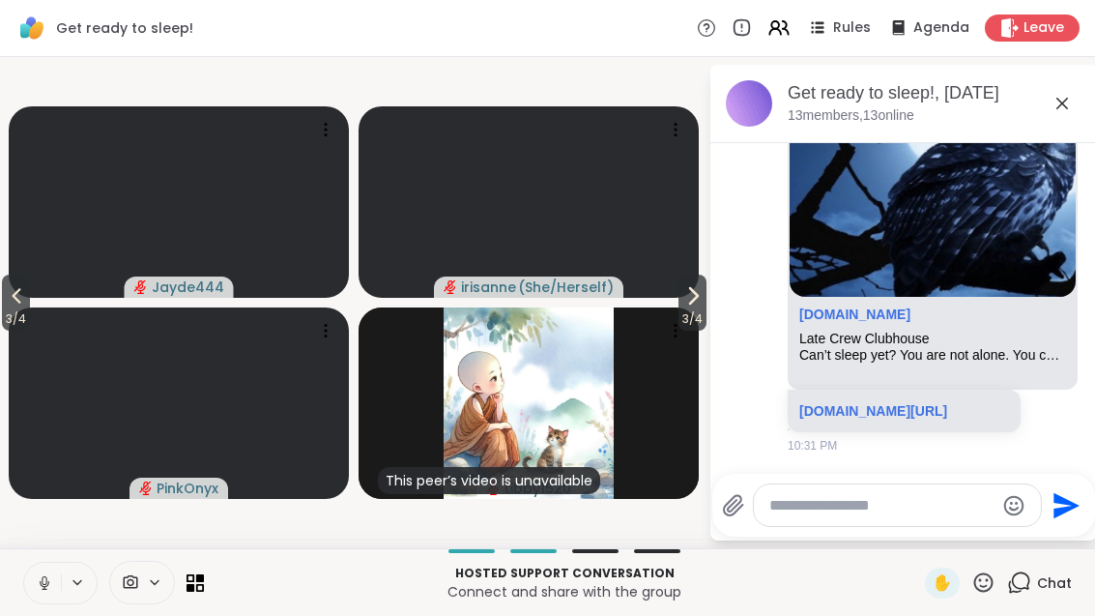
click at [15, 308] on span "3 / 4" at bounding box center [16, 318] width 28 height 23
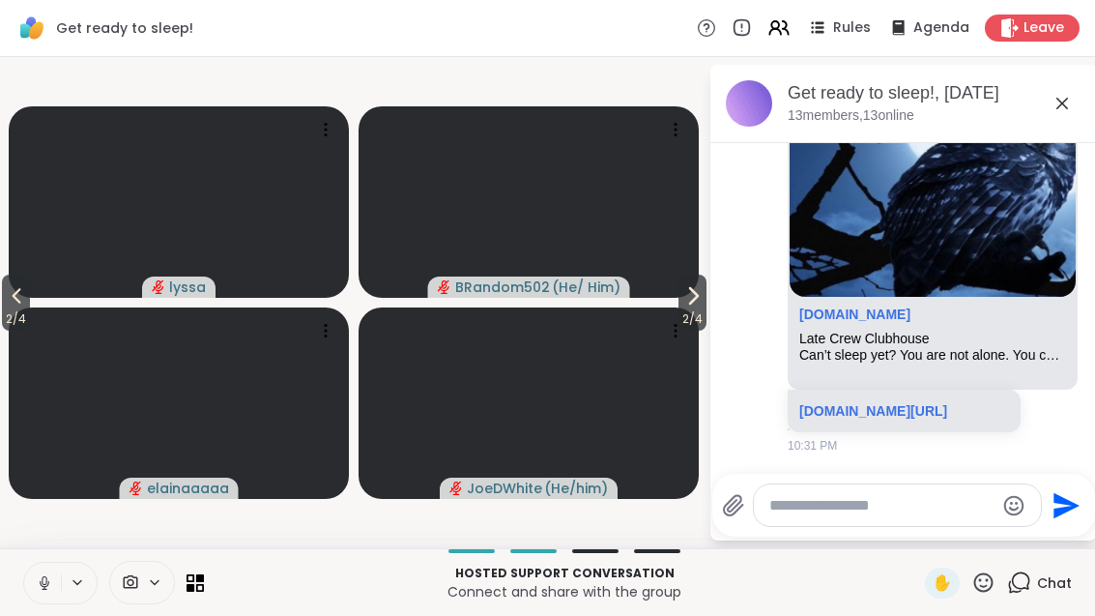
click at [8, 312] on span "2 / 4" at bounding box center [16, 318] width 28 height 23
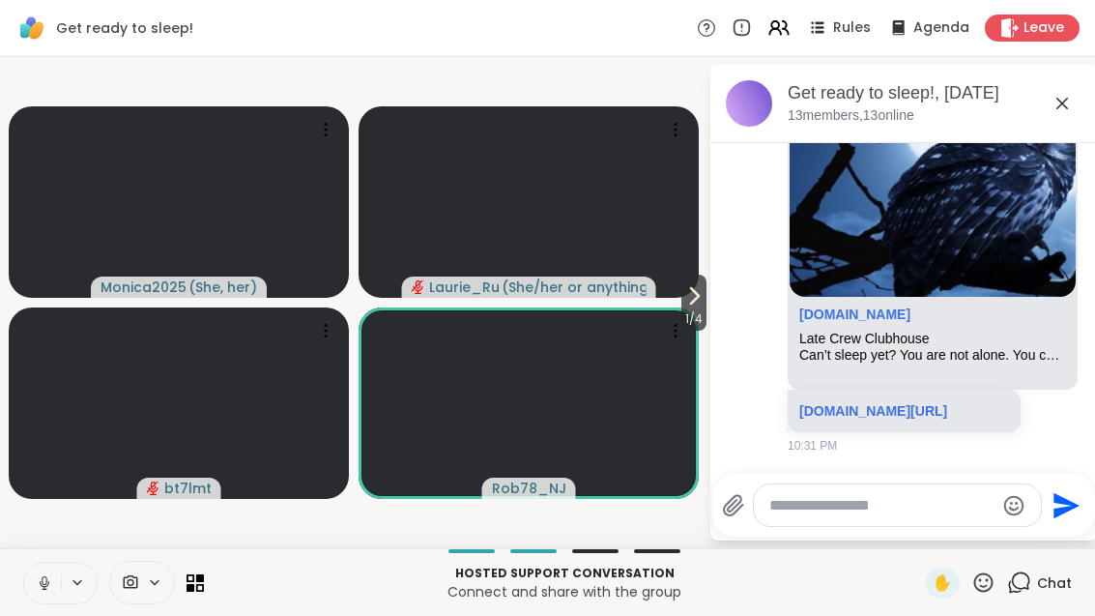
click at [699, 295] on icon at bounding box center [694, 295] width 23 height 23
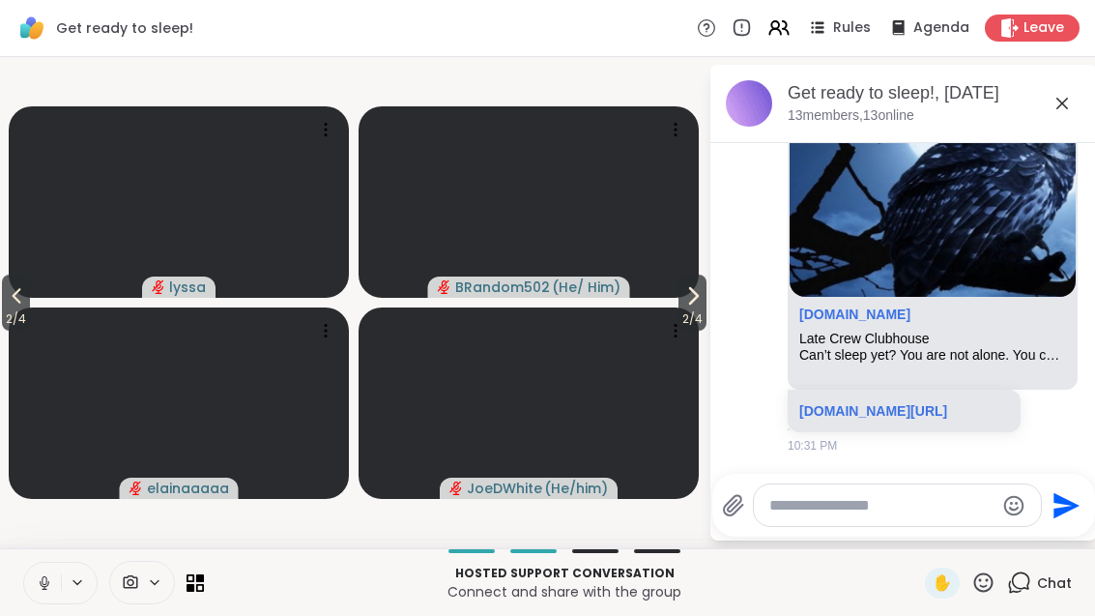
click at [698, 290] on icon at bounding box center [693, 295] width 23 height 23
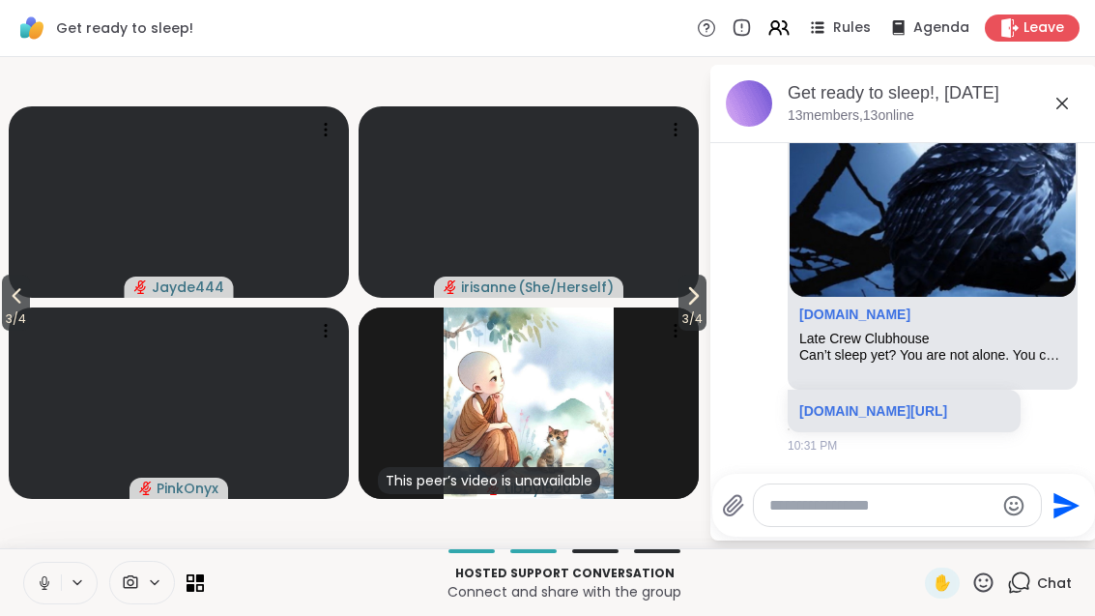
click at [3, 296] on button "3 / 4" at bounding box center [16, 303] width 28 height 56
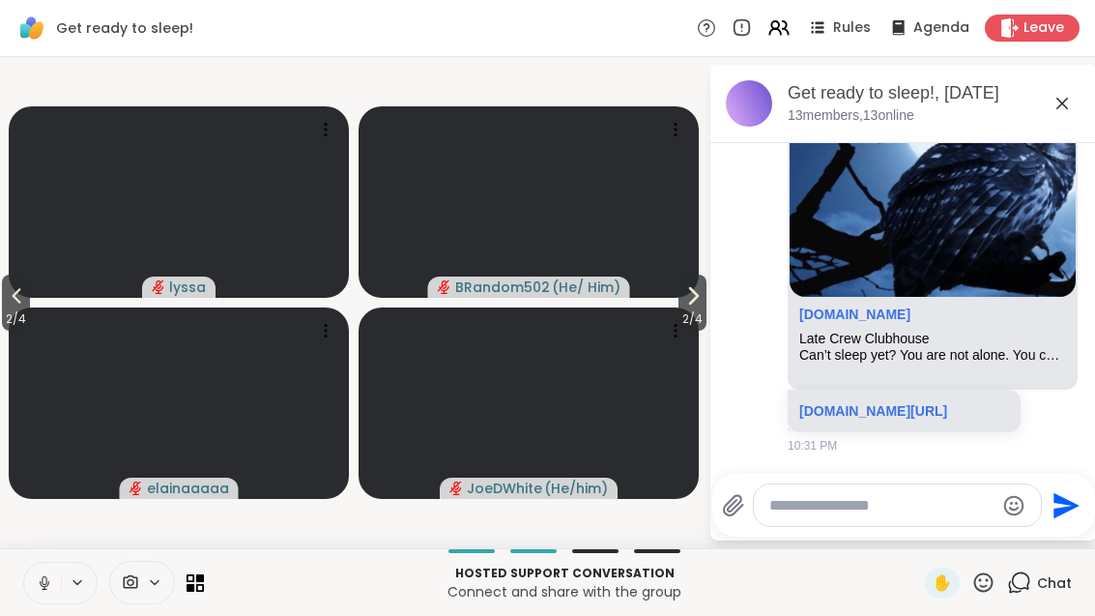
click at [3, 321] on span "2 / 4" at bounding box center [16, 318] width 28 height 23
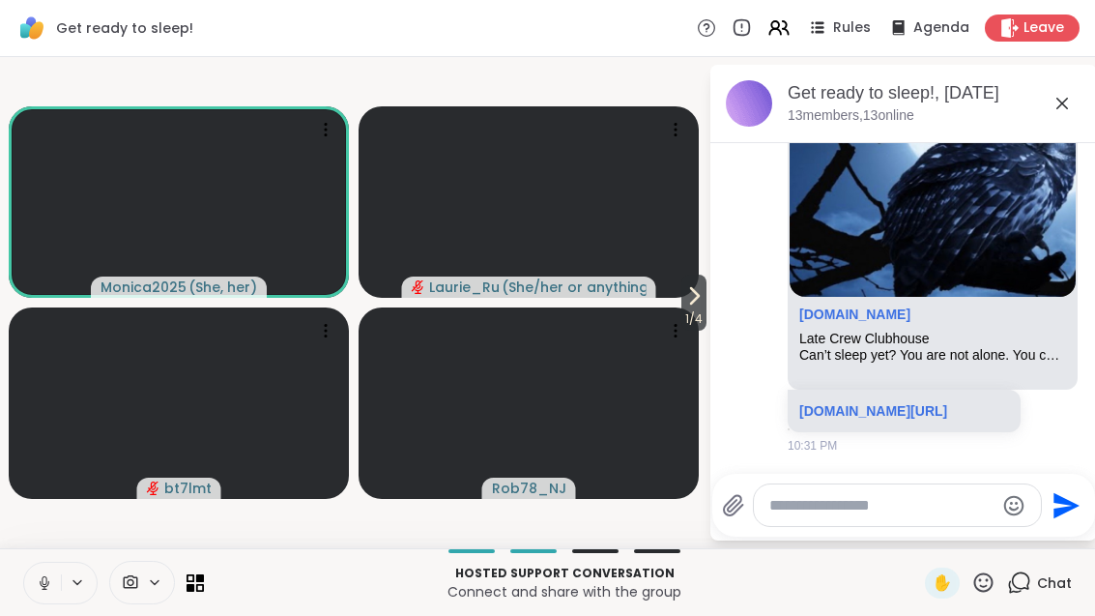
click at [682, 291] on button "1 / 4" at bounding box center [694, 303] width 25 height 56
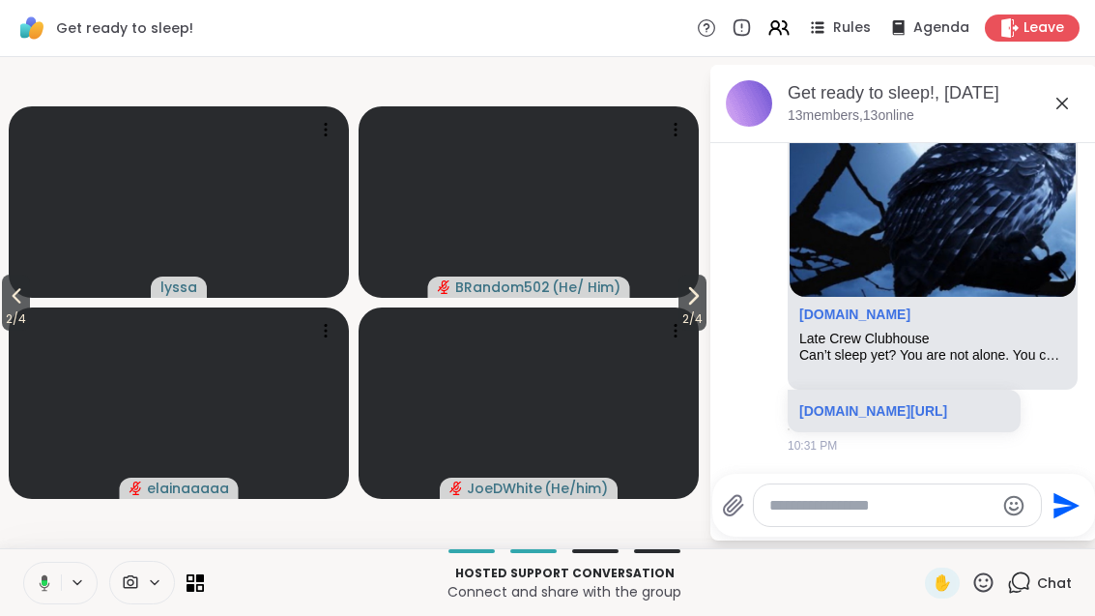
click at [701, 312] on span "2 / 4" at bounding box center [693, 318] width 28 height 23
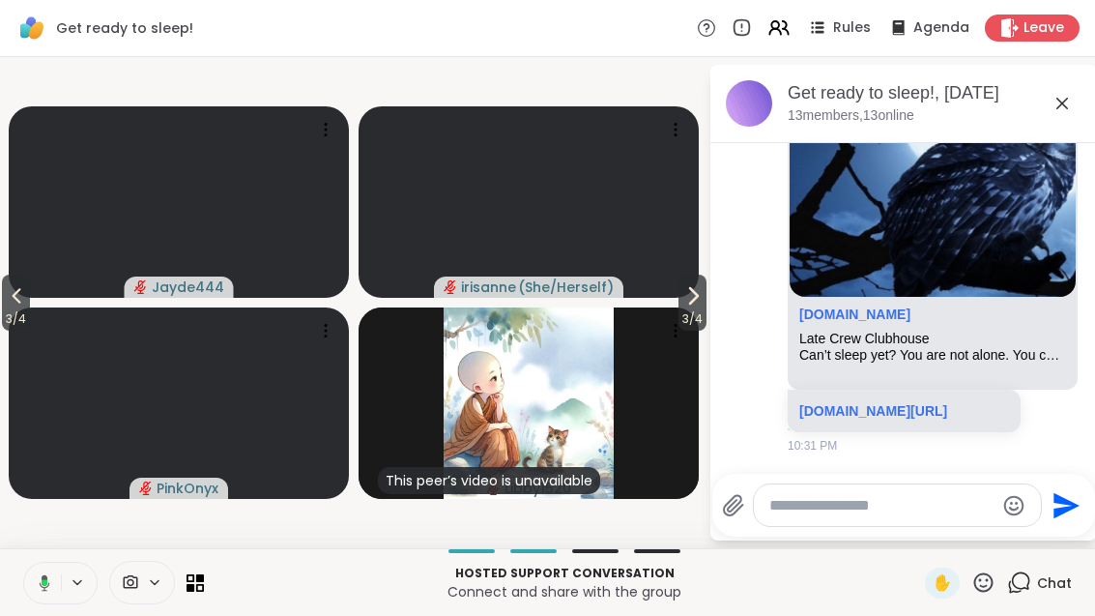
click at [687, 308] on span "3 / 4" at bounding box center [693, 318] width 28 height 23
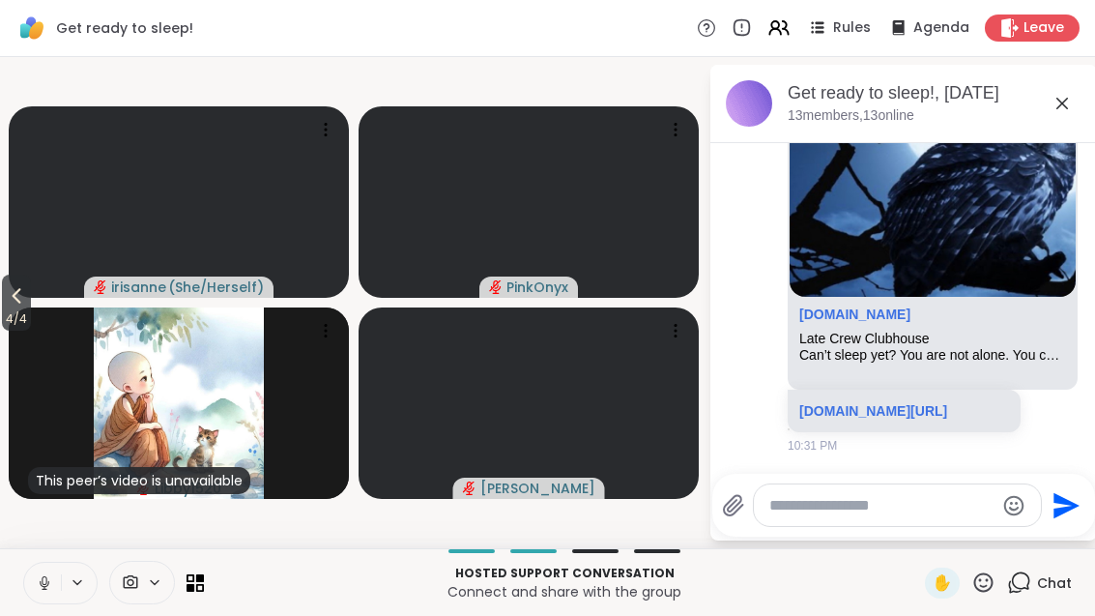
click at [52, 331] on div "This peer’s video is unavailable Libby1520" at bounding box center [179, 402] width 340 height 191
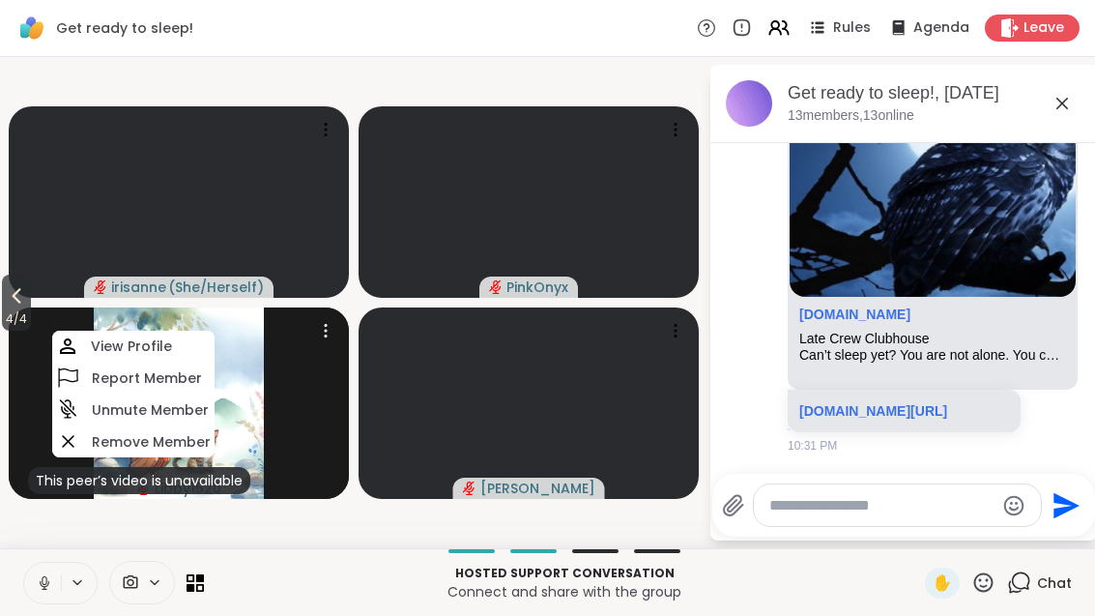
click at [12, 307] on icon at bounding box center [16, 295] width 23 height 23
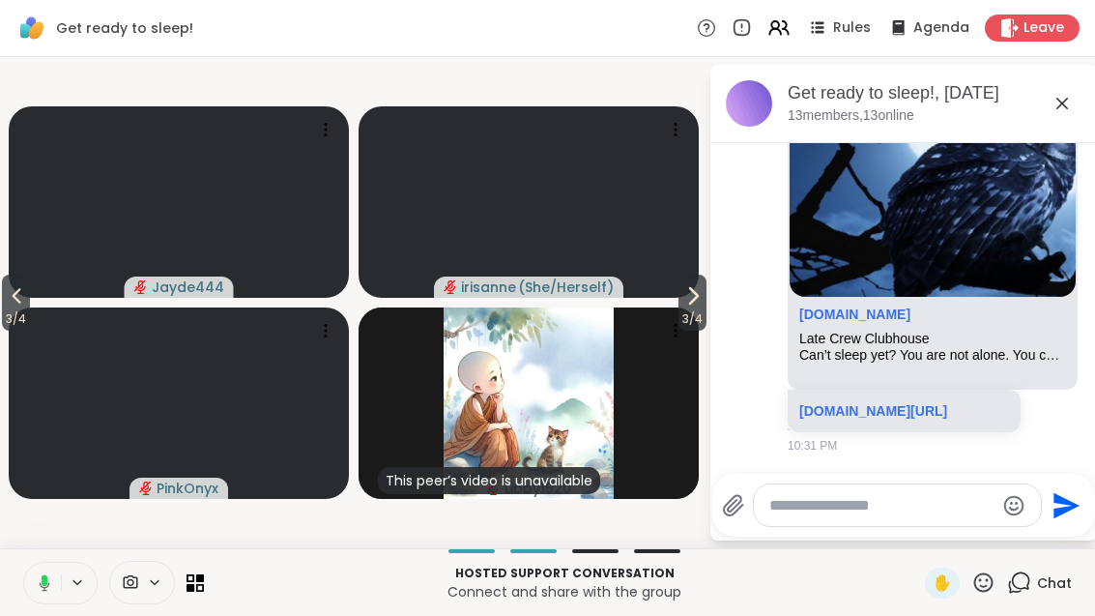
click at [10, 316] on span "3 / 4" at bounding box center [16, 318] width 28 height 23
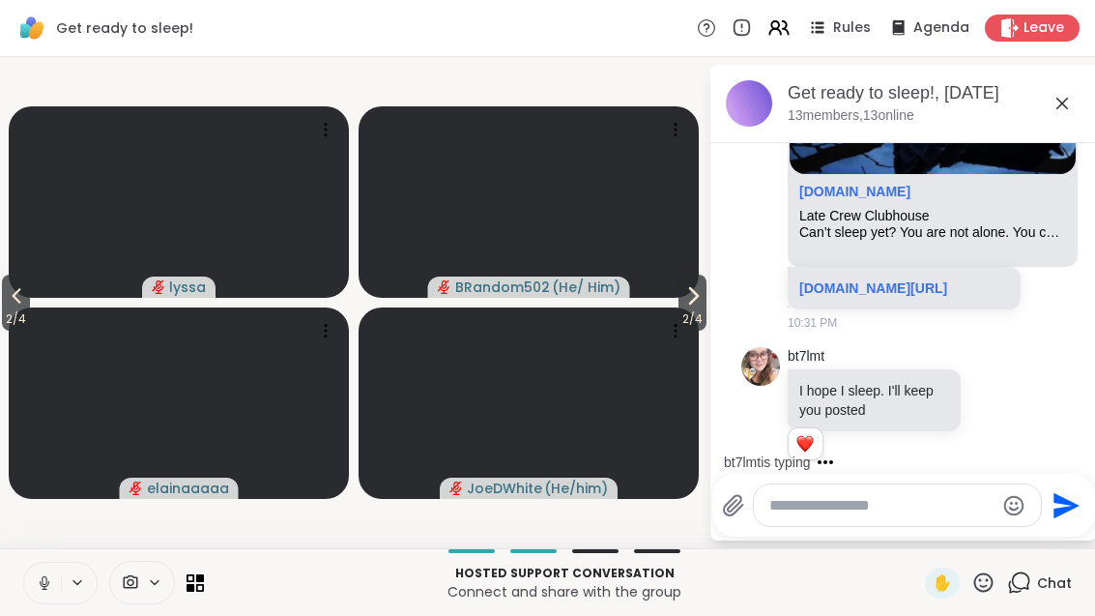
scroll to position [3170, 0]
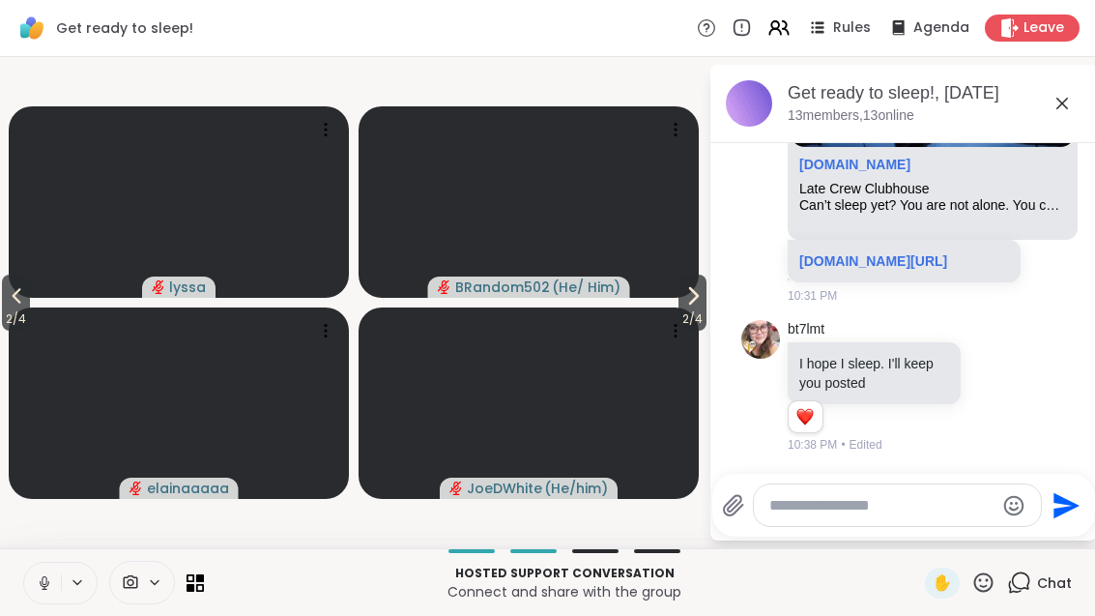
click at [701, 304] on icon at bounding box center [693, 295] width 23 height 23
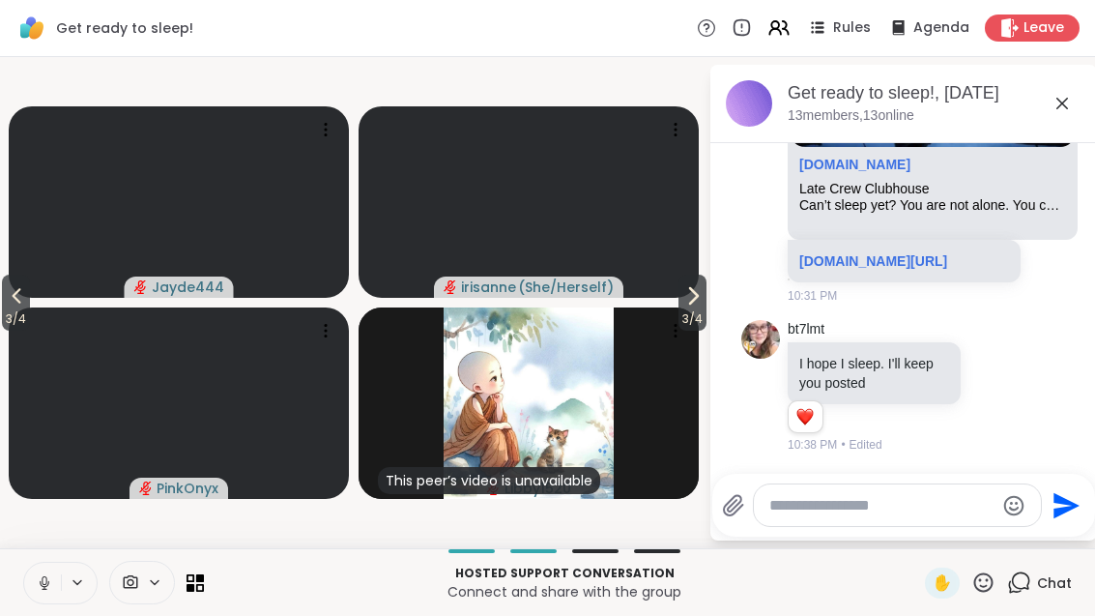
click at [694, 306] on icon at bounding box center [693, 295] width 23 height 23
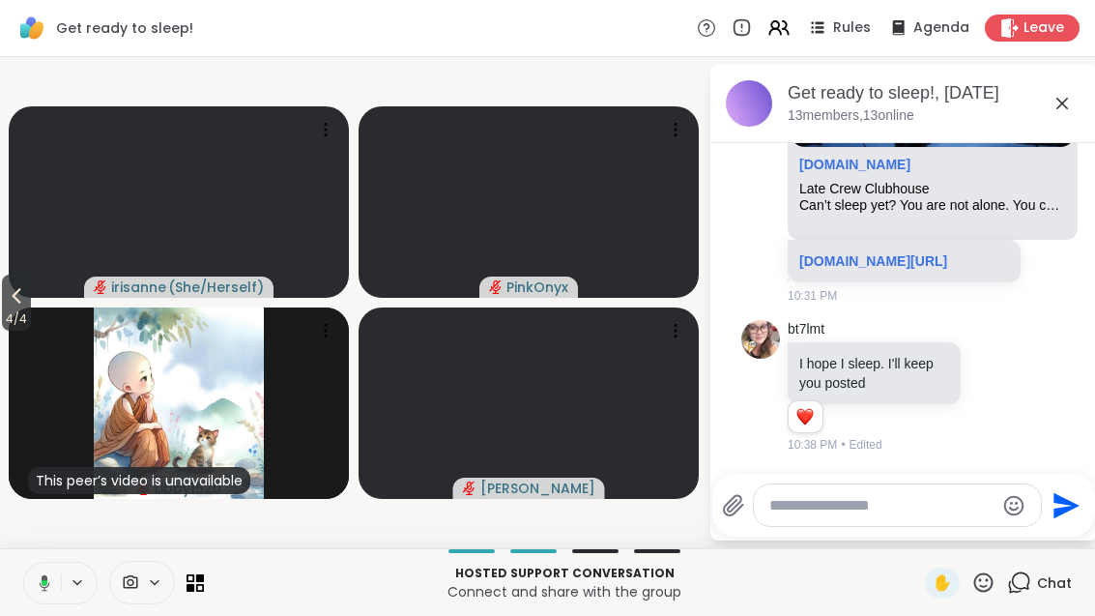
click at [31, 307] on span "4 / 4" at bounding box center [16, 318] width 29 height 23
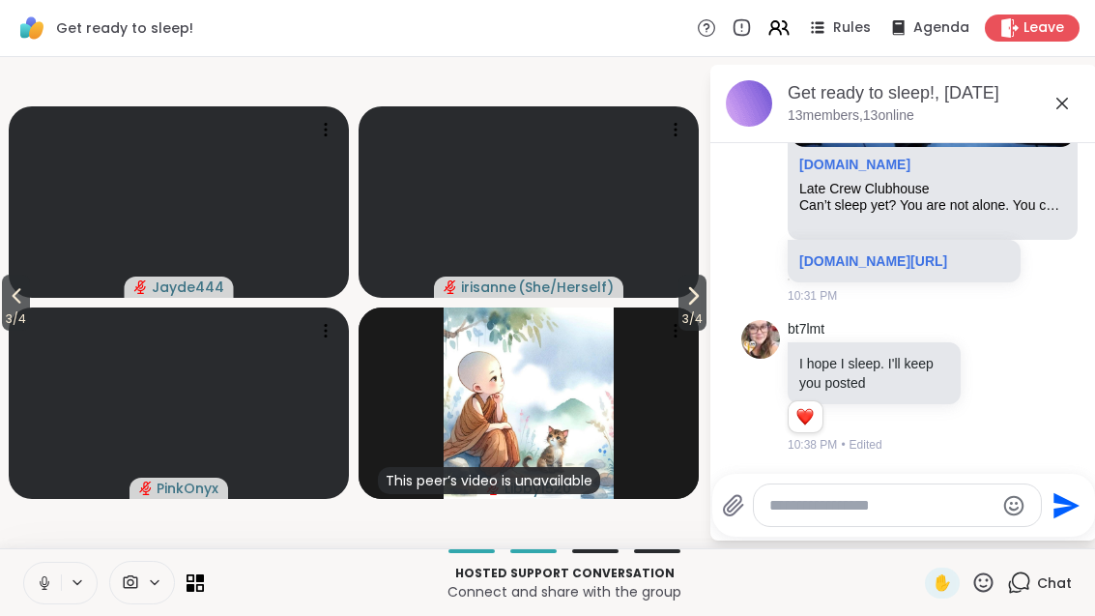
click at [32, 360] on video at bounding box center [179, 402] width 340 height 191
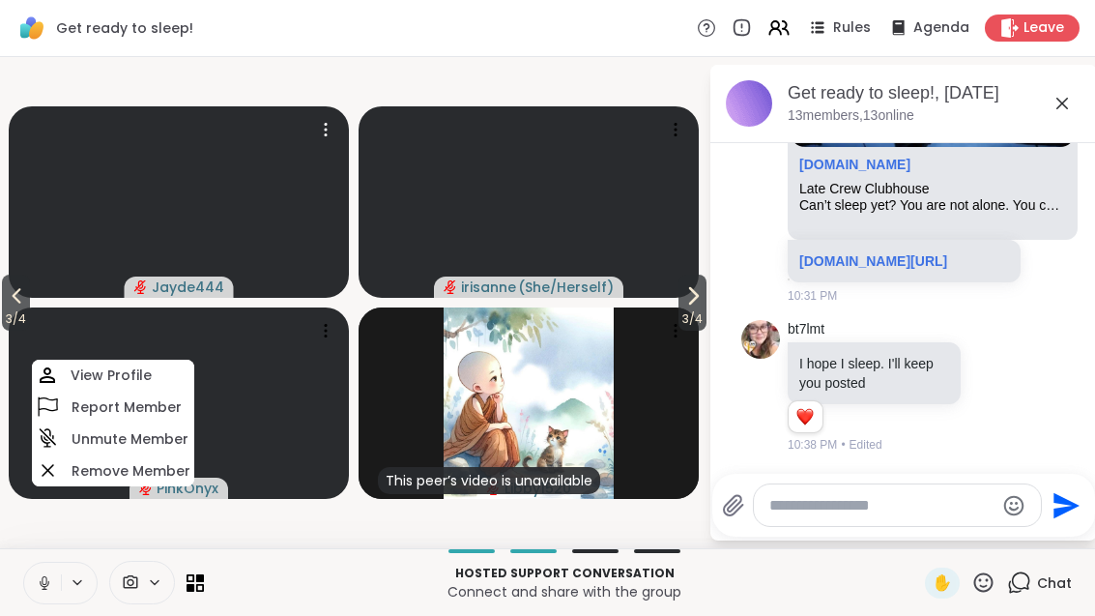
click at [49, 289] on video at bounding box center [179, 201] width 340 height 191
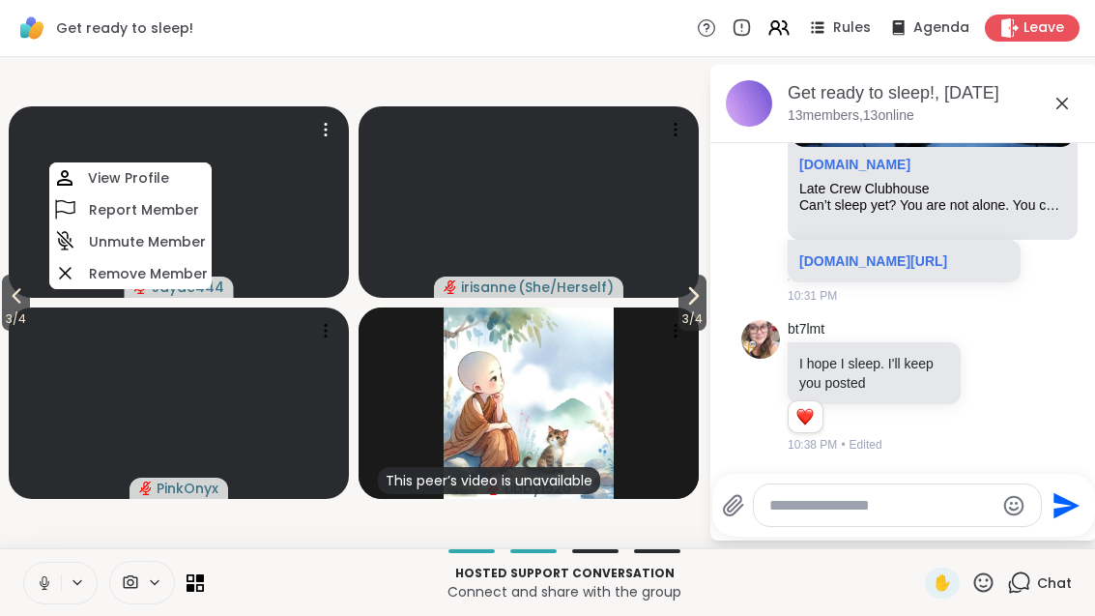
click at [18, 317] on span "3 / 4" at bounding box center [16, 318] width 28 height 23
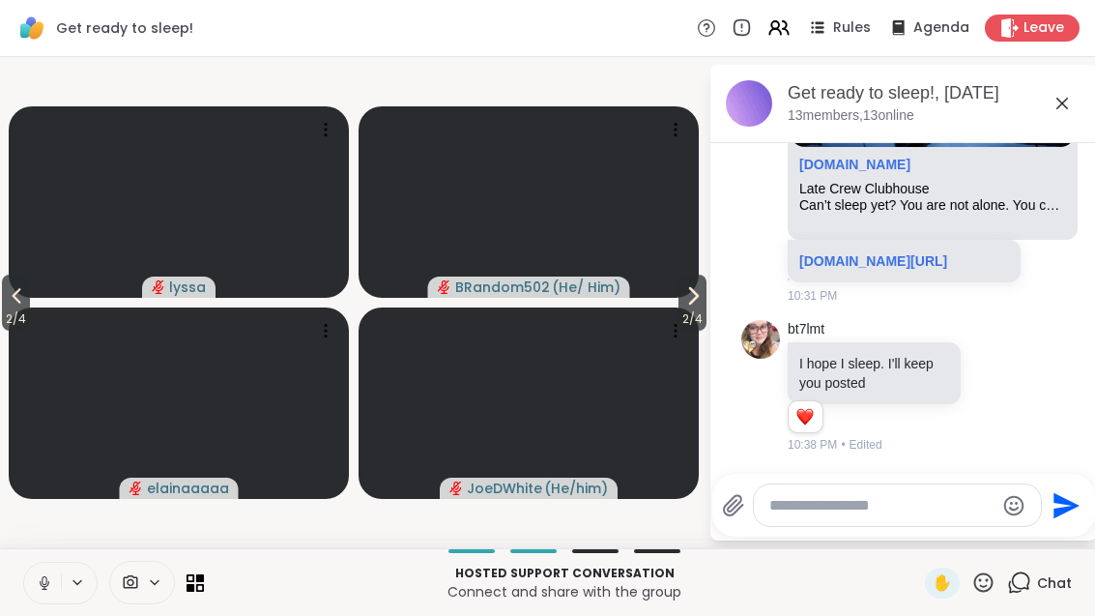
click at [30, 314] on span "2 / 4" at bounding box center [16, 318] width 28 height 23
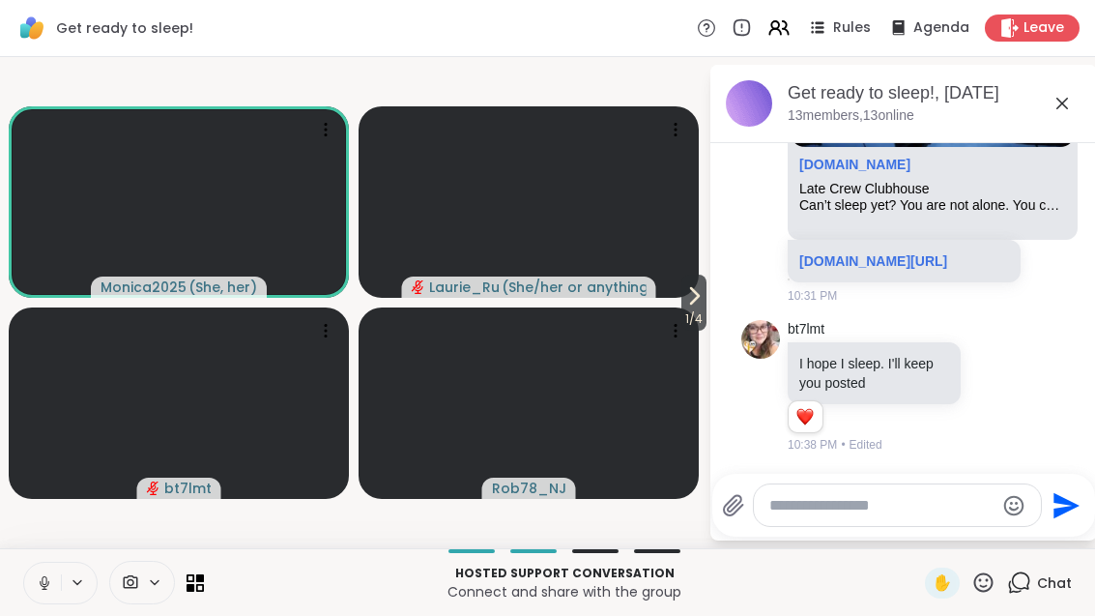
click at [690, 312] on span "1 / 4" at bounding box center [694, 318] width 25 height 23
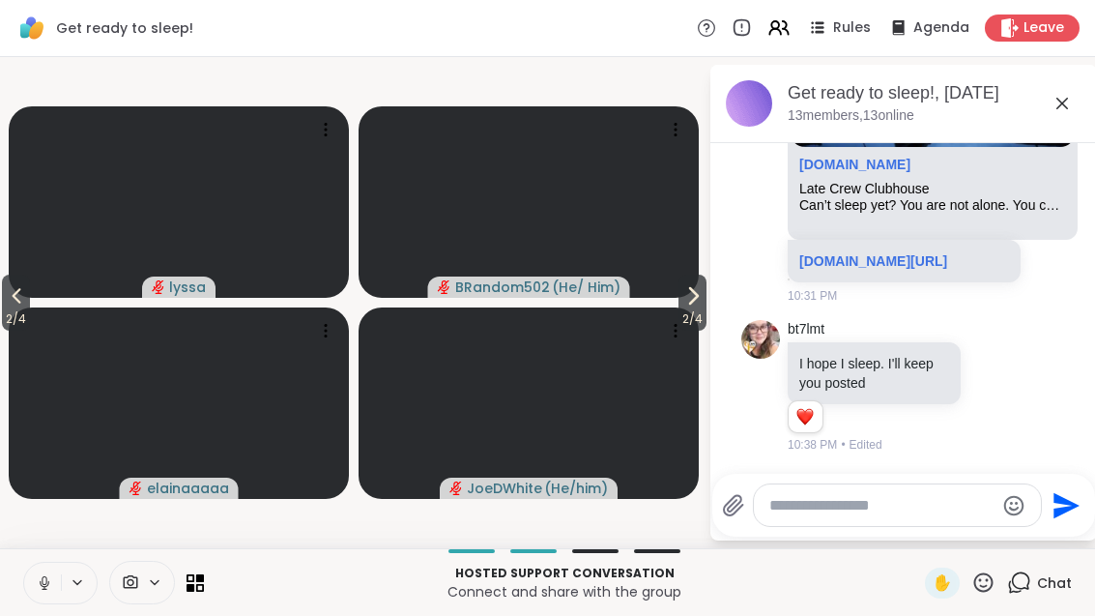
click at [703, 321] on span "2 / 4" at bounding box center [693, 318] width 28 height 23
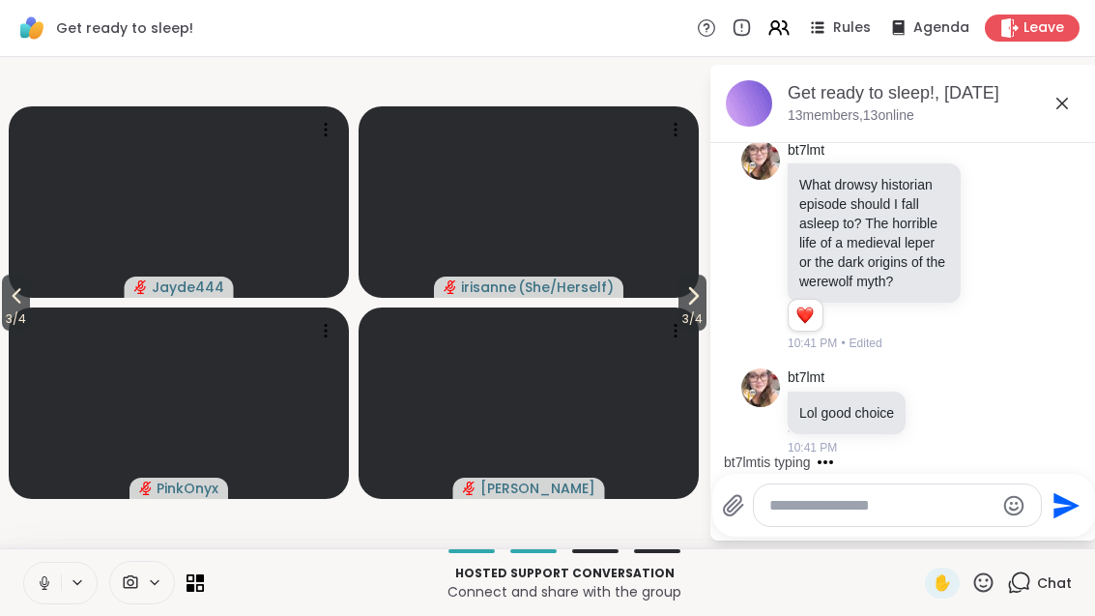
scroll to position [3602, 0]
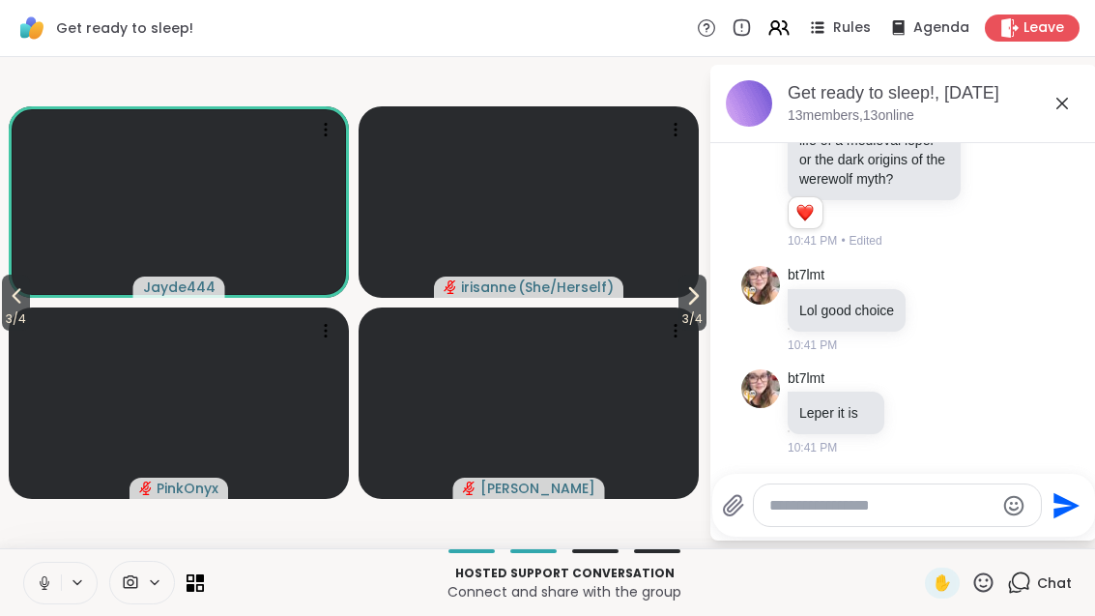
click at [694, 299] on icon at bounding box center [693, 295] width 23 height 23
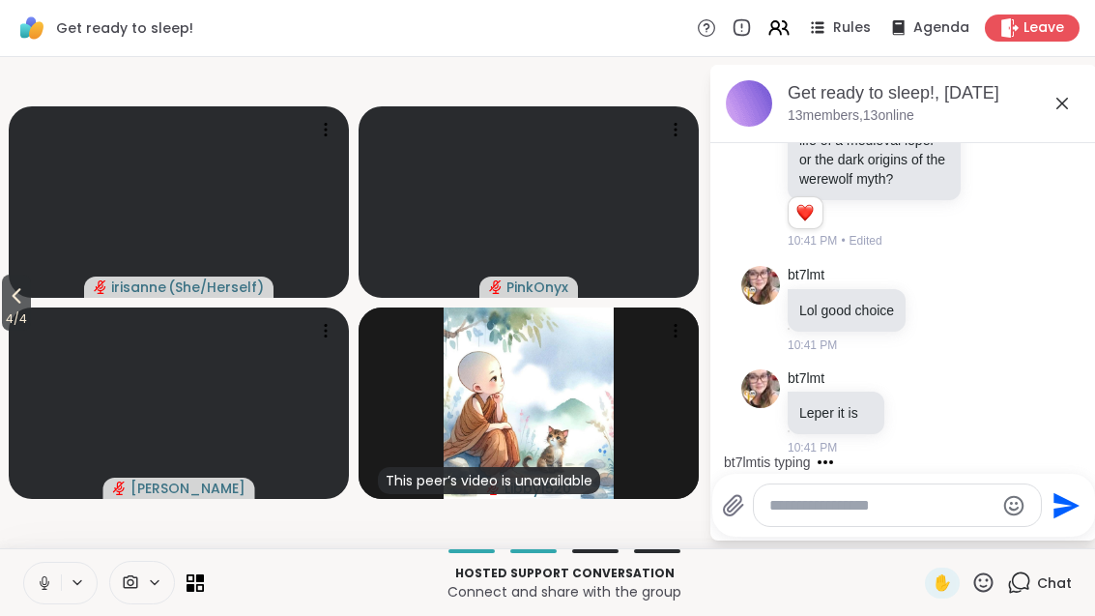
click at [19, 313] on span "4 / 4" at bounding box center [16, 318] width 29 height 23
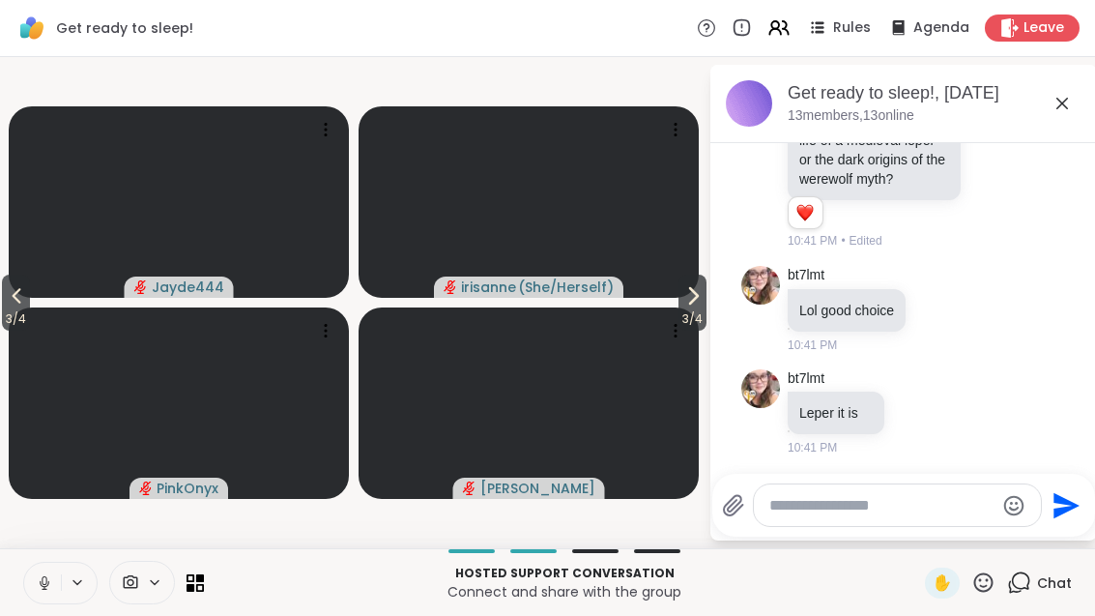
click at [5, 317] on span "3 / 4" at bounding box center [16, 318] width 28 height 23
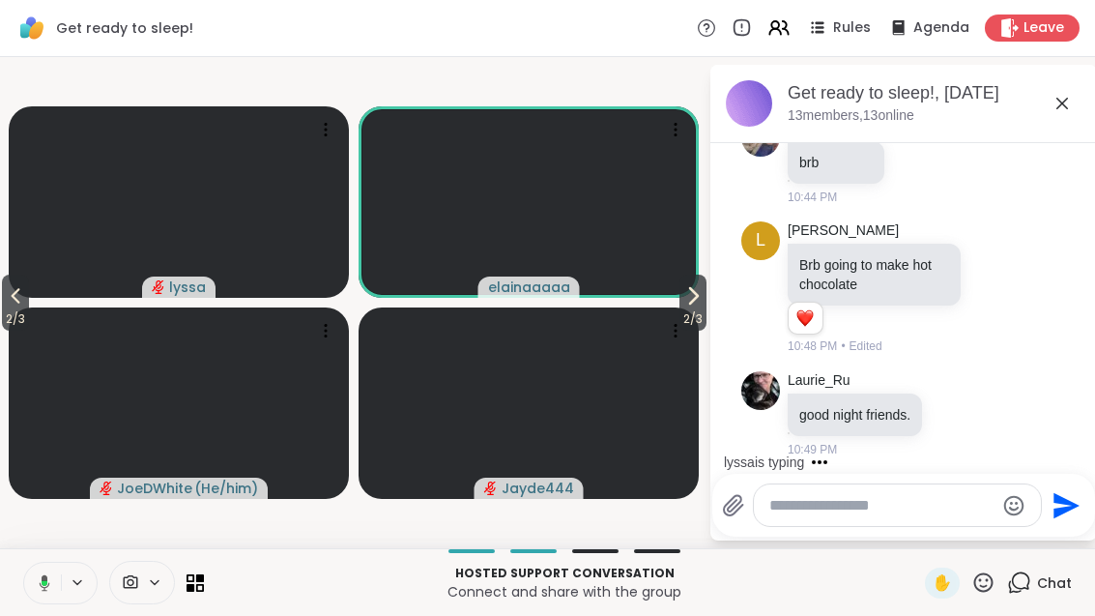
scroll to position [4116, 0]
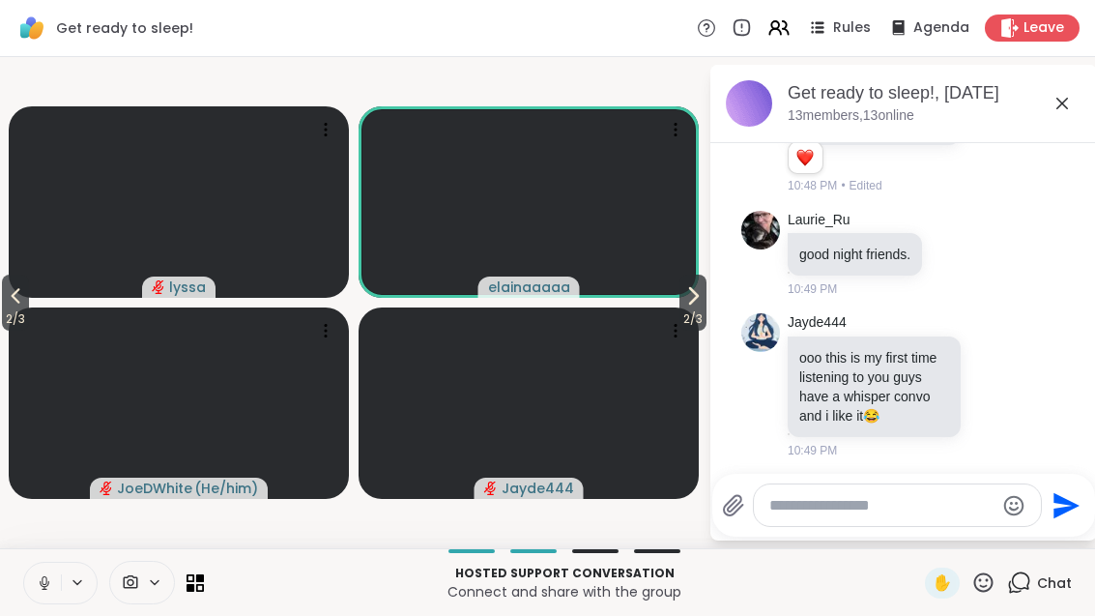
click at [680, 321] on span "2 / 3" at bounding box center [693, 318] width 27 height 23
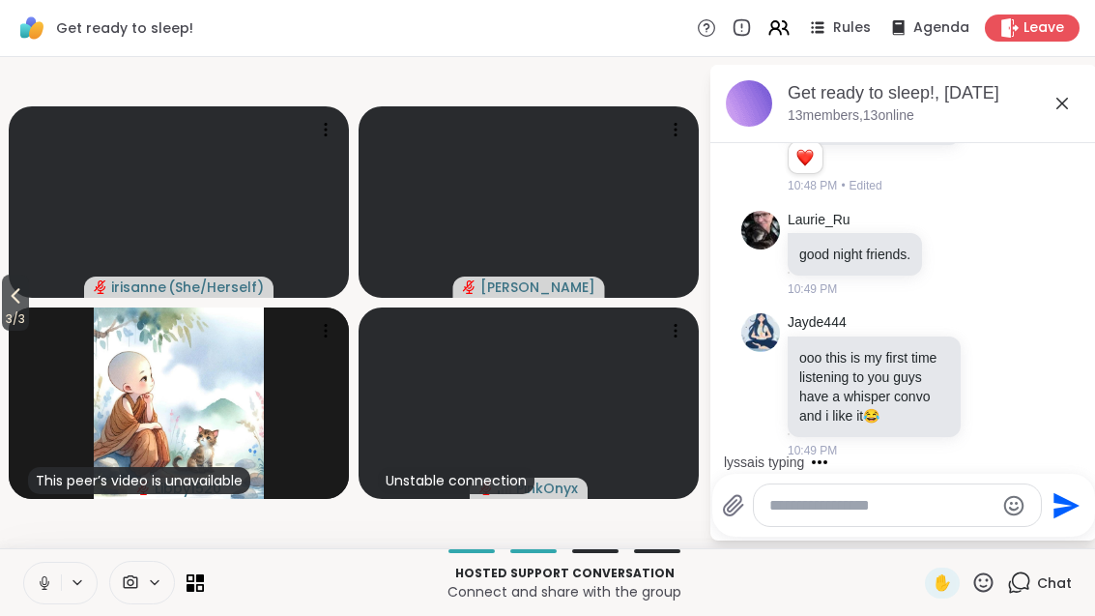
click at [16, 309] on span "3 / 3" at bounding box center [15, 318] width 27 height 23
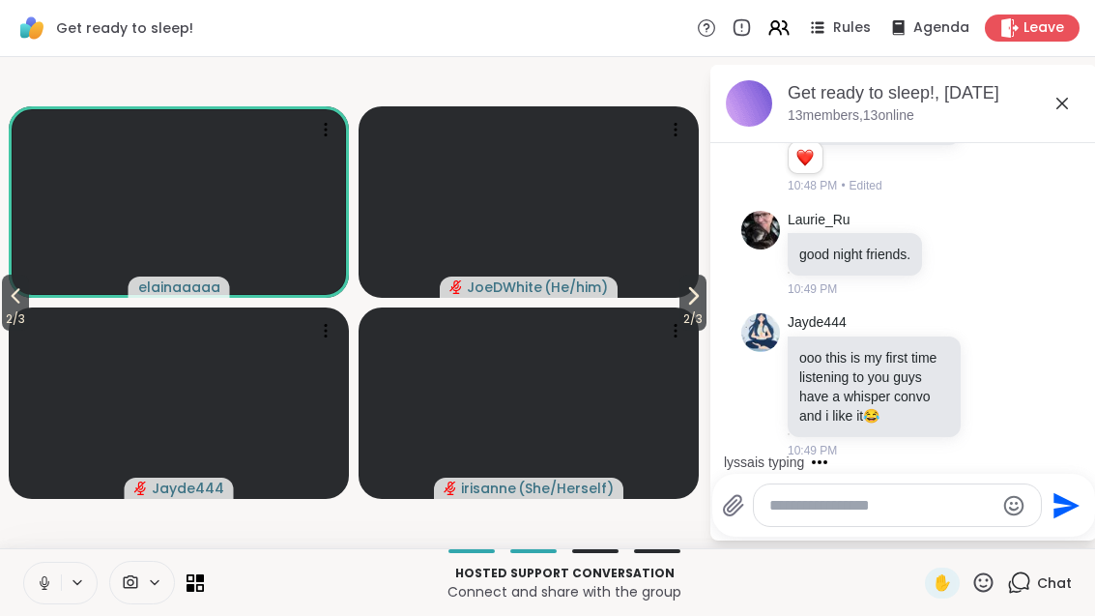
click at [4, 313] on span "2 / 3" at bounding box center [15, 318] width 27 height 23
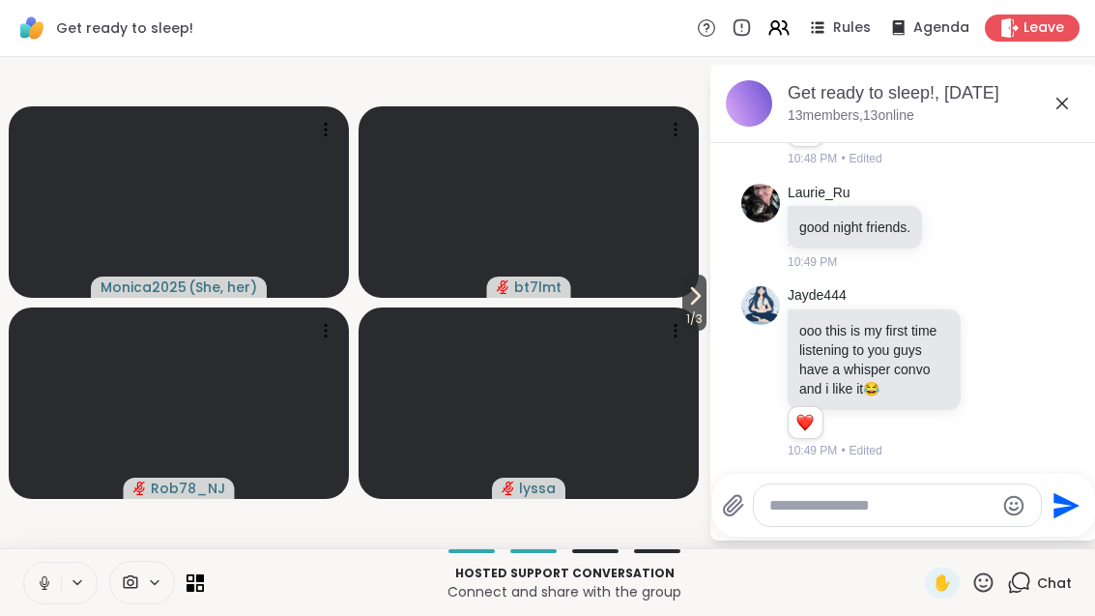
click at [700, 297] on icon at bounding box center [695, 295] width 23 height 23
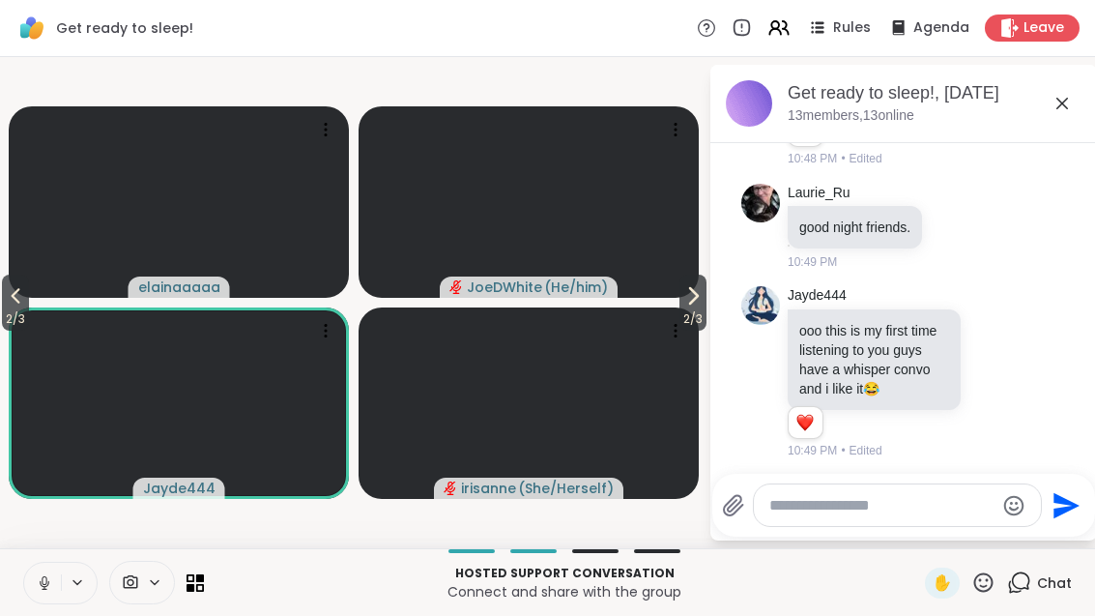
scroll to position [4304, 0]
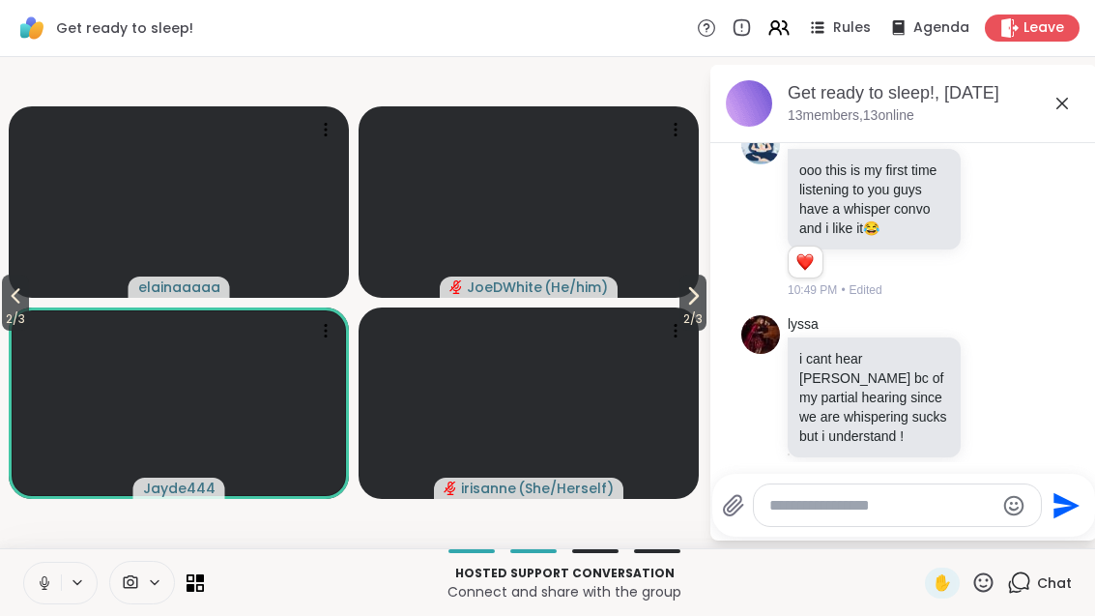
click at [682, 302] on icon at bounding box center [693, 295] width 23 height 23
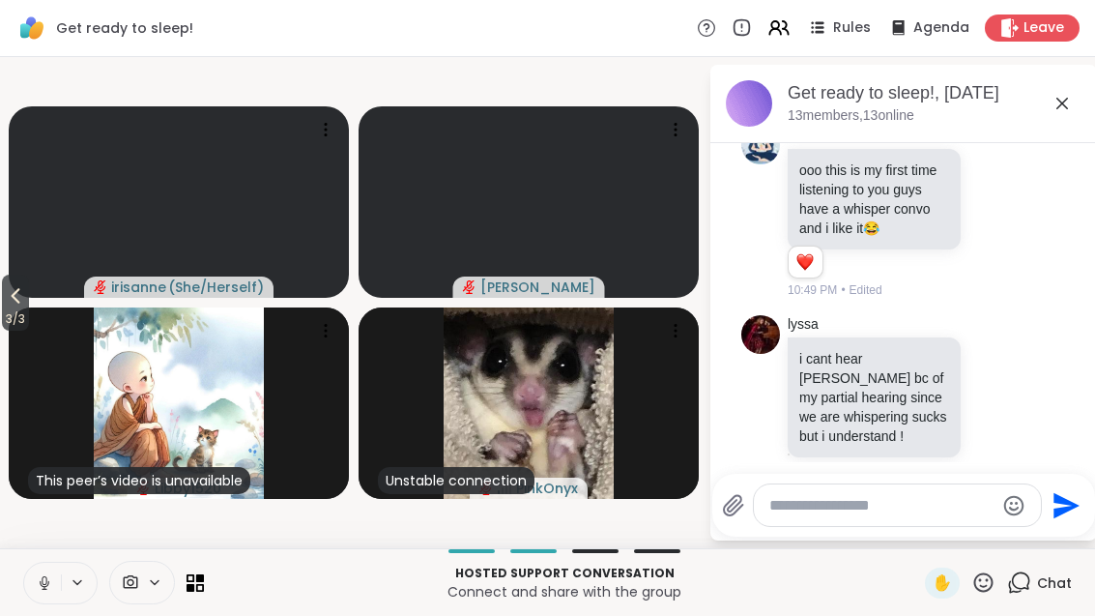
click at [5, 311] on span "3 / 3" at bounding box center [15, 318] width 27 height 23
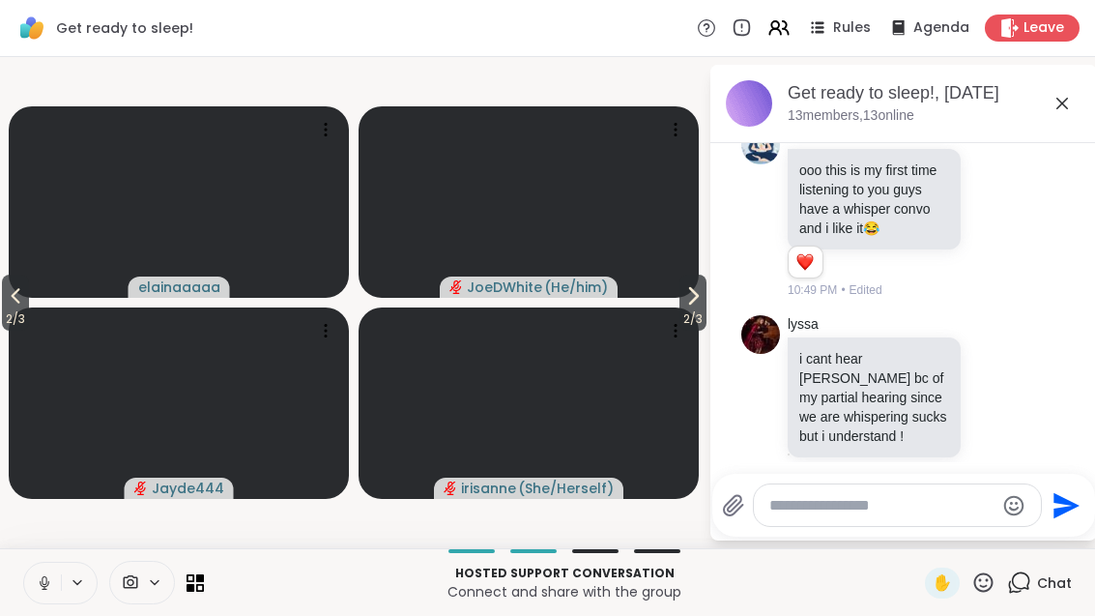
click at [13, 309] on span "2 / 3" at bounding box center [15, 318] width 27 height 23
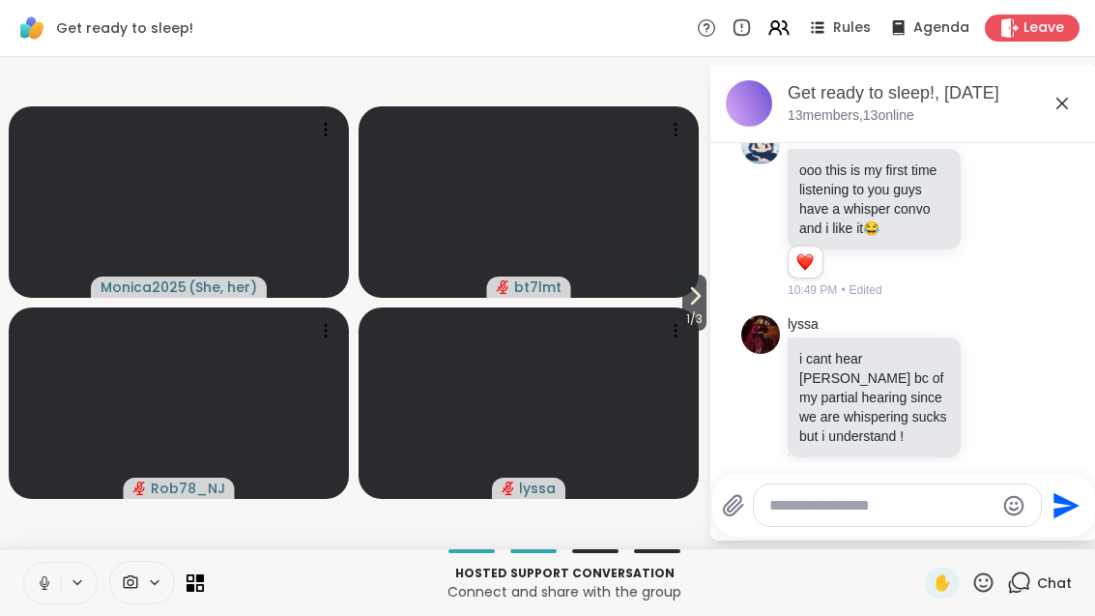
click at [701, 300] on icon at bounding box center [695, 295] width 23 height 23
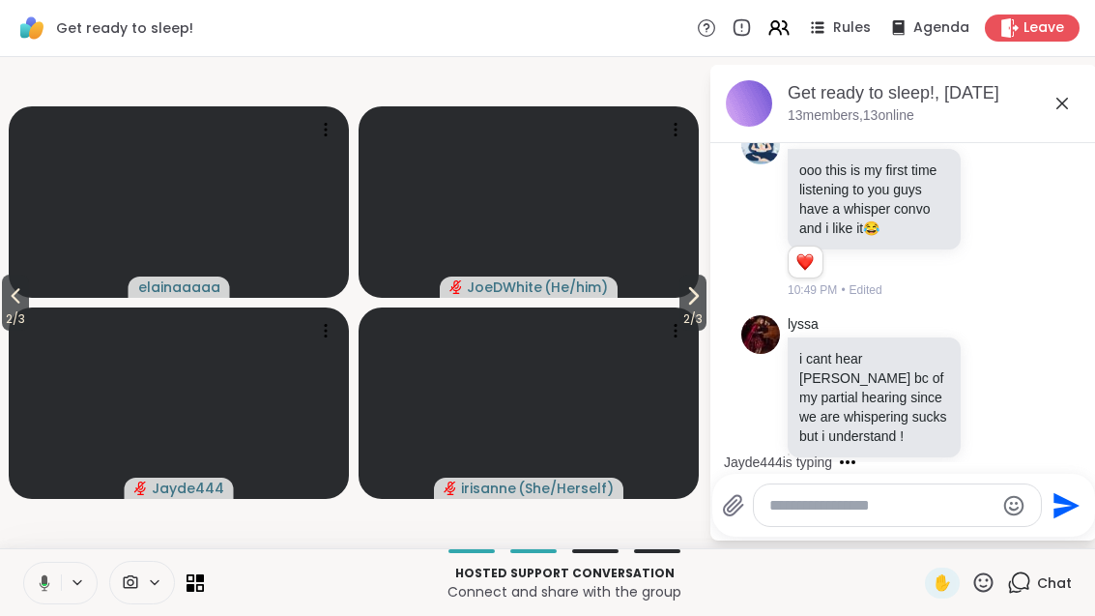
click at [15, 308] on span "2 / 3" at bounding box center [15, 318] width 27 height 23
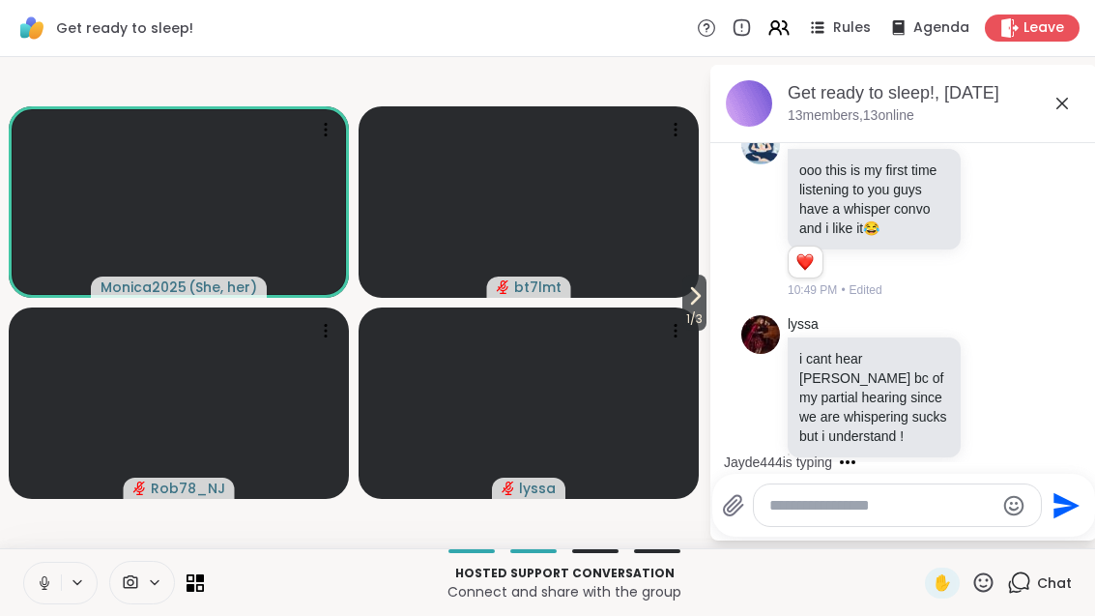
click at [687, 313] on span "1 / 3" at bounding box center [695, 318] width 24 height 23
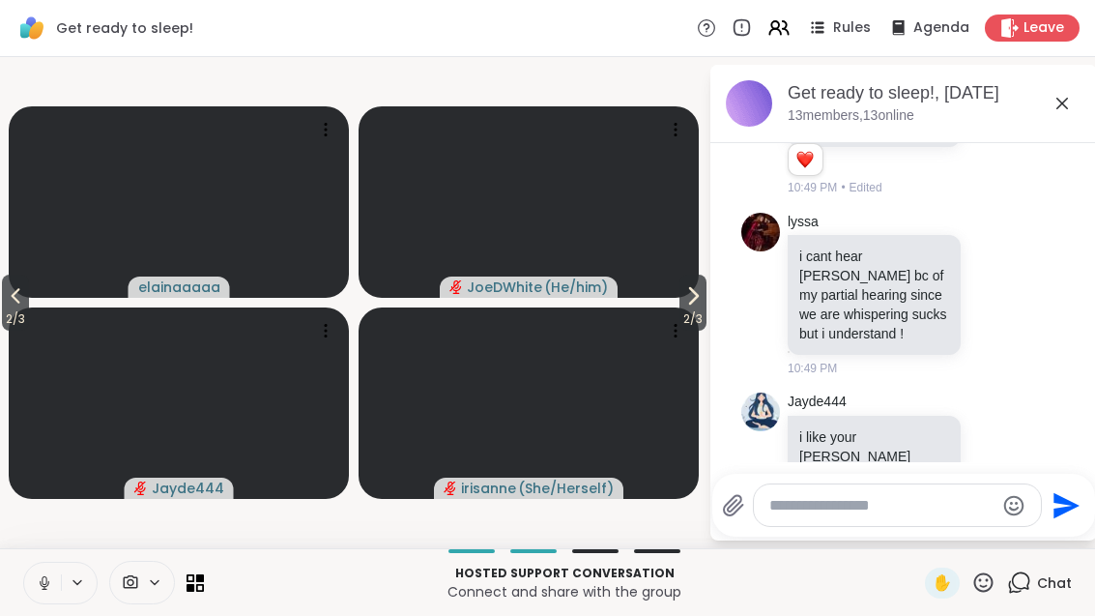
scroll to position [4433, 0]
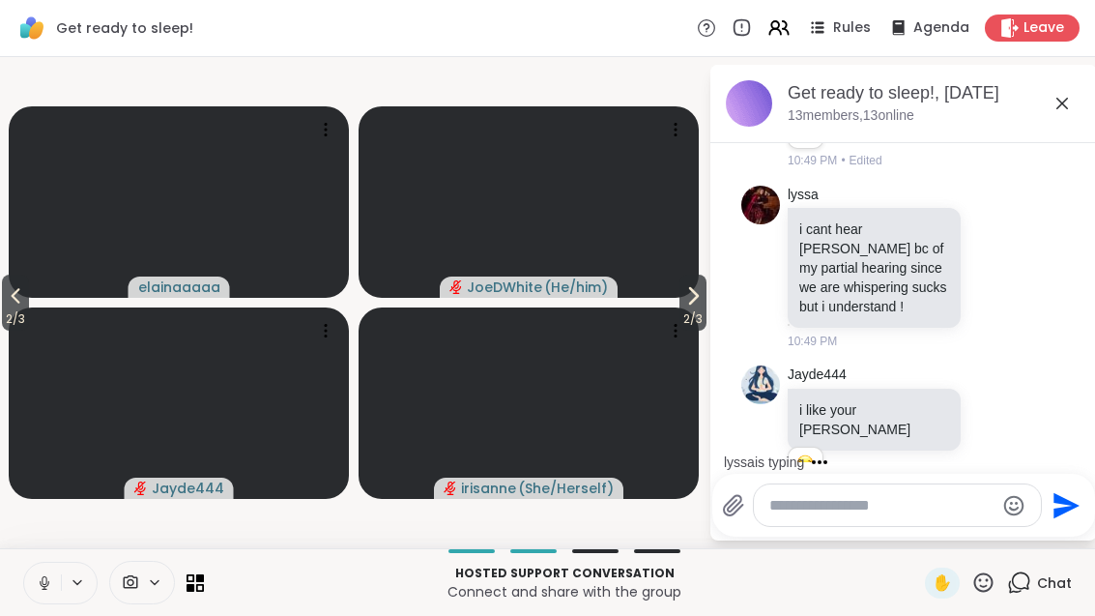
click at [8, 314] on span "2 / 3" at bounding box center [15, 318] width 27 height 23
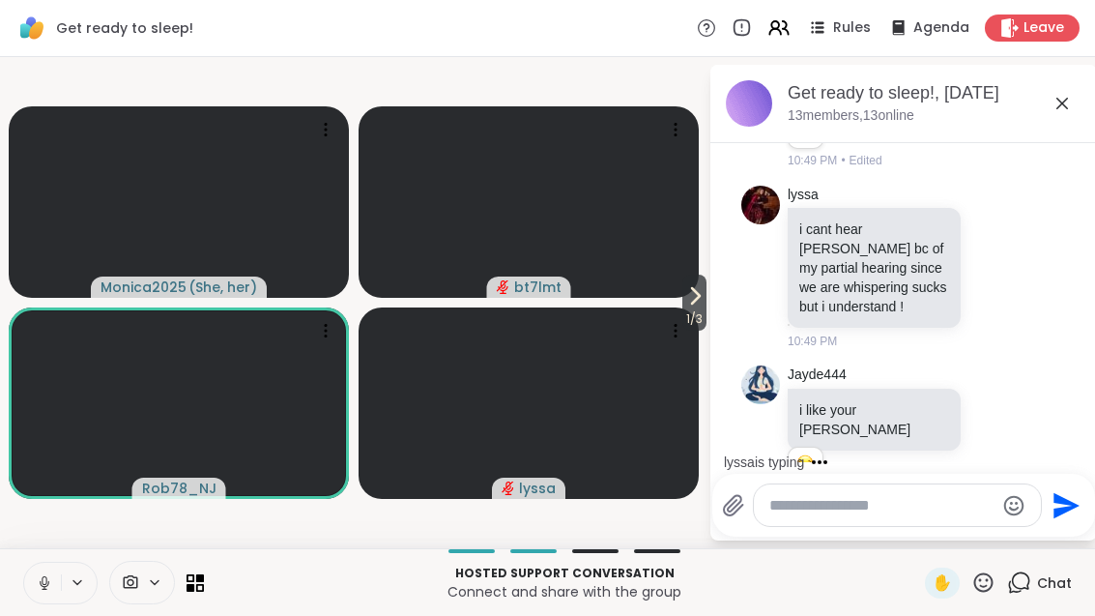
scroll to position [4574, 0]
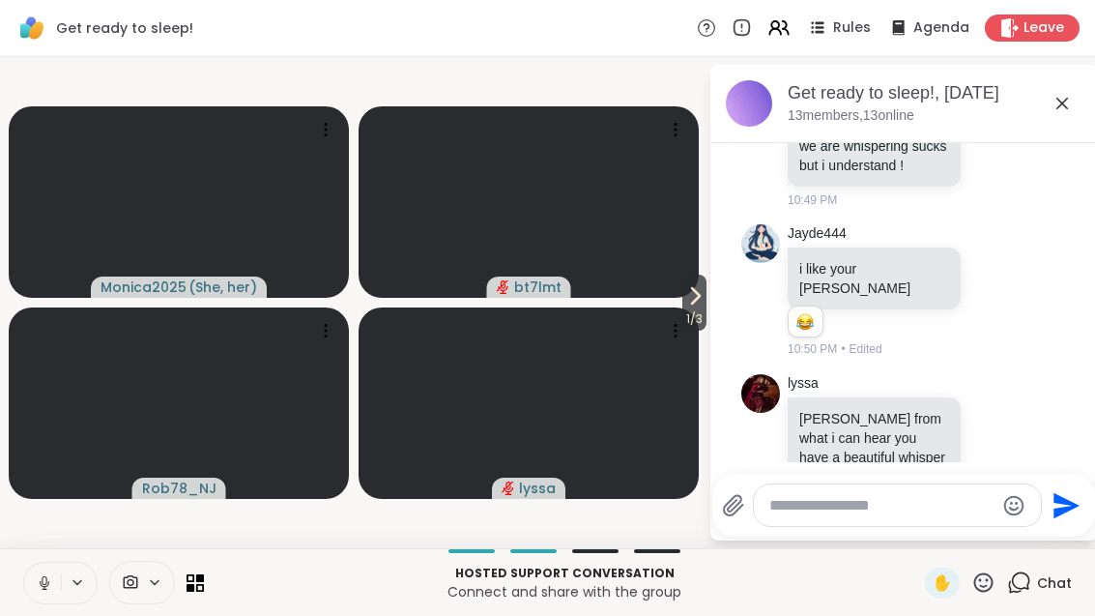
click at [692, 309] on span "1 / 3" at bounding box center [695, 318] width 24 height 23
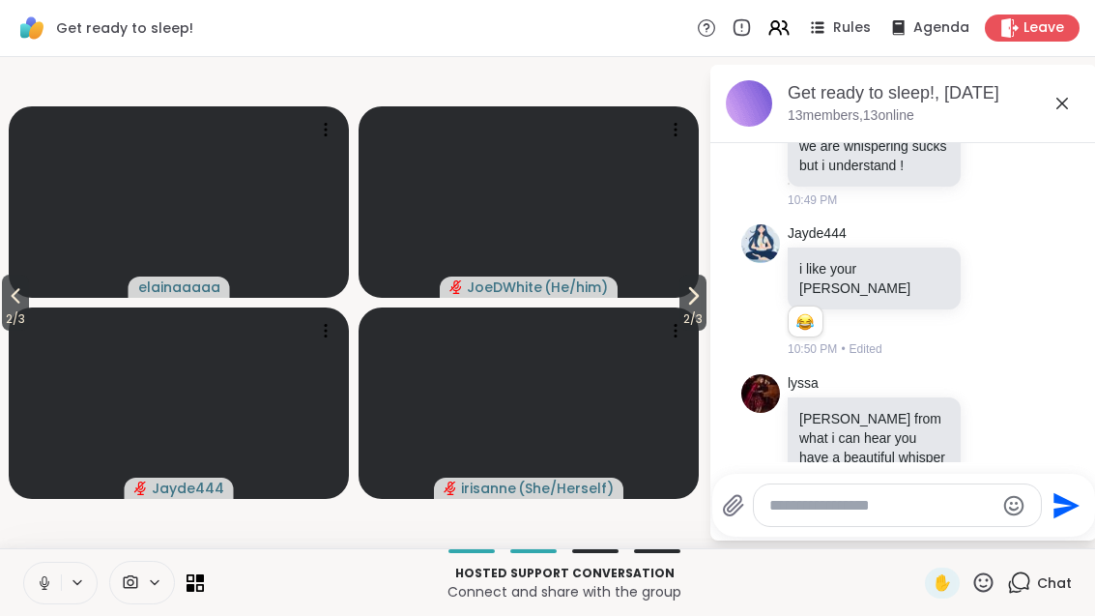
scroll to position [4601, 0]
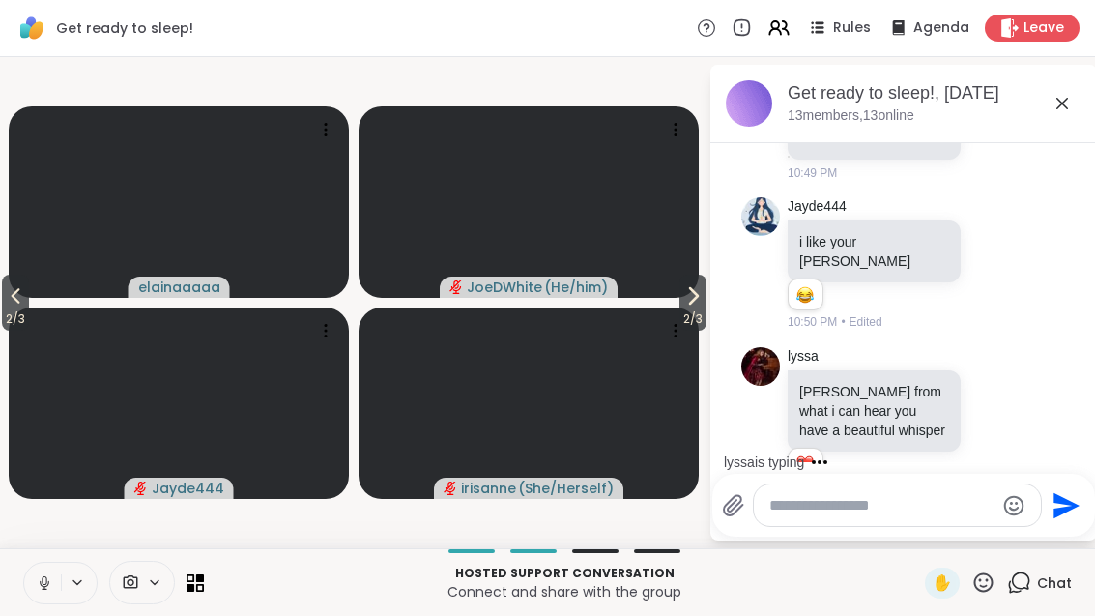
click at [965, 483] on div "10:51 PM • Edited" at bounding box center [876, 491] width 177 height 17
click at [15, 283] on button "2 / 3" at bounding box center [15, 303] width 27 height 56
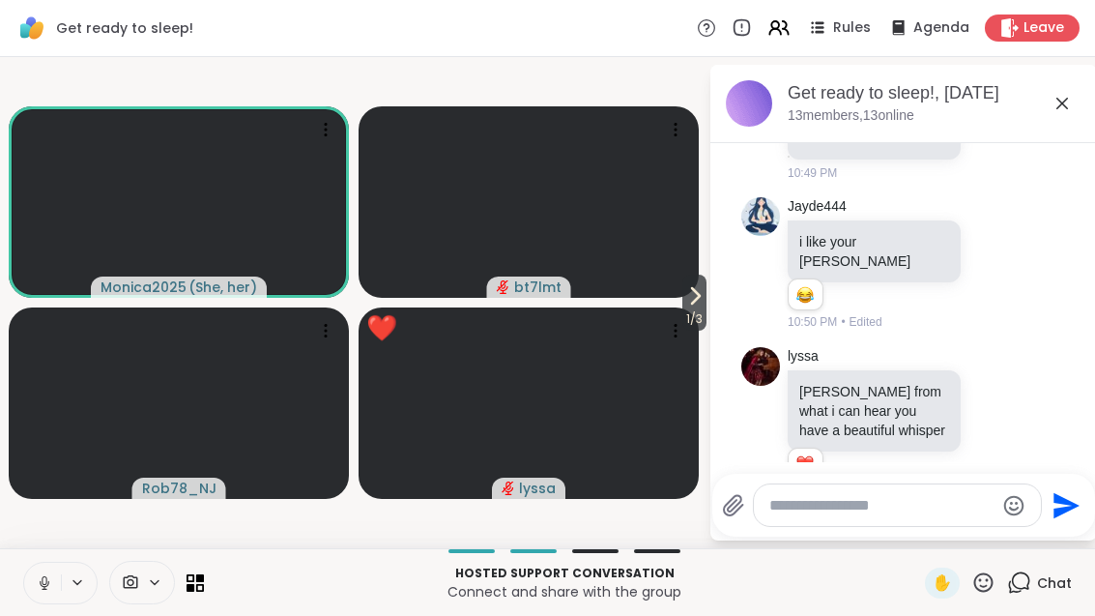
click at [700, 300] on icon at bounding box center [695, 295] width 23 height 23
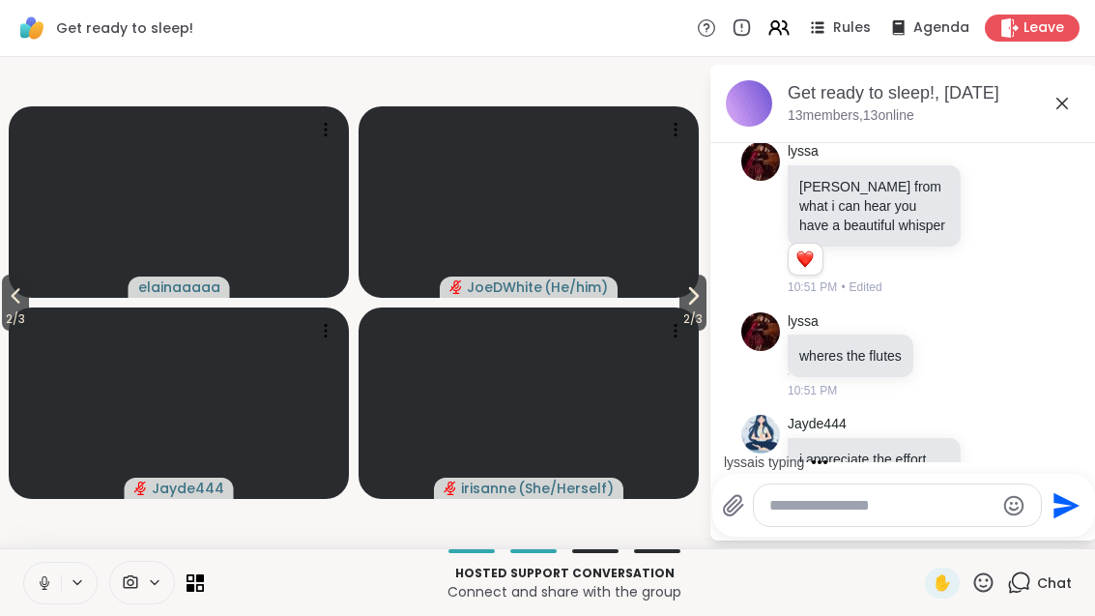
scroll to position [4909, 0]
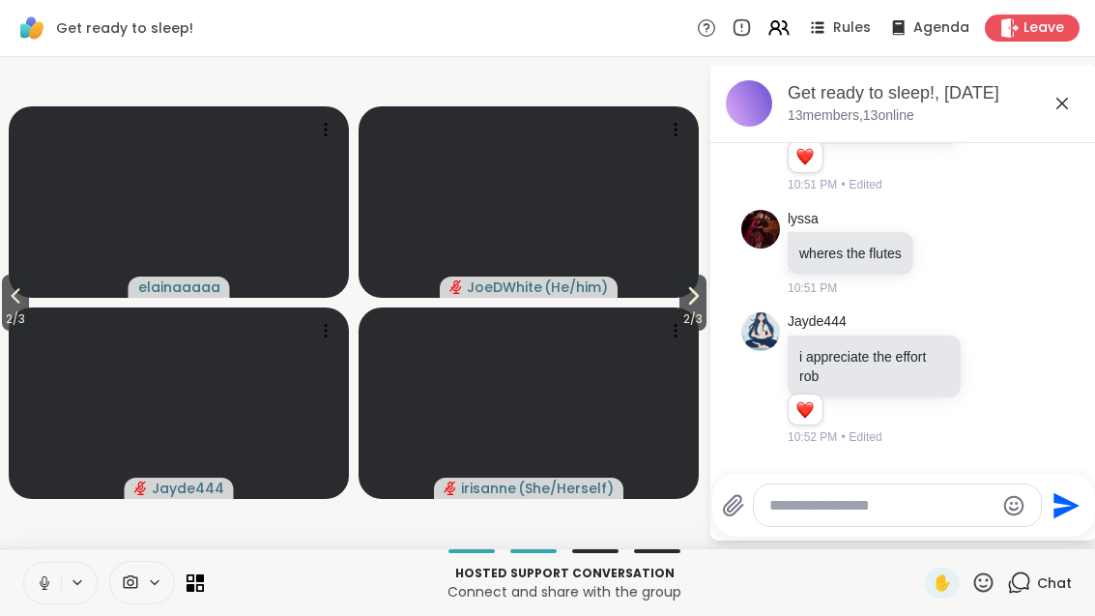
click at [710, 330] on div "2 / 3 2 / 3 elainaaaaa JoeDWhite ( He/him ) Jayde444 irisanne ( She/Herself ) G…" at bounding box center [547, 302] width 1095 height 491
click at [689, 295] on icon at bounding box center [693, 295] width 23 height 23
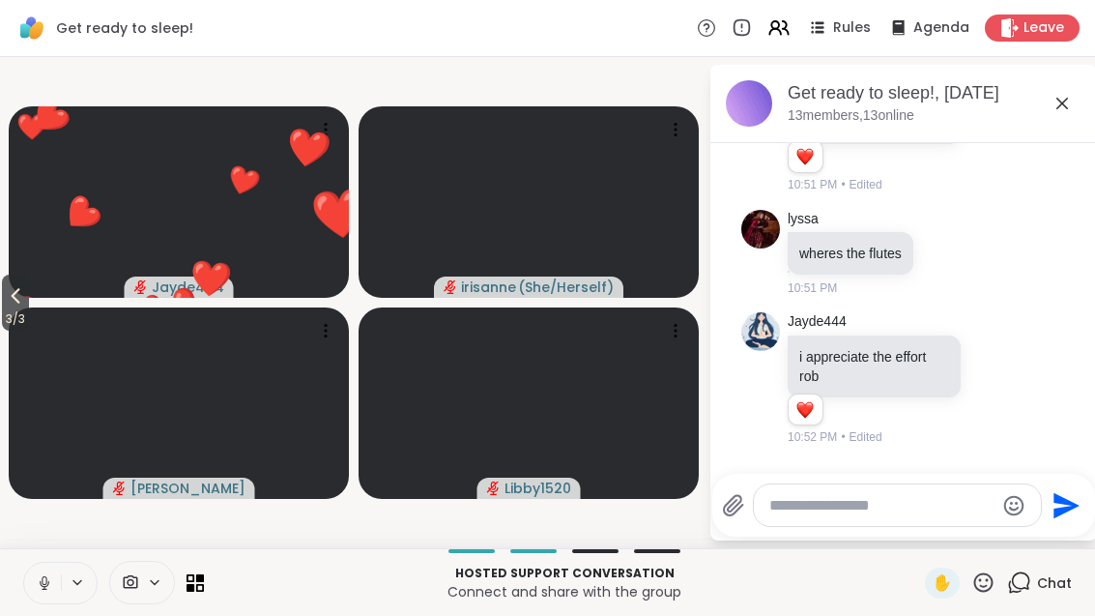
click at [29, 302] on button "3 / 3" at bounding box center [15, 303] width 27 height 56
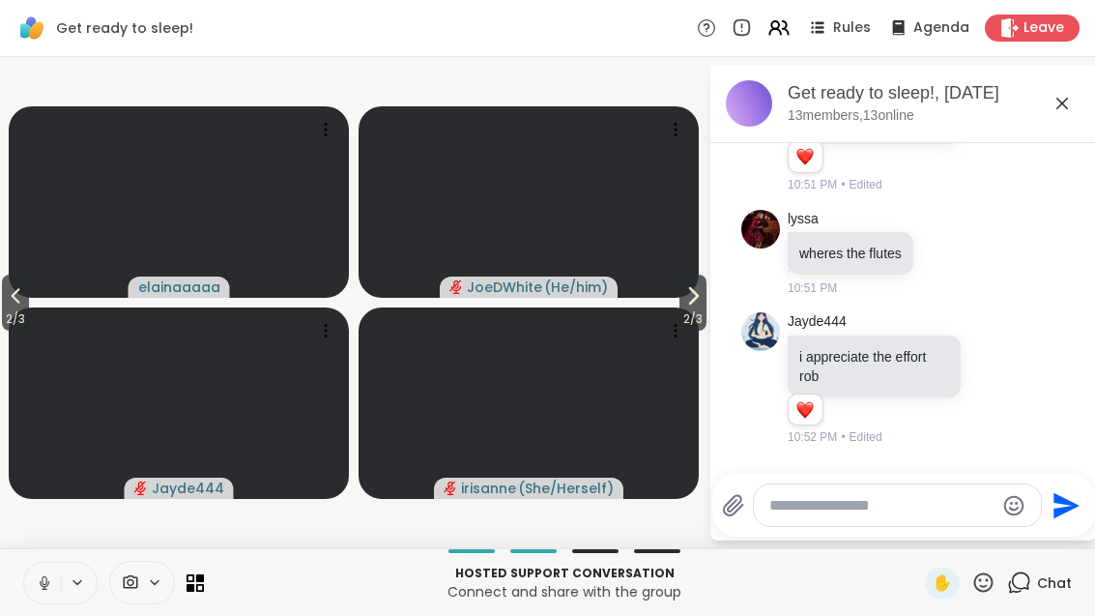
click at [15, 304] on icon at bounding box center [15, 295] width 23 height 23
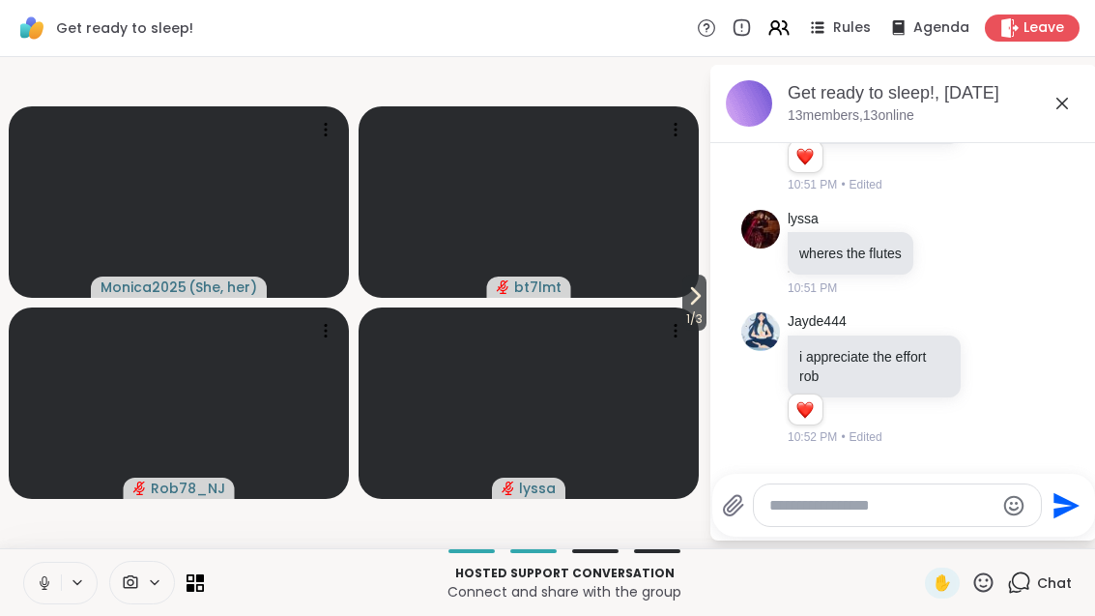
click at [687, 319] on span "1 / 3" at bounding box center [695, 318] width 24 height 23
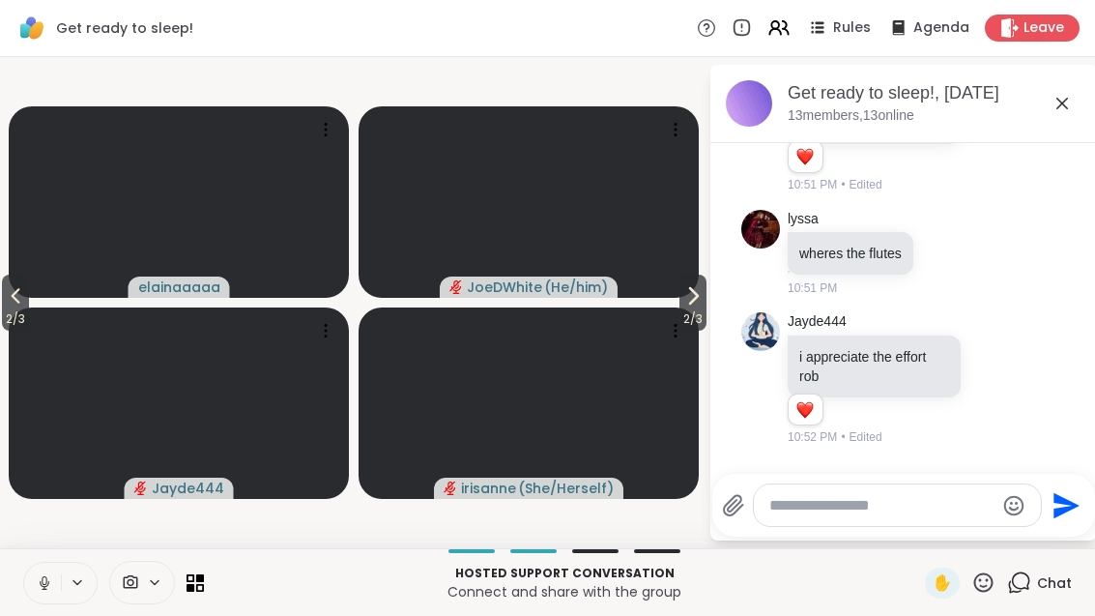
click at [700, 309] on span "2 / 3" at bounding box center [693, 318] width 27 height 23
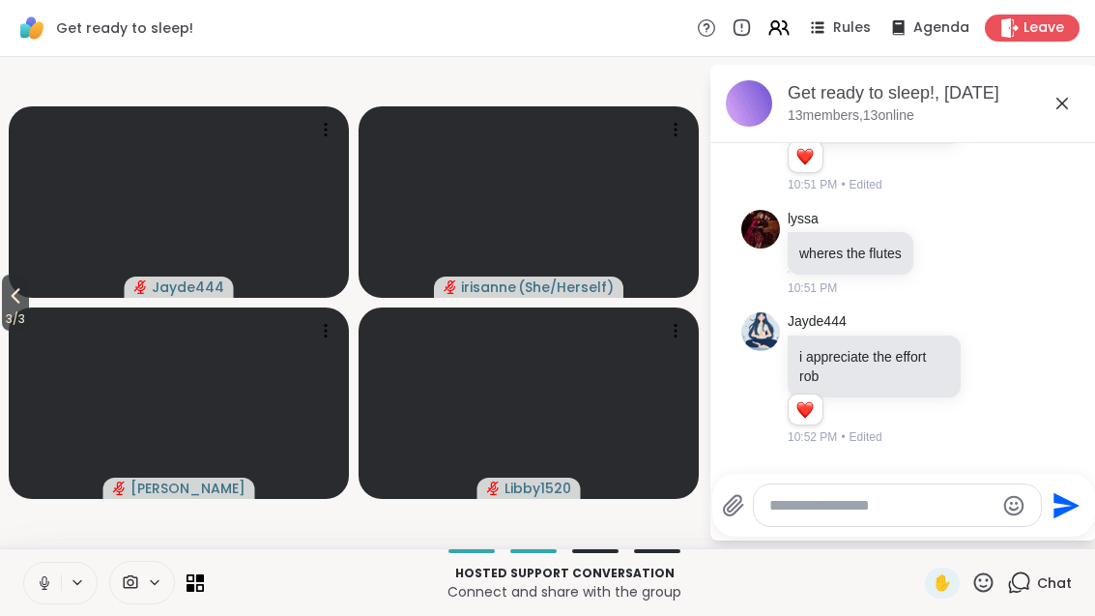
click at [29, 304] on button "3 / 3" at bounding box center [15, 303] width 27 height 56
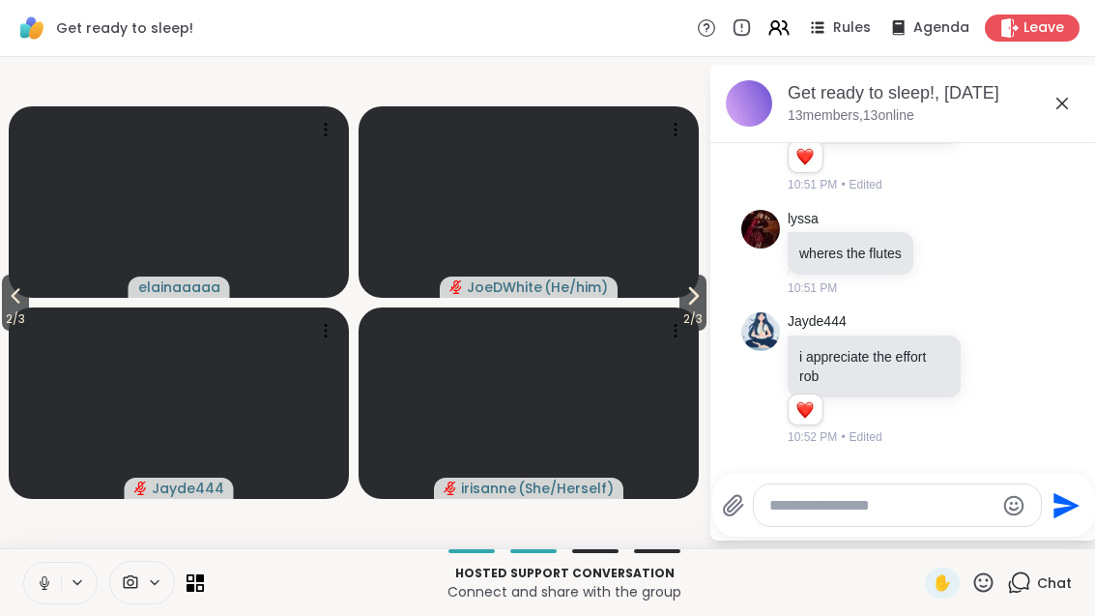
click at [8, 305] on icon at bounding box center [15, 295] width 23 height 23
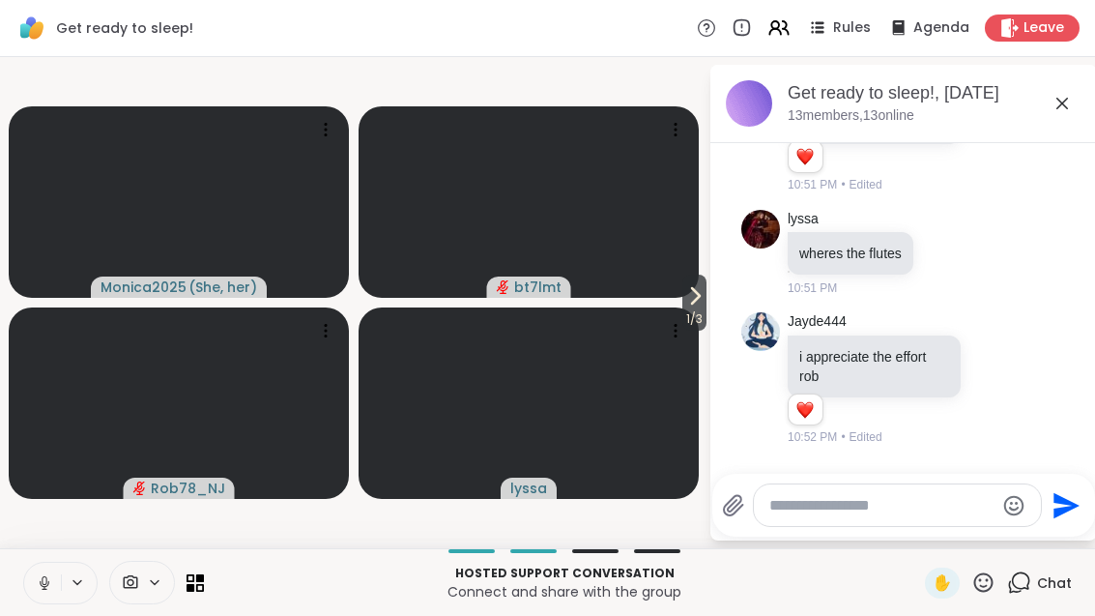
click at [689, 302] on icon at bounding box center [695, 295] width 23 height 23
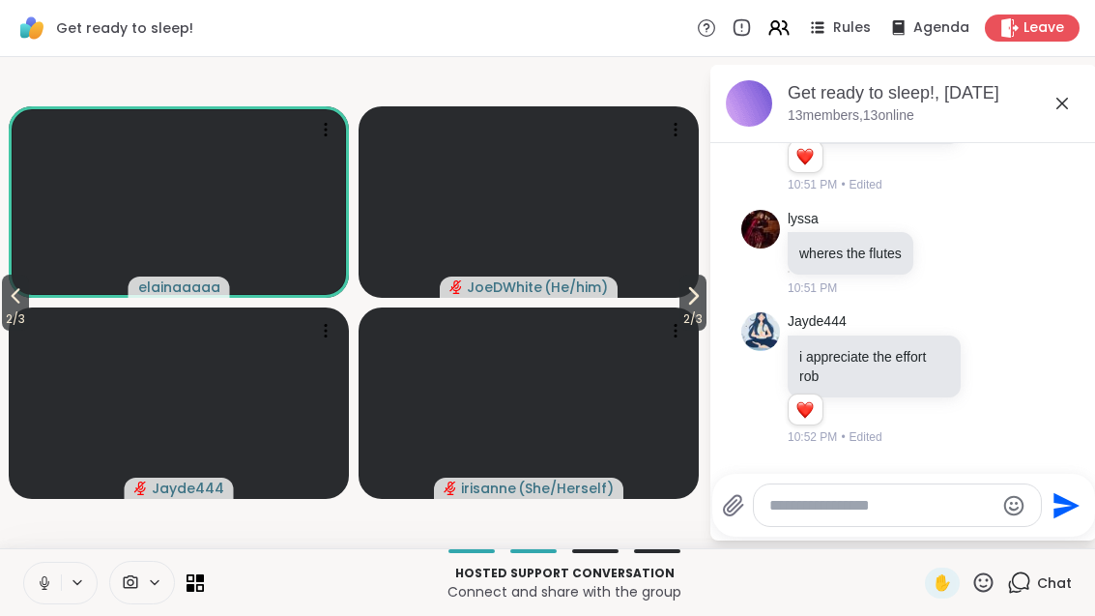
click at [687, 301] on icon at bounding box center [693, 295] width 23 height 23
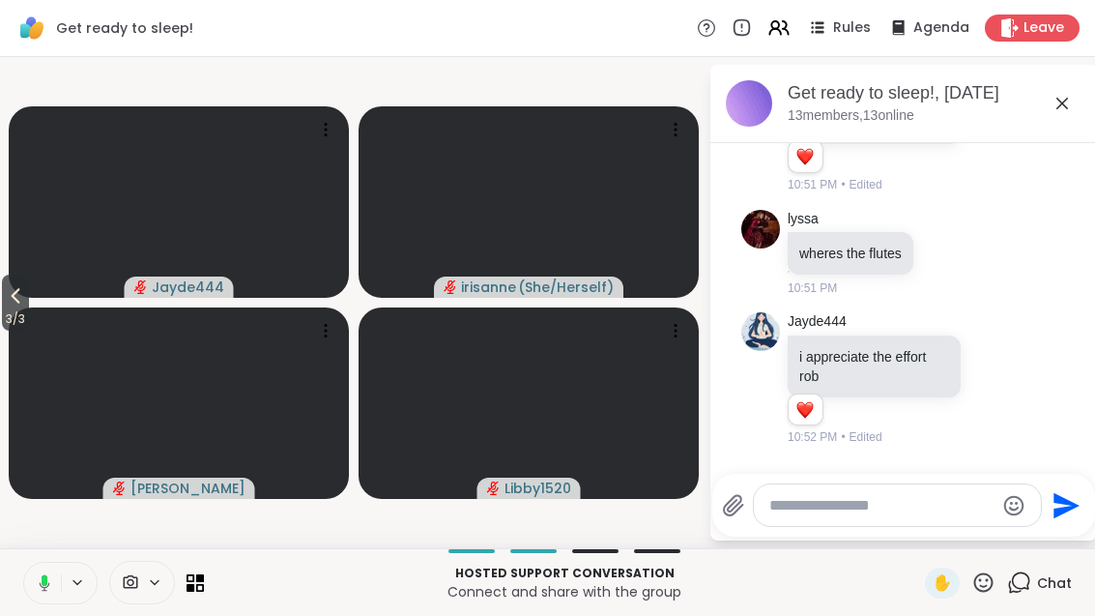
click at [9, 284] on icon at bounding box center [15, 295] width 23 height 23
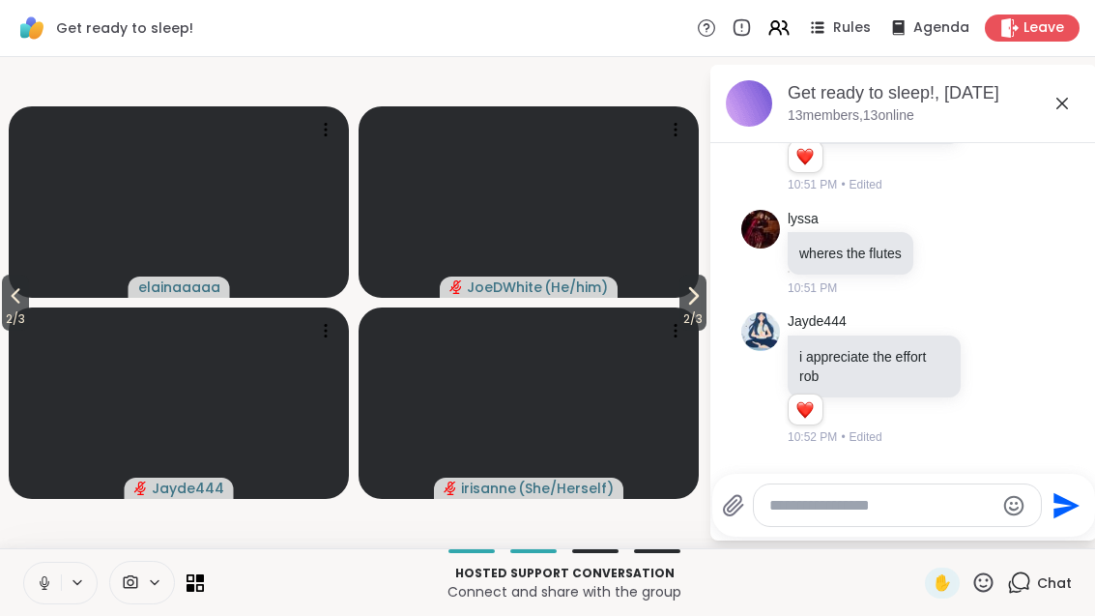
click at [5, 302] on button "2 / 3" at bounding box center [15, 303] width 27 height 56
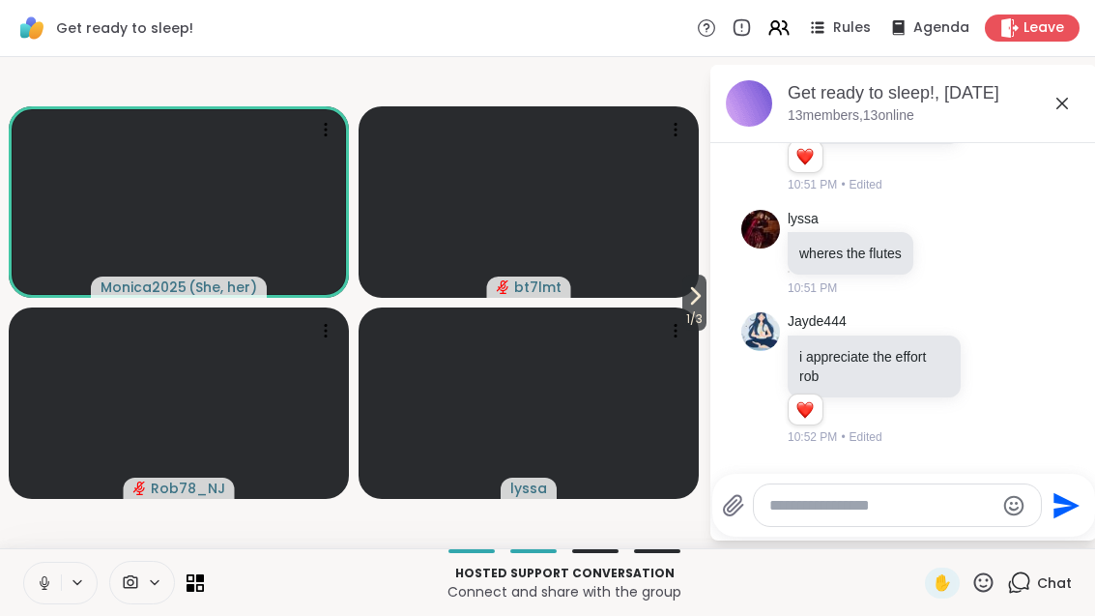
click at [684, 287] on icon at bounding box center [695, 295] width 23 height 23
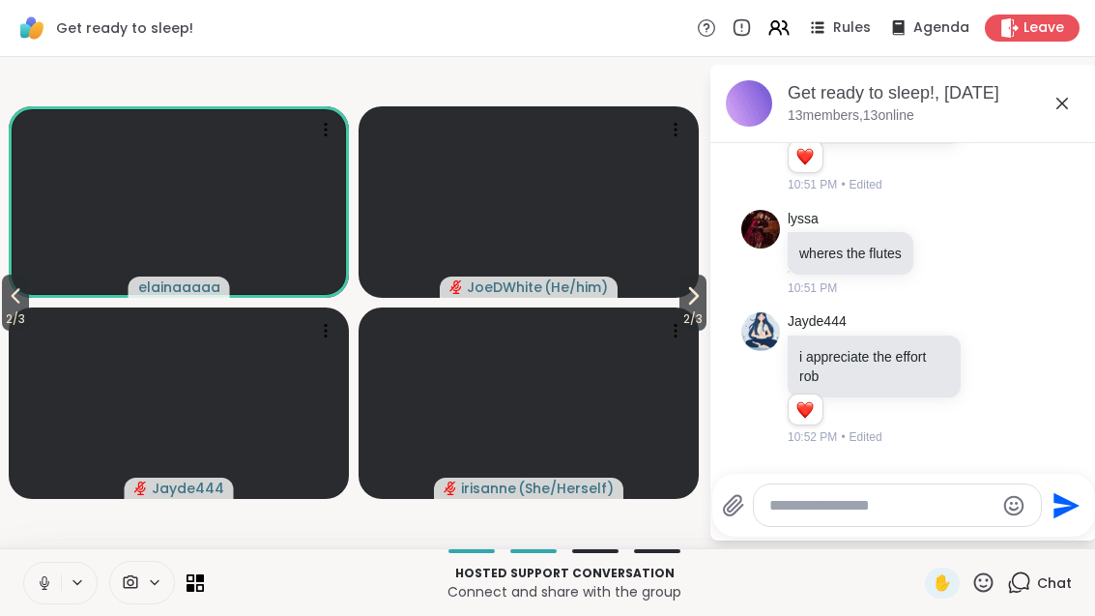
click at [694, 298] on icon at bounding box center [694, 295] width 8 height 15
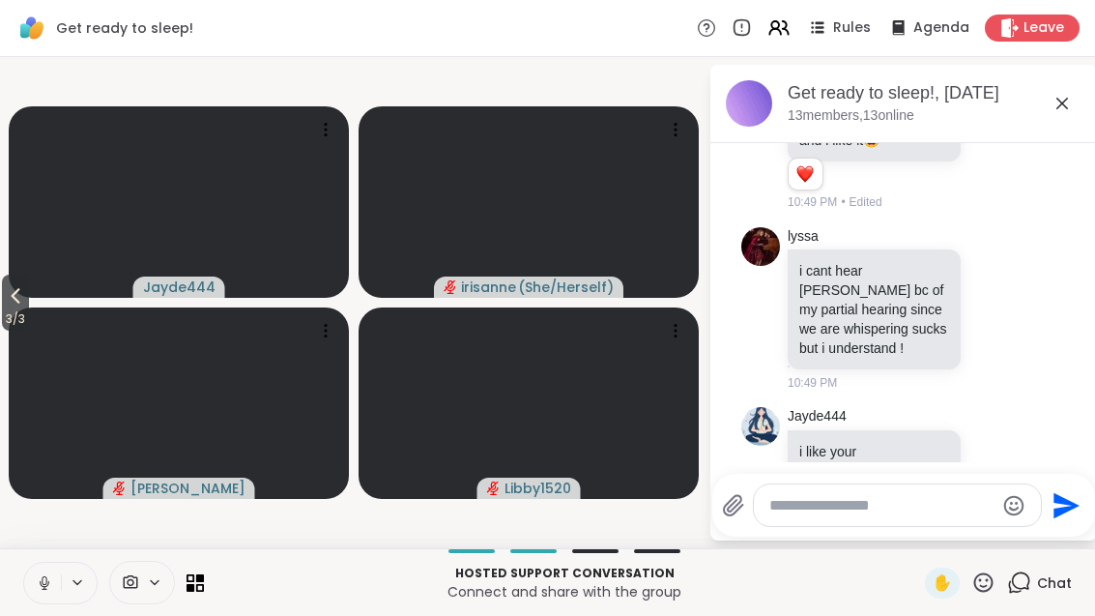
scroll to position [4398, 0]
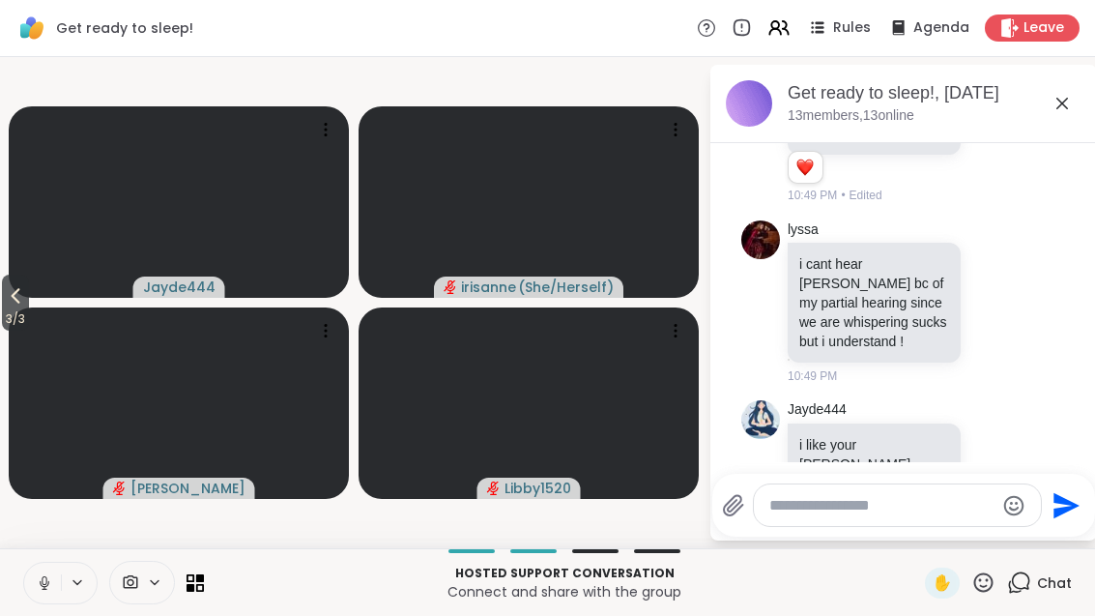
click at [1070, 93] on icon at bounding box center [1062, 103] width 23 height 23
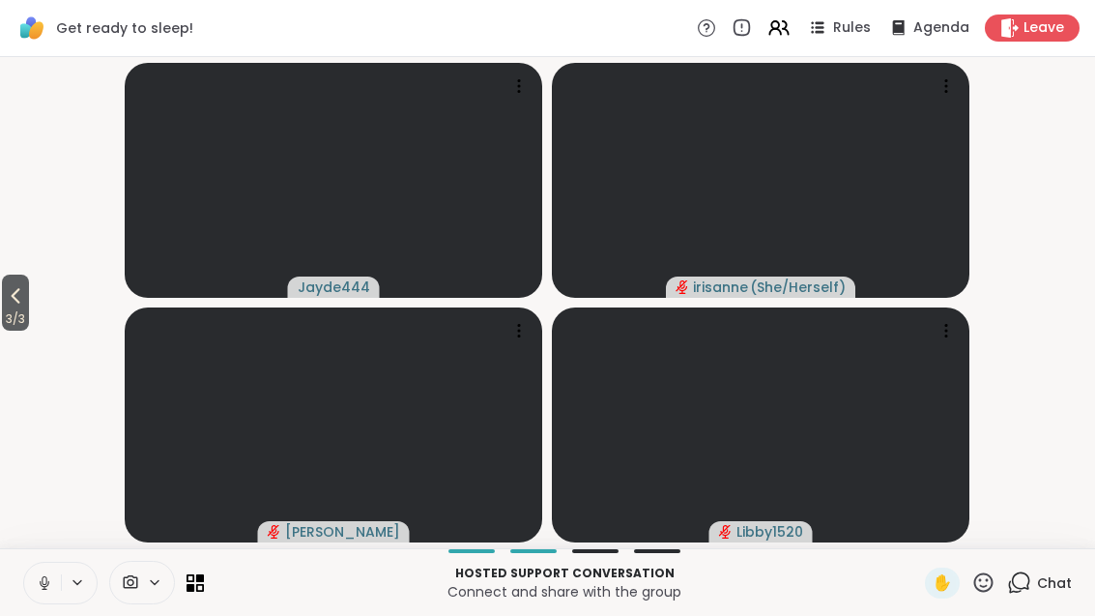
click at [1045, 577] on span "Chat" at bounding box center [1054, 582] width 35 height 19
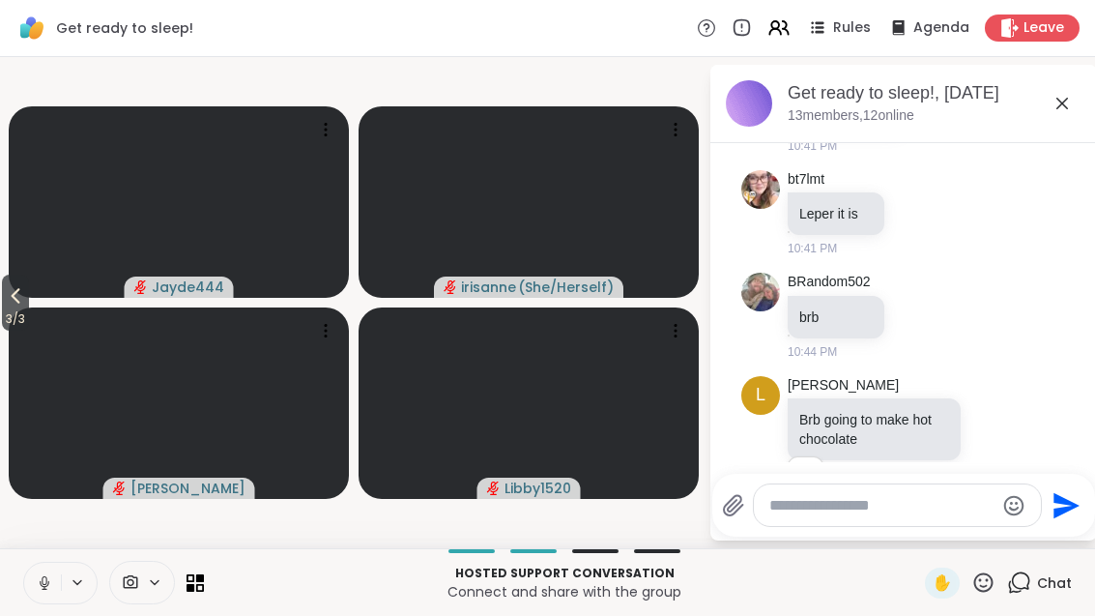
scroll to position [3729, 0]
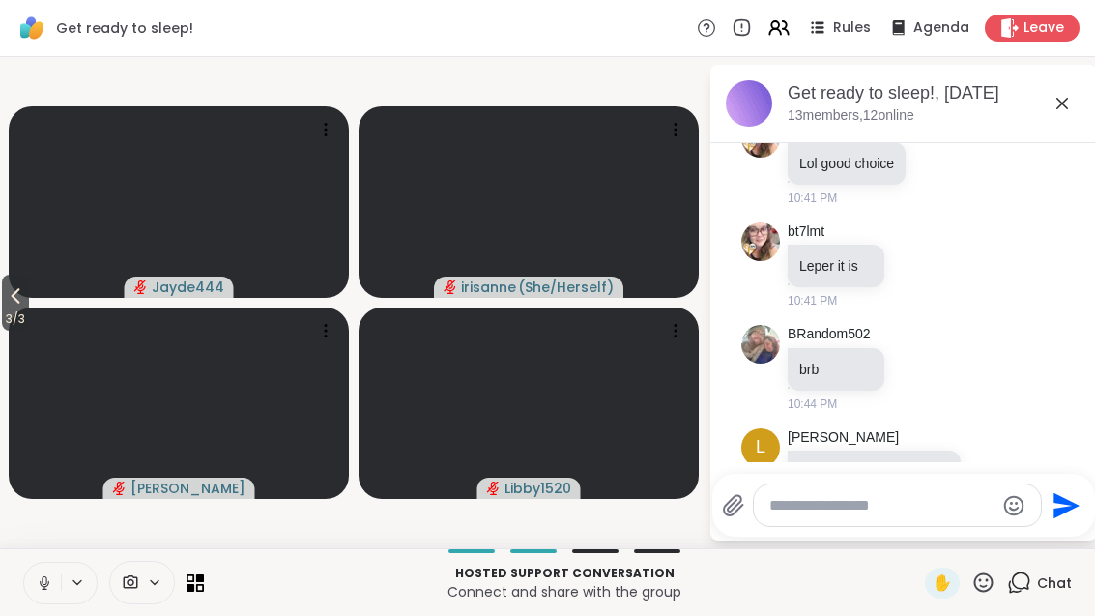
click at [1072, 98] on icon at bounding box center [1062, 103] width 23 height 23
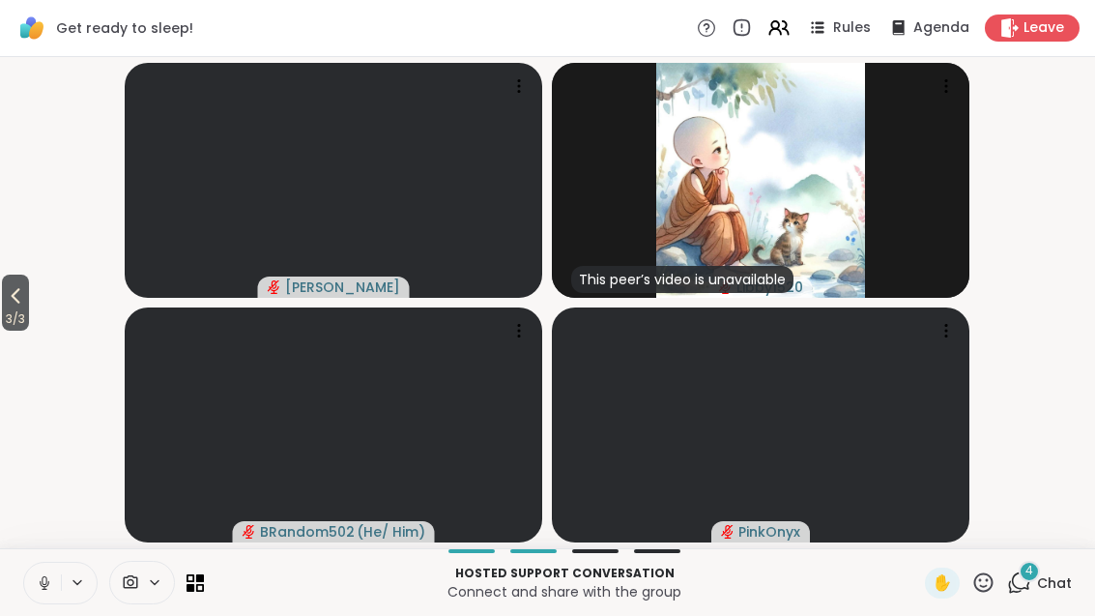
click at [16, 304] on icon at bounding box center [15, 295] width 23 height 23
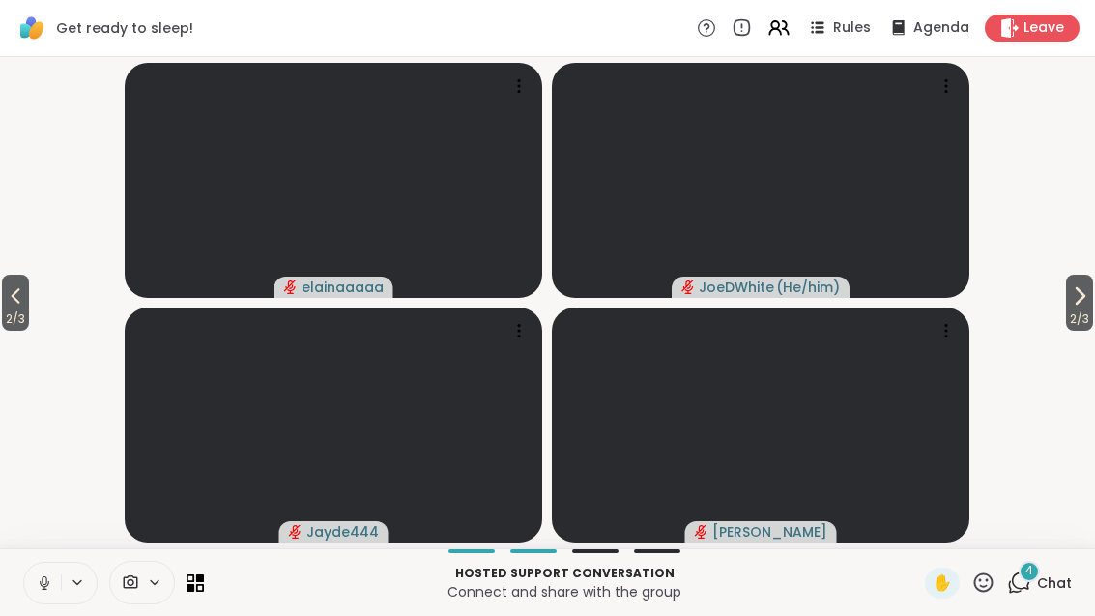
click at [16, 294] on icon at bounding box center [16, 295] width 9 height 15
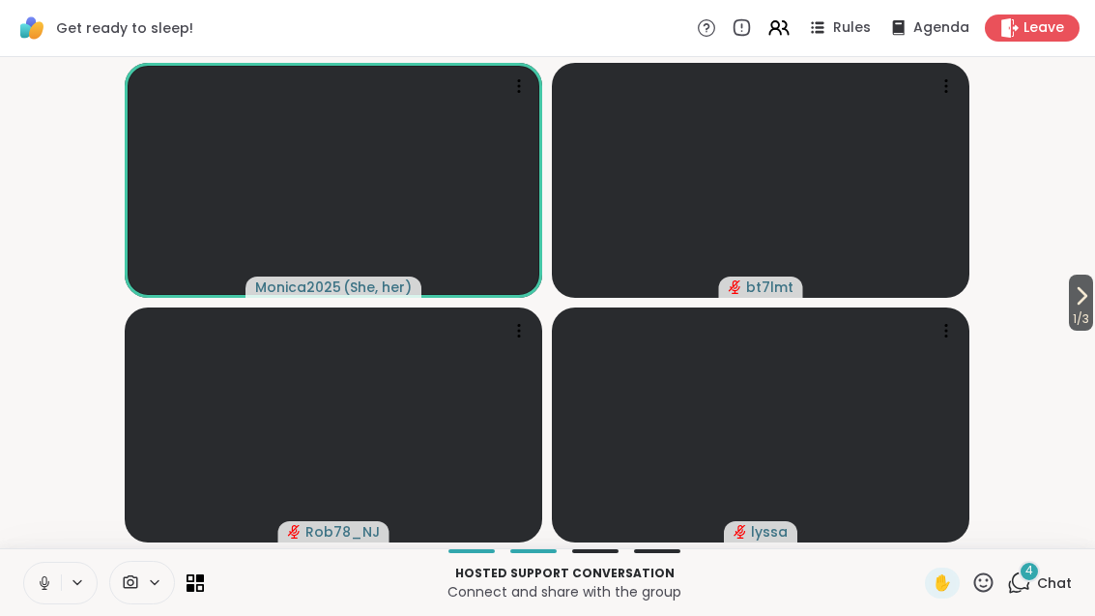
click at [1050, 569] on div "4 Chat" at bounding box center [1039, 583] width 65 height 31
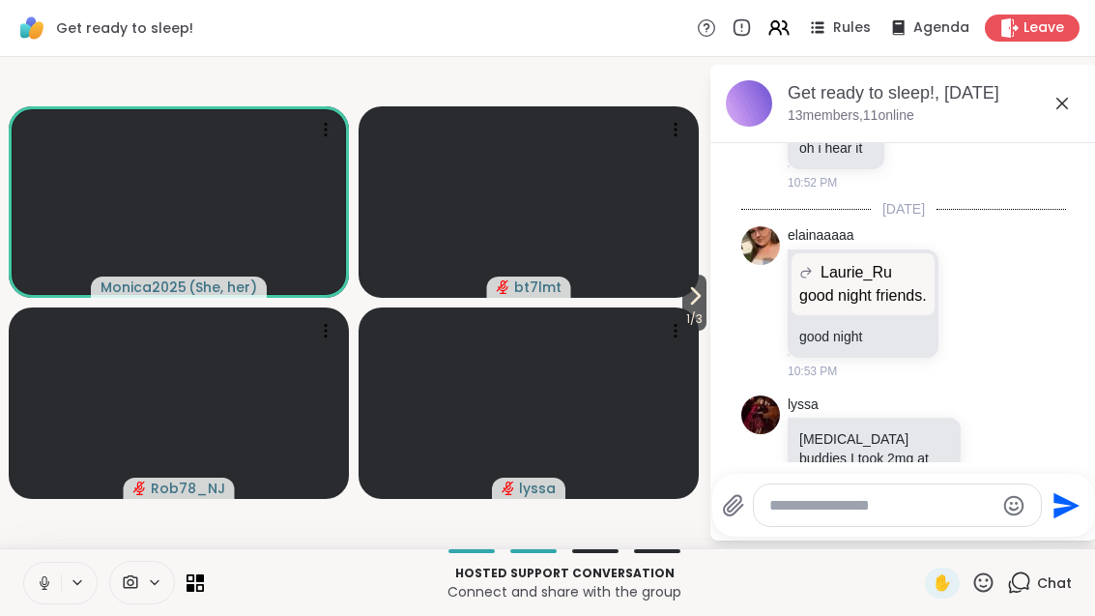
scroll to position [5342, 0]
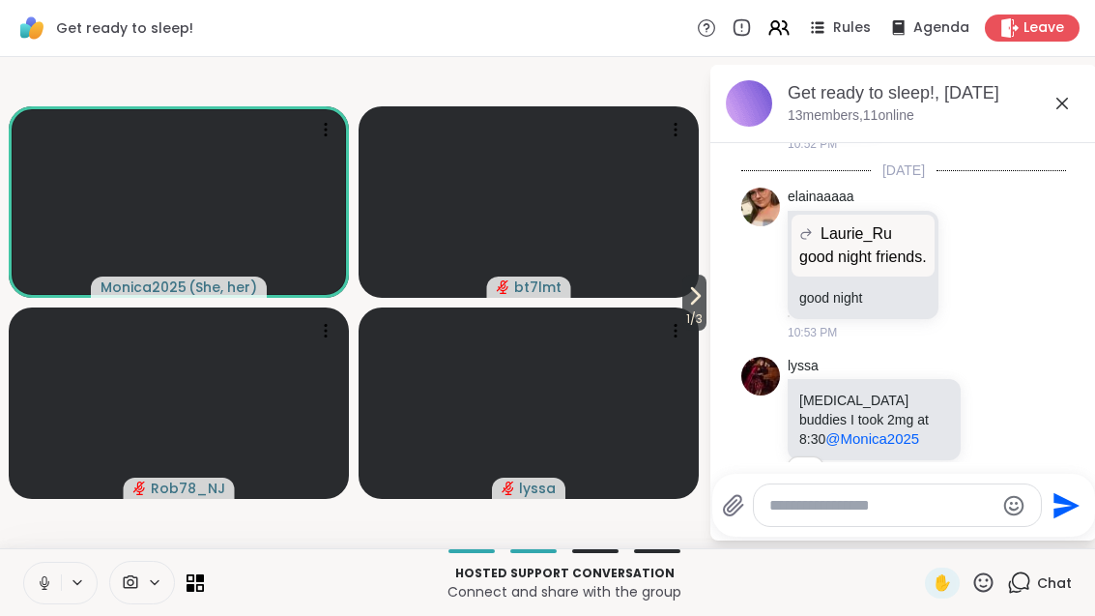
click at [1019, 421] on icon at bounding box center [1015, 432] width 17 height 23
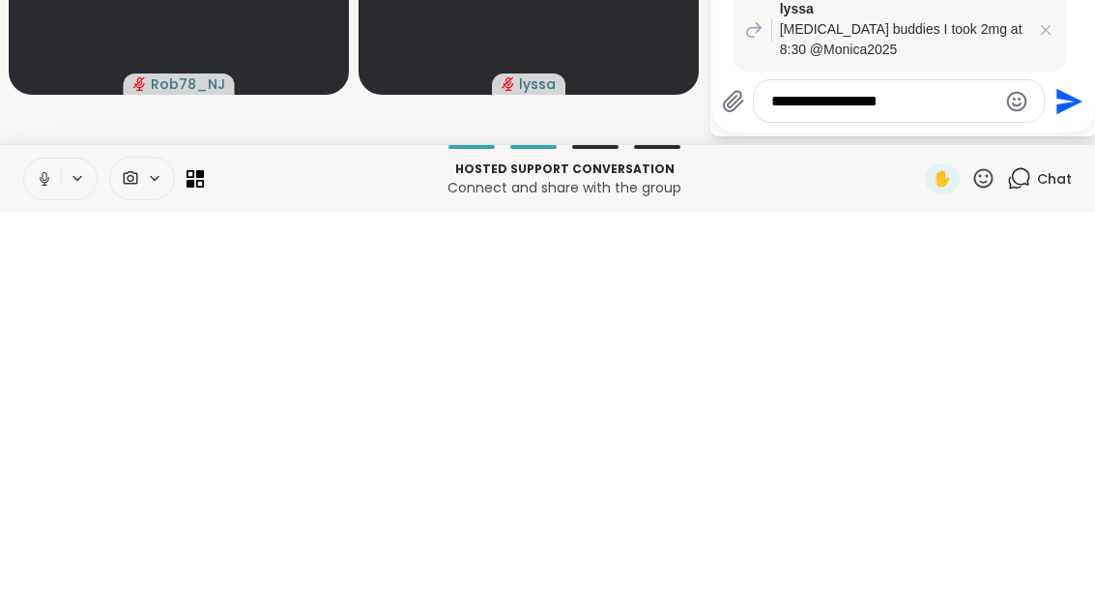
type textarea "**********"
click at [1066, 492] on icon "Send" at bounding box center [1070, 505] width 26 height 26
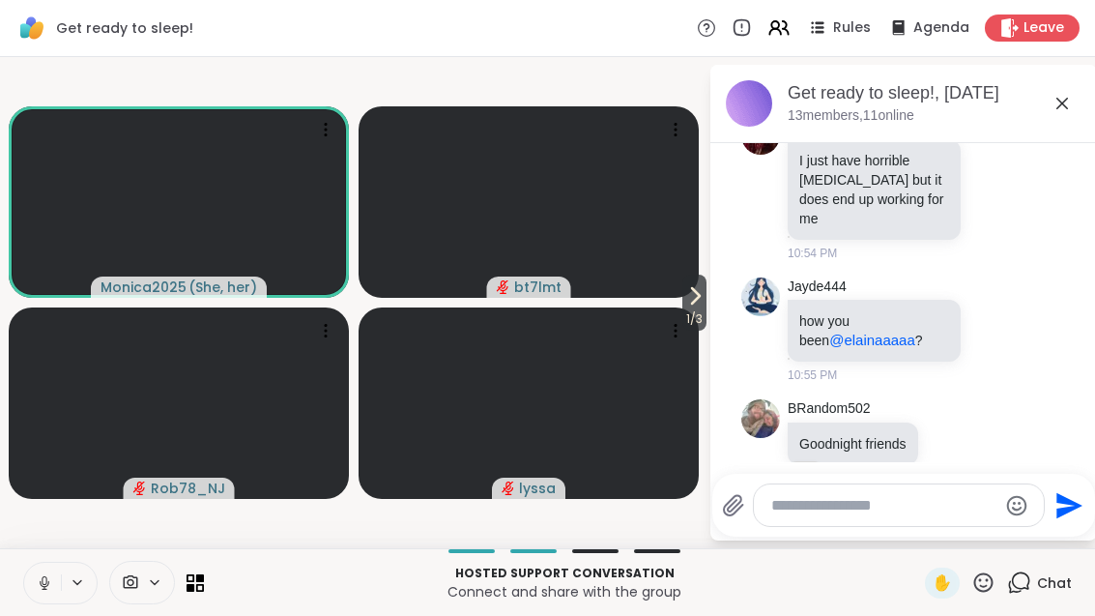
scroll to position [5774, 0]
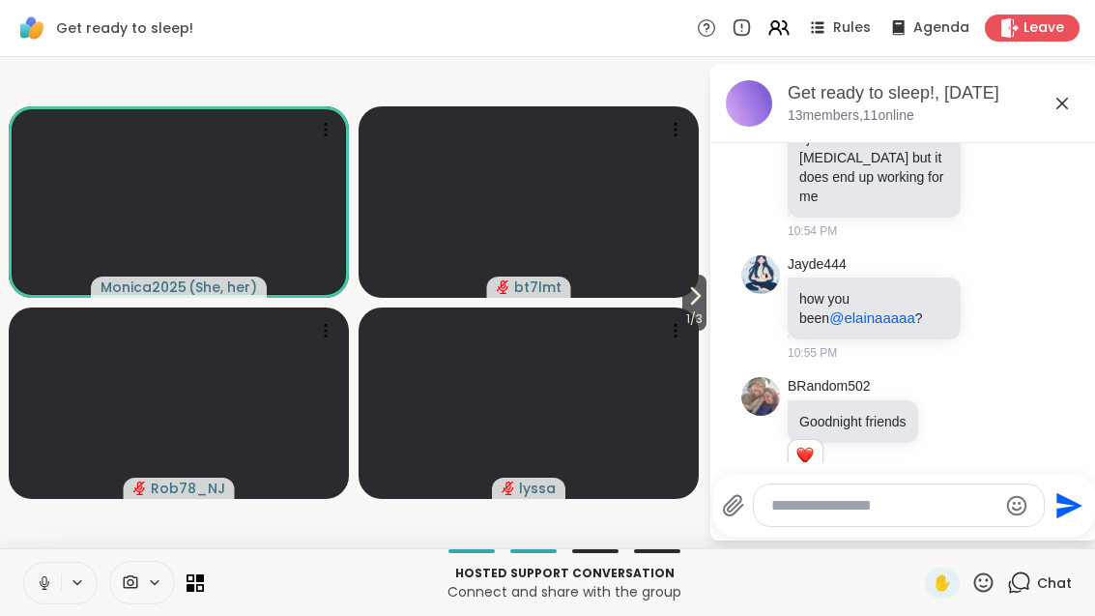
click at [954, 424] on icon at bounding box center [952, 433] width 17 height 19
click at [963, 384] on button "Select Reaction: Heart" at bounding box center [952, 403] width 39 height 39
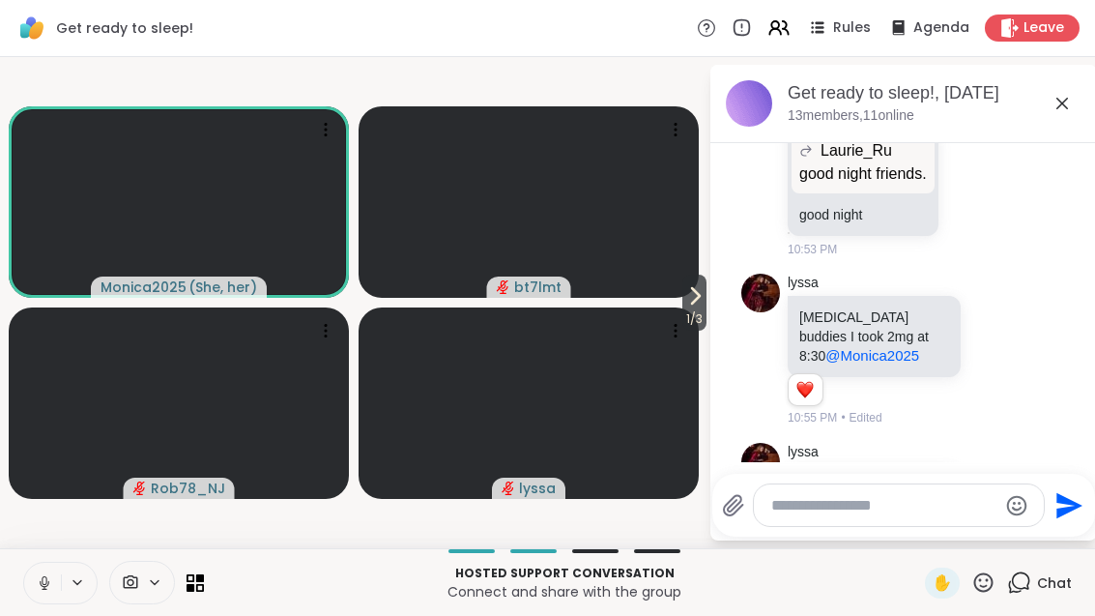
scroll to position [5434, 0]
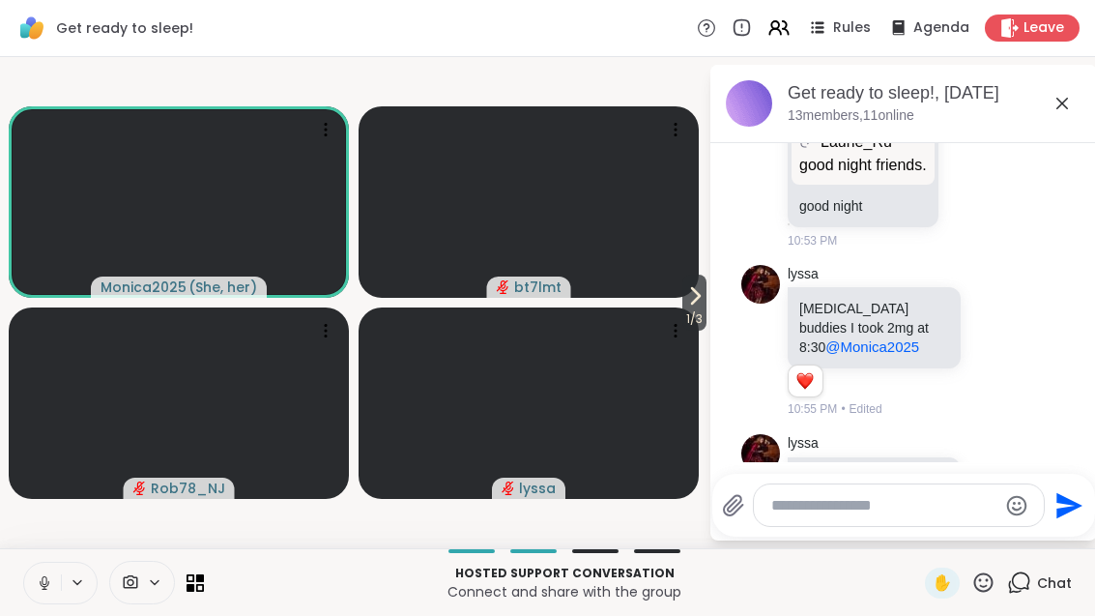
click at [1011, 337] on div "lyssa Lunesta buddies I took 2mg at 8:30 @Monica2025 1 1 10:55 PM • Edited" at bounding box center [906, 342] width 237 height 154
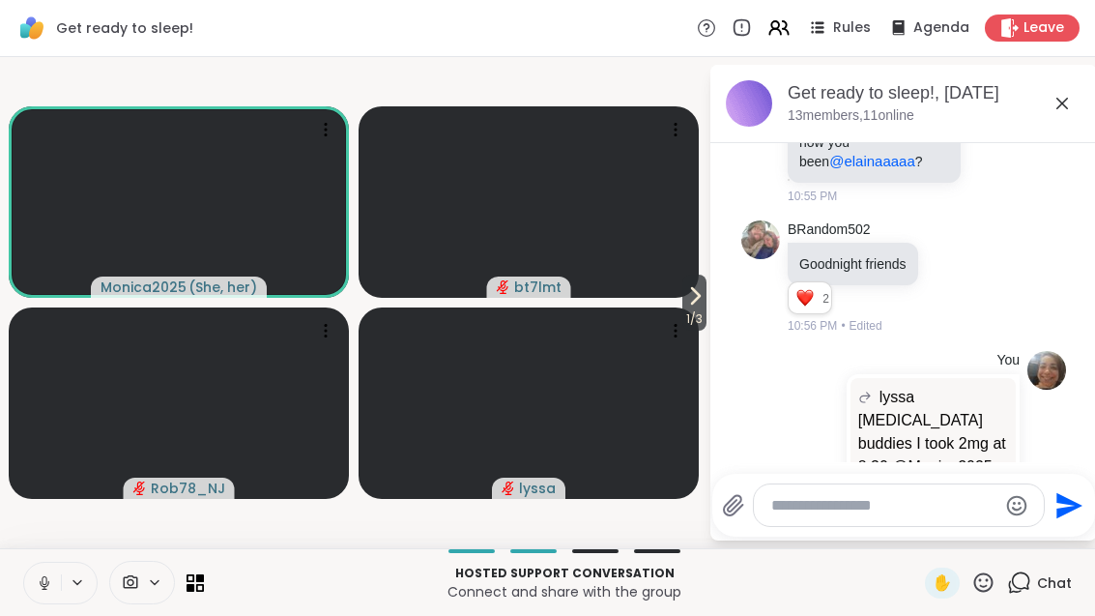
scroll to position [5961, 0]
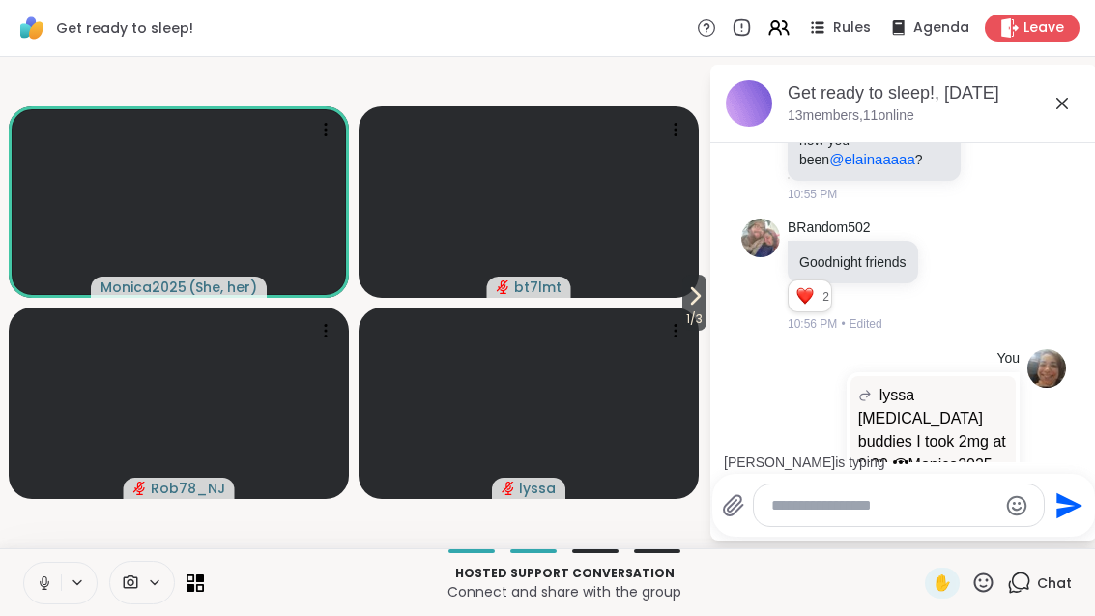
click at [696, 315] on span "1 / 3" at bounding box center [695, 318] width 24 height 23
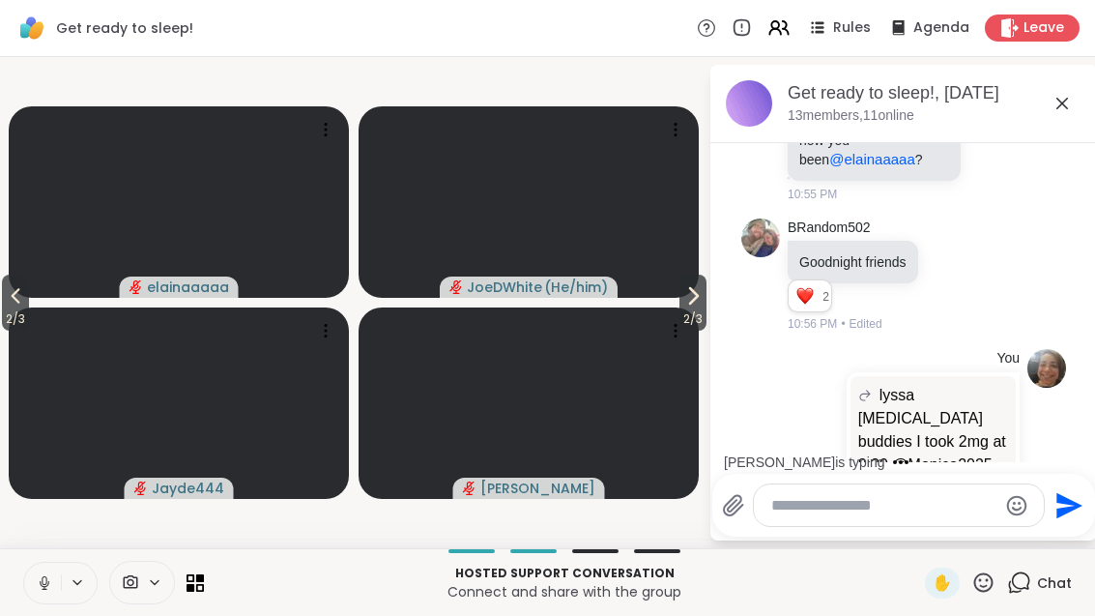
click at [690, 301] on icon at bounding box center [694, 295] width 8 height 15
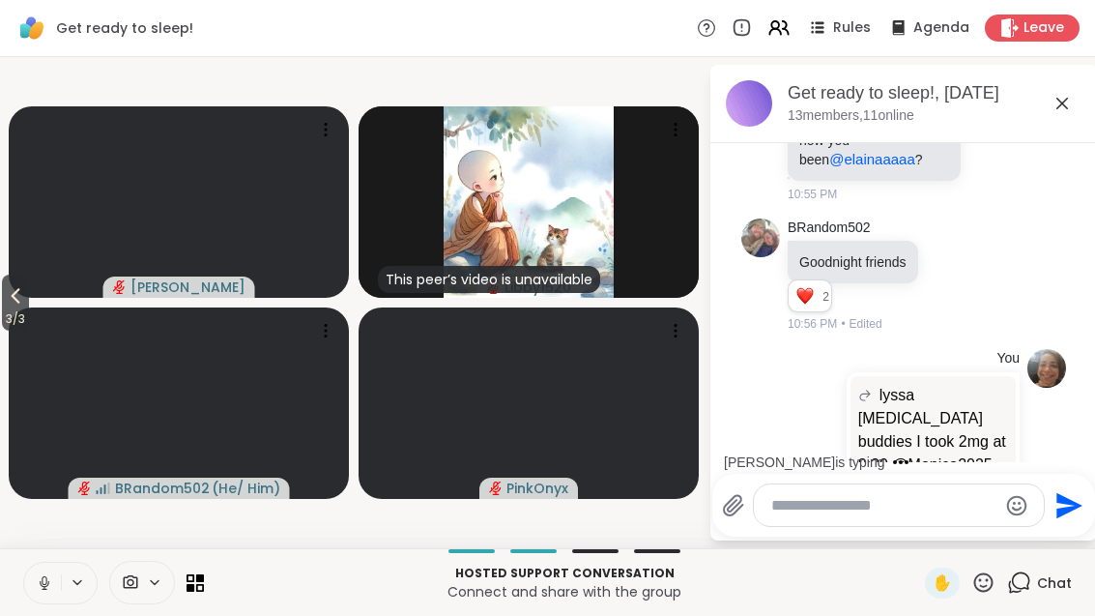
click at [8, 306] on icon at bounding box center [15, 295] width 23 height 23
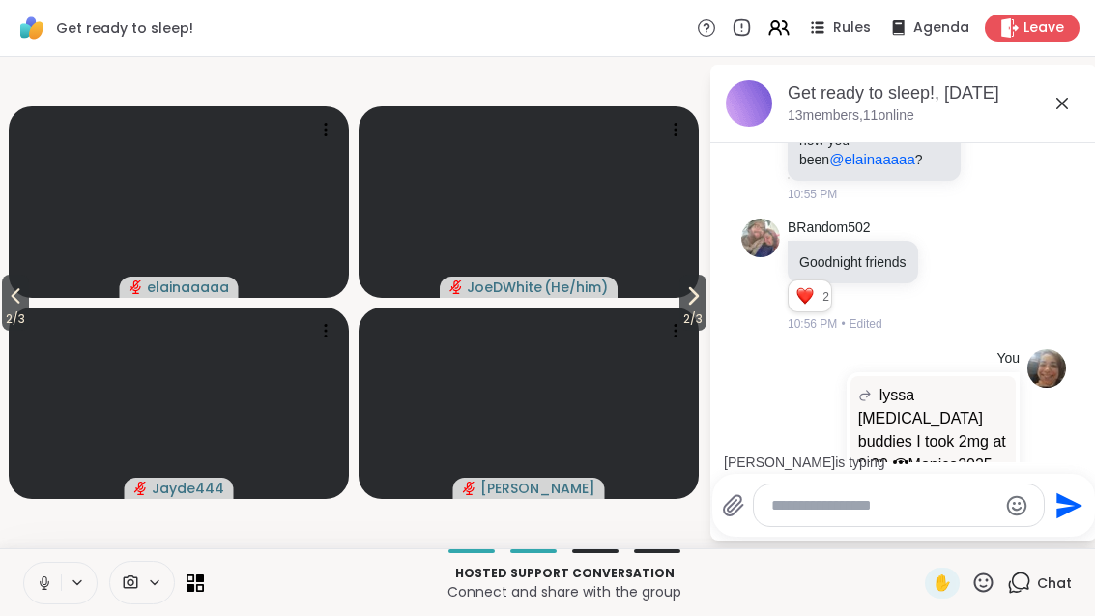
click at [8, 307] on span "2 / 3" at bounding box center [15, 318] width 27 height 23
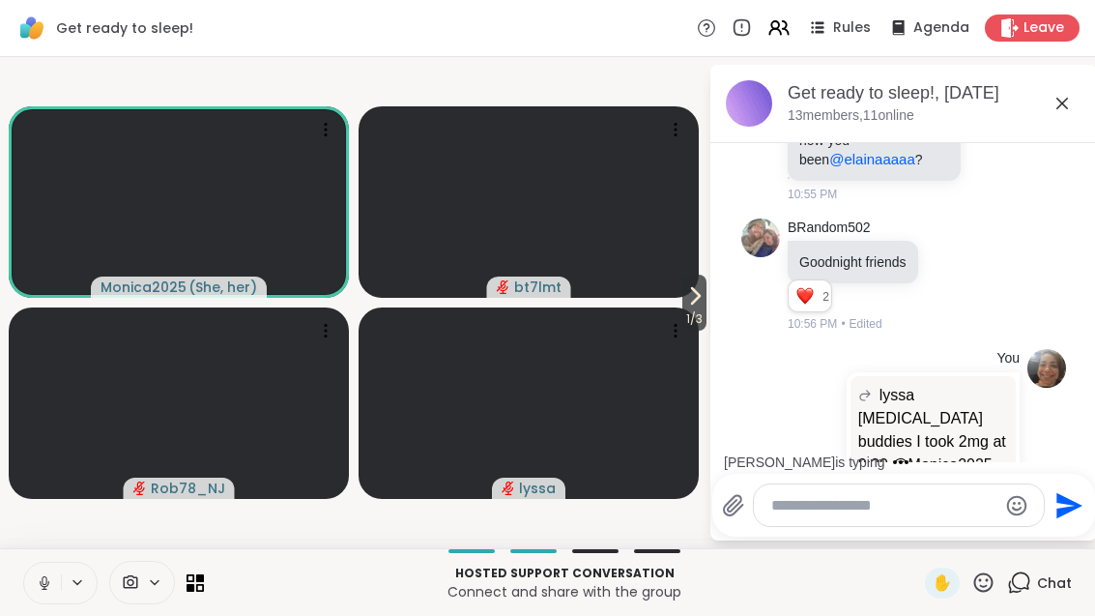
click at [690, 316] on span "1 / 3" at bounding box center [695, 318] width 24 height 23
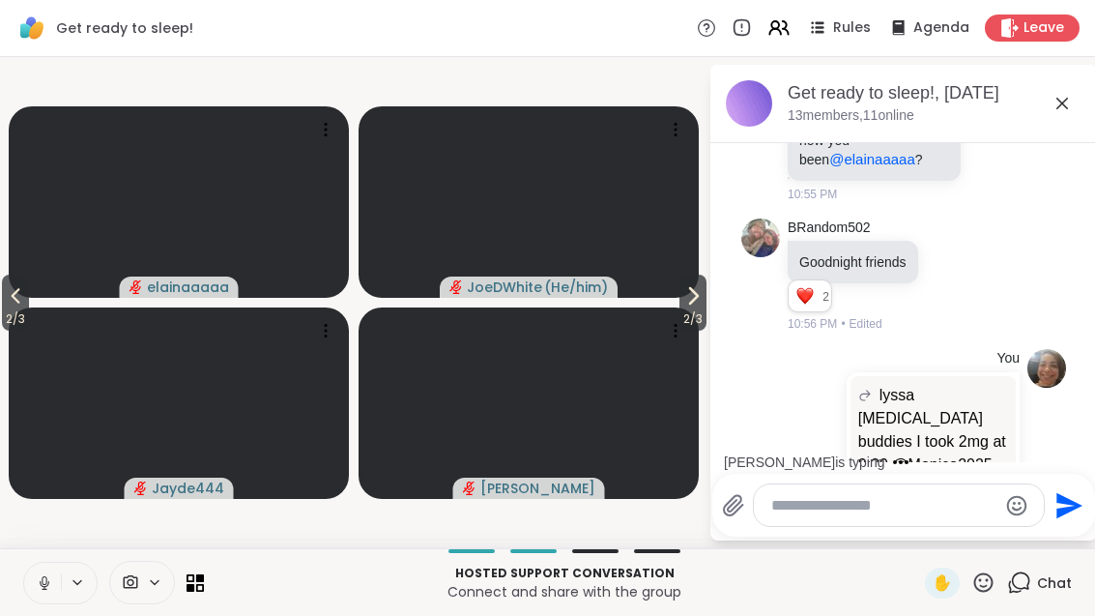
click at [692, 314] on span "2 / 3" at bounding box center [693, 318] width 27 height 23
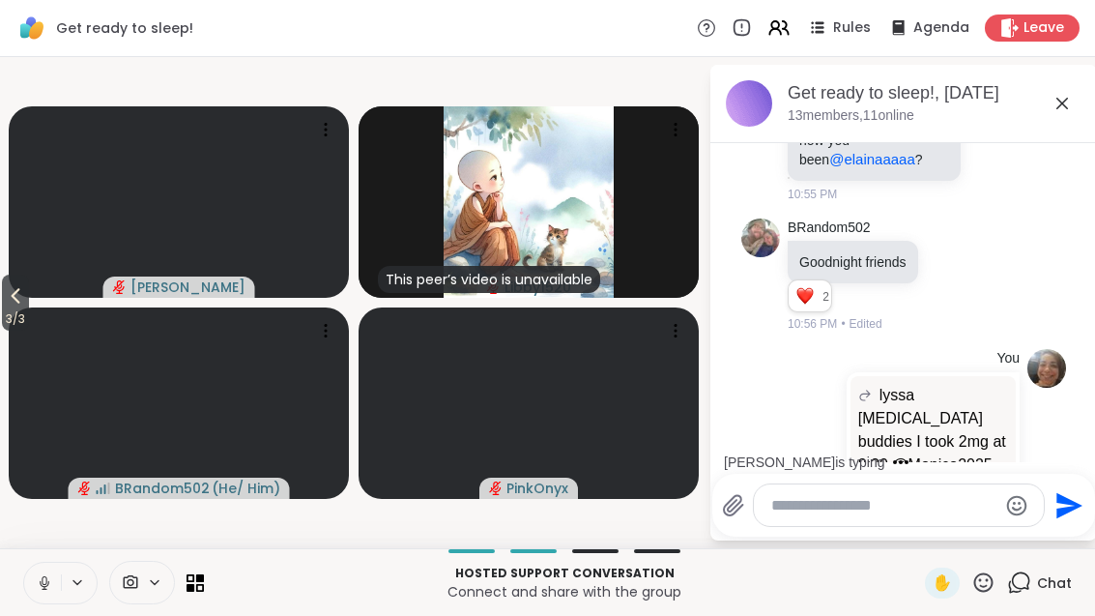
click at [10, 305] on icon at bounding box center [15, 295] width 23 height 23
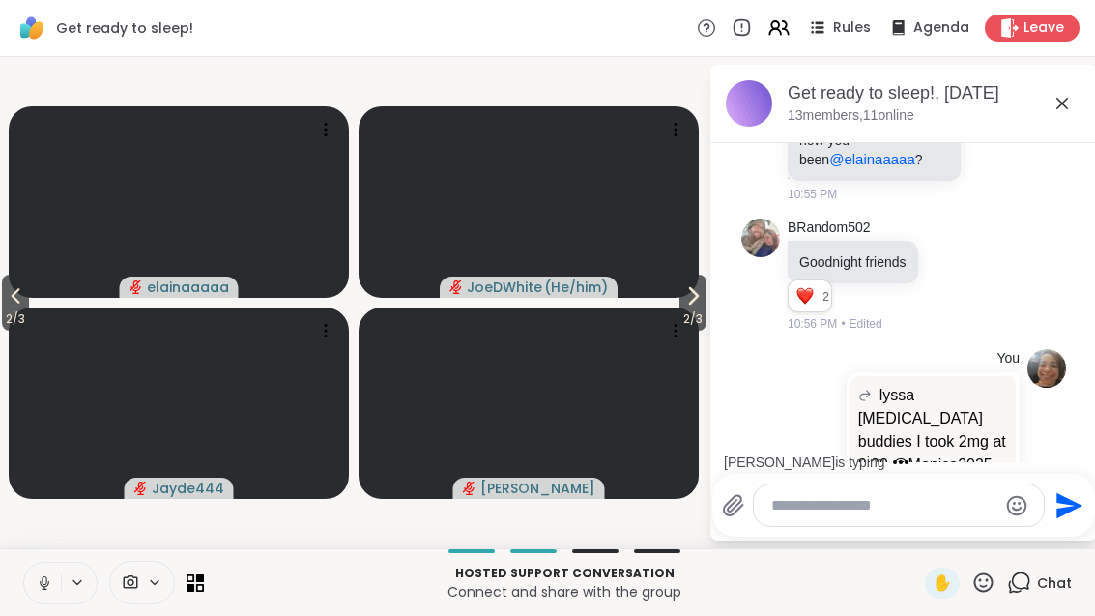
click at [14, 307] on span "2 / 3" at bounding box center [15, 318] width 27 height 23
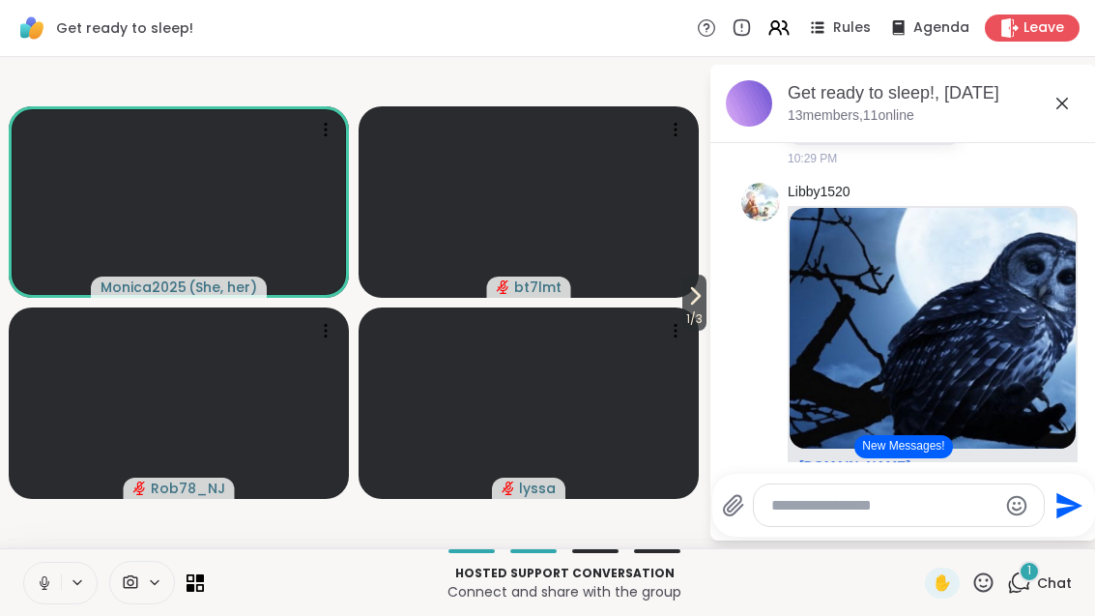
scroll to position [2848, 0]
click at [904, 457] on button "New Messages!" at bounding box center [904, 446] width 98 height 23
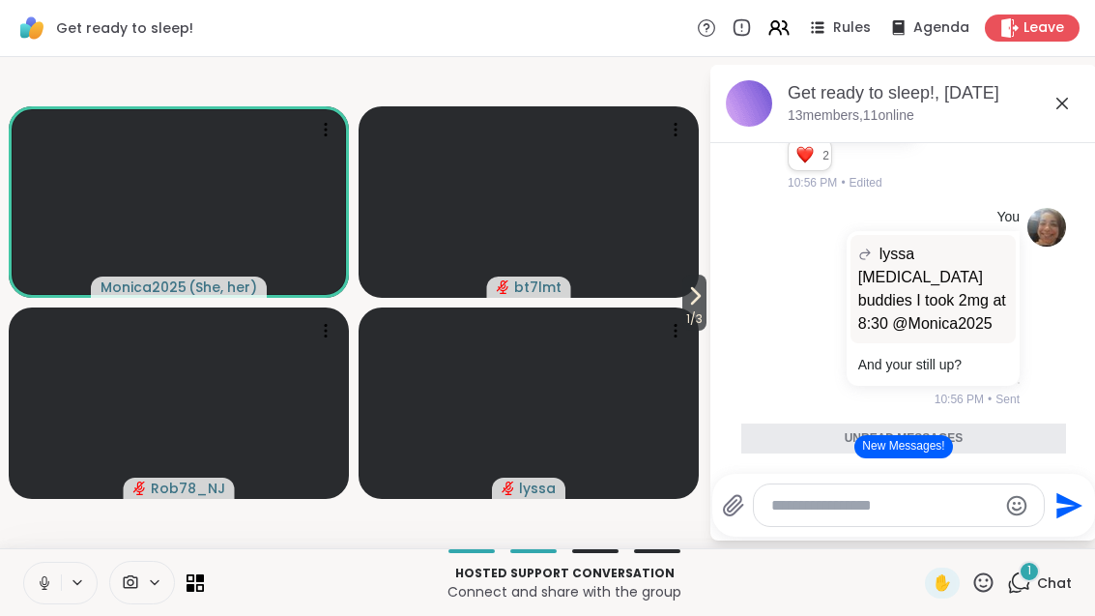
scroll to position [6102, 0]
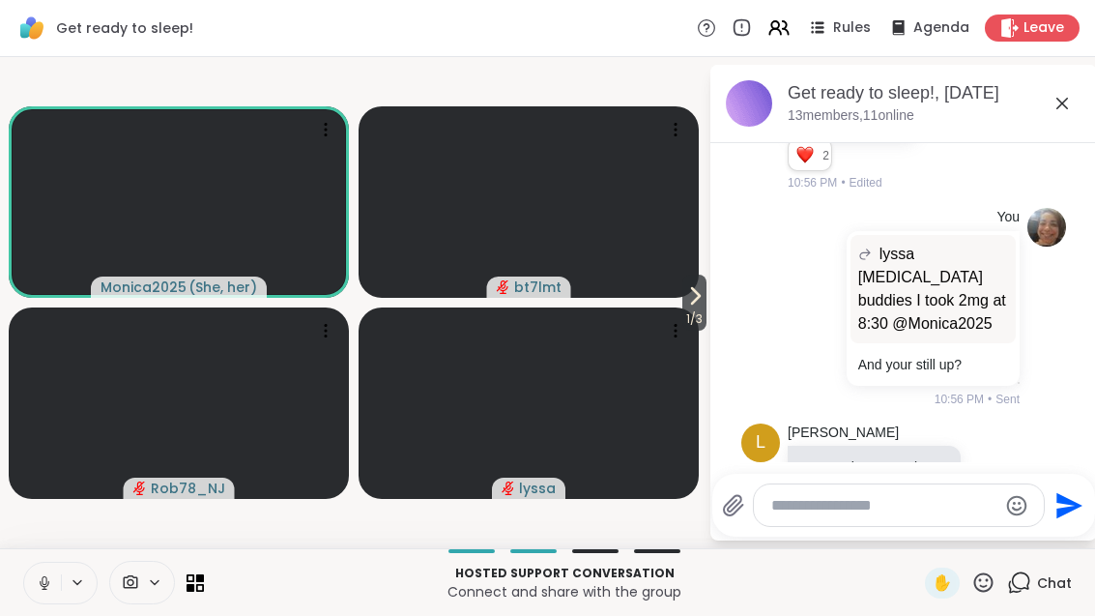
click at [1003, 478] on icon at bounding box center [995, 485] width 15 height 15
click at [854, 435] on button "Select Reaction: Heart" at bounding box center [841, 454] width 39 height 39
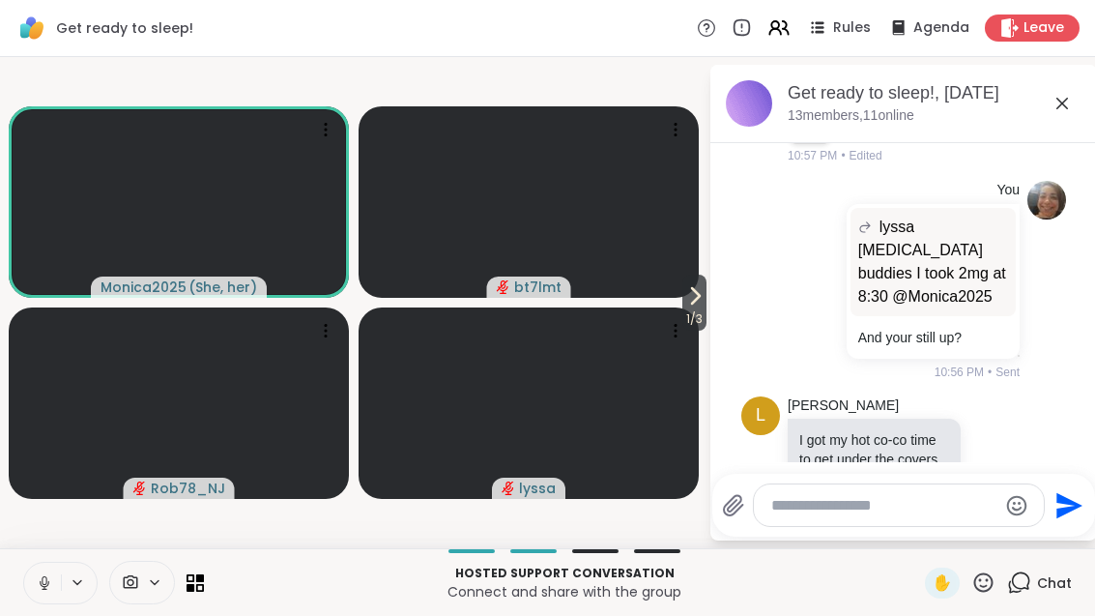
click at [696, 295] on icon at bounding box center [696, 295] width 8 height 15
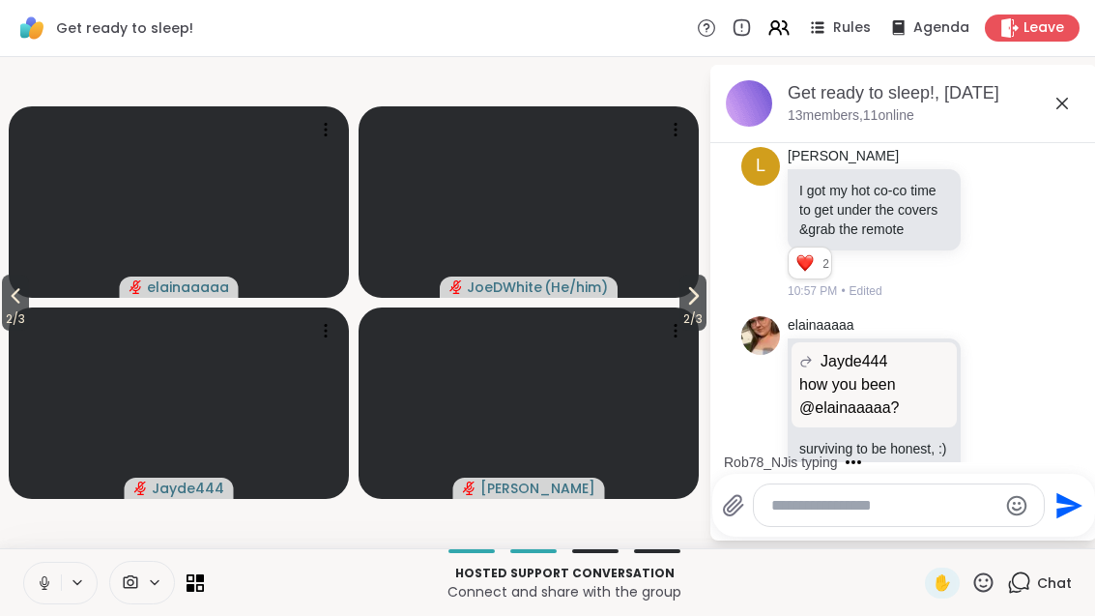
scroll to position [6520, 0]
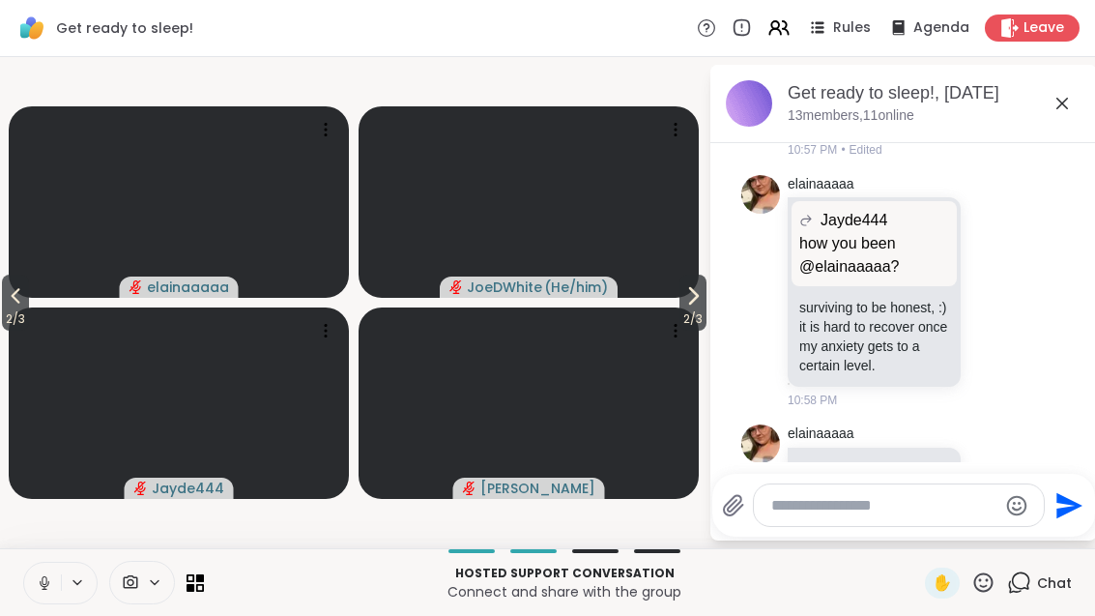
click at [4, 310] on span "2 / 3" at bounding box center [15, 318] width 27 height 23
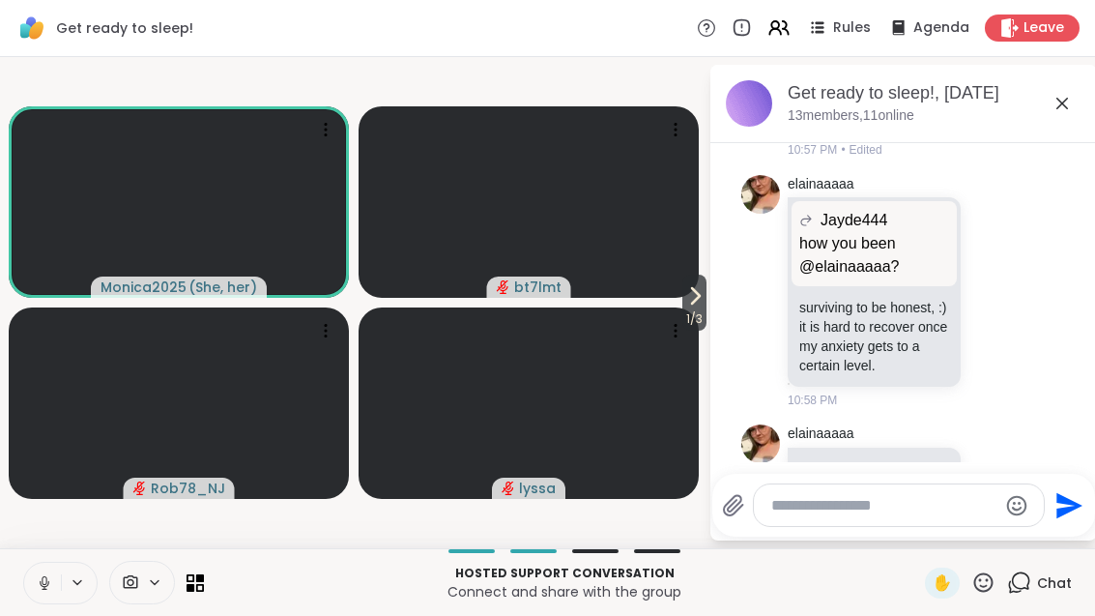
click at [699, 307] on span "1 / 3" at bounding box center [695, 318] width 24 height 23
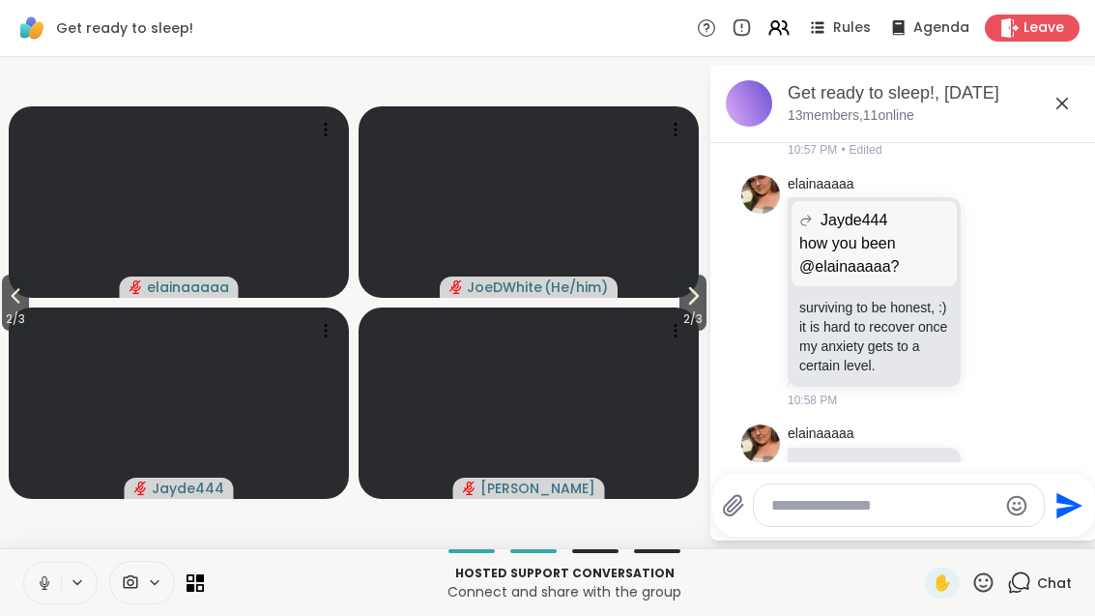
click at [690, 319] on span "2 / 3" at bounding box center [693, 318] width 27 height 23
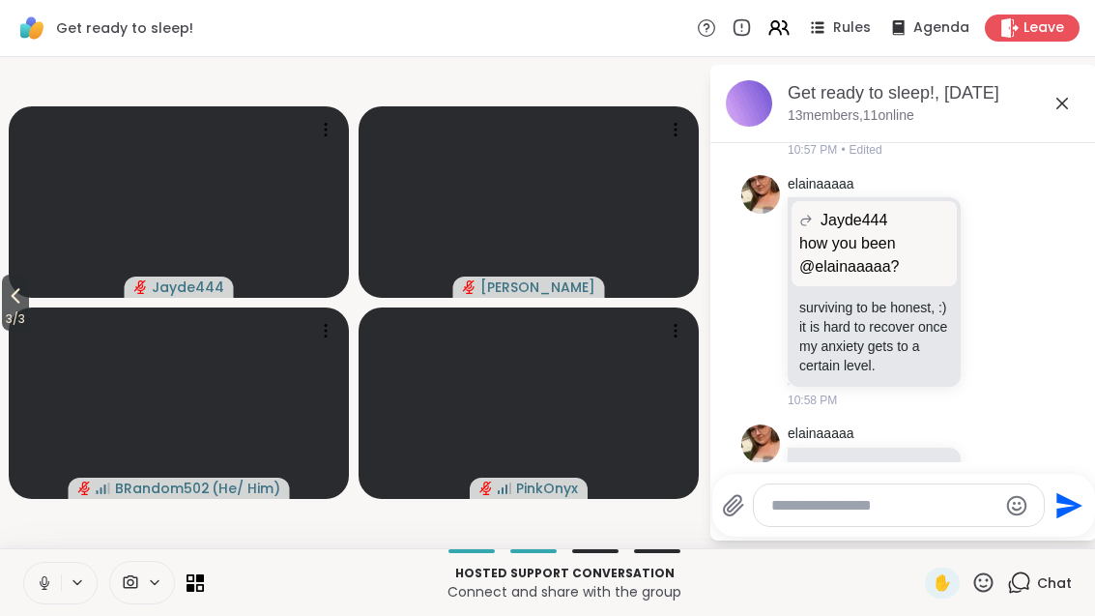
click at [46, 594] on button at bounding box center [42, 583] width 37 height 41
click at [10, 317] on span "3 / 3" at bounding box center [15, 318] width 27 height 23
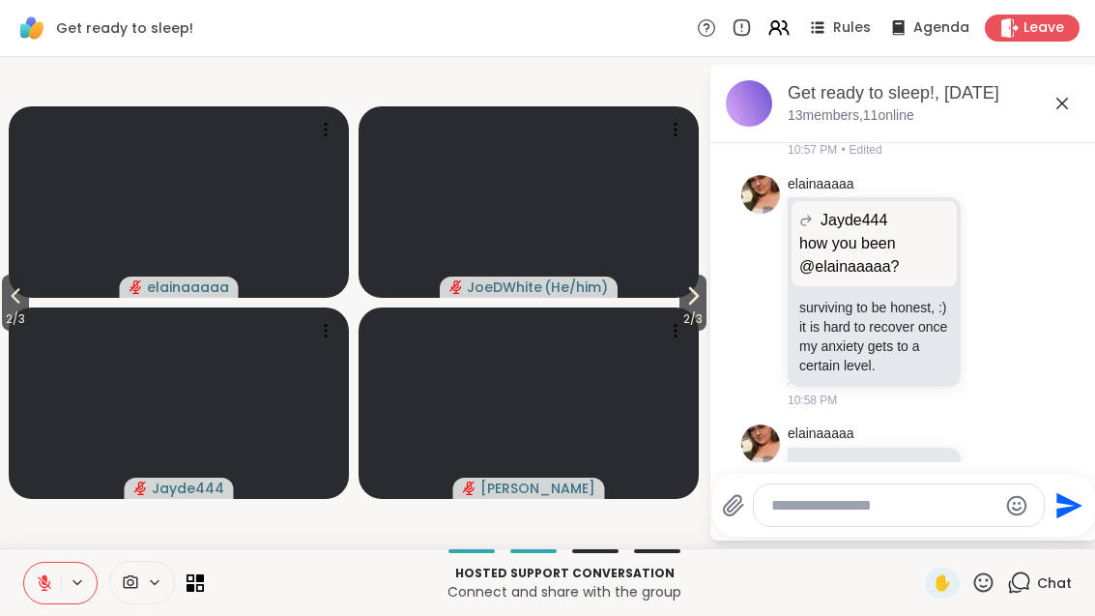
click at [14, 302] on icon at bounding box center [15, 295] width 23 height 23
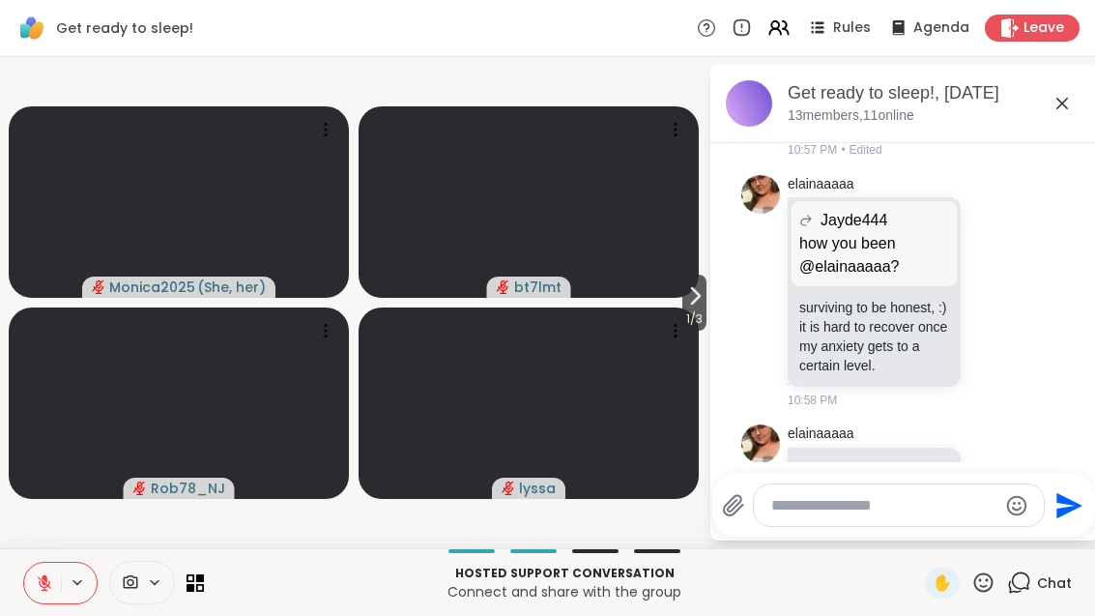
click at [687, 303] on icon at bounding box center [695, 295] width 23 height 23
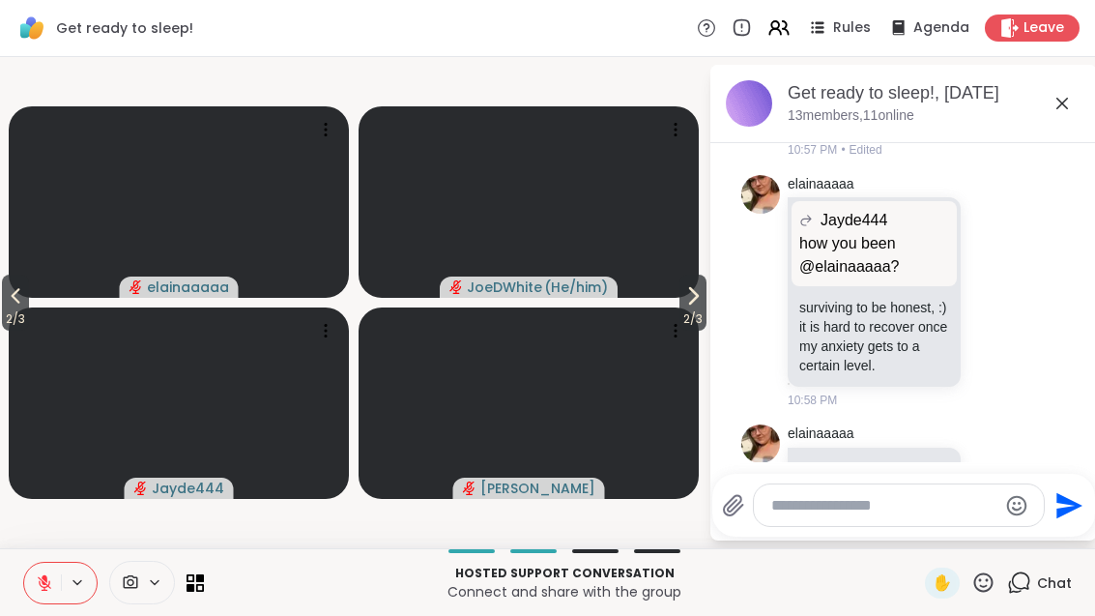
click at [701, 321] on span "2 / 3" at bounding box center [693, 318] width 27 height 23
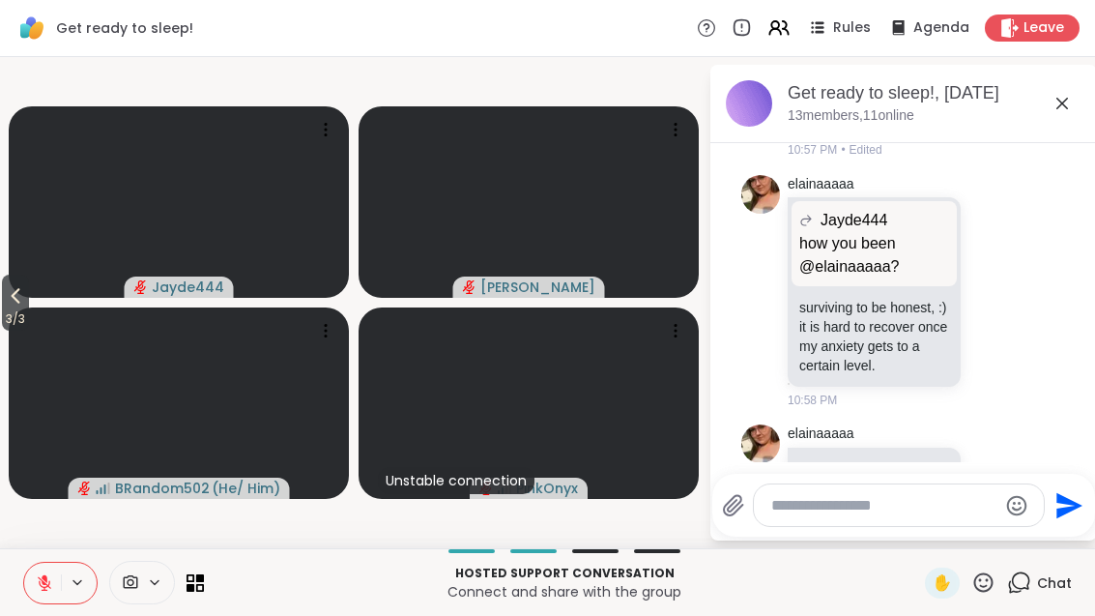
click at [7, 305] on icon at bounding box center [15, 295] width 23 height 23
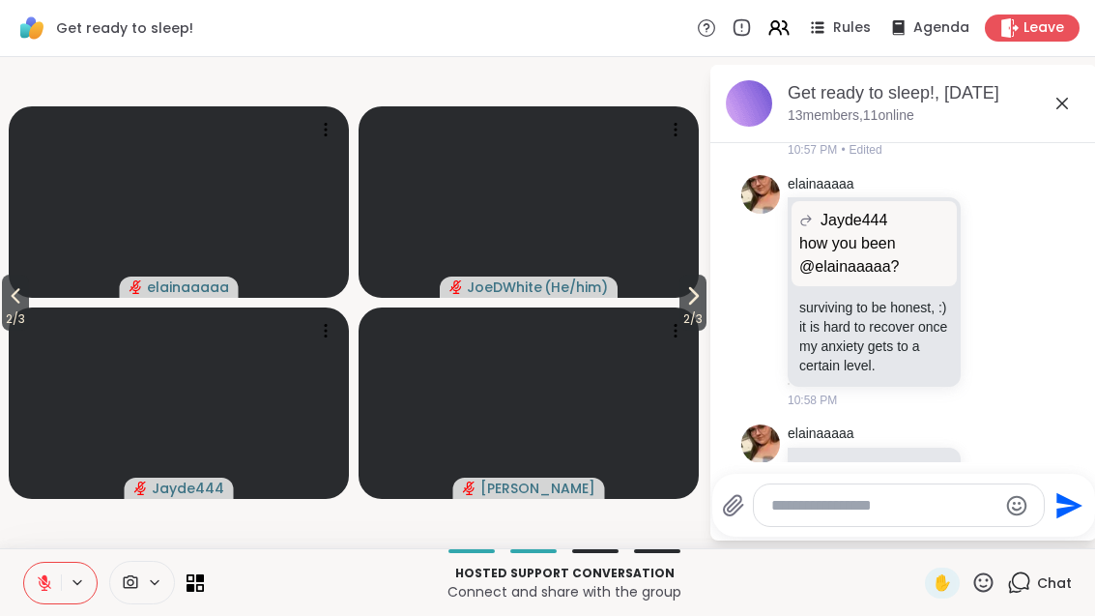
click at [12, 309] on span "2 / 3" at bounding box center [15, 318] width 27 height 23
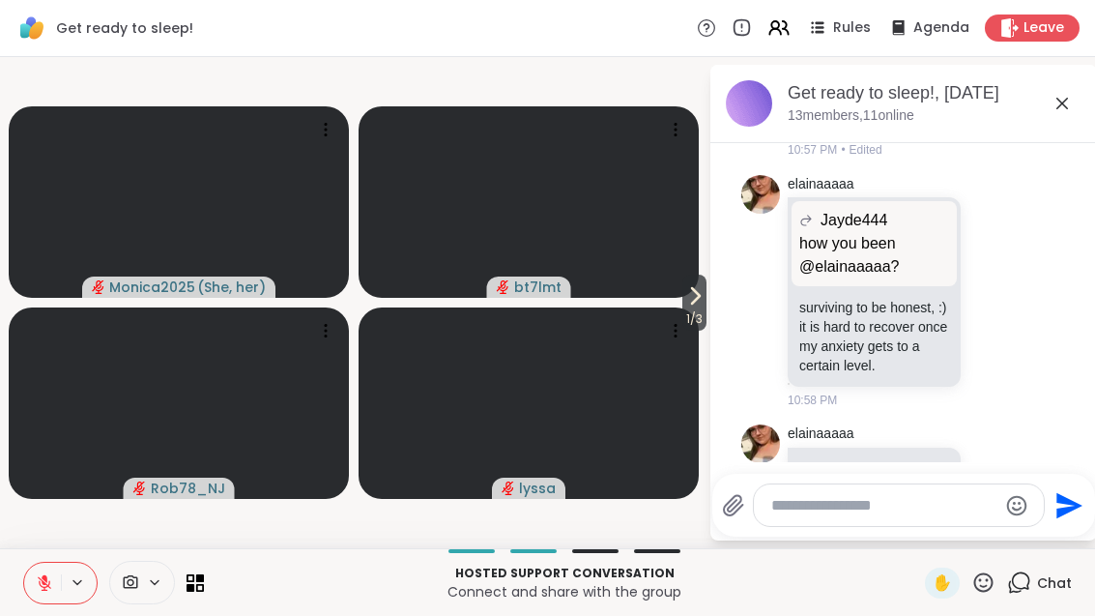
click at [698, 310] on span "1 / 3" at bounding box center [695, 318] width 24 height 23
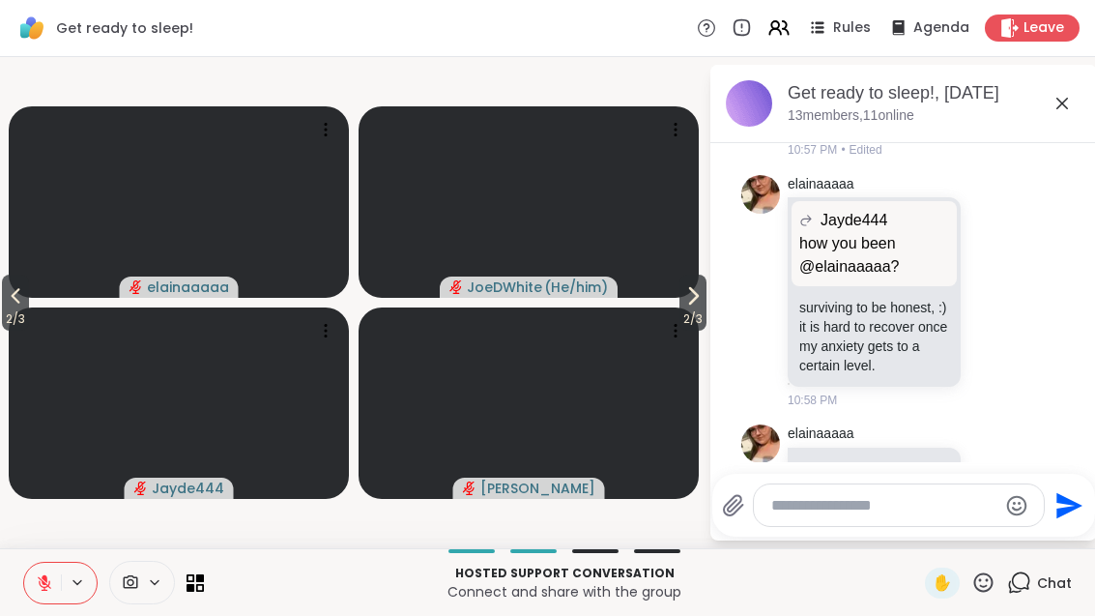
click at [705, 324] on span "2 / 3" at bounding box center [693, 318] width 27 height 23
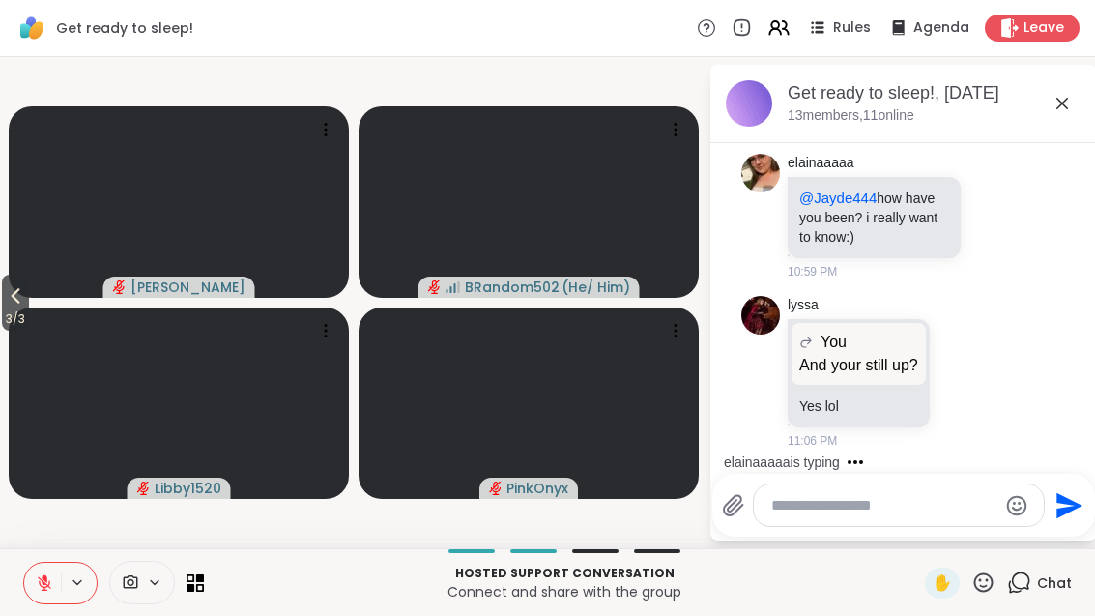
scroll to position [6912, 0]
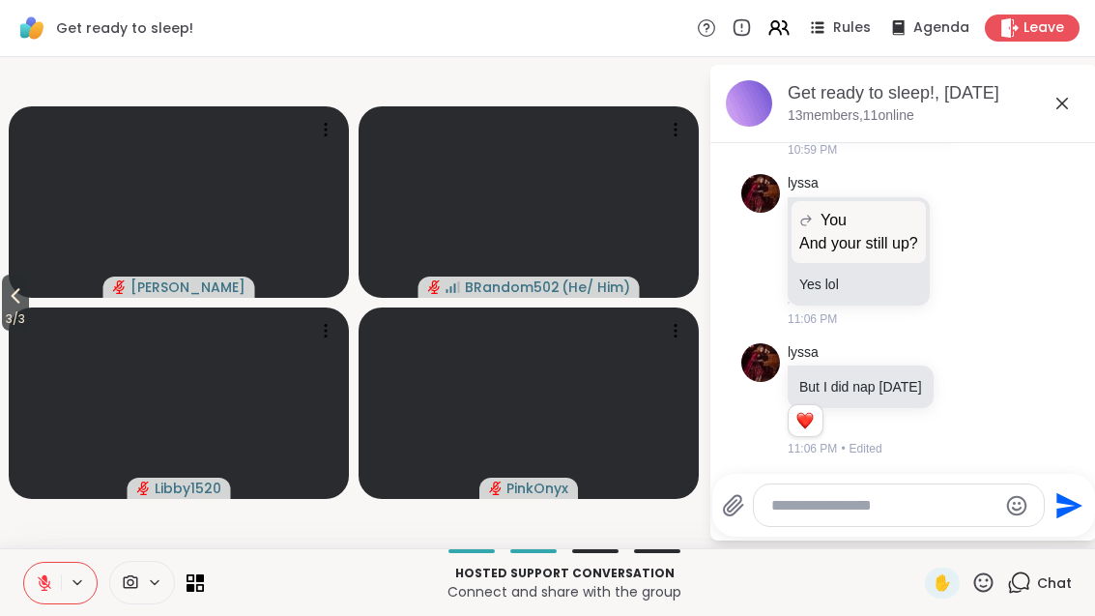
click at [1031, 355] on div "lyssa But I did nap today 1 1 11:06 PM • Edited" at bounding box center [904, 401] width 325 height 131
click at [19, 306] on icon at bounding box center [15, 295] width 23 height 23
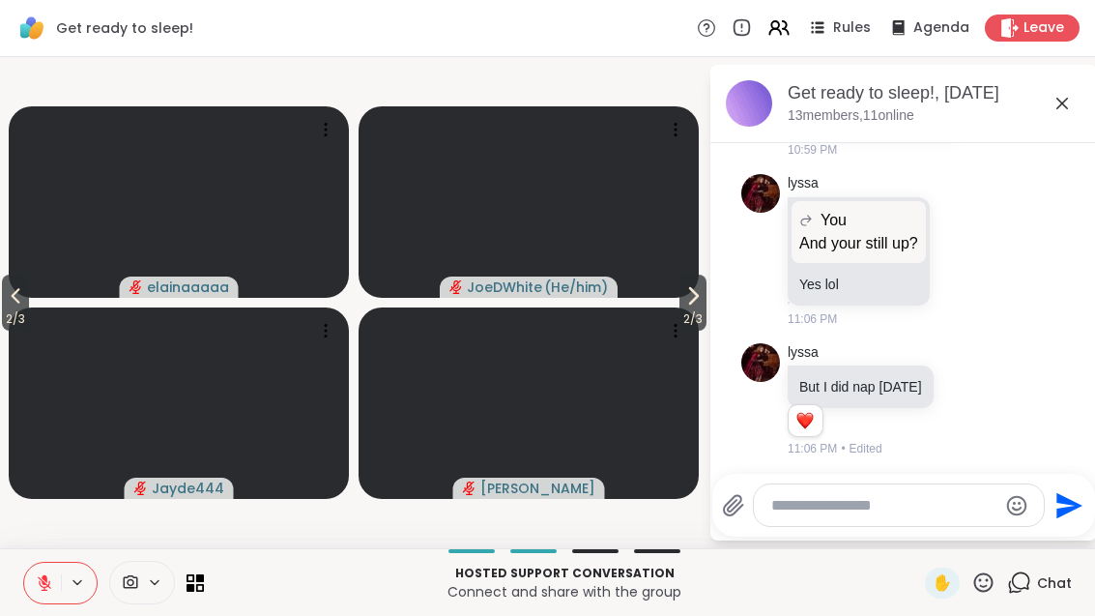
click at [4, 304] on button "2 / 3" at bounding box center [15, 303] width 27 height 56
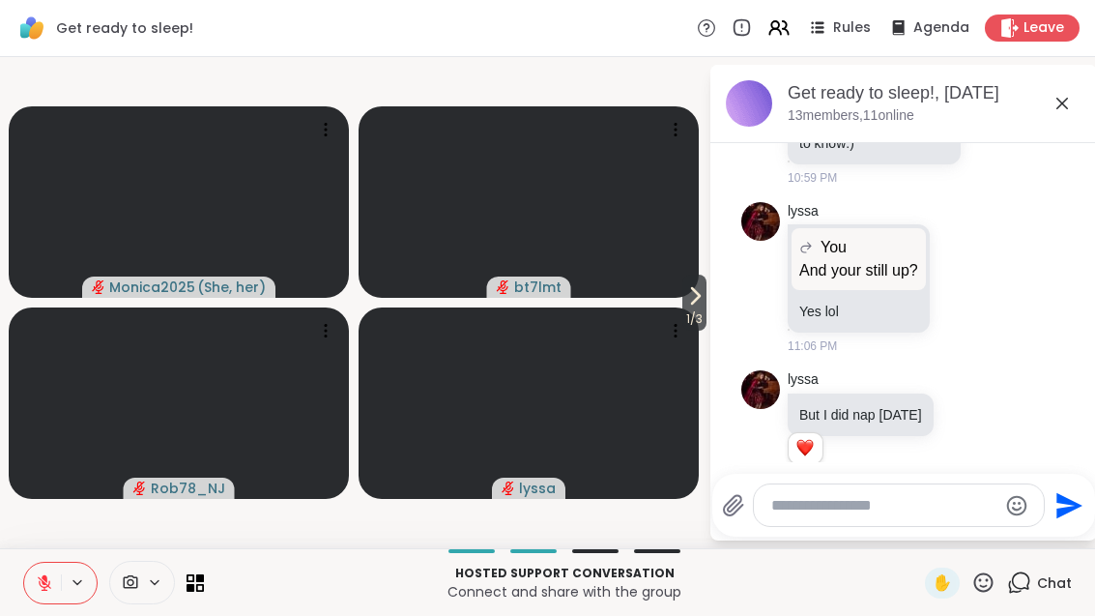
click at [684, 318] on span "1 / 3" at bounding box center [695, 318] width 24 height 23
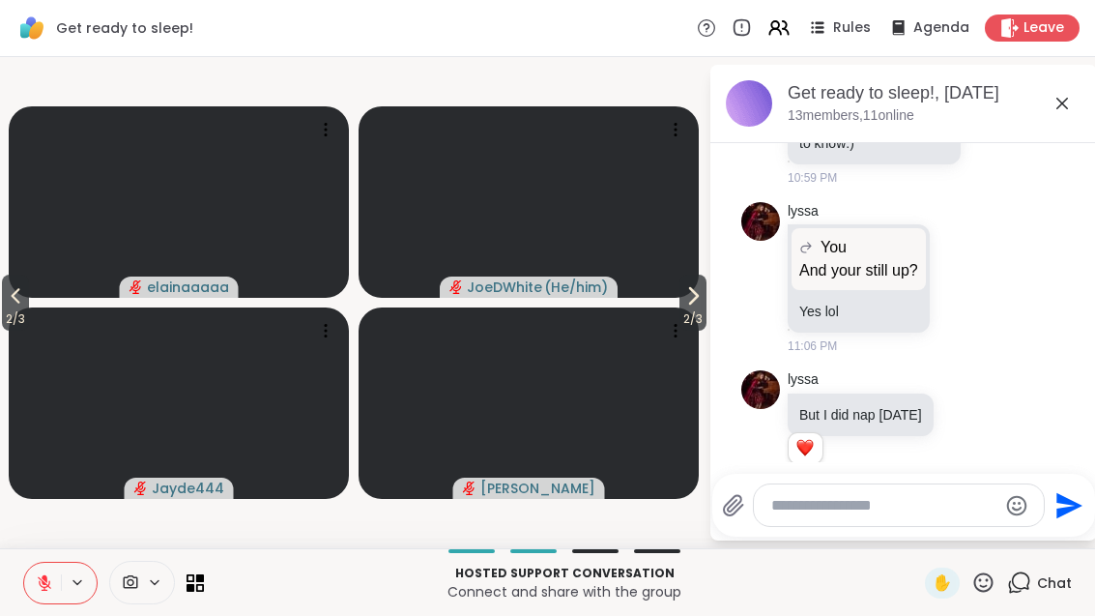
click at [692, 312] on span "2 / 3" at bounding box center [693, 318] width 27 height 23
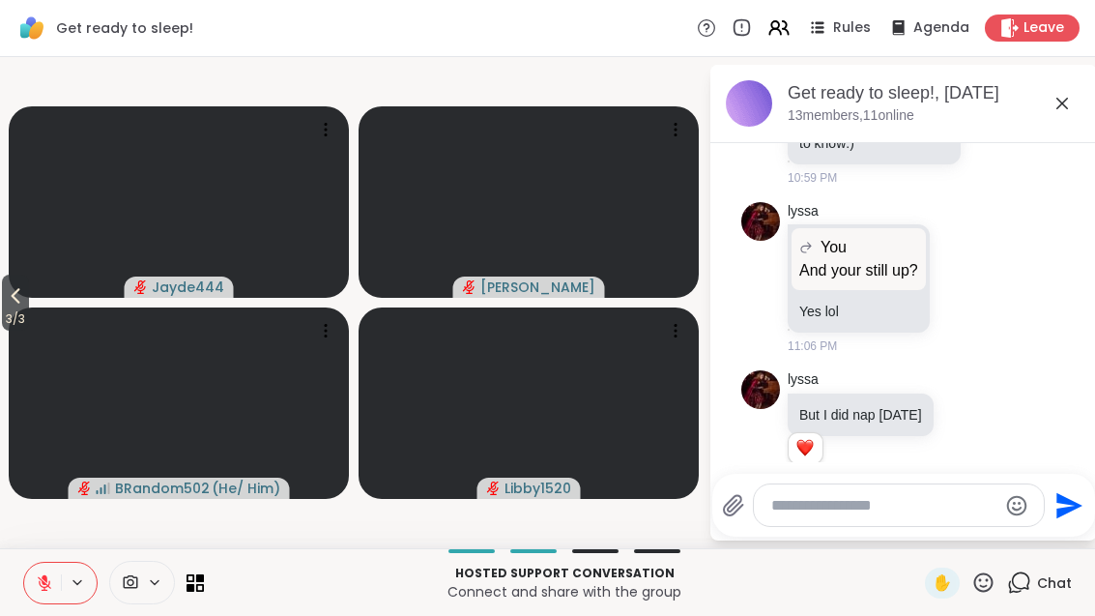
click at [43, 594] on button at bounding box center [42, 583] width 37 height 41
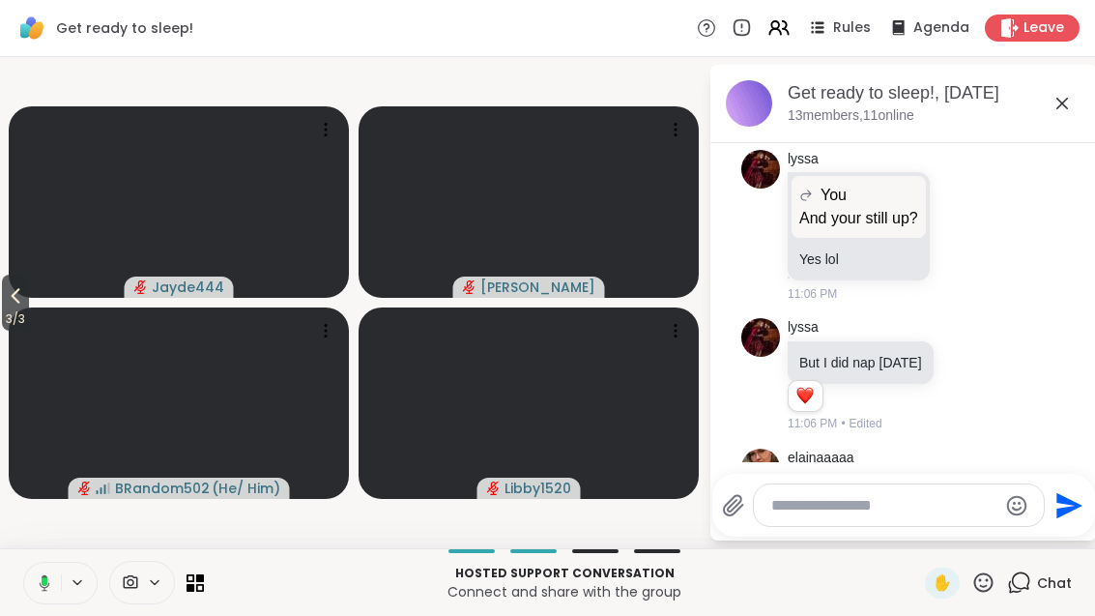
scroll to position [6966, 0]
click at [3, 307] on button "3 / 3" at bounding box center [15, 303] width 27 height 56
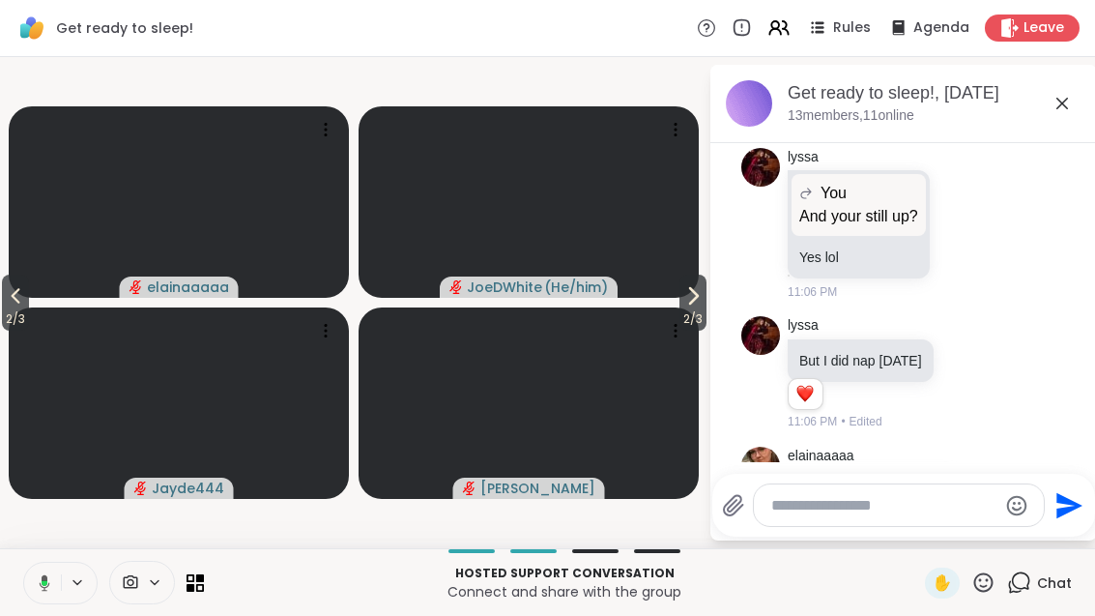
click at [13, 309] on span "2 / 3" at bounding box center [15, 318] width 27 height 23
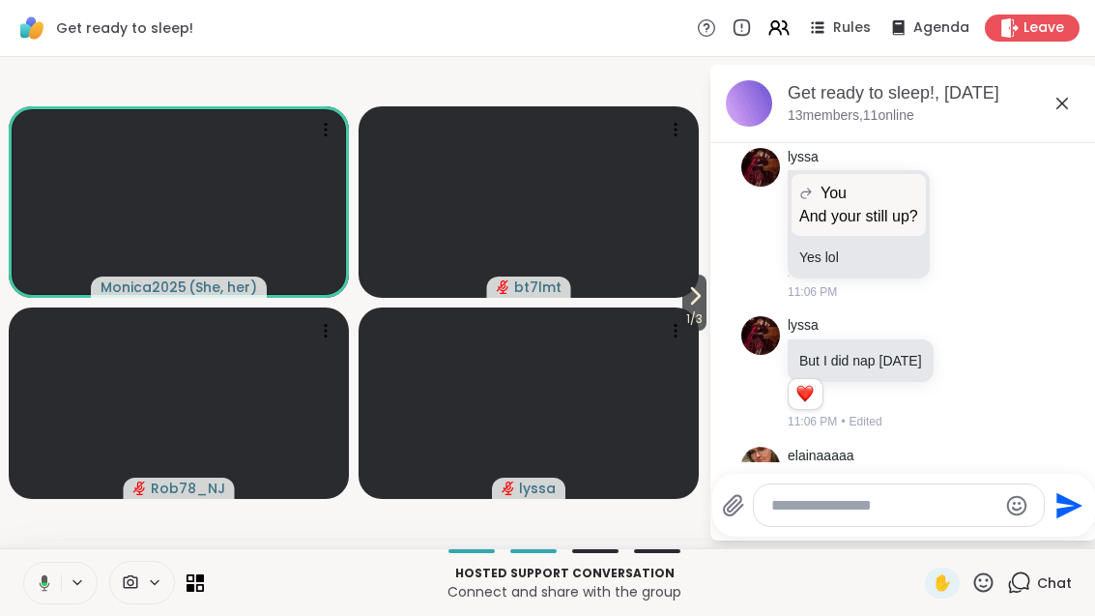
click at [703, 308] on span "1 / 3" at bounding box center [695, 318] width 24 height 23
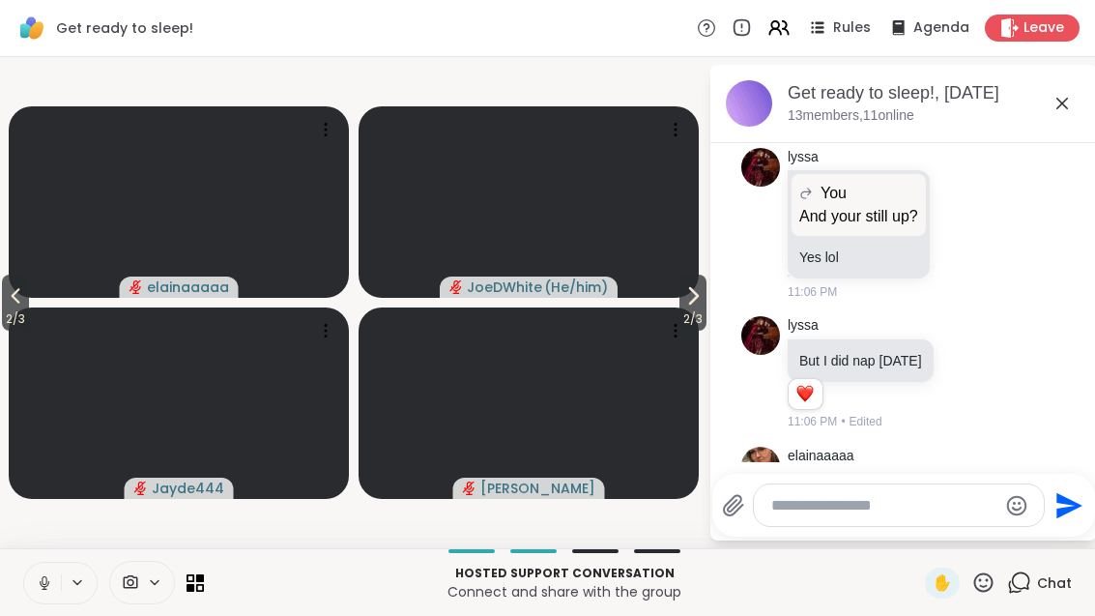
click at [700, 308] on span "2 / 3" at bounding box center [693, 318] width 27 height 23
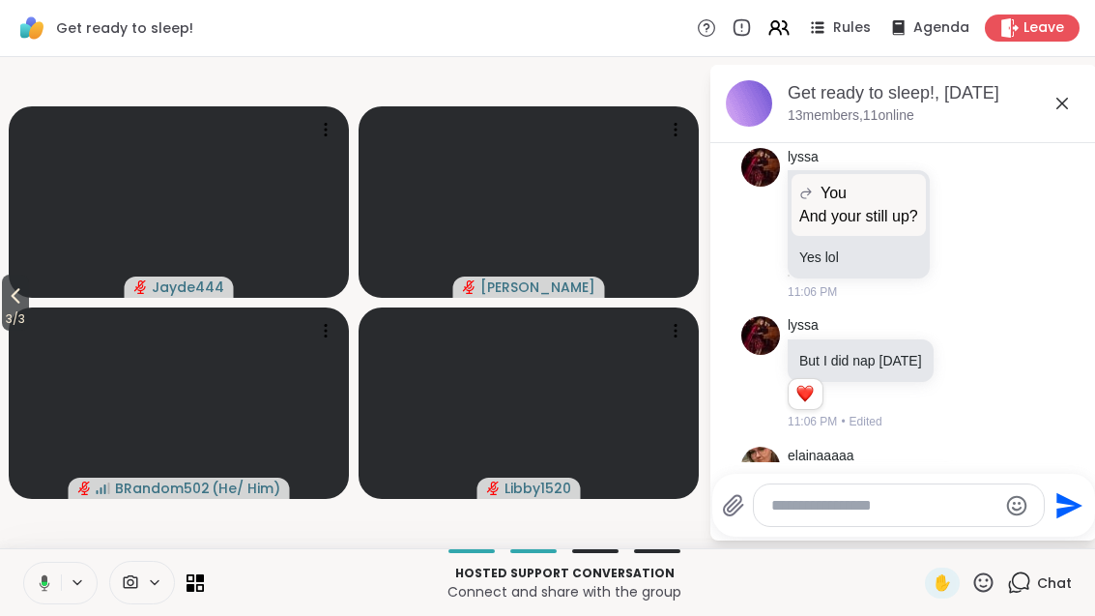
click at [54, 600] on button at bounding box center [41, 583] width 40 height 41
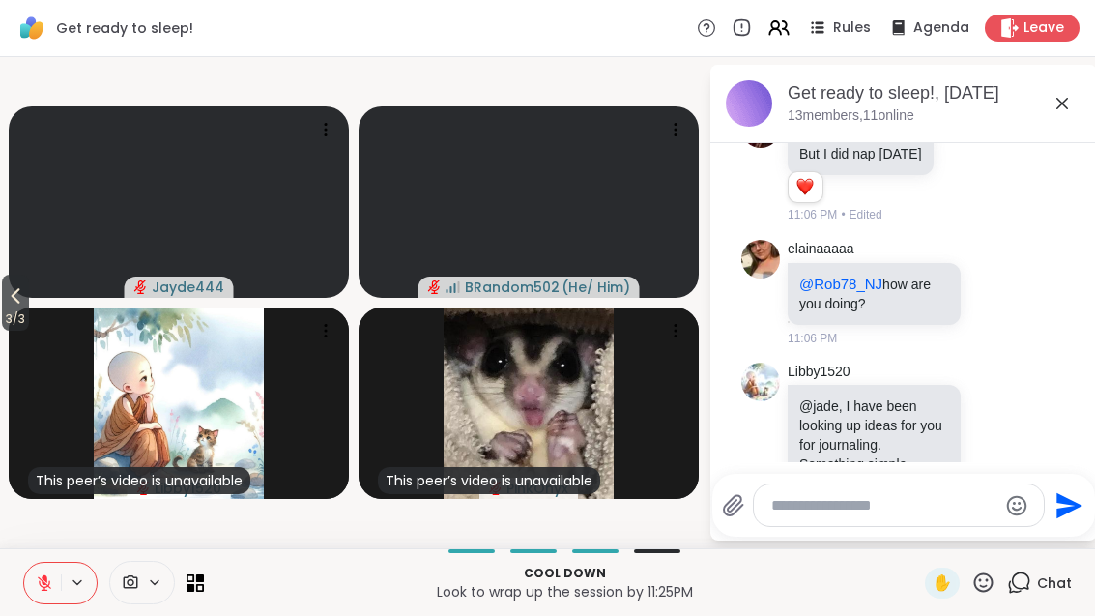
scroll to position [7365, 0]
